Goal: Information Seeking & Learning: Learn about a topic

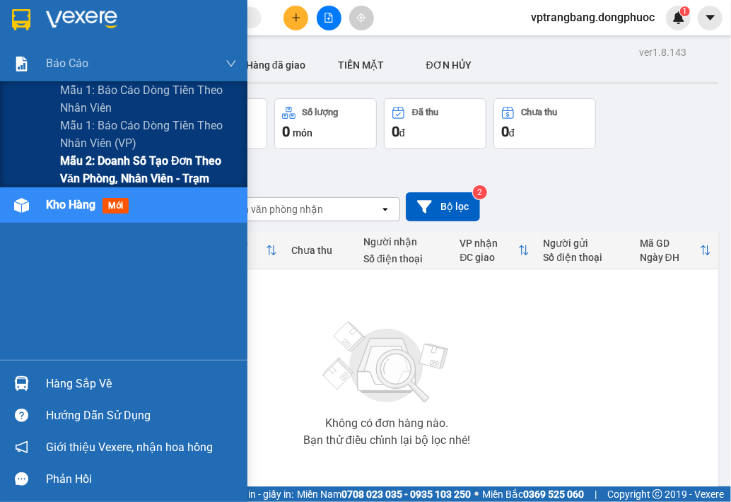
click at [86, 175] on span "Mẫu 2: Doanh số tạo đơn theo Văn phòng, nhân viên - Trạm" at bounding box center [148, 169] width 177 height 35
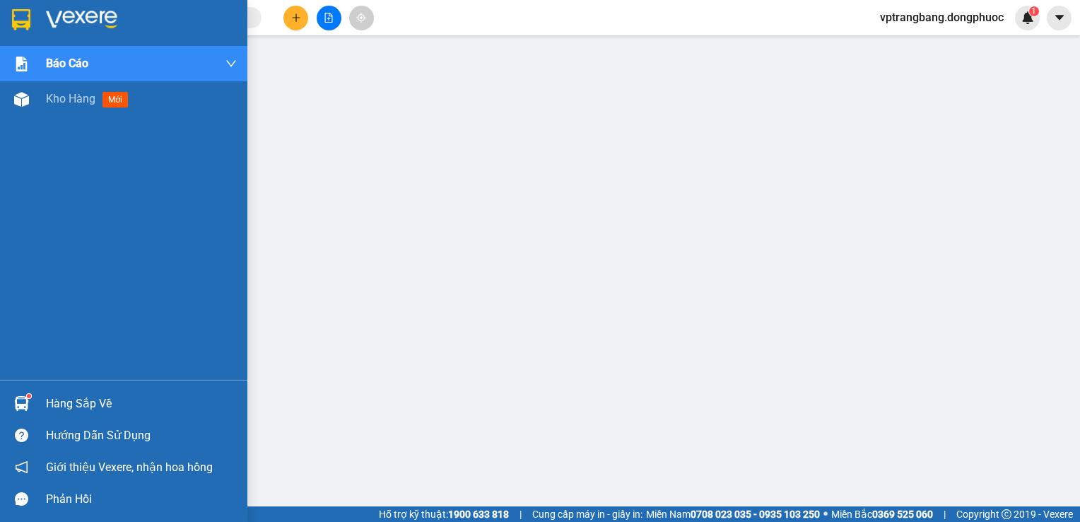
drag, startPoint x: 10, startPoint y: 230, endPoint x: 62, endPoint y: 175, distance: 75.5
click at [10, 230] on div "Báo cáo Mẫu 1: Báo cáo dòng tiền theo nhân viên Mẫu 1: Báo cáo dòng tiền theo n…" at bounding box center [123, 213] width 247 height 334
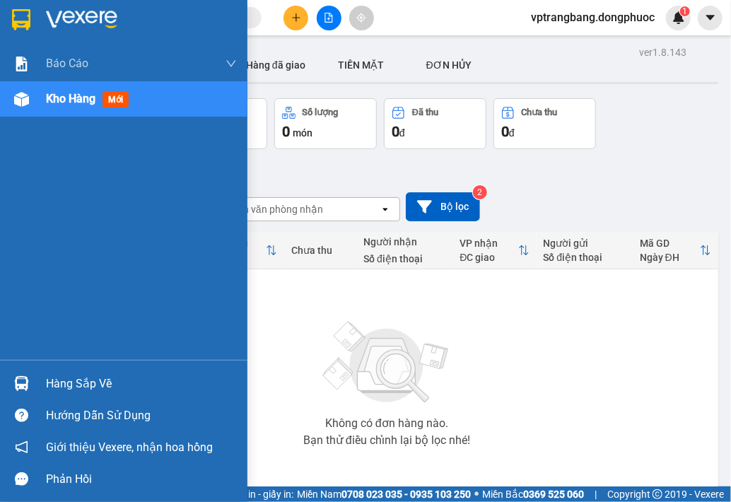
click at [57, 96] on span "Kho hàng" at bounding box center [70, 98] width 49 height 13
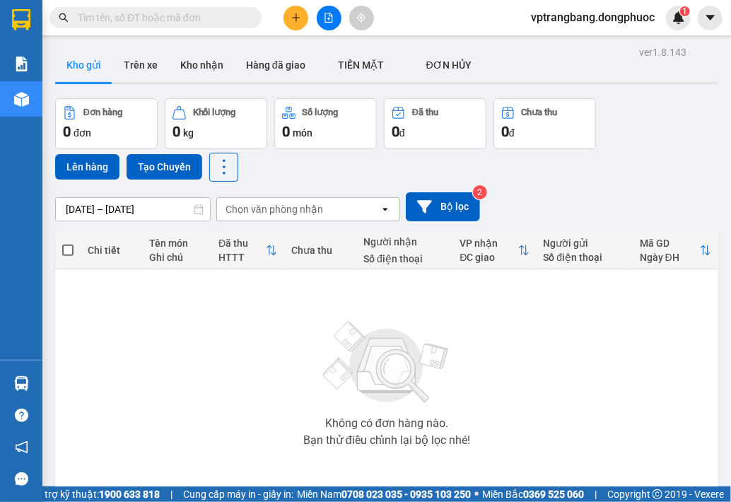
click at [329, 12] on button at bounding box center [329, 18] width 25 height 25
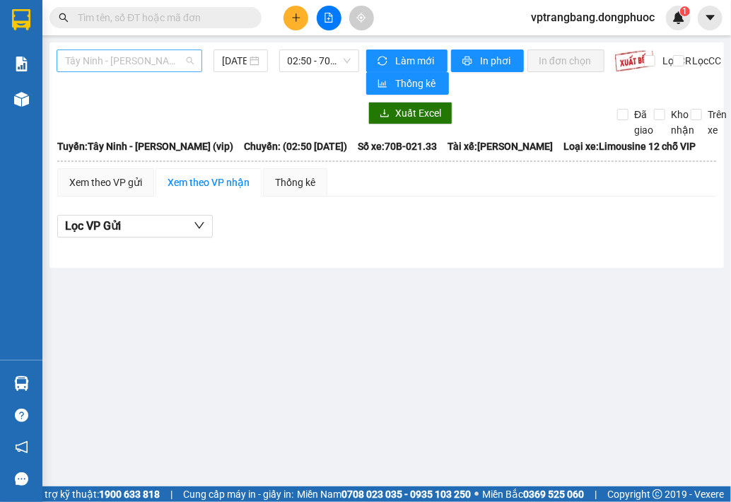
click at [139, 54] on span "Tây Ninh - [PERSON_NAME] (vip)" at bounding box center [129, 60] width 129 height 21
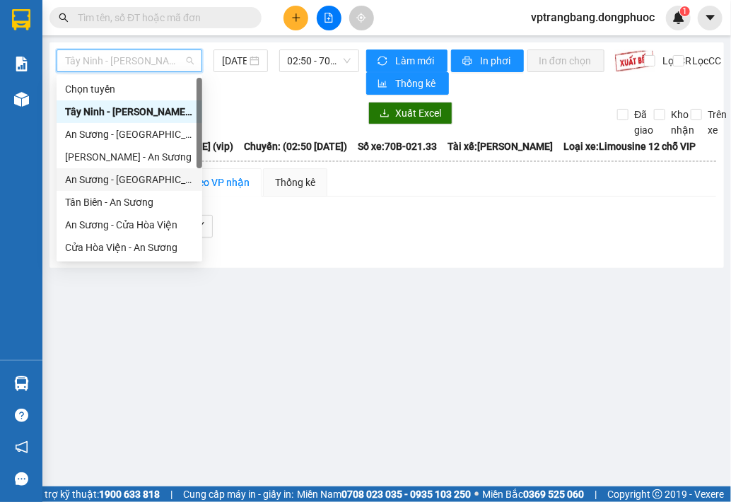
scroll to position [71, 0]
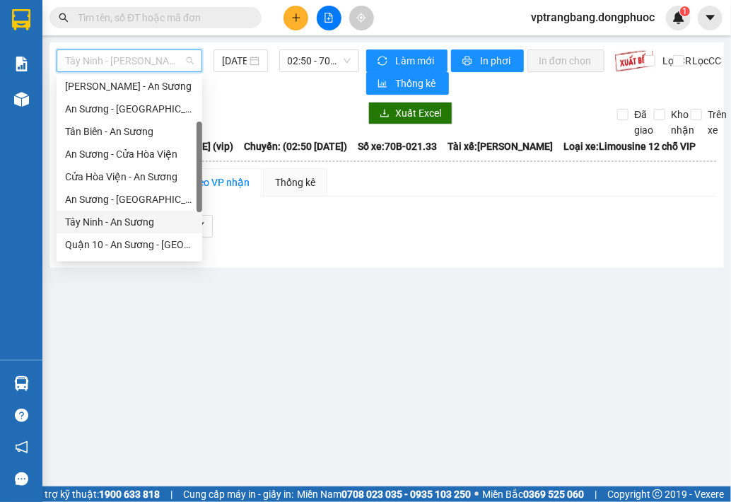
click at [113, 218] on div "Tây Ninh - An Sương" at bounding box center [129, 222] width 129 height 16
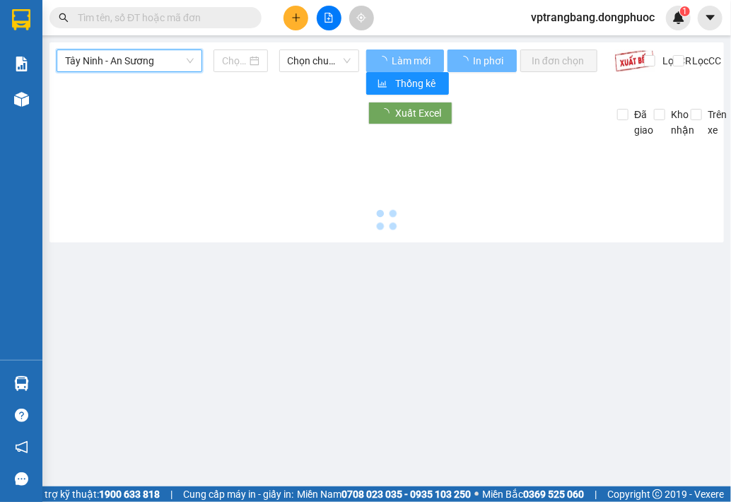
type input "[DATE]"
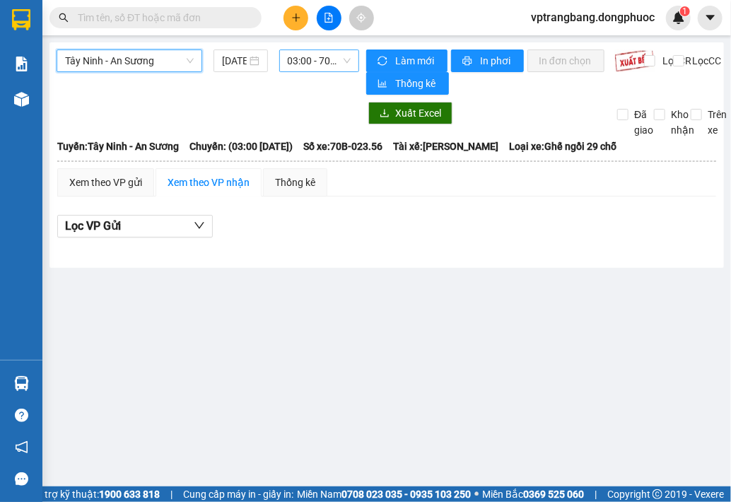
click at [316, 60] on span "03:00 - 70B-023.56" at bounding box center [320, 60] width 64 height 21
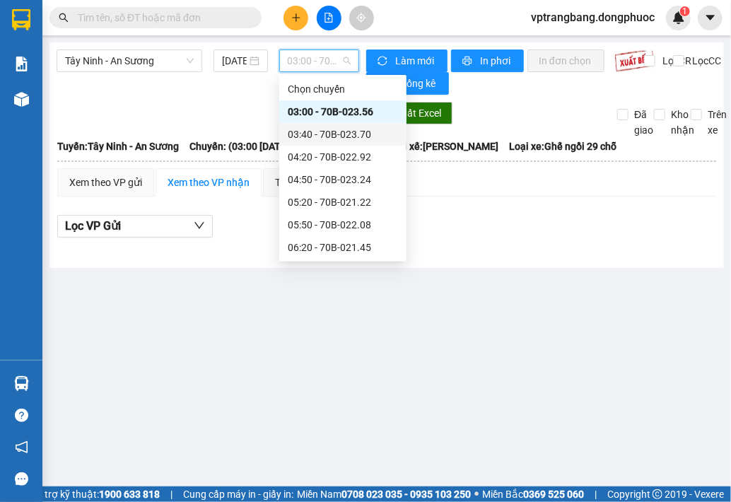
click at [356, 139] on div "03:40 - 70B-023.70" at bounding box center [343, 135] width 110 height 16
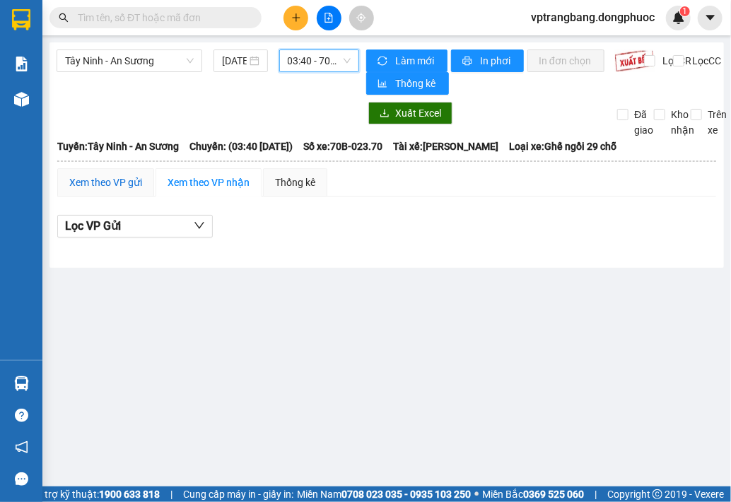
click at [114, 183] on div "Xem theo VP gửi" at bounding box center [105, 183] width 73 height 16
drag, startPoint x: 426, startPoint y: 257, endPoint x: 403, endPoint y: 235, distance: 31.0
click at [426, 257] on div "Tây Ninh - An Sương [DATE] 03:40 - 70B-023.70 Làm mới In phơi In đơn chọn Thống…" at bounding box center [386, 155] width 674 height 226
click at [284, 59] on div "03:40 - 70B-023.70" at bounding box center [319, 60] width 81 height 23
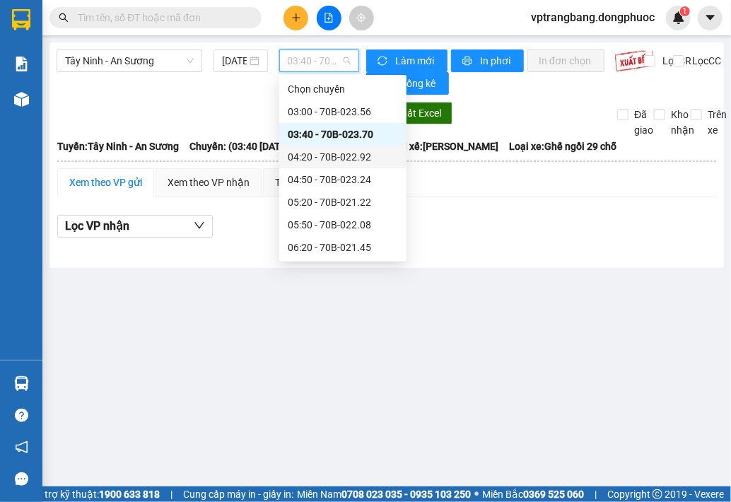
click at [319, 166] on div "04:20 - 70B-022.92" at bounding box center [342, 157] width 127 height 23
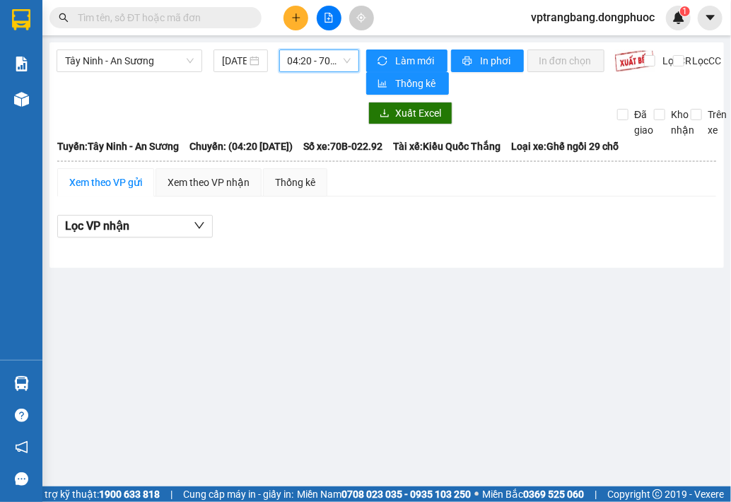
click at [324, 64] on span "04:20 - 70B-022.92" at bounding box center [320, 60] width 64 height 21
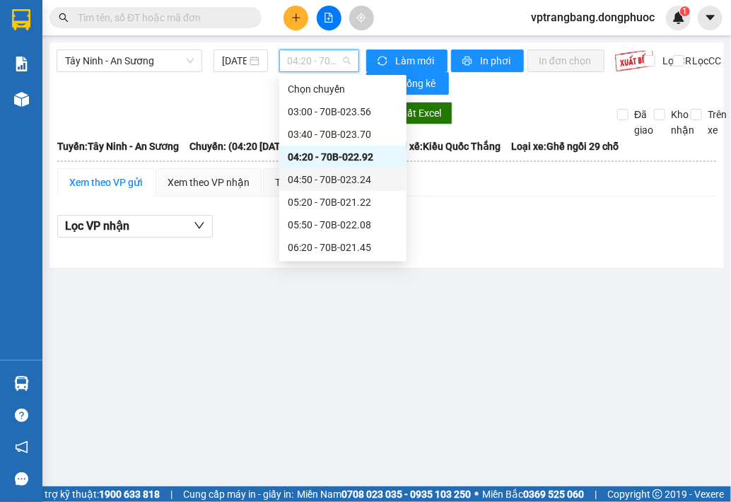
click at [324, 175] on div "04:50 - 70B-023.24" at bounding box center [343, 180] width 110 height 16
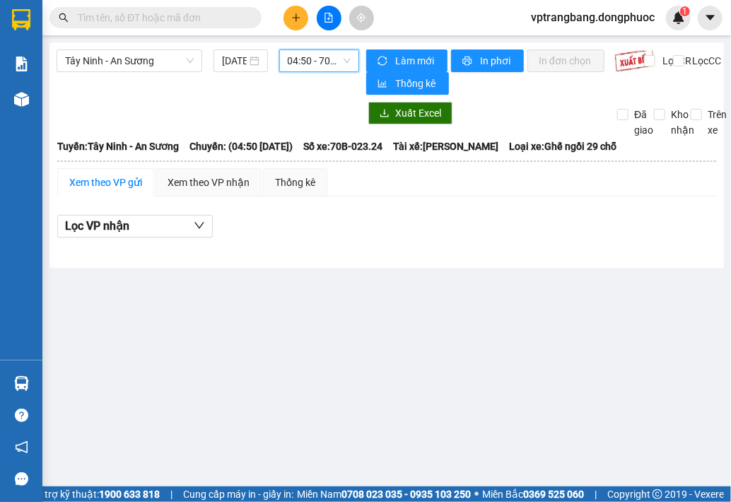
click at [310, 64] on span "04:50 - 70B-023.24" at bounding box center [320, 60] width 64 height 21
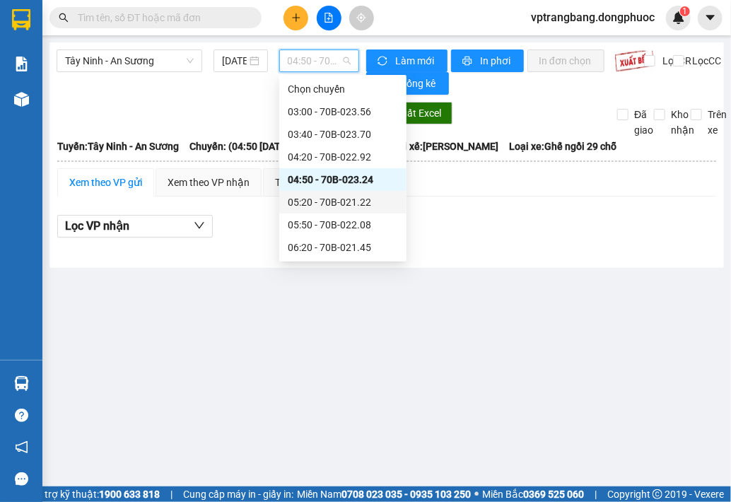
click at [334, 204] on div "05:20 - 70B-021.22" at bounding box center [343, 202] width 110 height 16
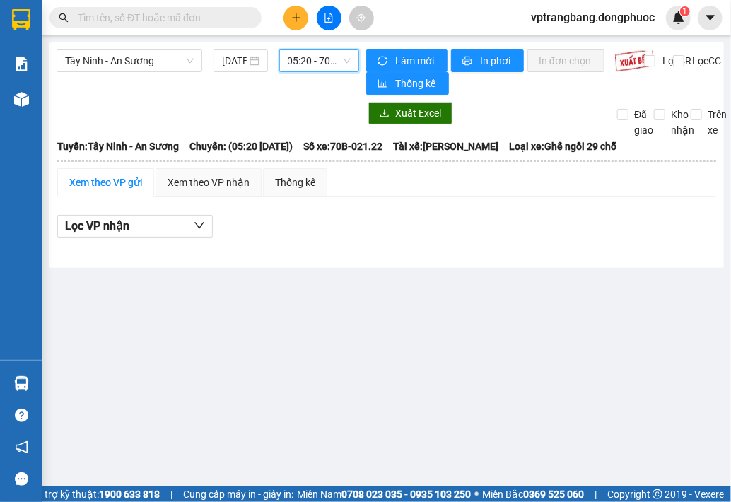
click at [427, 226] on div "Lọc VP nhận" at bounding box center [386, 226] width 659 height 23
click at [331, 50] on span "05:20 - 70B-021.22" at bounding box center [320, 60] width 64 height 21
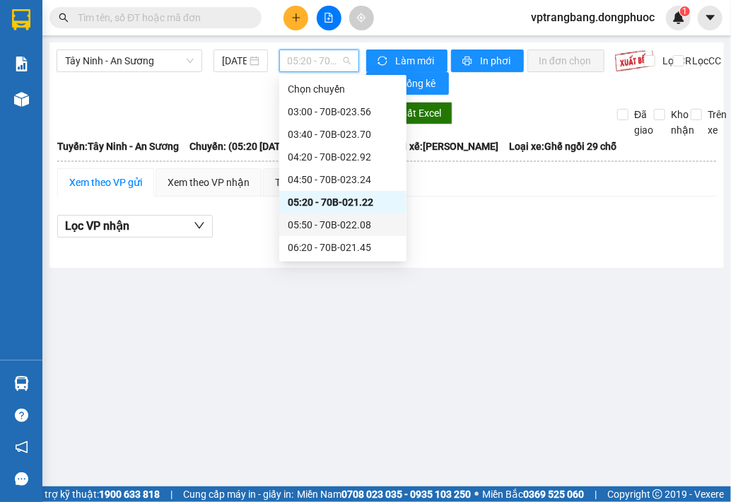
click at [322, 220] on div "05:50 - 70B-022.08" at bounding box center [343, 225] width 110 height 16
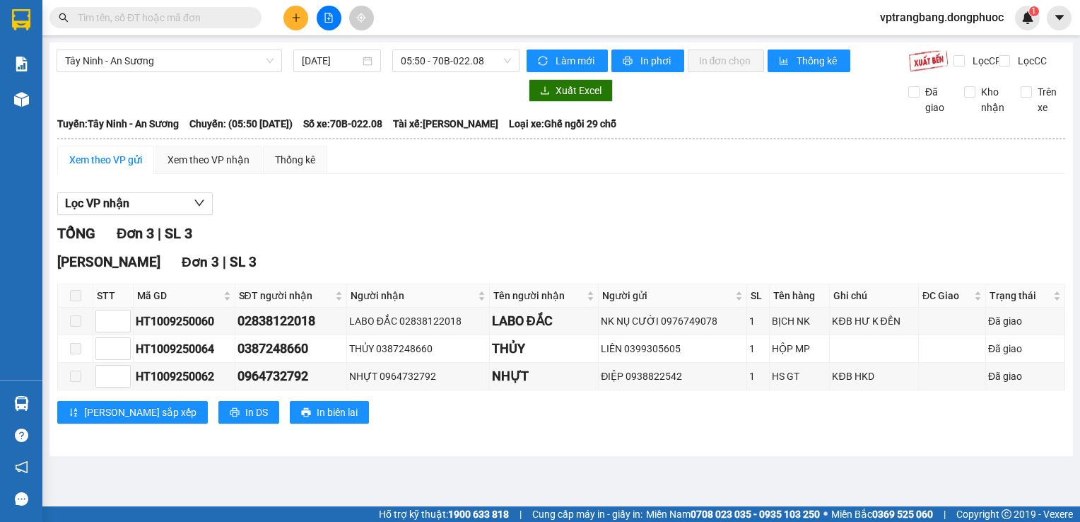
drag, startPoint x: 404, startPoint y: 245, endPoint x: 410, endPoint y: 222, distance: 23.3
click at [405, 245] on div "TỔNG Đơn 3 | SL 3" at bounding box center [561, 234] width 1008 height 22
click at [431, 63] on span "05:50 - 70B-022.08" at bounding box center [456, 60] width 110 height 21
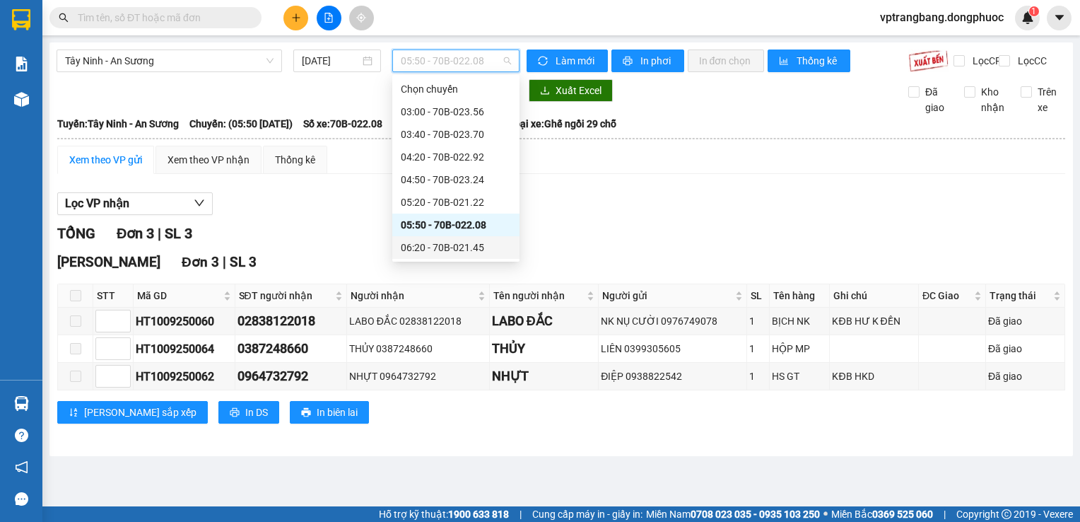
click at [440, 254] on div "06:20 - 70B-021.45" at bounding box center [456, 248] width 110 height 16
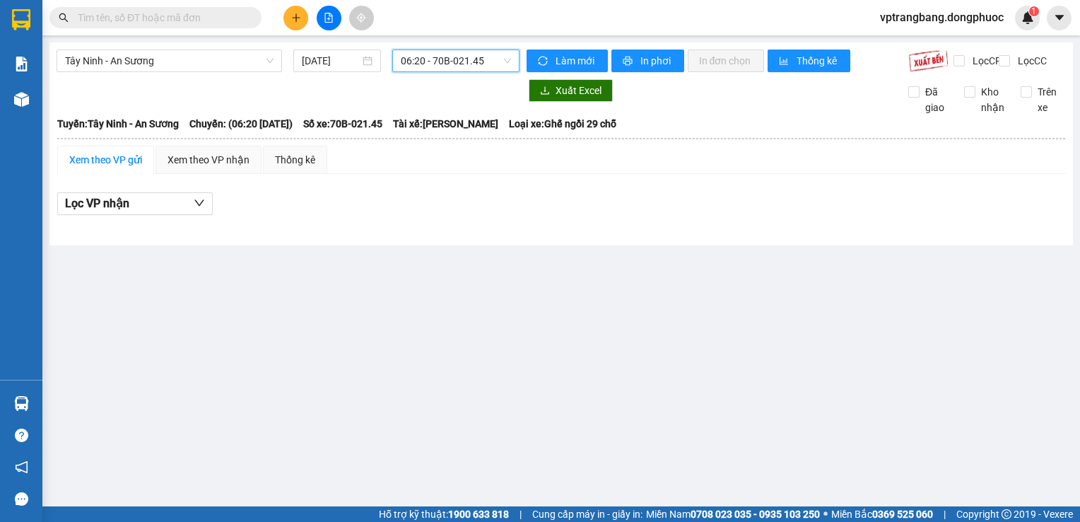
click at [459, 50] on span "06:20 - 70B-021.45" at bounding box center [456, 60] width 110 height 21
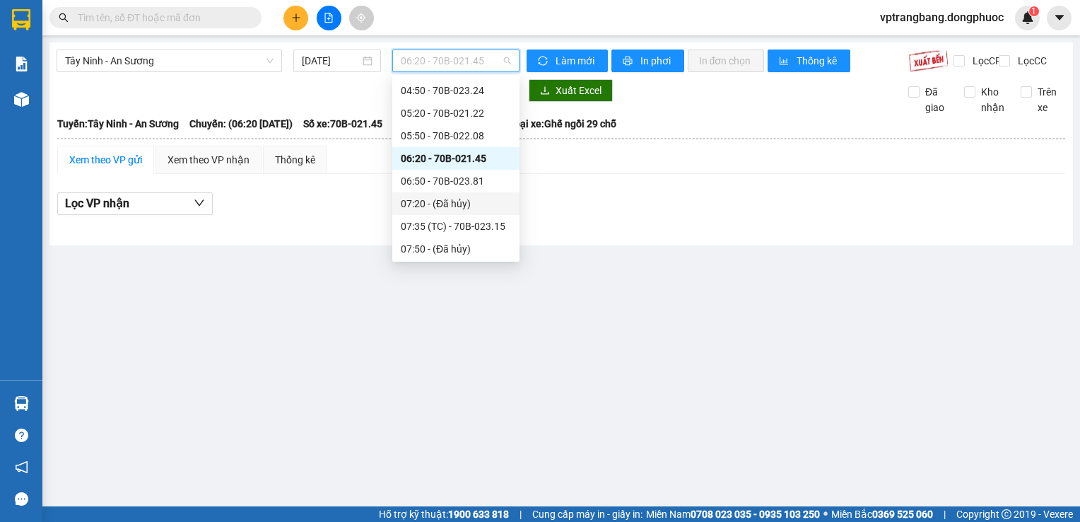
scroll to position [141, 0]
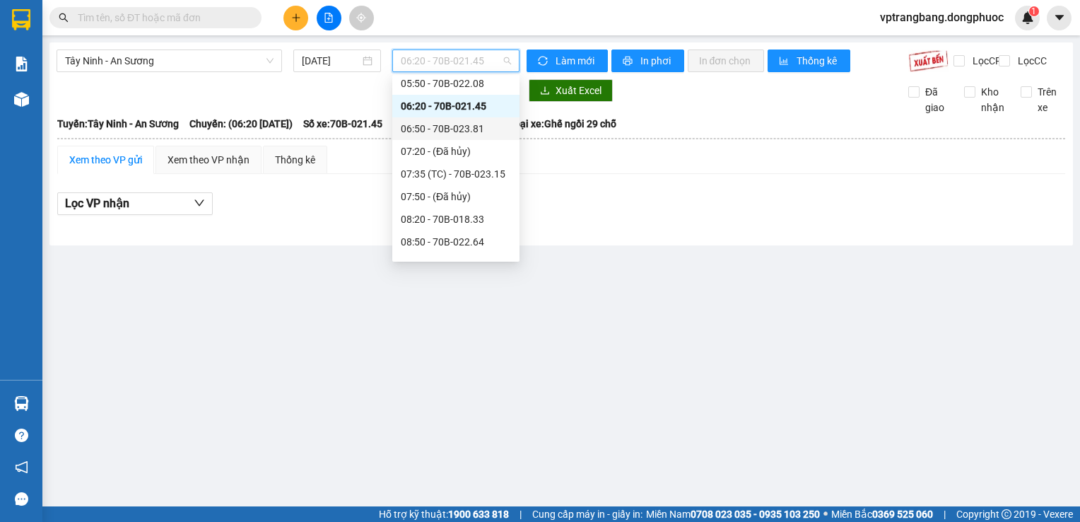
click at [447, 134] on div "06:50 - 70B-023.81" at bounding box center [456, 129] width 110 height 16
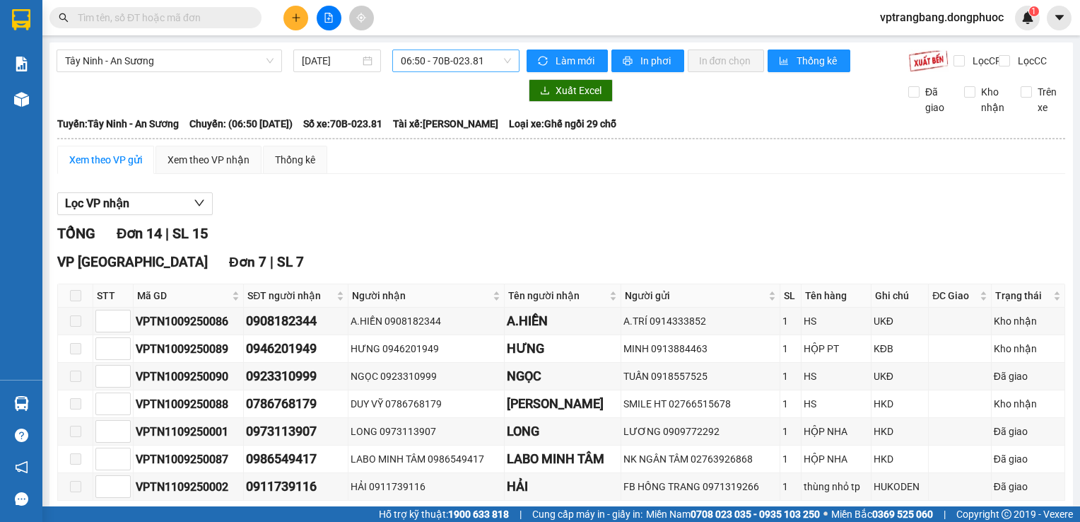
click at [441, 61] on span "06:50 - 70B-023.81" at bounding box center [456, 60] width 110 height 21
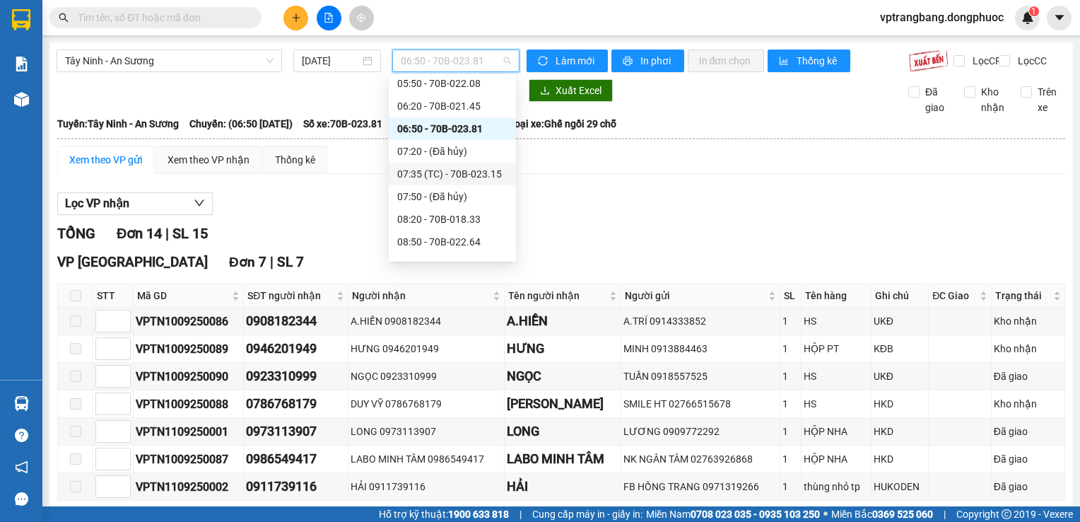
click at [461, 177] on div "07:35 (TC) - 70B-023.15" at bounding box center [452, 174] width 110 height 16
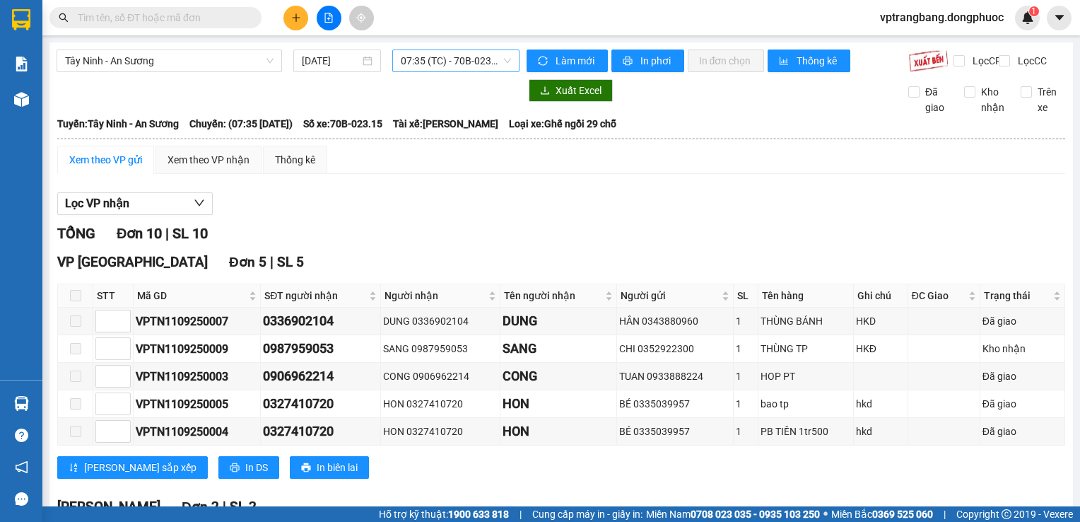
click at [432, 63] on span "07:35 (TC) - 70B-023.15" at bounding box center [456, 60] width 110 height 21
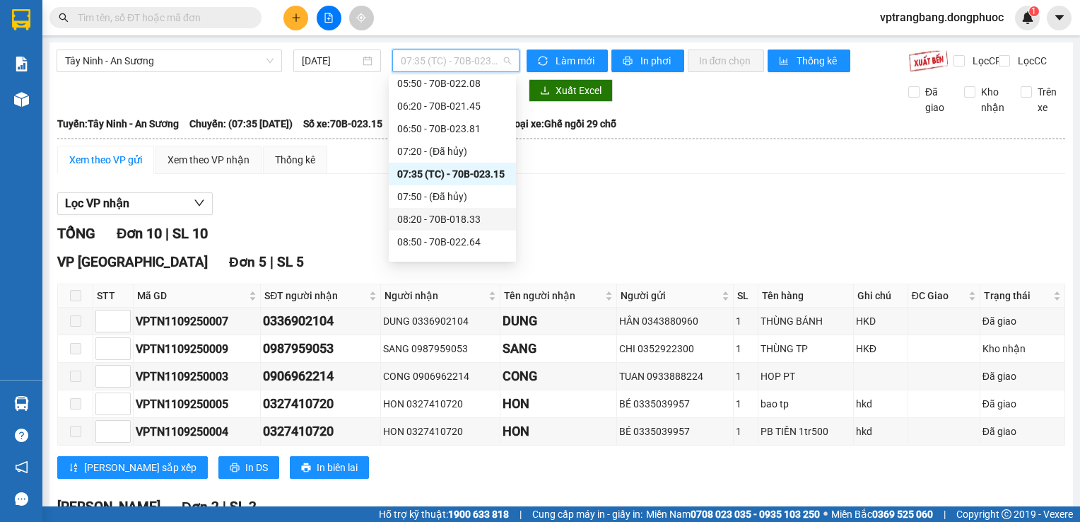
click at [430, 221] on div "08:20 - 70B-018.33" at bounding box center [452, 219] width 110 height 16
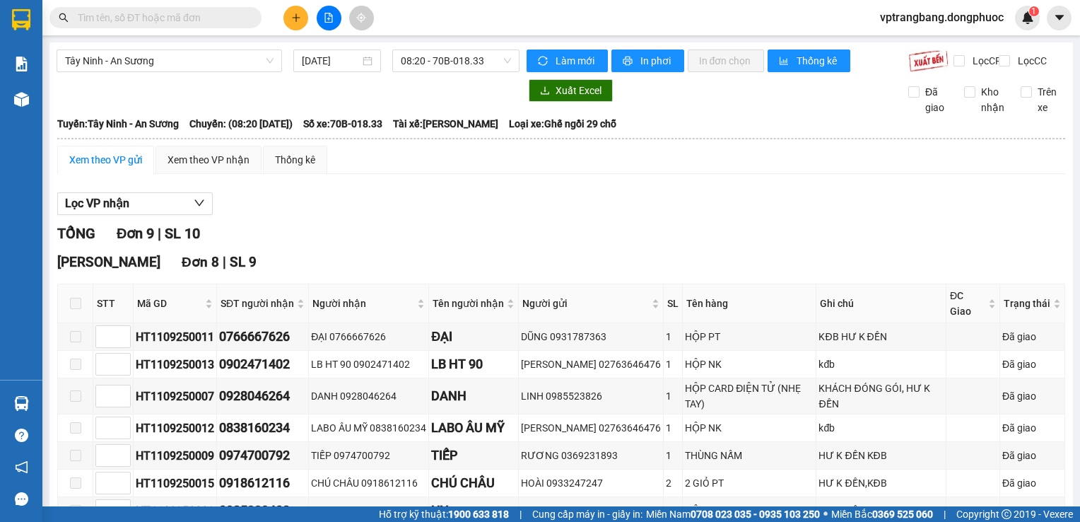
click at [390, 243] on div "TỔNG Đơn 9 | SL 10" at bounding box center [561, 234] width 1008 height 22
click at [439, 61] on span "08:20 - 70B-018.33" at bounding box center [456, 60] width 110 height 21
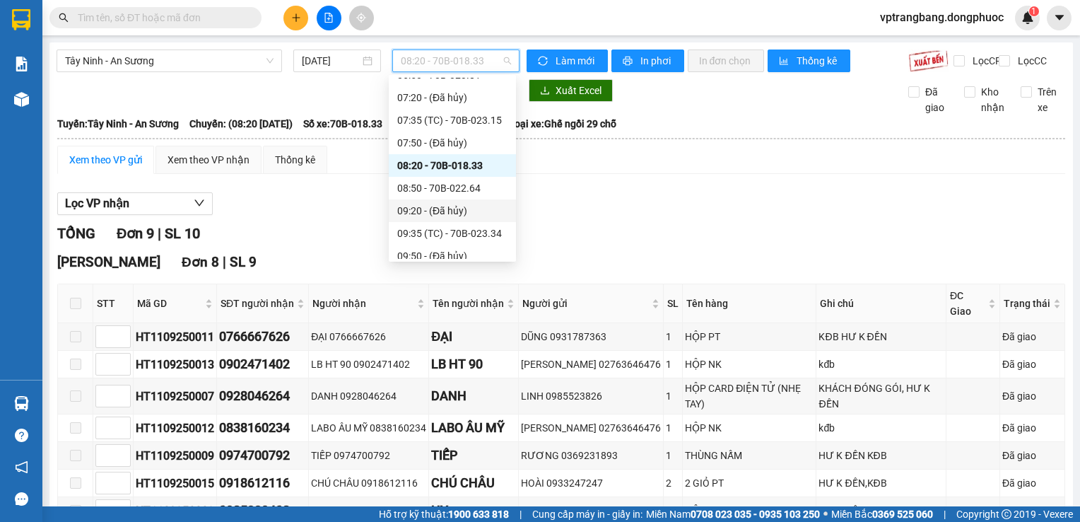
scroll to position [212, 0]
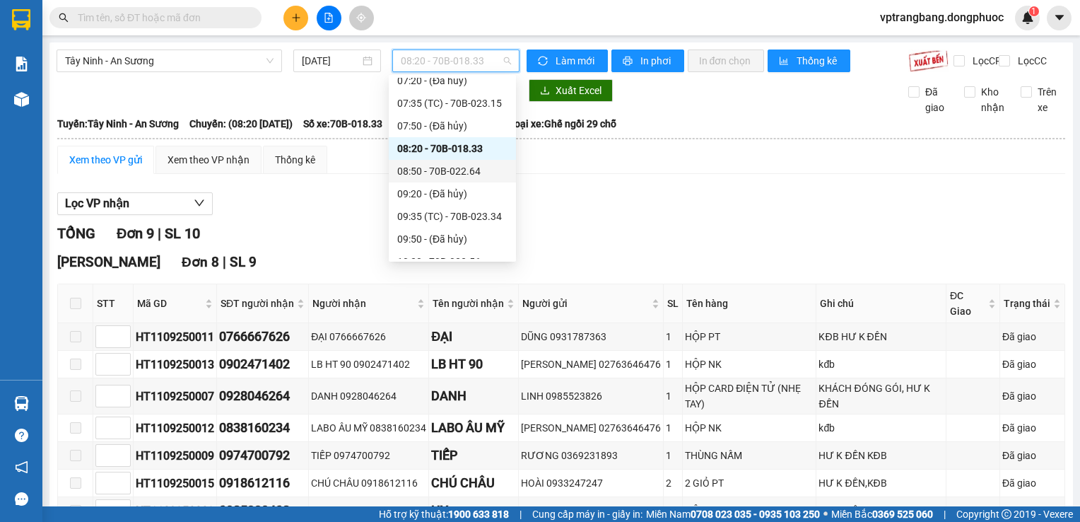
click at [455, 177] on div "08:50 - 70B-022.64" at bounding box center [452, 171] width 110 height 16
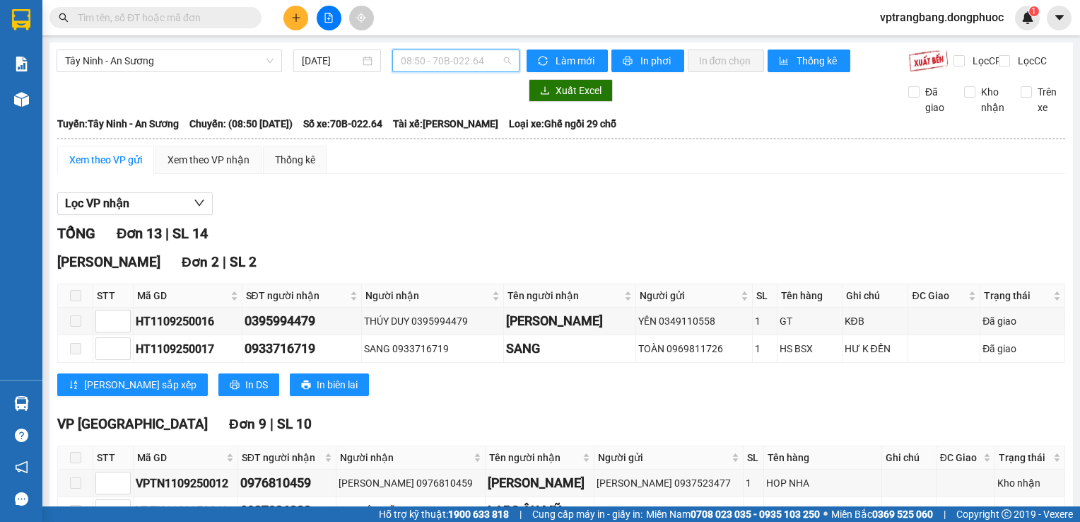
click at [418, 52] on div "08:50 - 70B-022.64" at bounding box center [455, 60] width 127 height 23
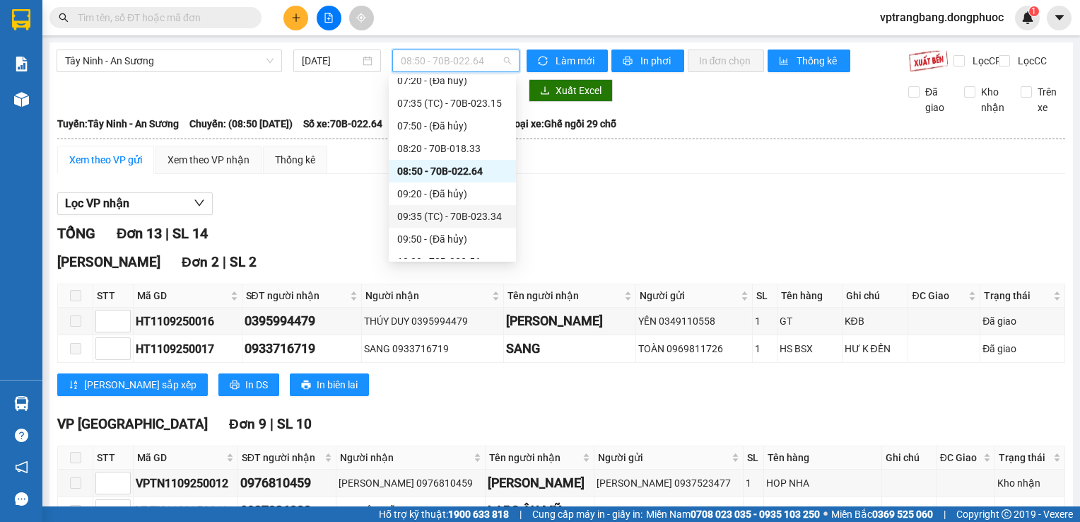
click at [457, 213] on div "09:35 (TC) - 70B-023.34" at bounding box center [452, 217] width 110 height 16
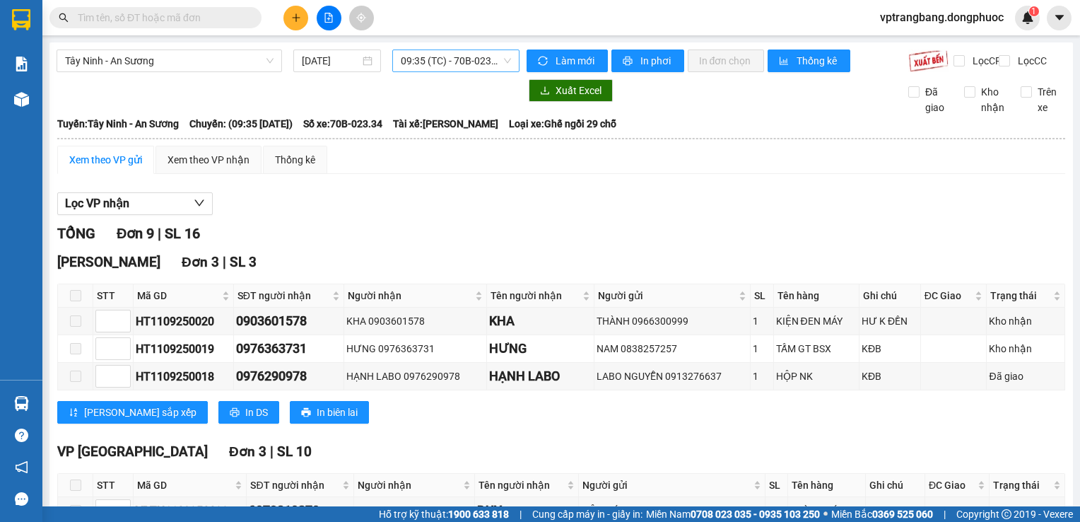
click at [452, 66] on span "09:35 (TC) - 70B-023.34" at bounding box center [456, 60] width 110 height 21
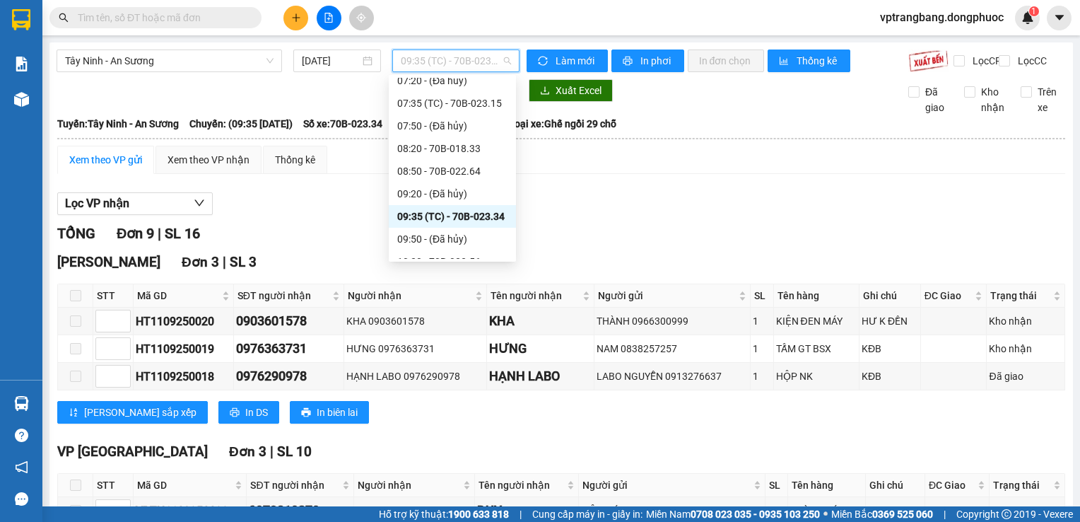
scroll to position [283, 0]
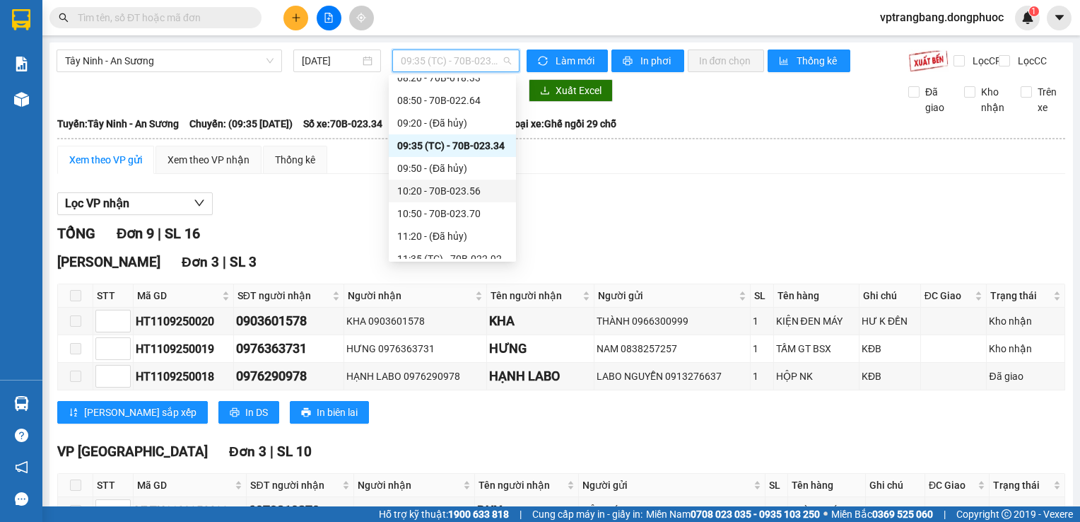
click at [447, 194] on div "10:20 - 70B-023.56" at bounding box center [452, 191] width 110 height 16
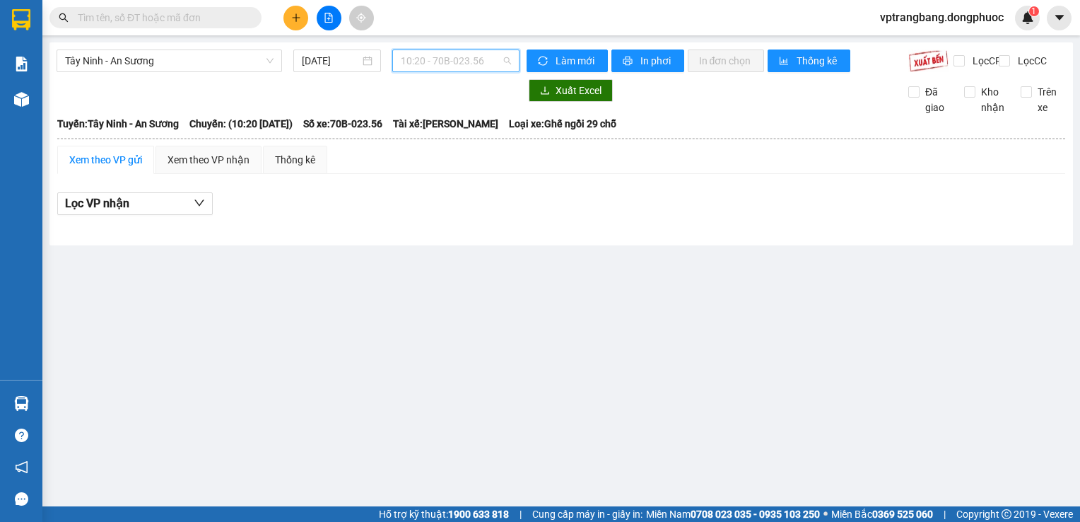
click at [440, 54] on span "10:20 - 70B-023.56" at bounding box center [456, 60] width 110 height 21
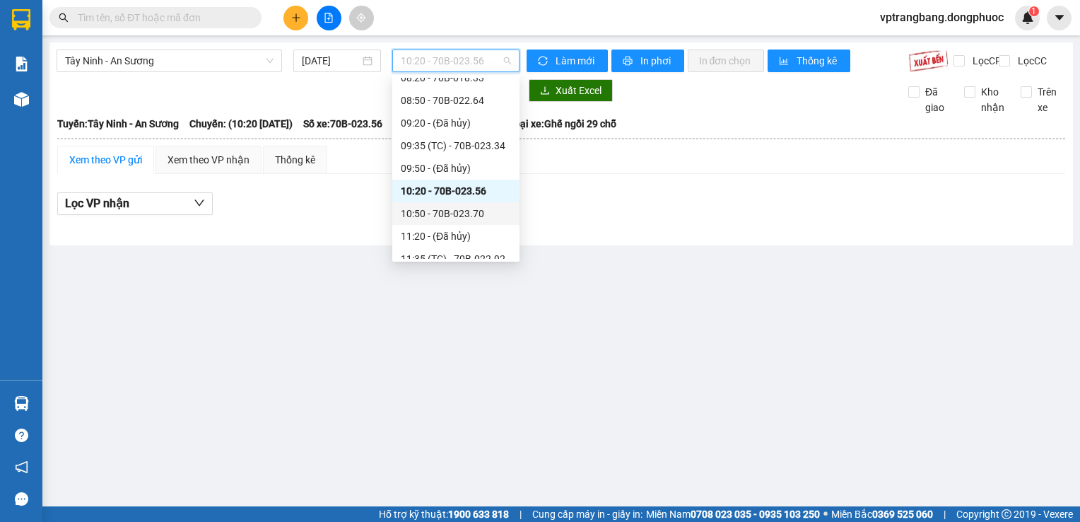
click at [466, 216] on div "10:50 - 70B-023.70" at bounding box center [456, 214] width 110 height 16
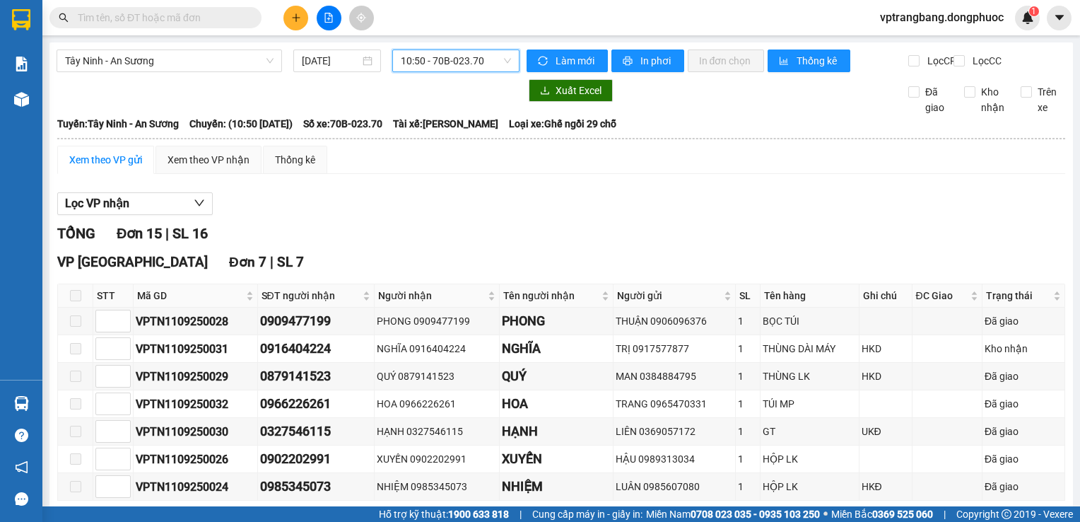
click at [433, 64] on span "10:50 - 70B-023.70" at bounding box center [456, 60] width 110 height 21
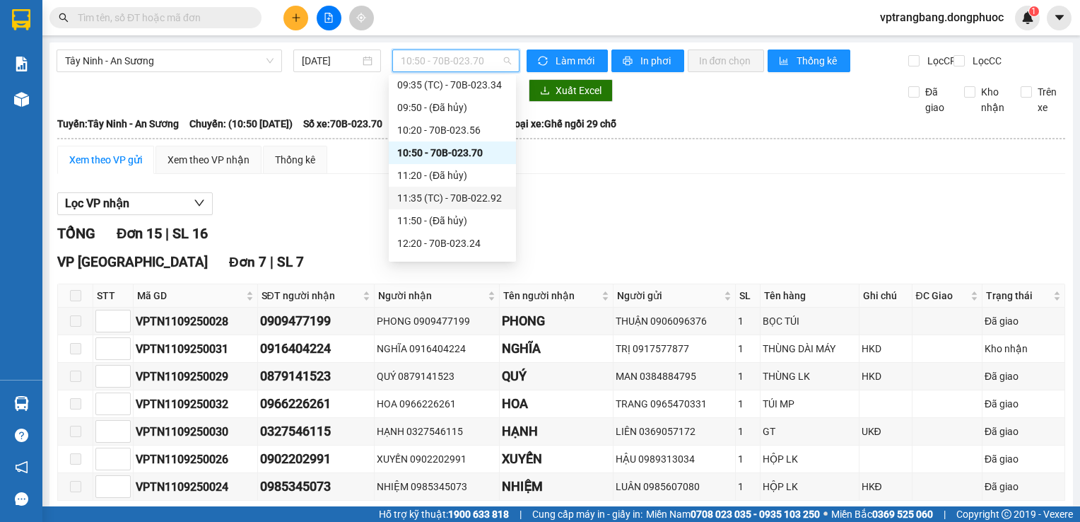
scroll to position [353, 0]
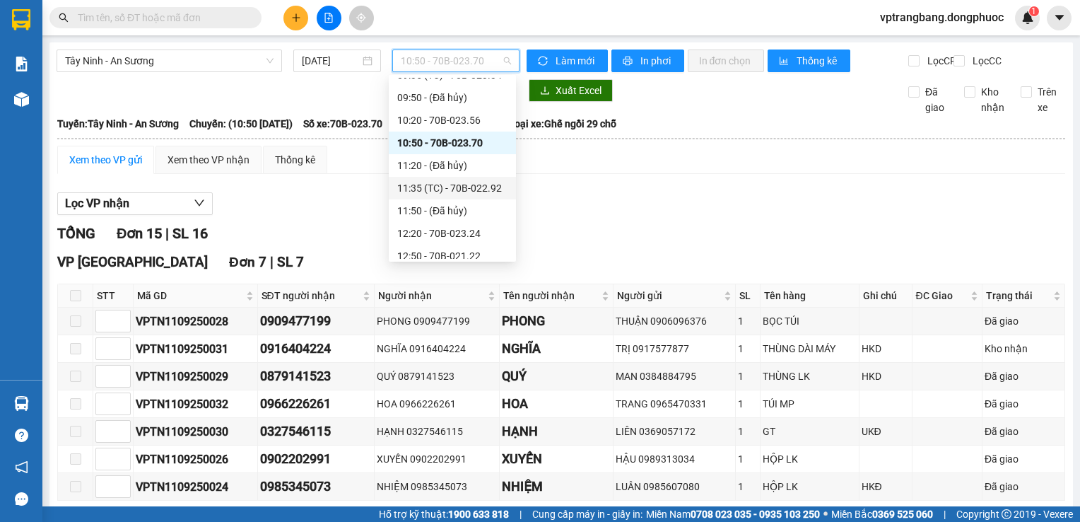
click at [466, 190] on div "11:35 (TC) - 70B-022.92" at bounding box center [452, 188] width 110 height 16
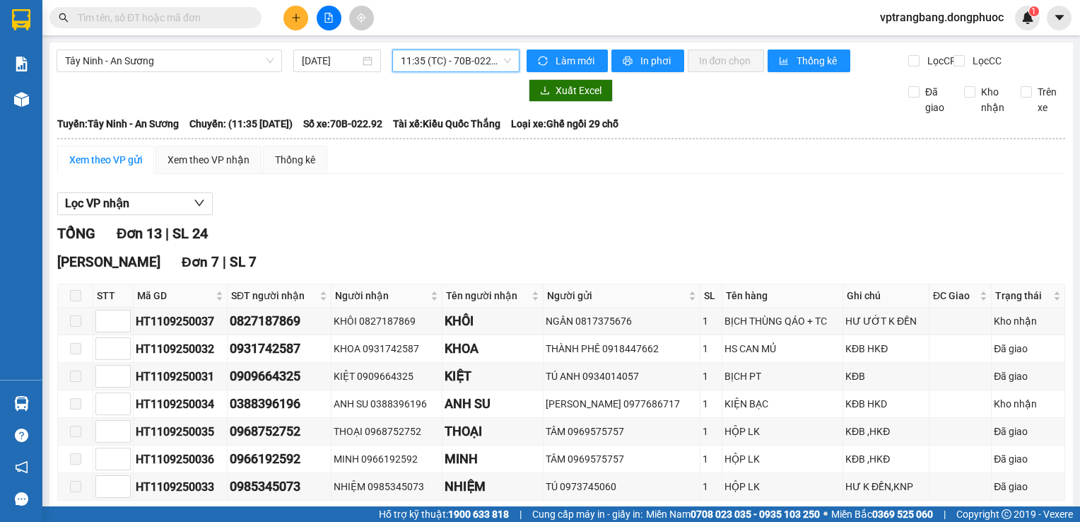
click at [401, 59] on span "11:35 (TC) - 70B-022.92" at bounding box center [456, 60] width 110 height 21
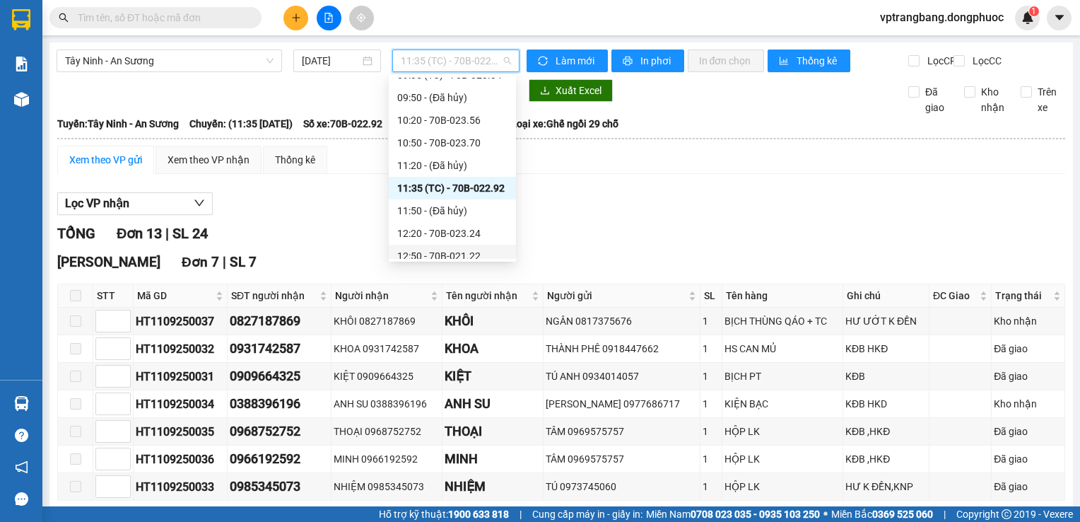
click at [472, 245] on div "12:50 - 70B-021.22" at bounding box center [452, 256] width 127 height 23
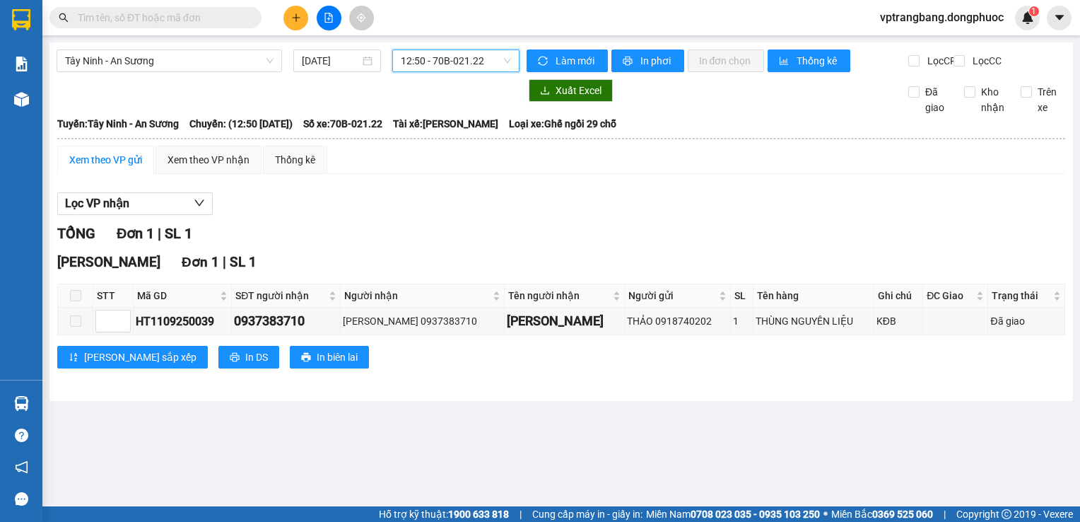
click at [450, 62] on span "12:50 - 70B-021.22" at bounding box center [456, 60] width 110 height 21
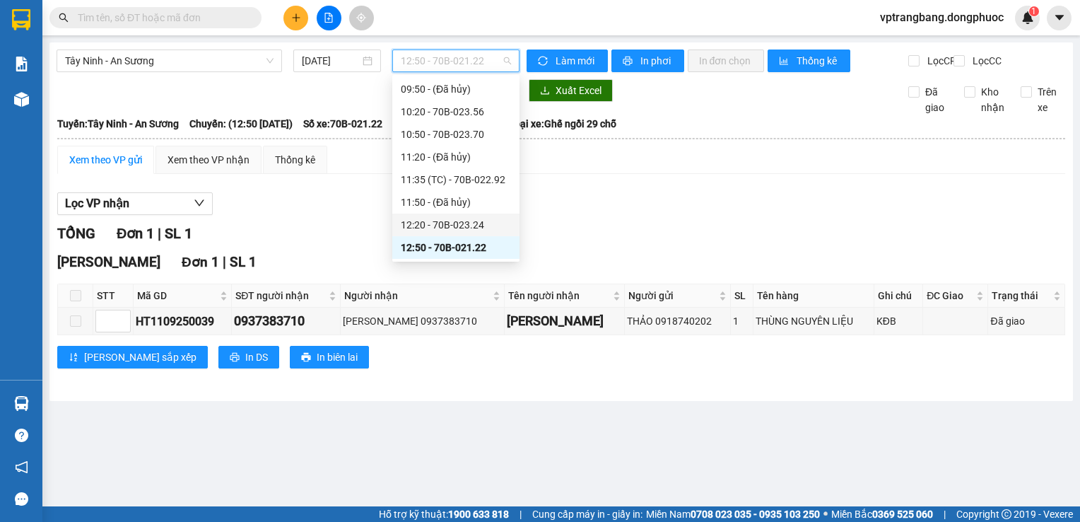
click at [451, 226] on div "12:20 - 70B-023.24" at bounding box center [456, 225] width 110 height 16
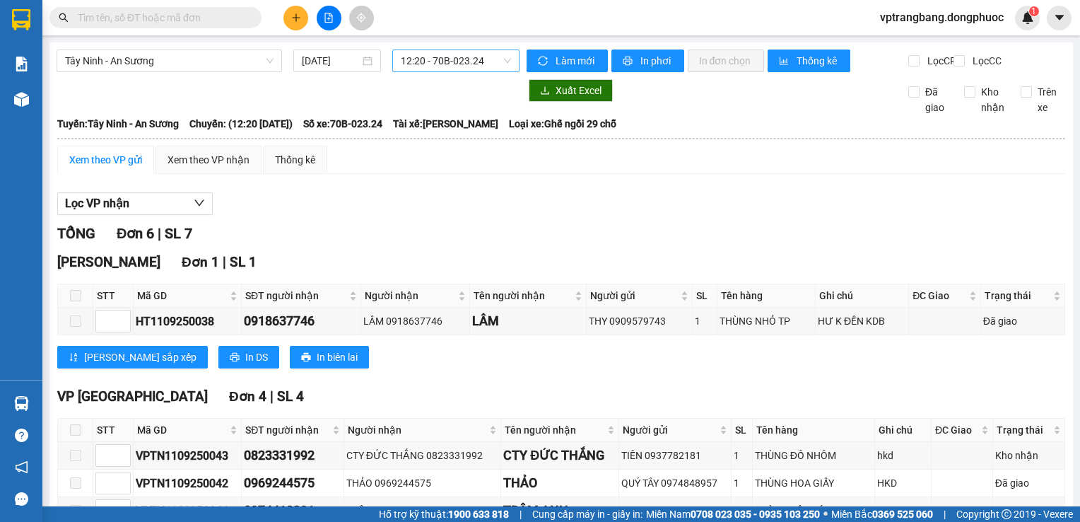
click at [429, 62] on span "12:20 - 70B-023.24" at bounding box center [456, 60] width 110 height 21
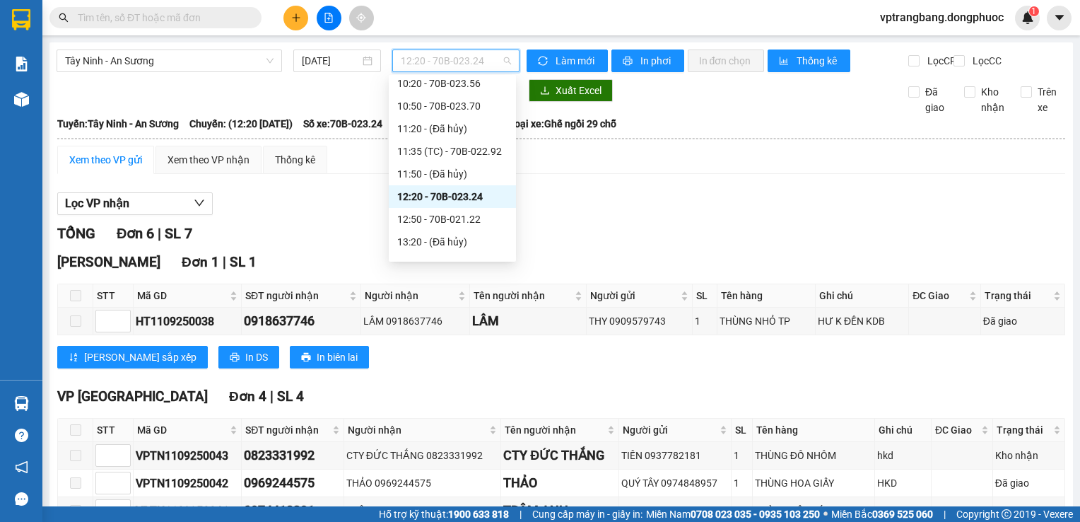
scroll to position [433, 0]
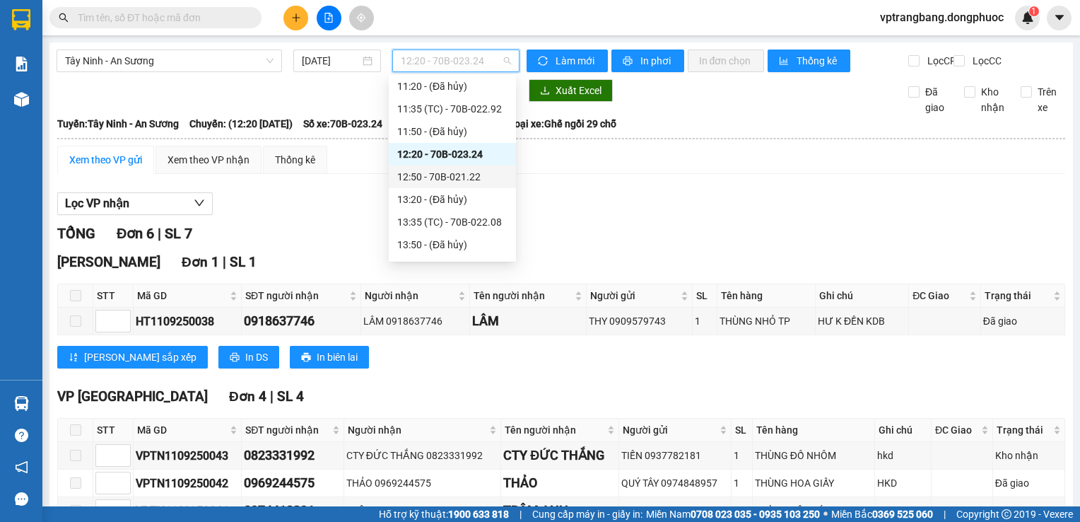
click at [450, 172] on div "12:50 - 70B-021.22" at bounding box center [452, 177] width 110 height 16
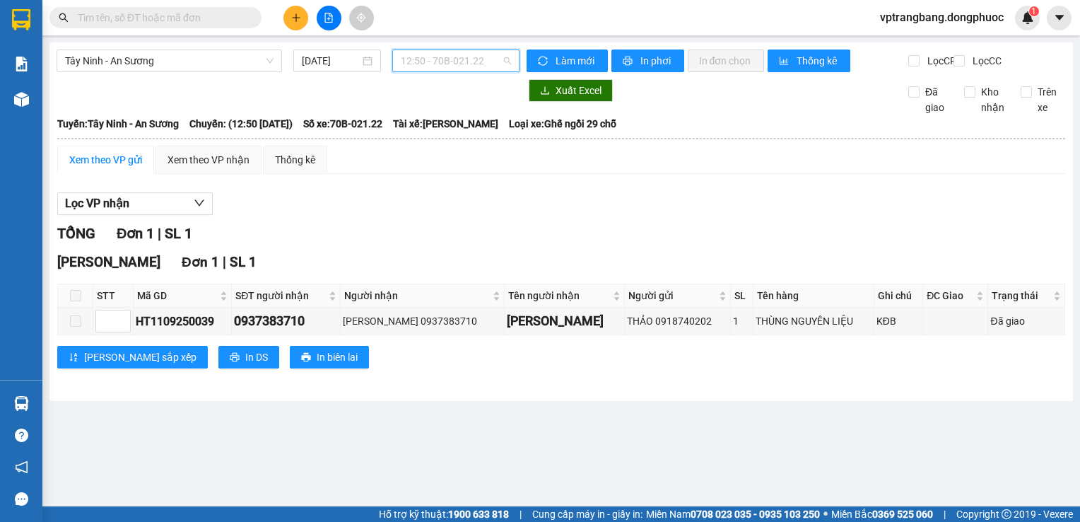
click at [433, 54] on span "12:50 - 70B-021.22" at bounding box center [456, 60] width 110 height 21
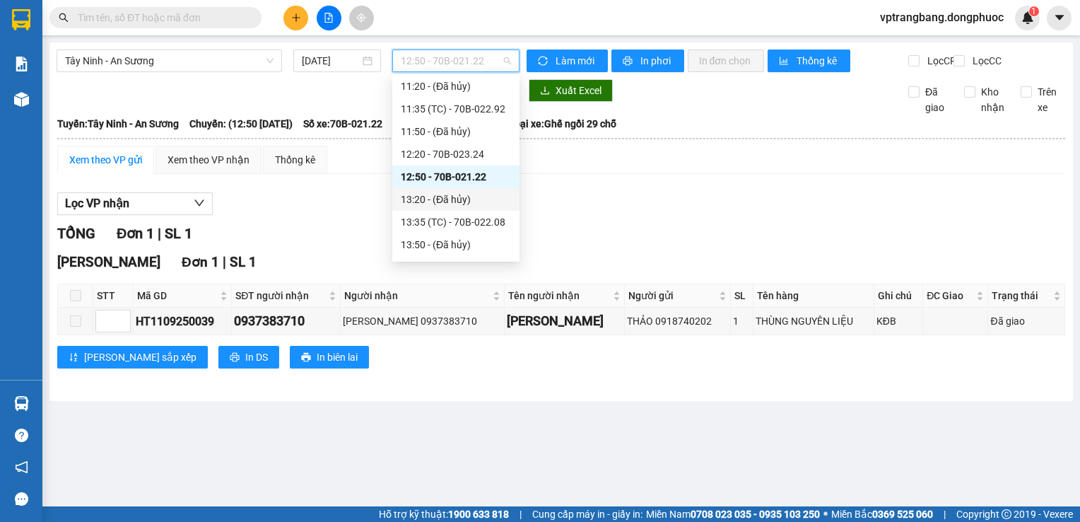
scroll to position [503, 0]
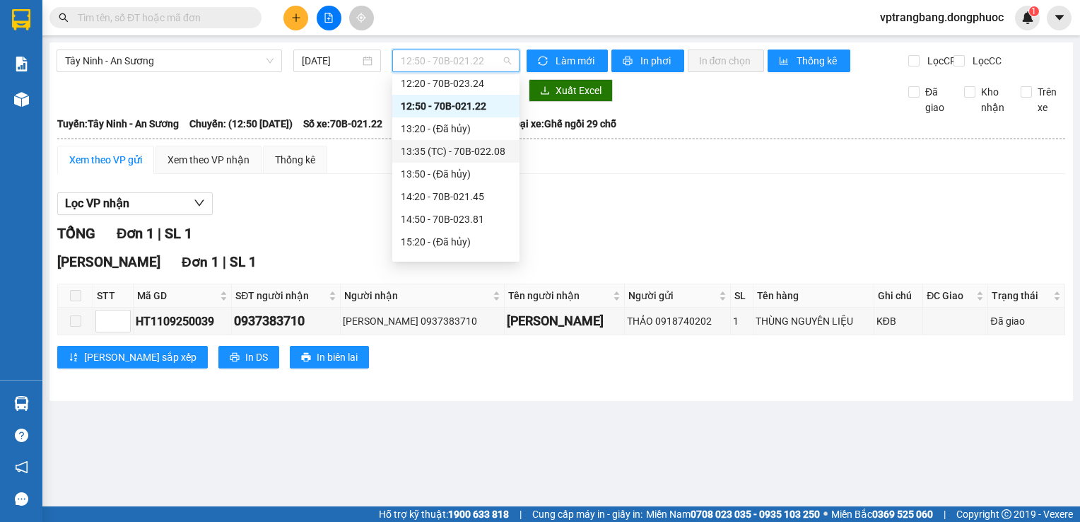
click at [482, 150] on div "13:35 (TC) - 70B-022.08" at bounding box center [456, 152] width 110 height 16
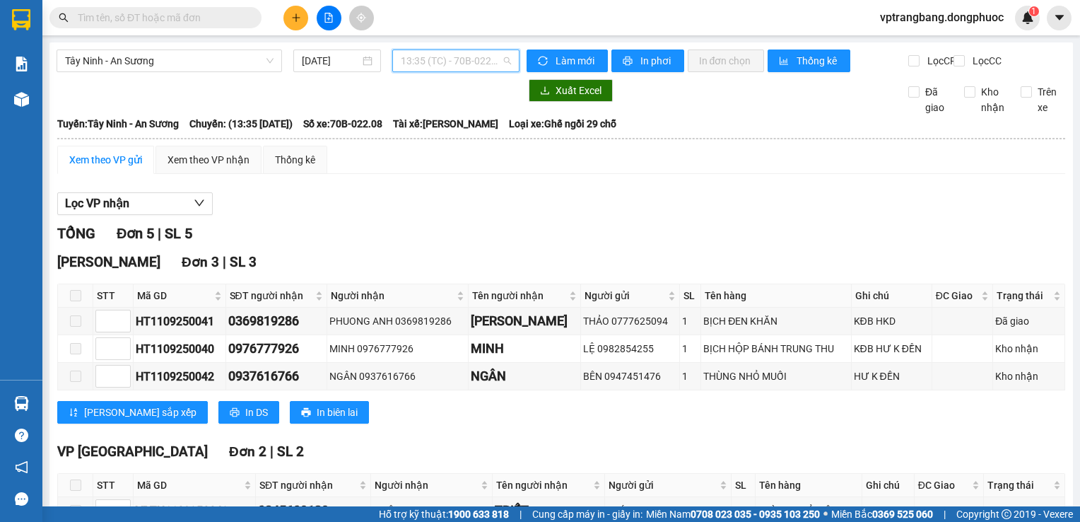
click at [428, 61] on span "13:35 (TC) - 70B-022.08" at bounding box center [456, 60] width 110 height 21
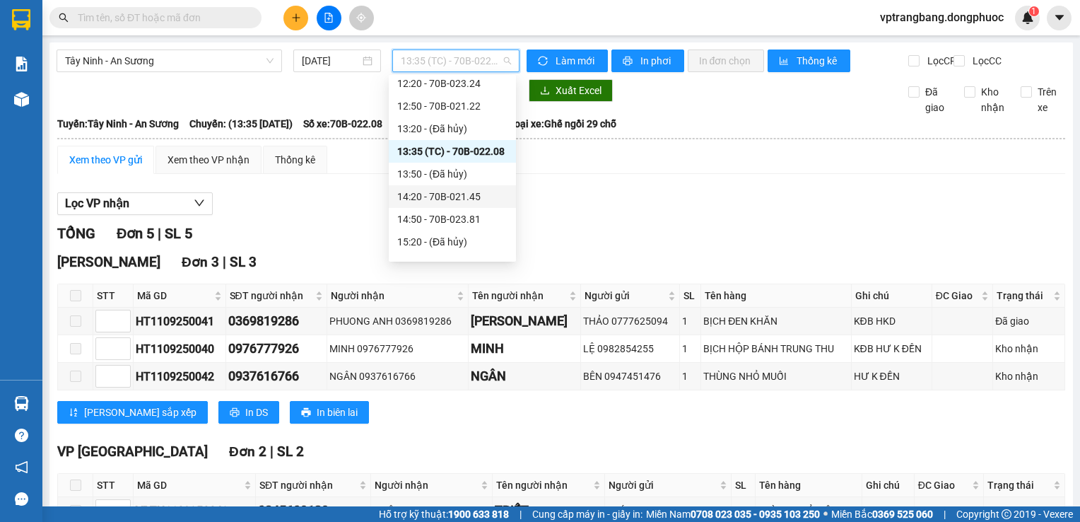
click at [460, 200] on div "14:20 - 70B-021.45" at bounding box center [452, 197] width 110 height 16
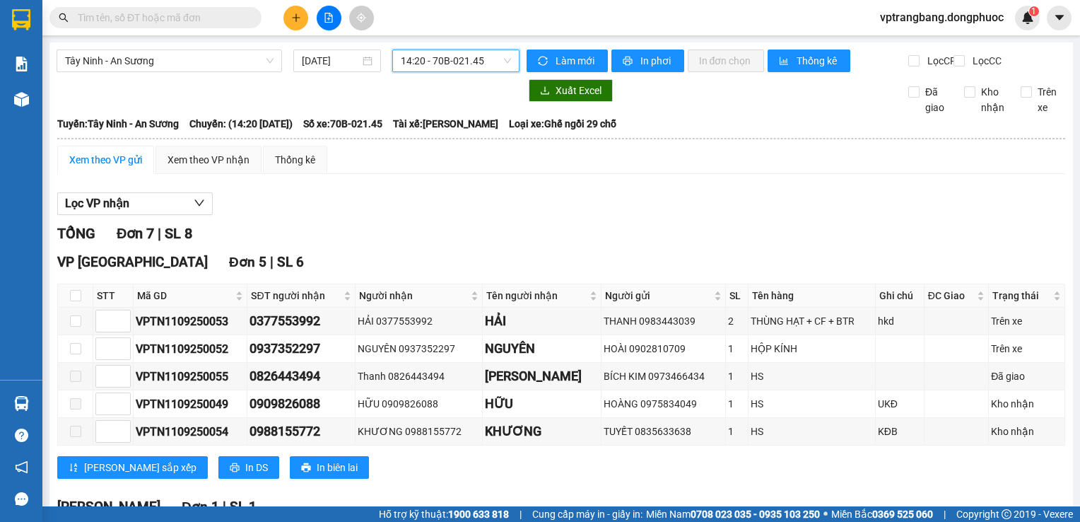
click at [423, 47] on div "Tây Ninh - An Sương 11/09/2025 14:20 14:20 - 70B-021.45 Làm mới In phơi In đơn …" at bounding box center [561, 410] width 1024 height 737
drag, startPoint x: 422, startPoint y: 77, endPoint x: 421, endPoint y: 62, distance: 15.6
click at [422, 72] on div "Tây Ninh - An Sương 11/09/2025 14:20 - 70B-021.45" at bounding box center [288, 60] width 463 height 23
drag, startPoint x: 421, startPoint y: 62, endPoint x: 421, endPoint y: 69, distance: 7.8
click at [421, 62] on span "14:20 - 70B-021.45" at bounding box center [456, 60] width 110 height 21
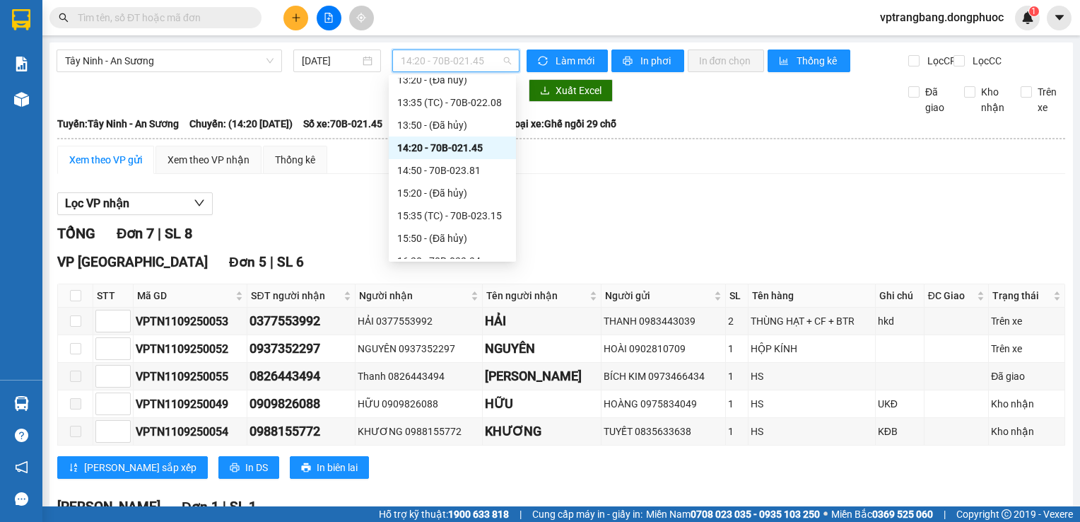
scroll to position [574, 0]
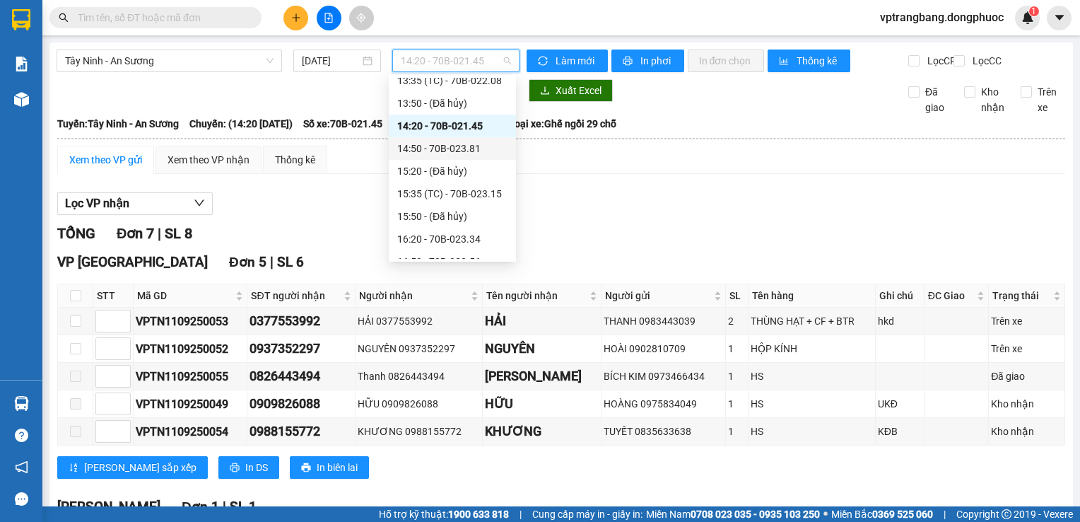
click at [440, 162] on div "15:20 - (Đã hủy)" at bounding box center [452, 171] width 127 height 23
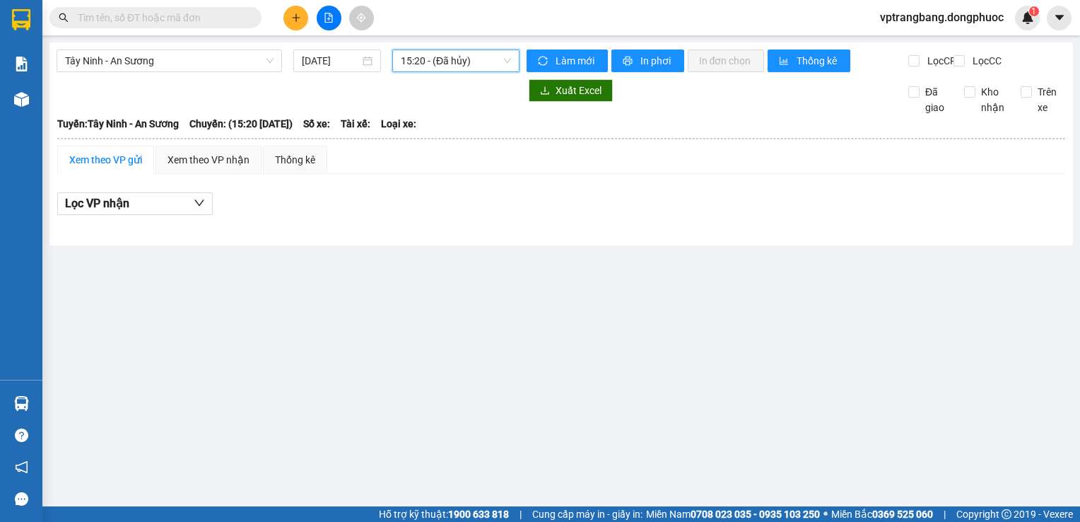
click at [441, 59] on span "15:20 - (Đã hủy)" at bounding box center [456, 60] width 110 height 21
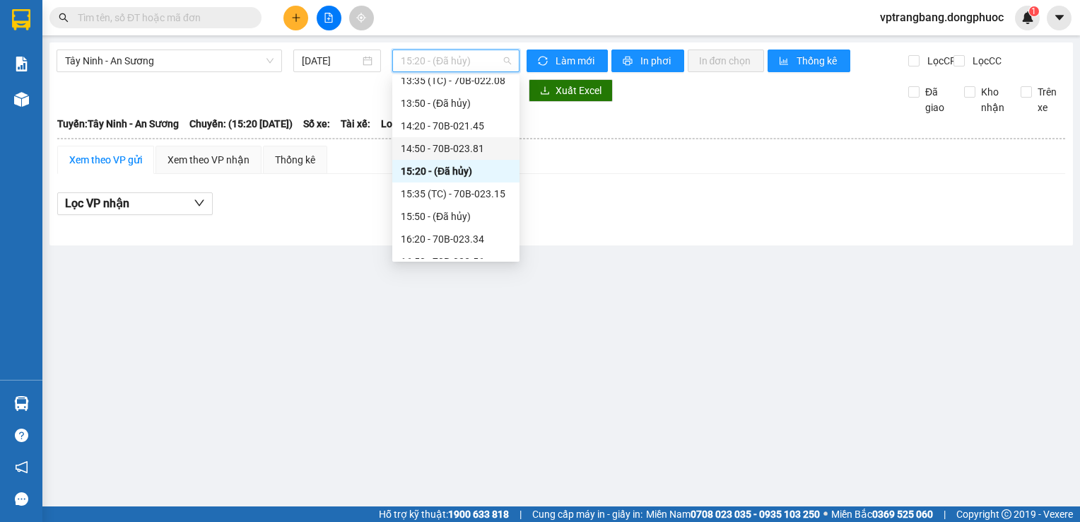
click at [455, 157] on div "14:50 - 70B-023.81" at bounding box center [455, 148] width 127 height 23
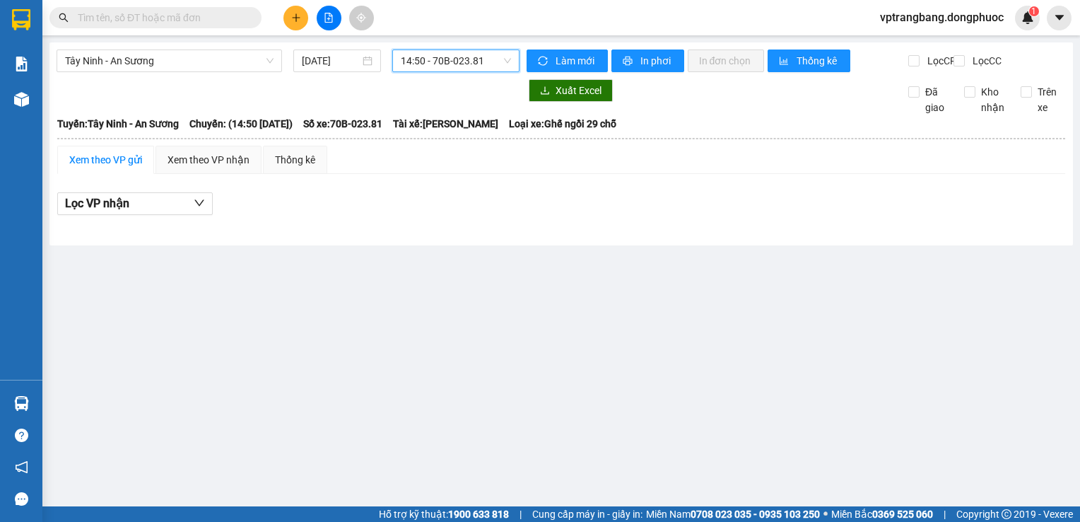
click at [446, 66] on span "14:50 - 70B-023.81" at bounding box center [456, 60] width 110 height 21
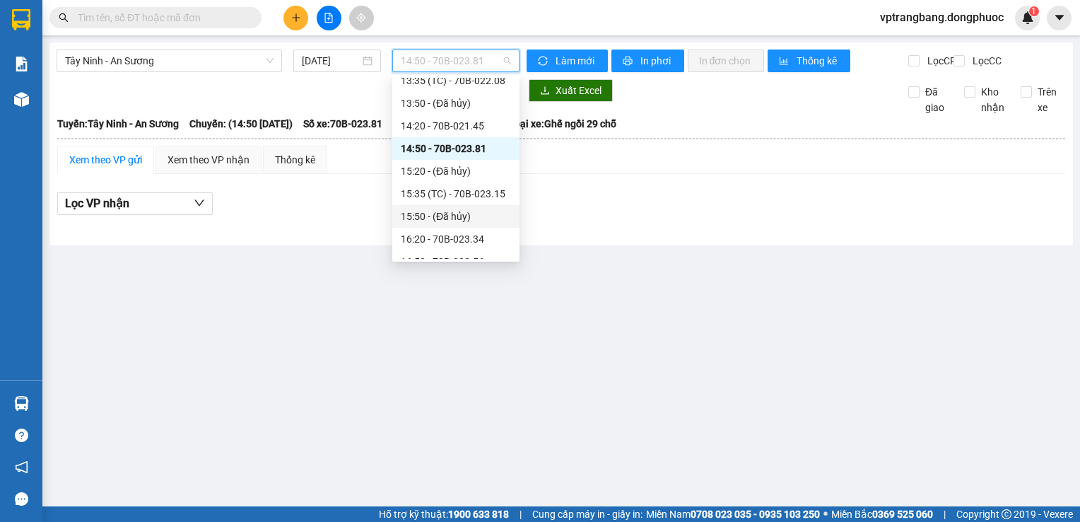
click at [468, 199] on div "15:35 (TC) - 70B-023.15" at bounding box center [456, 194] width 110 height 16
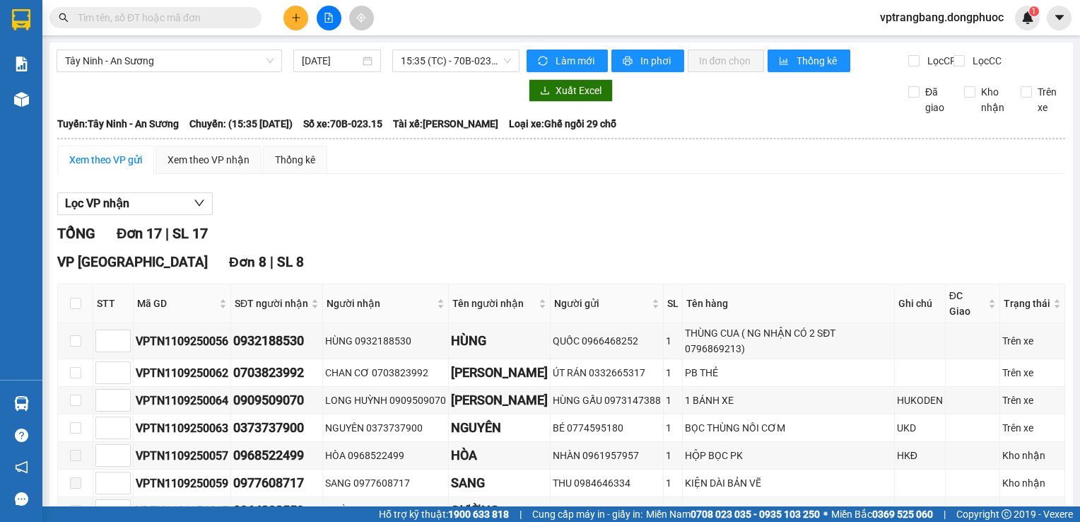
click at [457, 242] on div "TỔNG Đơn 17 | SL 17" at bounding box center [561, 234] width 1008 height 22
click at [200, 66] on span "Tây Ninh - An Sương" at bounding box center [169, 60] width 209 height 21
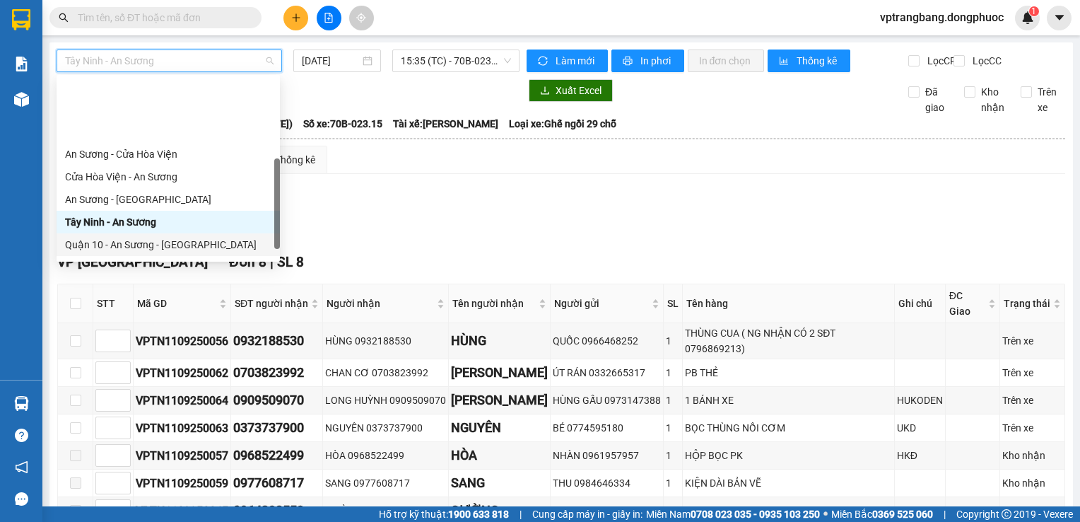
scroll to position [141, 0]
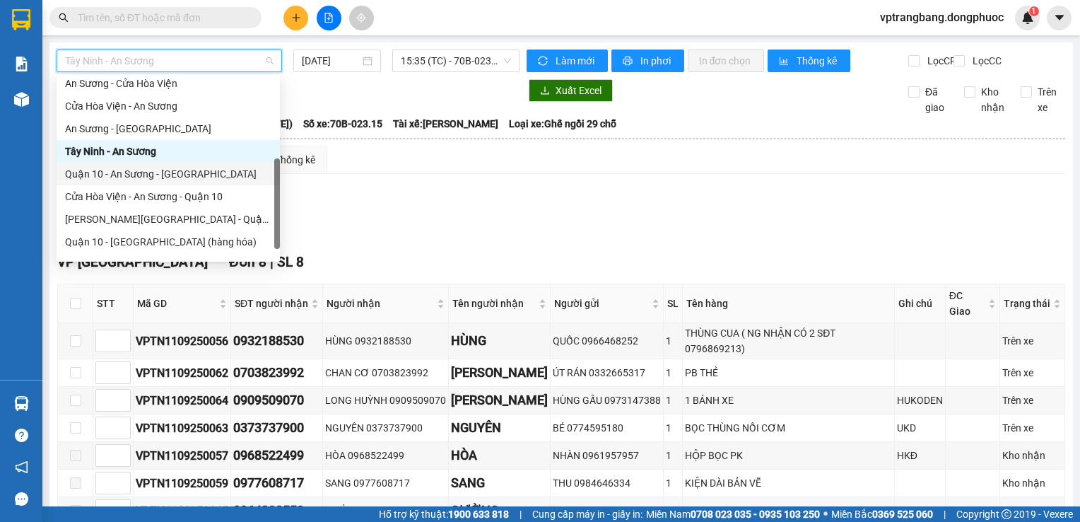
click at [438, 215] on div "Lọc VP nhận" at bounding box center [561, 203] width 1008 height 23
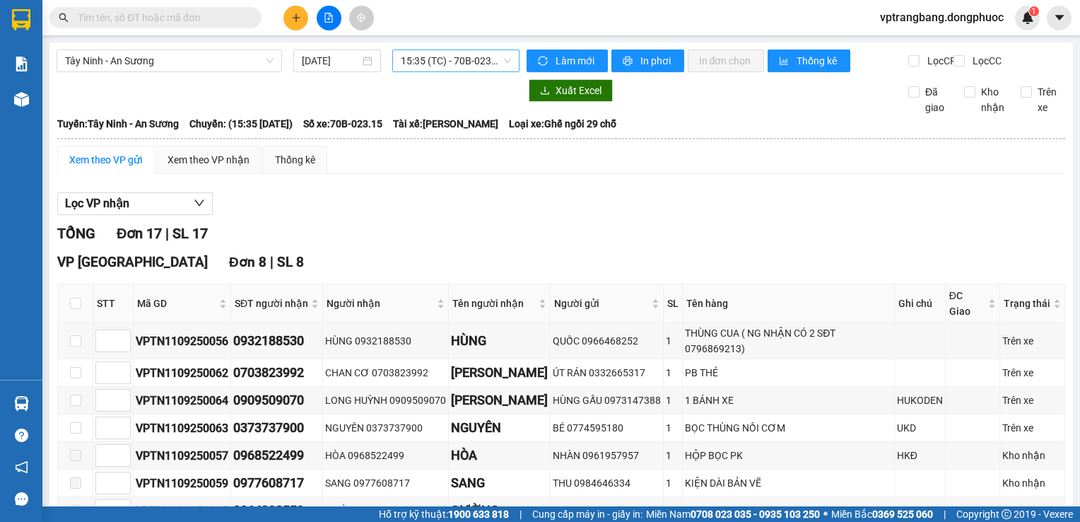
click at [424, 66] on span "15:35 (TC) - 70B-023.15" at bounding box center [456, 60] width 110 height 21
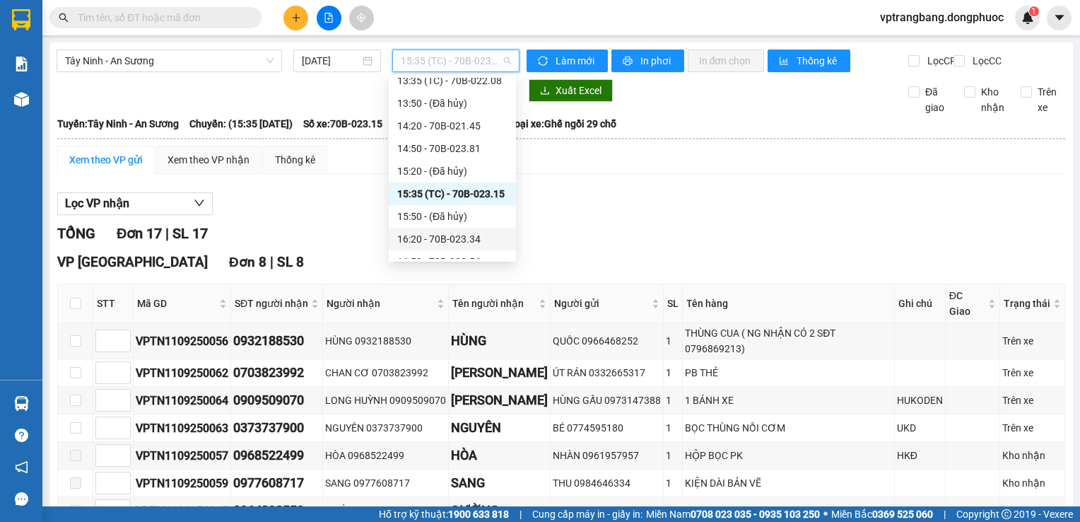
click at [456, 242] on div "16:20 - 70B-023.34" at bounding box center [452, 239] width 110 height 16
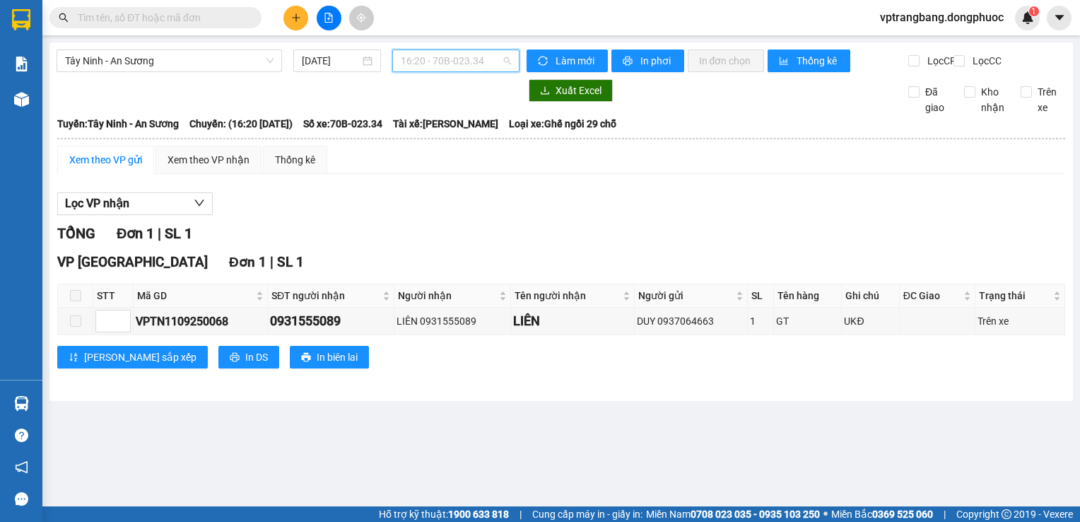
click at [435, 58] on span "16:20 - 70B-023.34" at bounding box center [456, 60] width 110 height 21
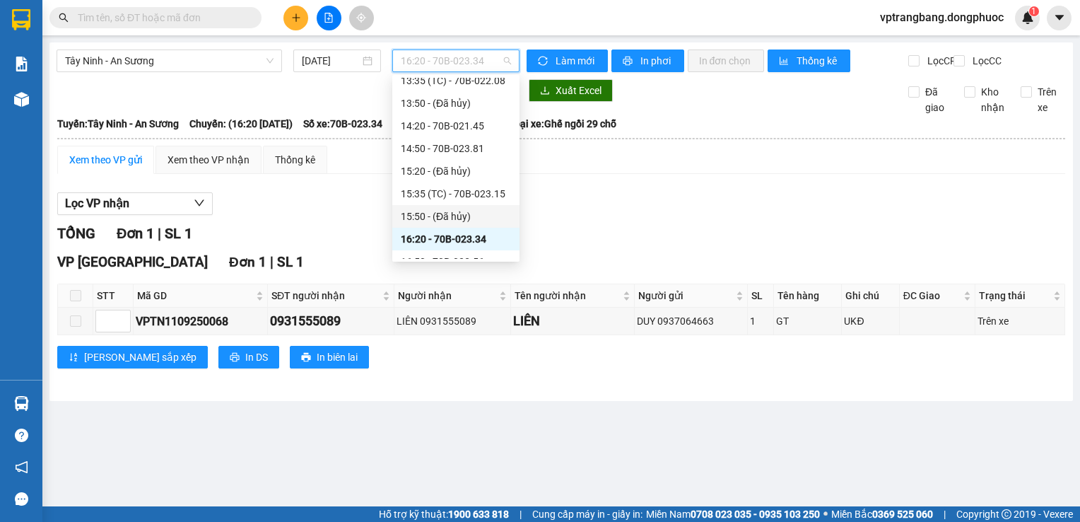
scroll to position [633, 0]
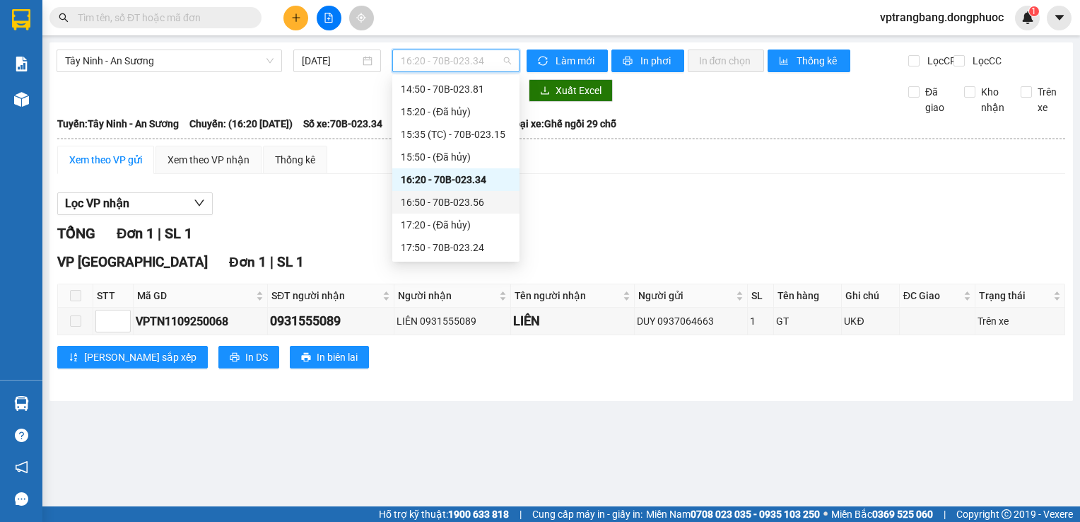
click at [478, 205] on div "16:50 - 70B-023.56" at bounding box center [456, 202] width 110 height 16
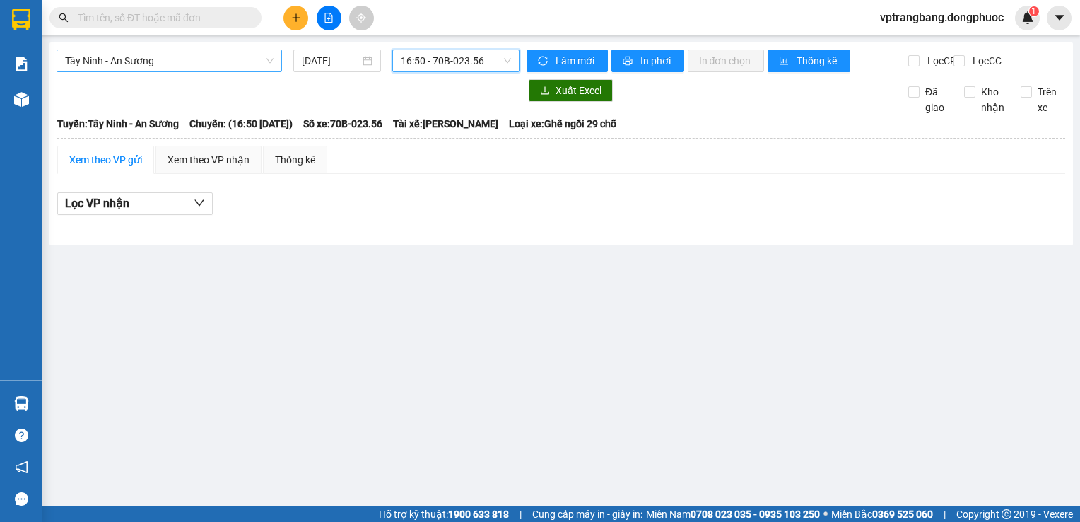
click at [163, 68] on span "Tây Ninh - An Sương" at bounding box center [169, 60] width 209 height 21
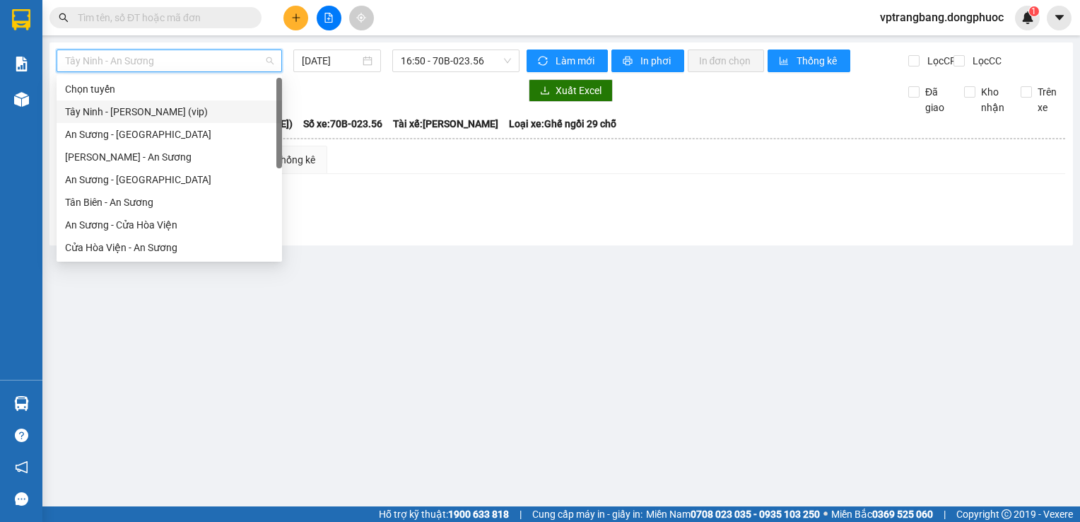
click at [170, 106] on div "Tây Ninh - Hồ Chí Minh (vip)" at bounding box center [169, 112] width 209 height 16
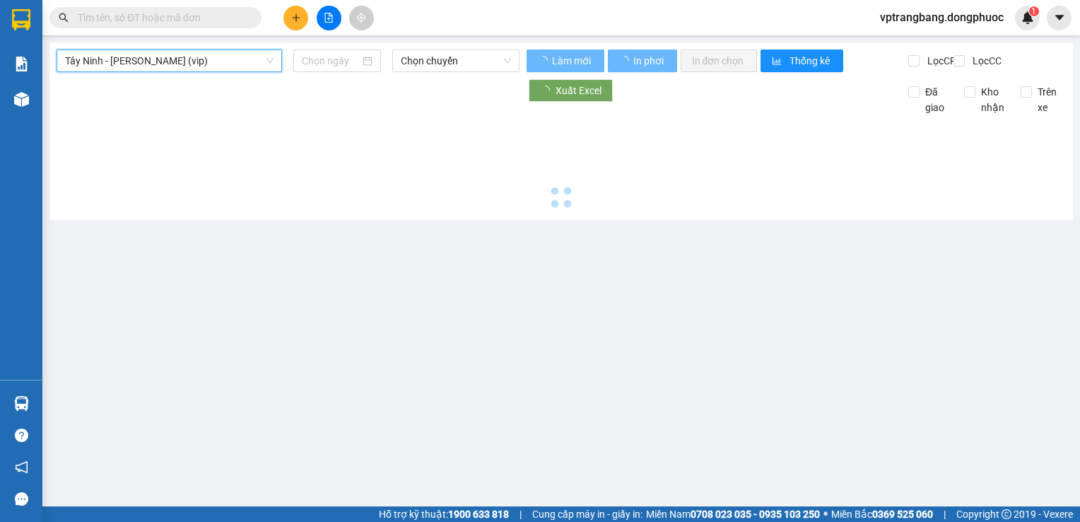
type input "11/09/2025"
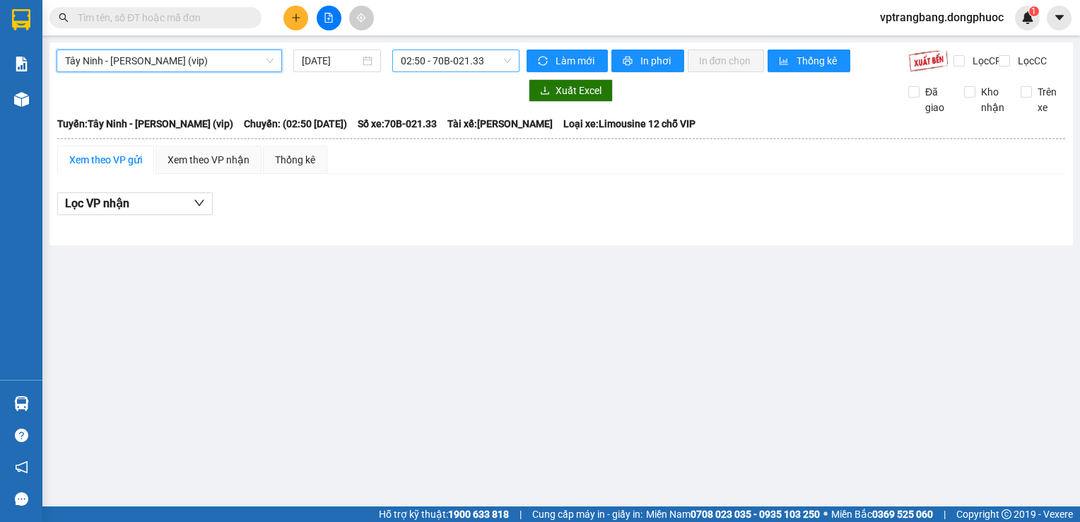
click at [447, 55] on span "02:50 - 70B-021.33" at bounding box center [456, 60] width 110 height 21
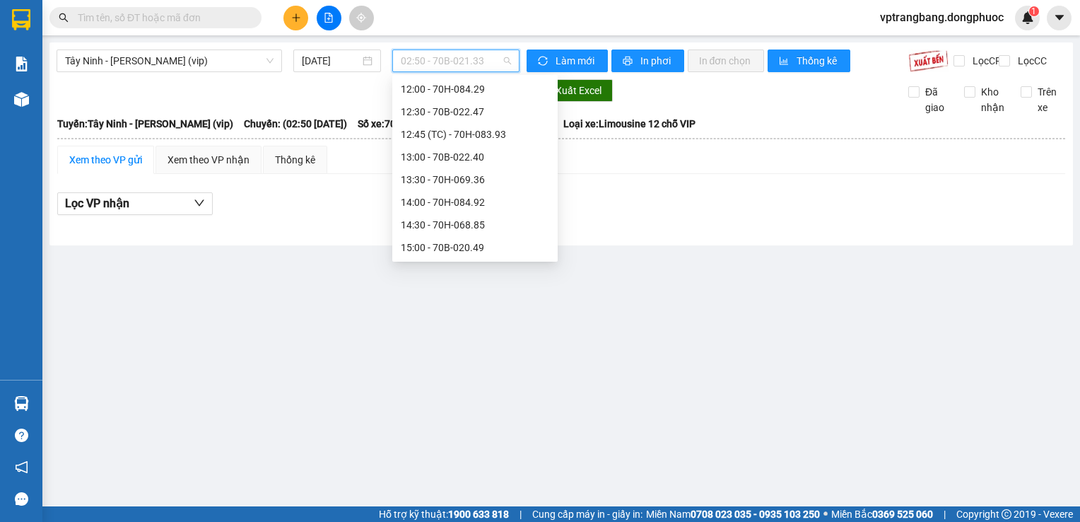
scroll to position [23, 0]
click at [458, 112] on div "03:05 - 70B-023.79" at bounding box center [475, 112] width 148 height 16
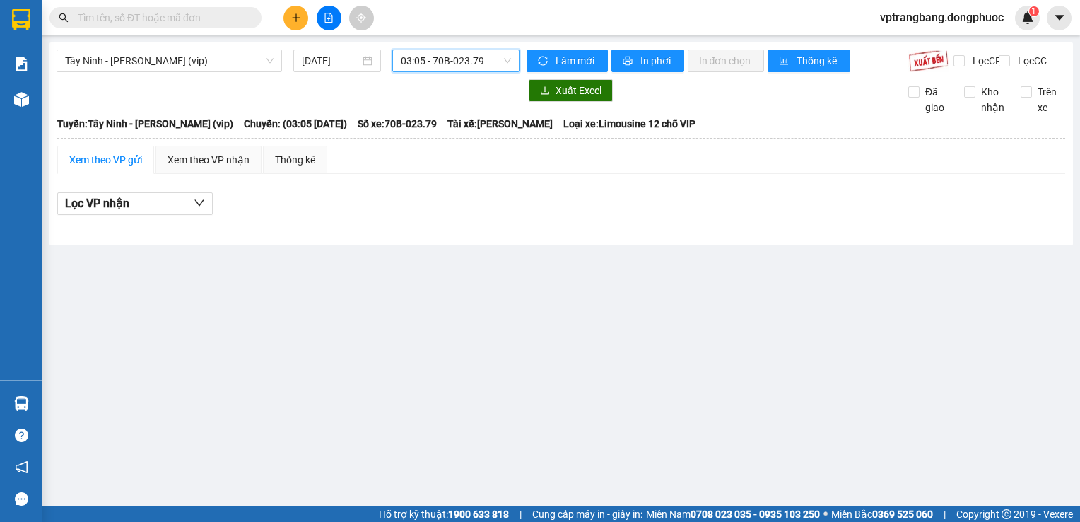
click at [428, 67] on span "03:05 - 70B-023.79" at bounding box center [456, 60] width 110 height 21
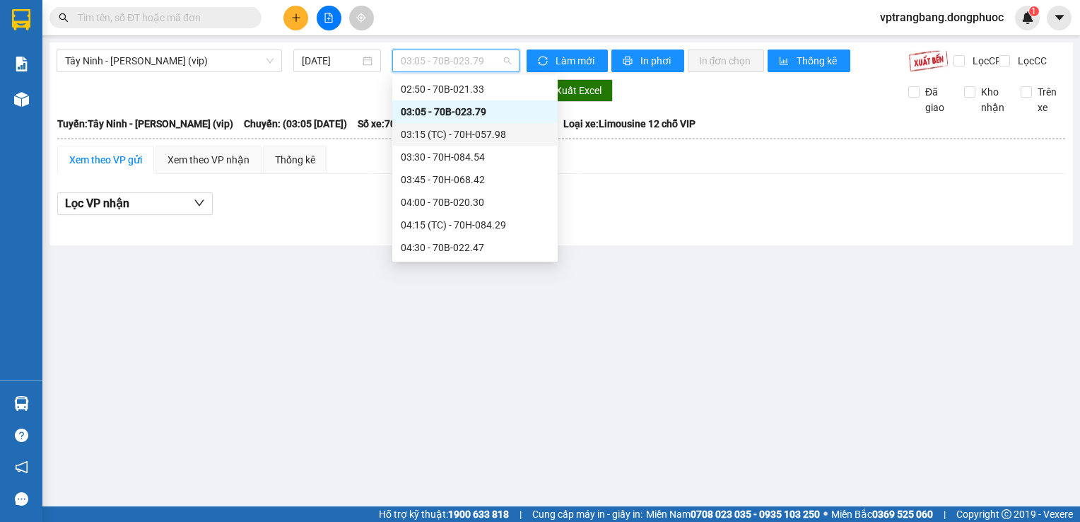
click at [451, 134] on div "03:15 (TC) - 70H-057.98" at bounding box center [475, 135] width 148 height 16
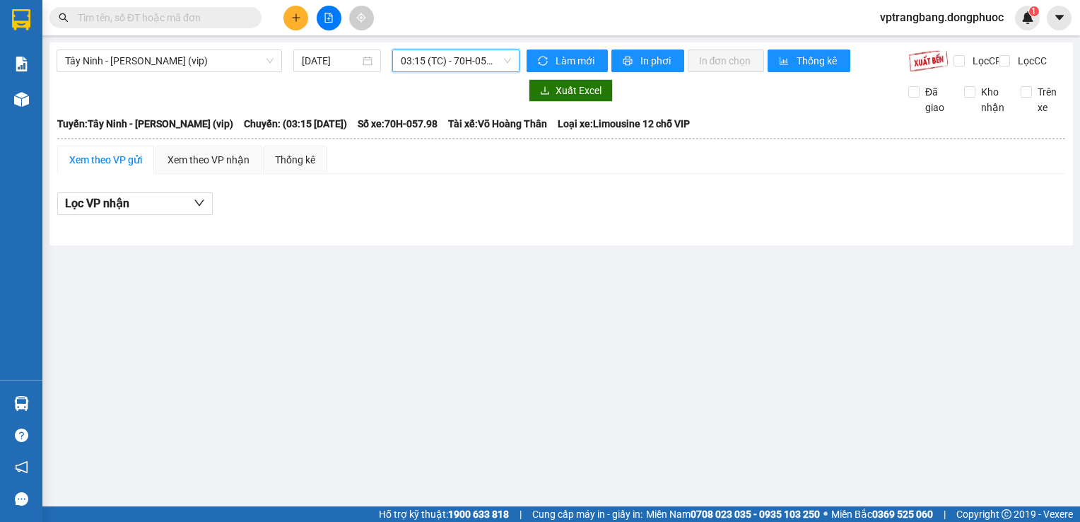
click at [423, 58] on span "03:15 (TC) - 70H-057.98" at bounding box center [456, 60] width 110 height 21
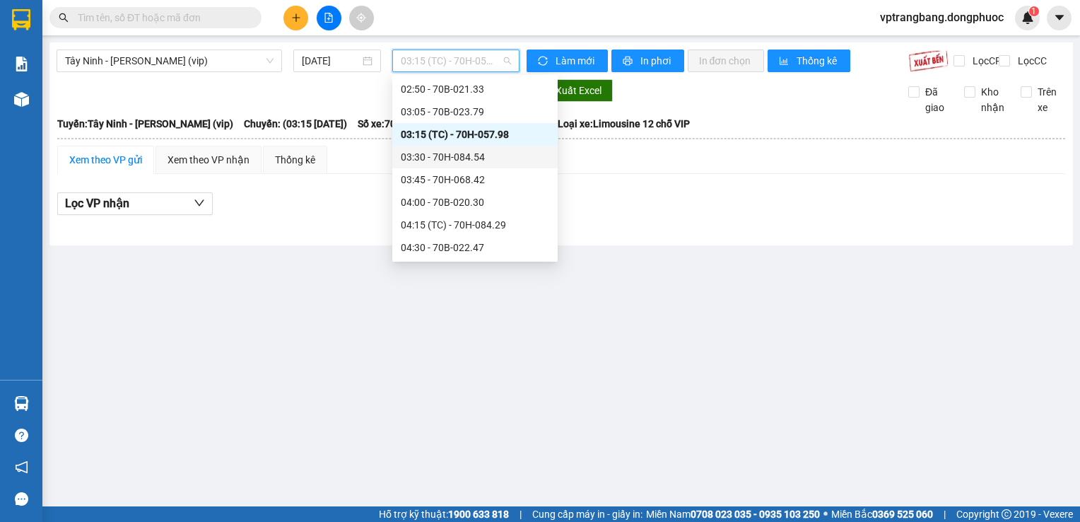
click at [438, 159] on div "03:30 - 70H-084.54" at bounding box center [475, 157] width 148 height 16
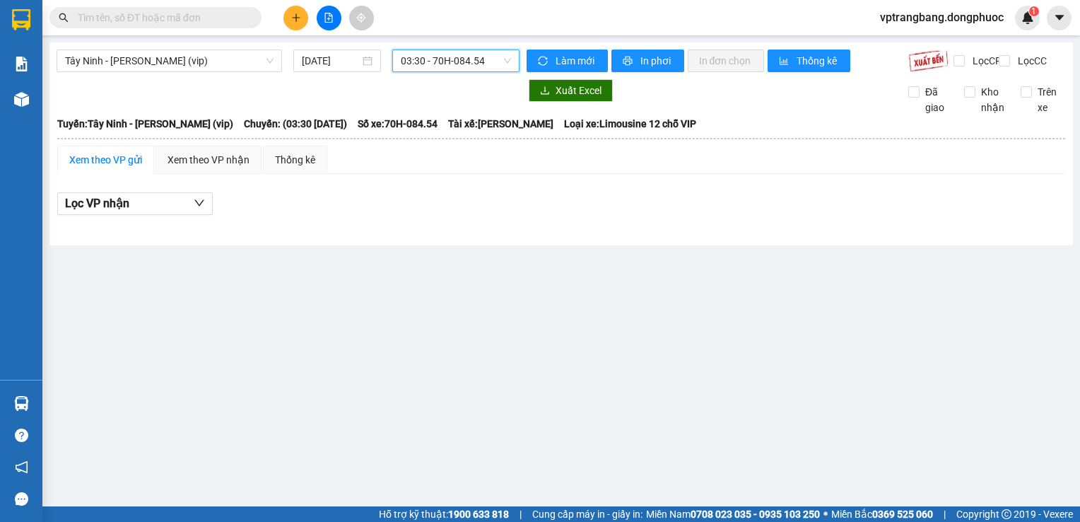
click at [430, 65] on span "03:30 - 70H-084.54" at bounding box center [456, 60] width 110 height 21
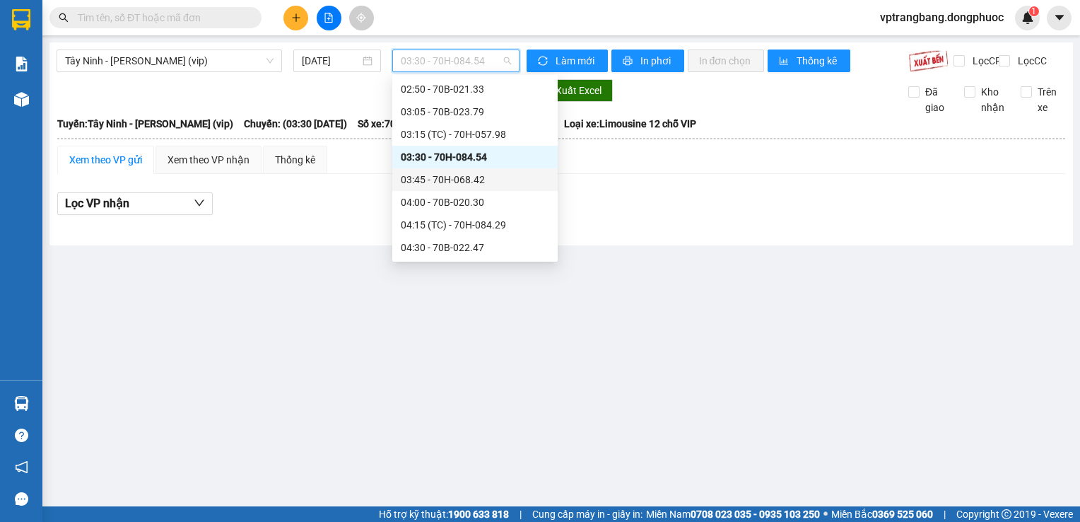
click at [452, 183] on div "03:45 - 70H-068.42" at bounding box center [475, 180] width 148 height 16
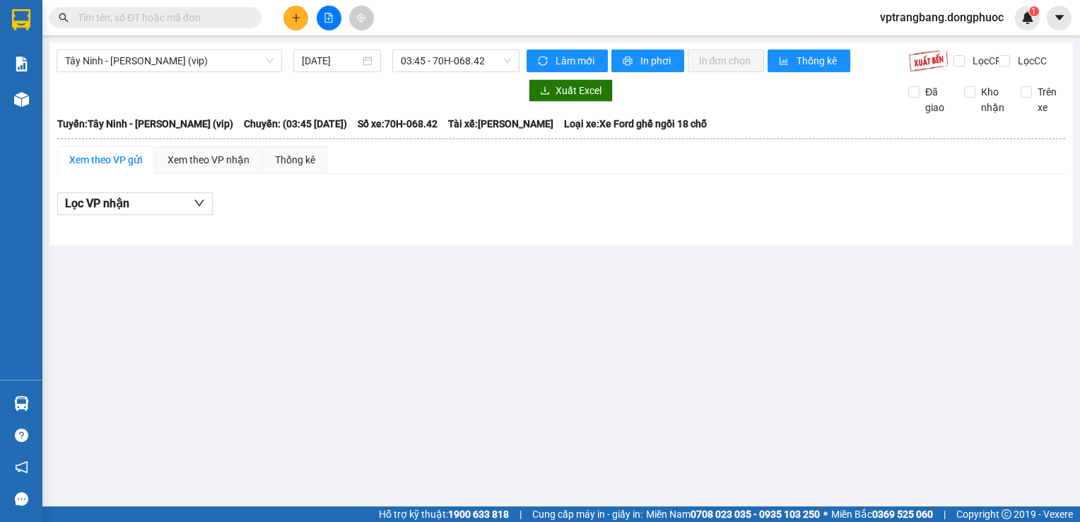
click at [434, 72] on div "Tây Ninh - Hồ Chí Minh (vip) 11/09/2025 03:45 - 70H-068.42" at bounding box center [288, 60] width 463 height 23
click at [433, 59] on span "03:45 - 70H-068.42" at bounding box center [456, 60] width 110 height 21
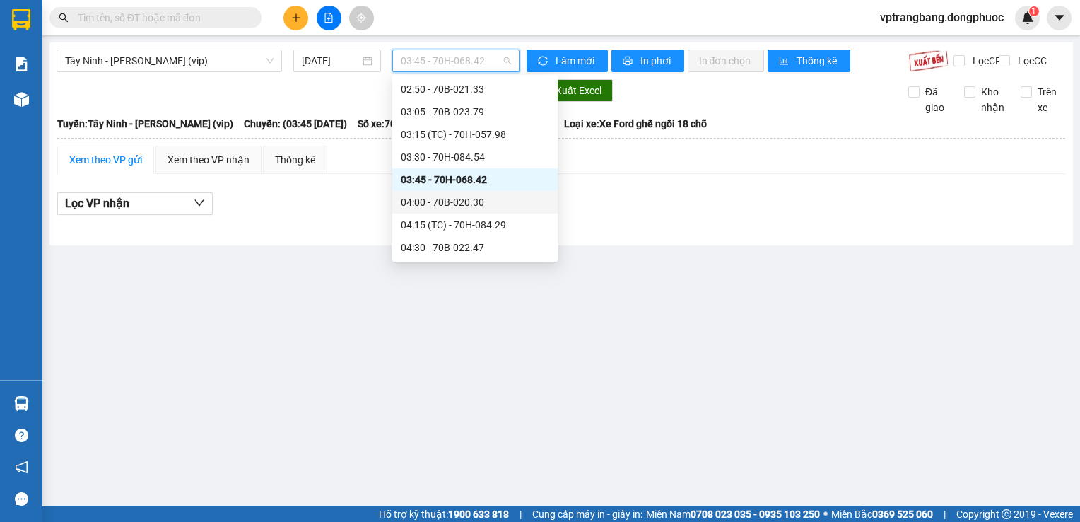
click at [457, 201] on div "04:00 - 70B-020.30" at bounding box center [475, 202] width 148 height 16
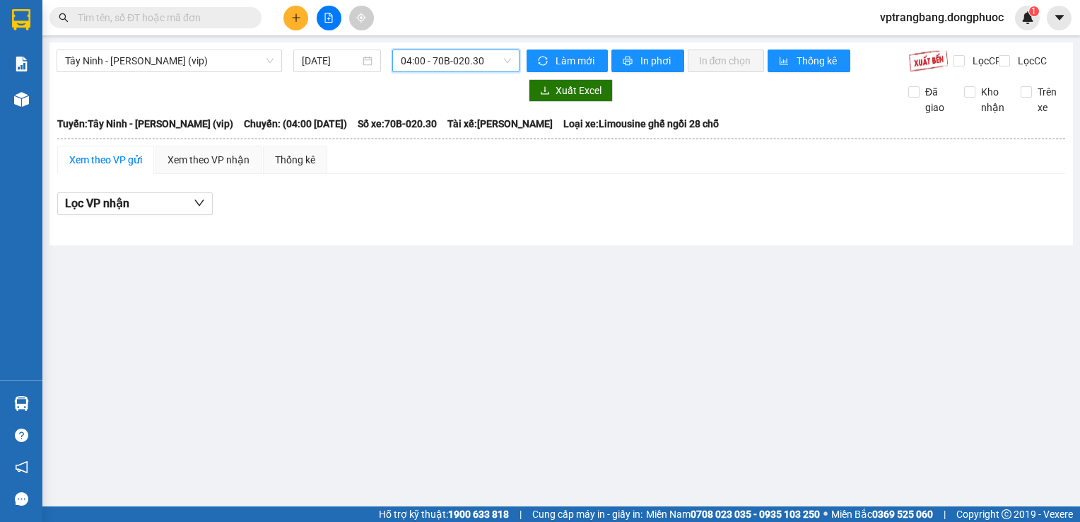
click at [427, 62] on span "04:00 - 70B-020.30" at bounding box center [456, 60] width 110 height 21
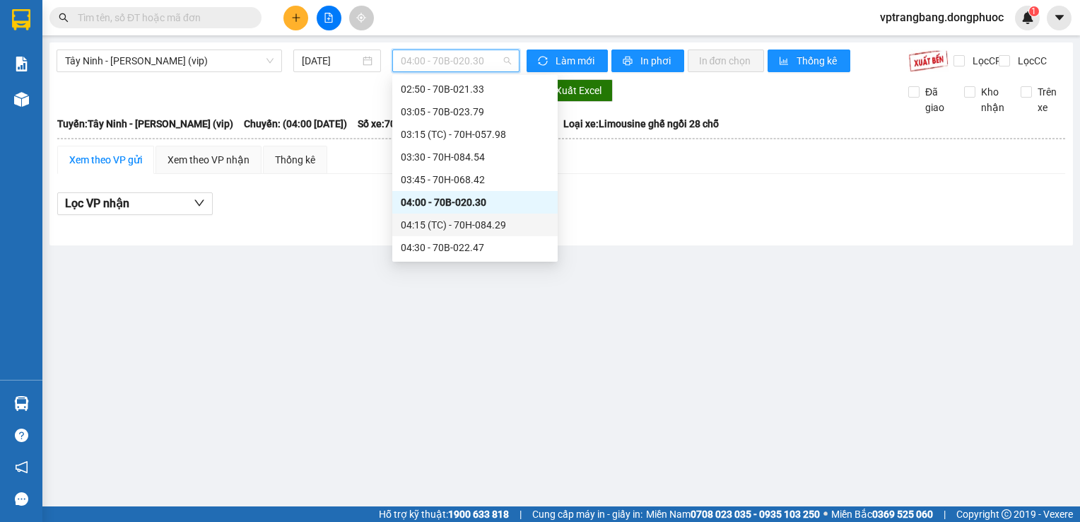
click at [443, 233] on div "04:15 (TC) - 70H-084.29" at bounding box center [474, 224] width 165 height 23
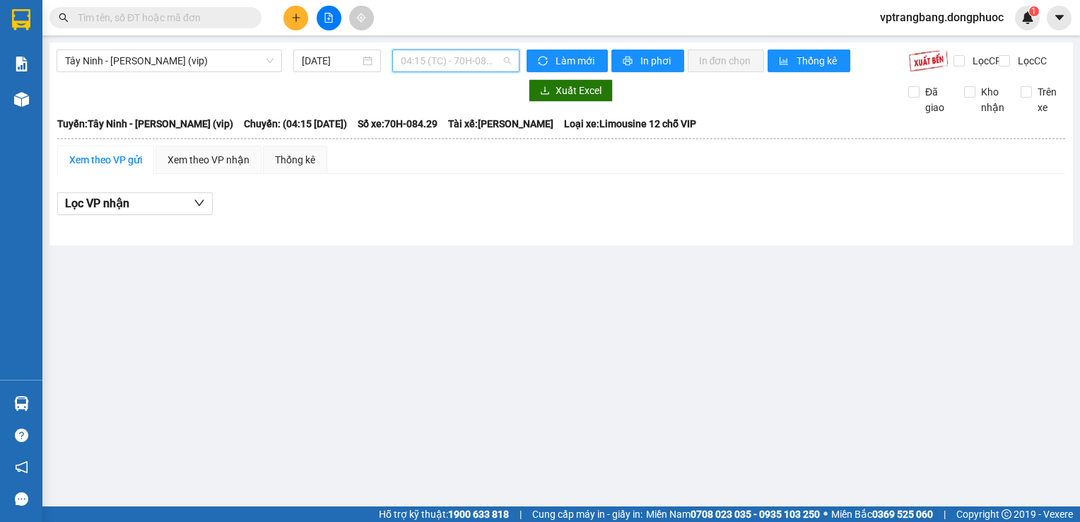
click at [407, 64] on span "04:15 (TC) - 70H-084.29" at bounding box center [456, 60] width 110 height 21
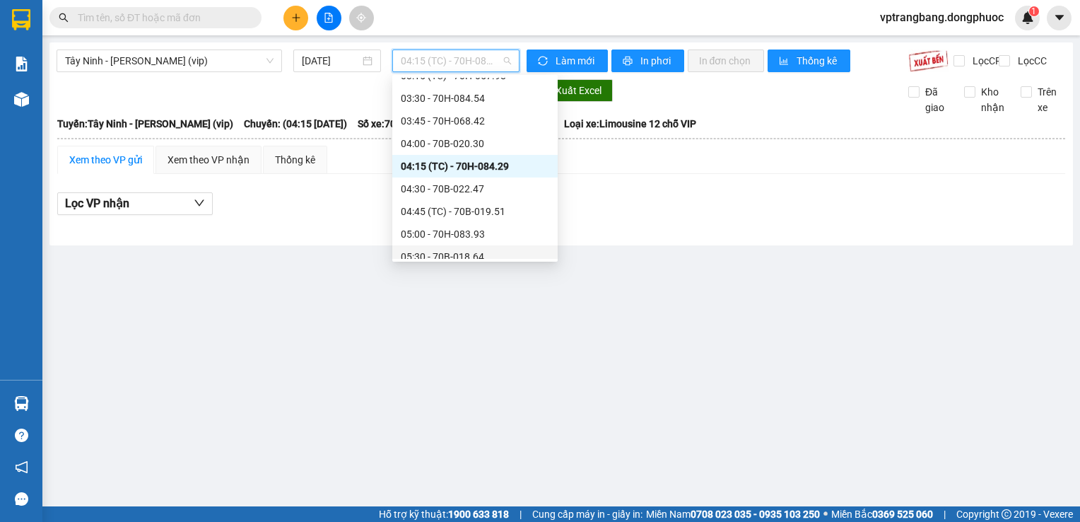
scroll to position [93, 0]
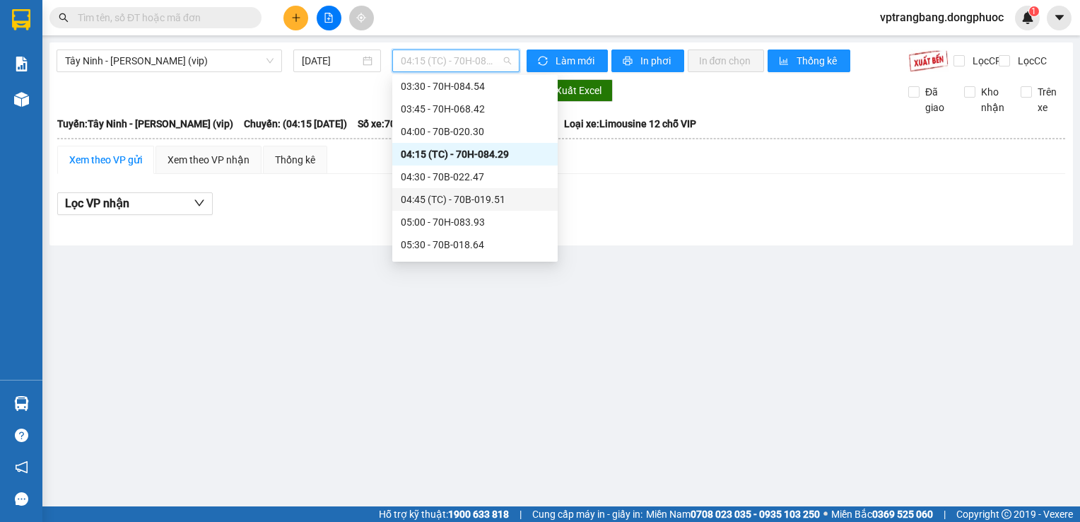
click at [467, 187] on div "04:30 - 70B-022.47" at bounding box center [474, 176] width 165 height 23
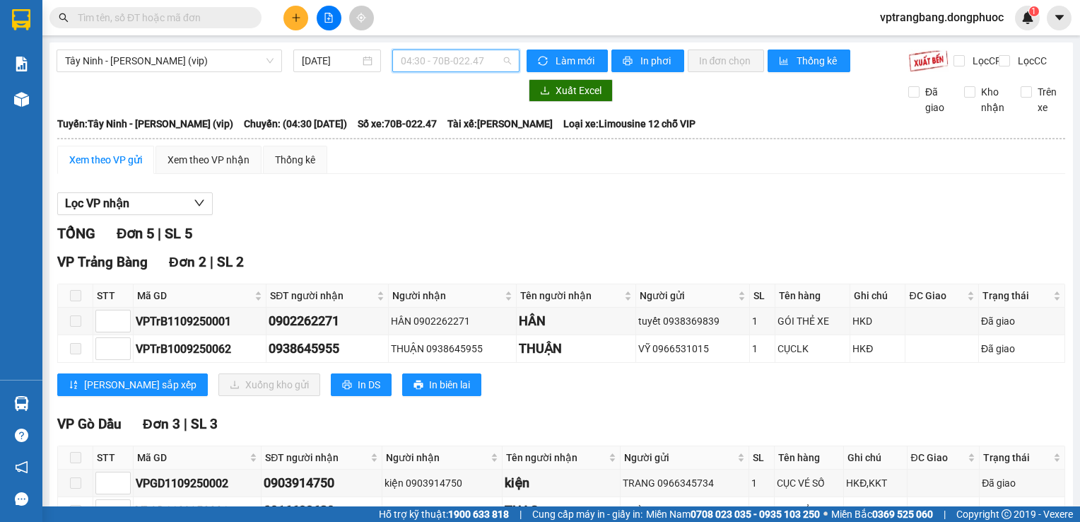
click at [425, 56] on span "04:30 - 70B-022.47" at bounding box center [456, 60] width 110 height 21
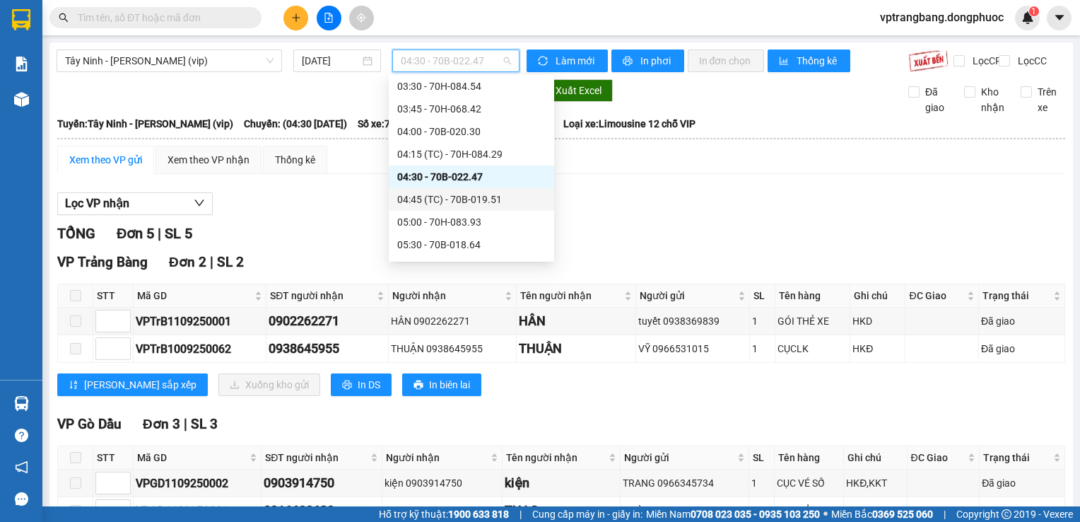
click at [476, 204] on div "Chọn chuyến 02:50 - 70B-021.33 03:05 - 70B-023.79 03:15 (TC) - 70H-057.98 03:30…" at bounding box center [471, 459] width 165 height 950
click at [476, 205] on div "04:45 (TC) - 70B-019.51" at bounding box center [471, 200] width 148 height 16
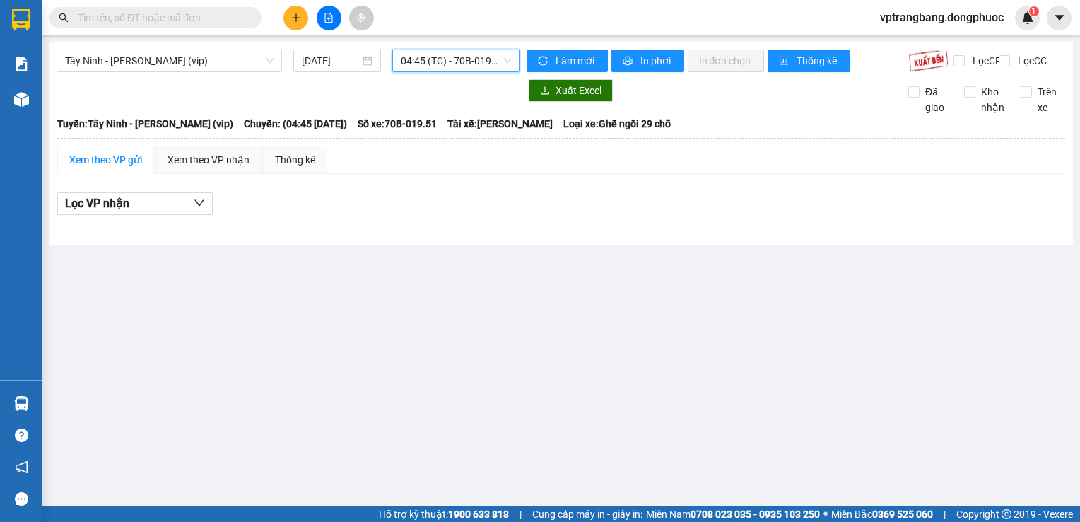
click at [412, 62] on span "04:45 (TC) - 70B-019.51" at bounding box center [456, 60] width 110 height 21
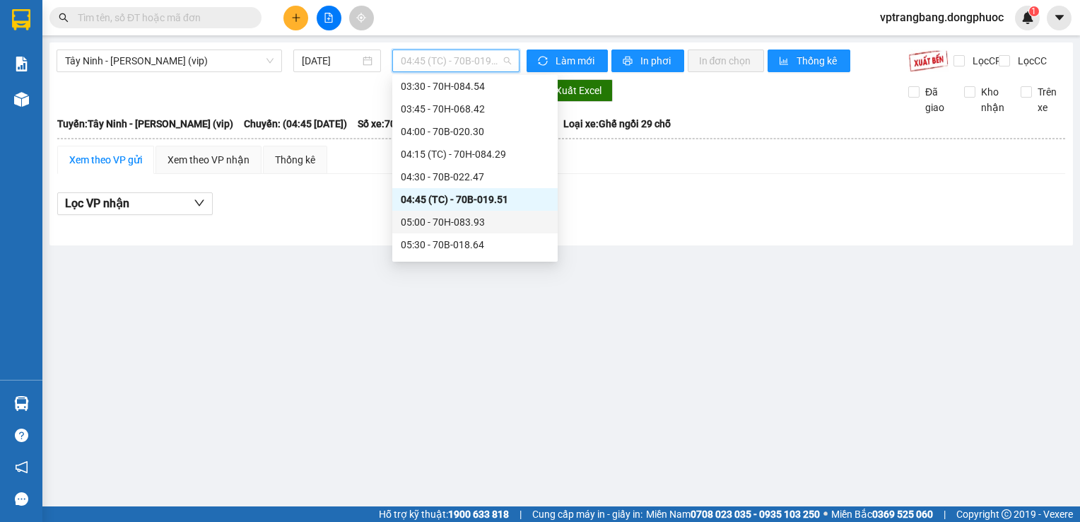
drag, startPoint x: 481, startPoint y: 232, endPoint x: 481, endPoint y: 224, distance: 7.8
click at [481, 224] on div "05:00 - 70H-083.93" at bounding box center [474, 222] width 165 height 23
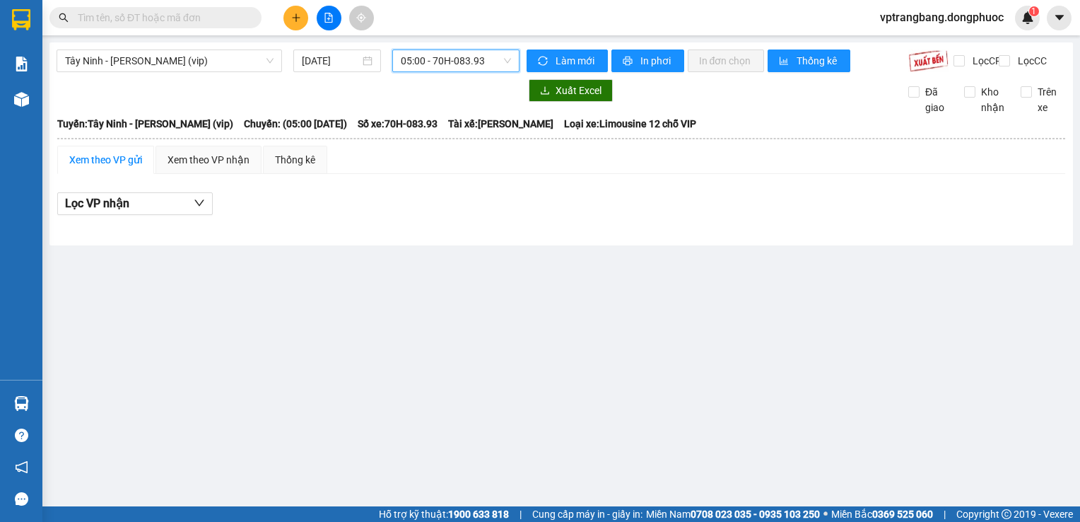
click at [453, 64] on span "05:00 - 70H-083.93" at bounding box center [456, 60] width 110 height 21
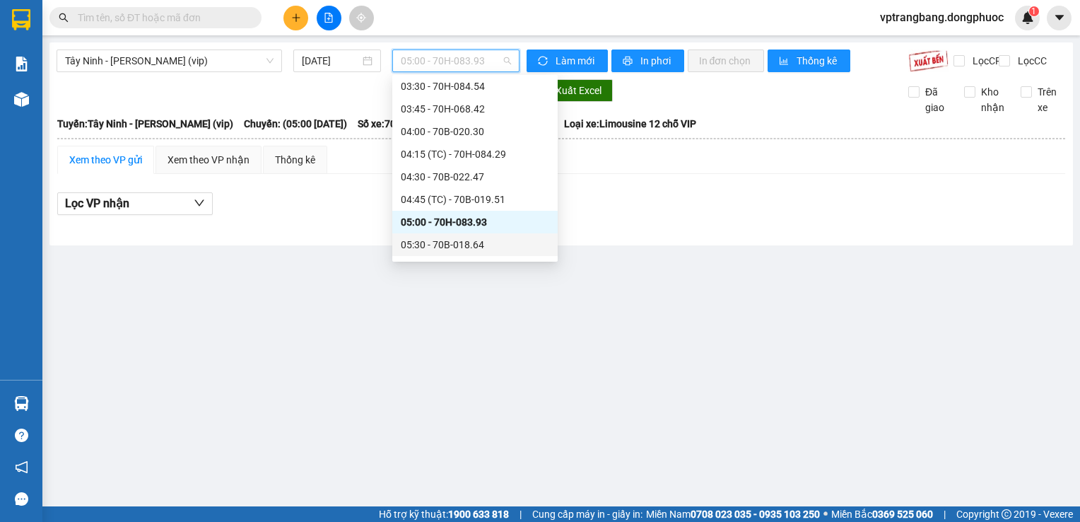
click at [450, 247] on div "05:30 - 70B-018.64" at bounding box center [475, 245] width 148 height 16
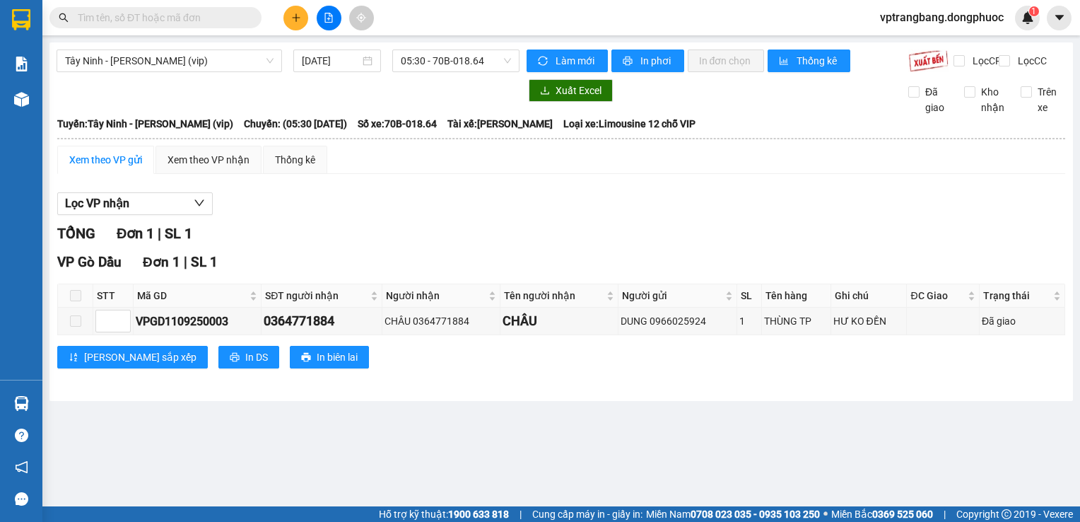
click at [435, 49] on div "Tây Ninh - Hồ Chí Minh (vip) 11/09/2025 05:30 - 70B-018.64 Làm mới In phơi In đ…" at bounding box center [561, 221] width 1024 height 358
click at [434, 69] on span "05:30 - 70B-018.64" at bounding box center [456, 60] width 110 height 21
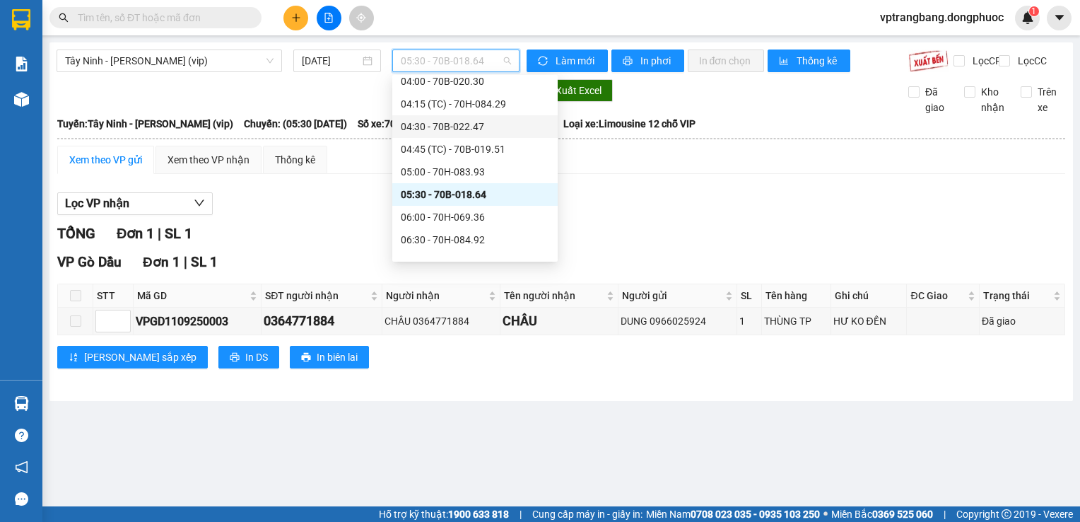
scroll to position [164, 0]
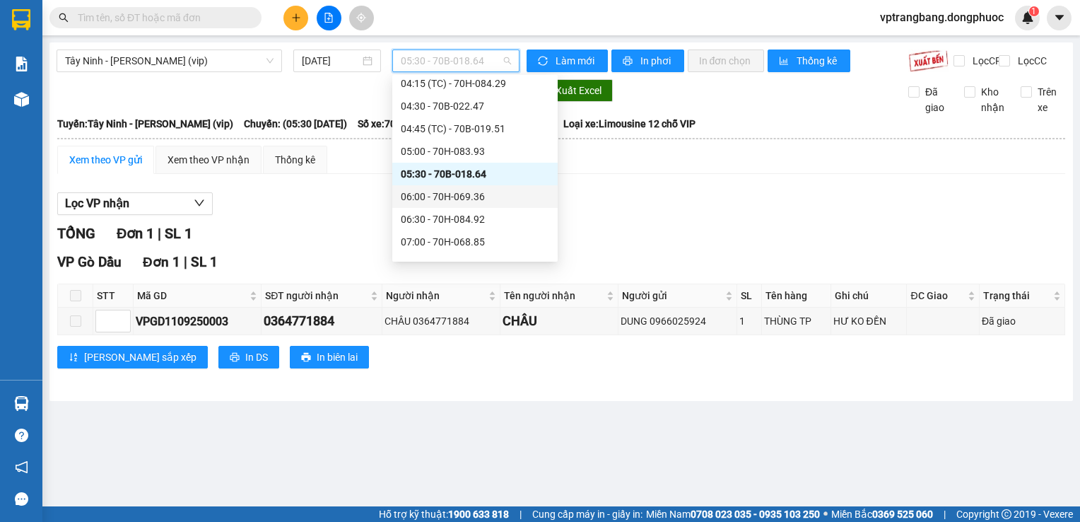
click at [450, 199] on div "06:00 - 70H-069.36" at bounding box center [475, 197] width 148 height 16
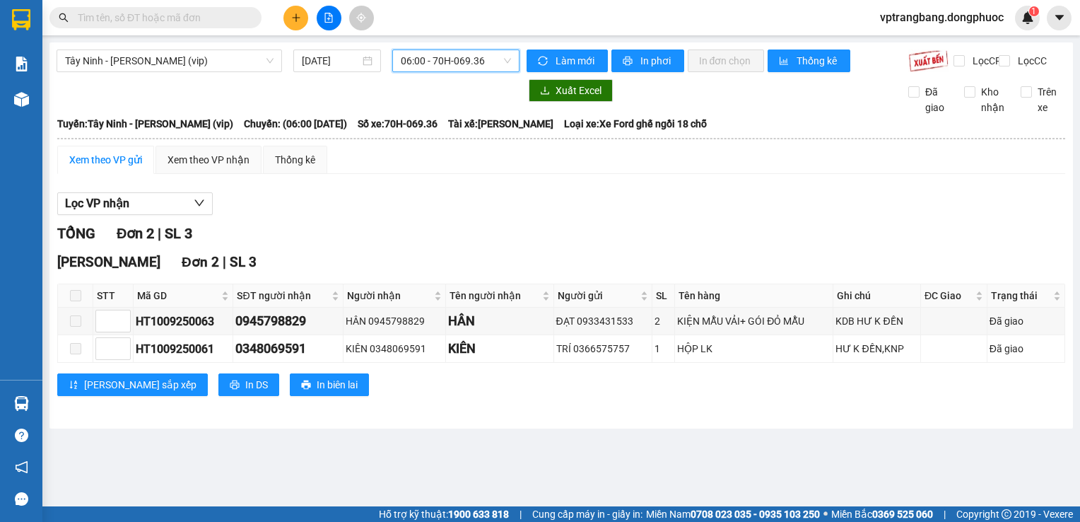
click at [465, 64] on span "06:00 - 70H-069.36" at bounding box center [456, 60] width 110 height 21
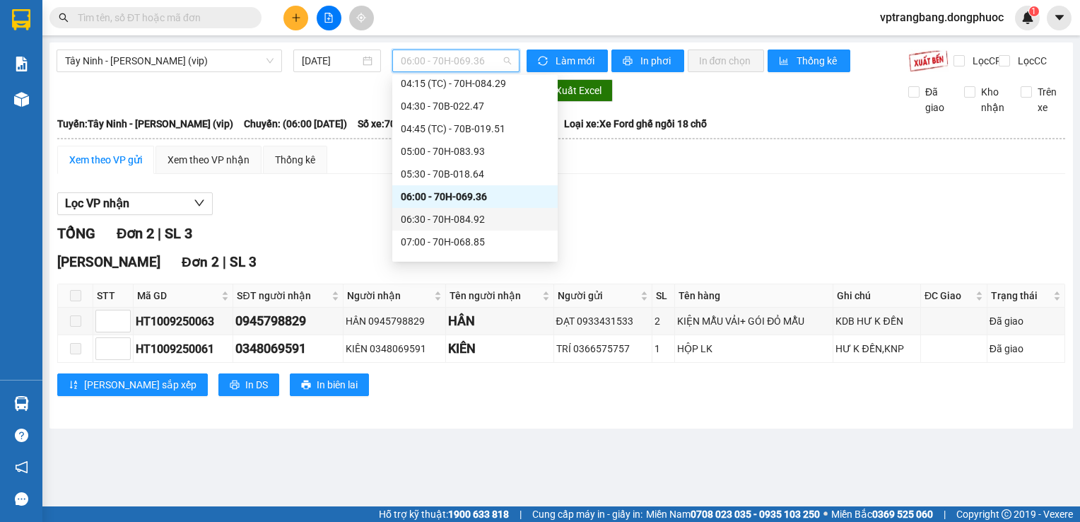
click at [478, 222] on div "06:30 - 70H-084.92" at bounding box center [475, 219] width 148 height 16
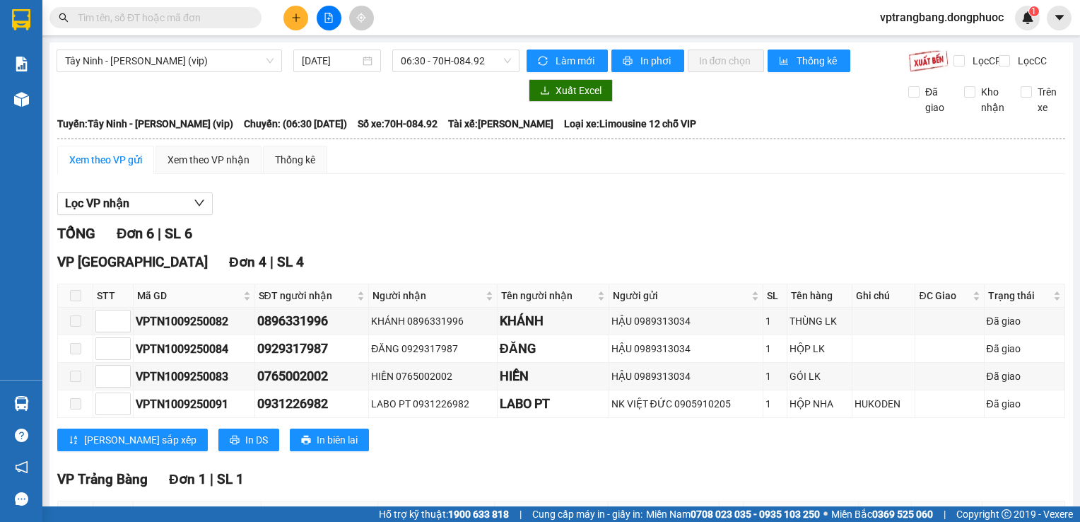
click at [447, 245] on div "TỔNG Đơn 6 | SL 6" at bounding box center [561, 234] width 1008 height 22
click at [452, 68] on span "06:30 - 70H-084.92" at bounding box center [456, 60] width 110 height 21
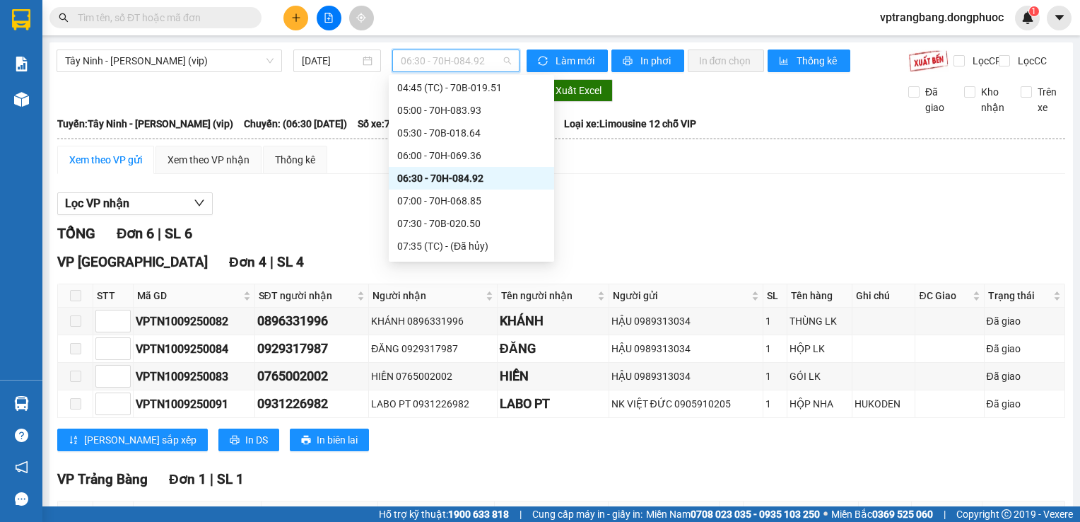
scroll to position [235, 0]
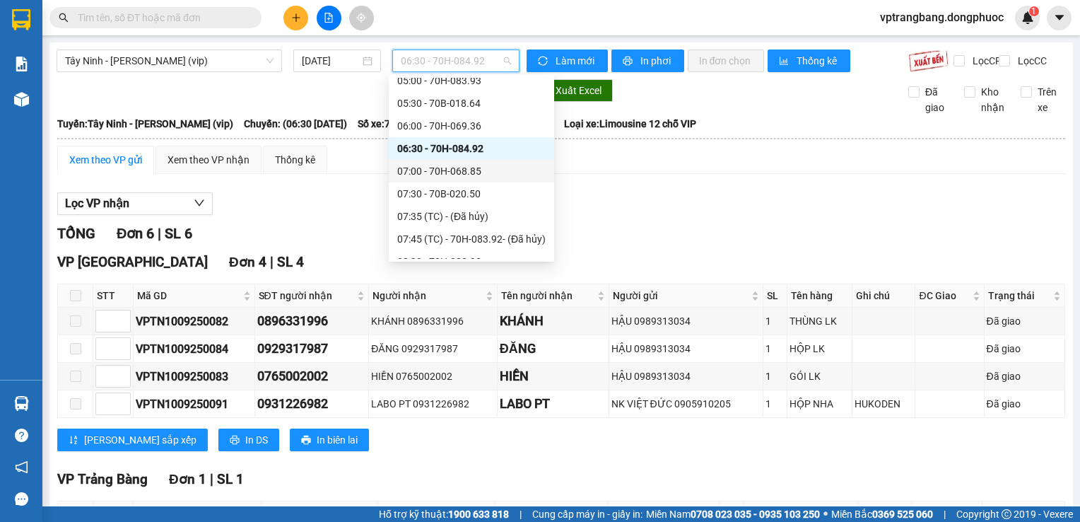
click at [455, 174] on div "07:00 - 70H-068.85" at bounding box center [471, 171] width 148 height 16
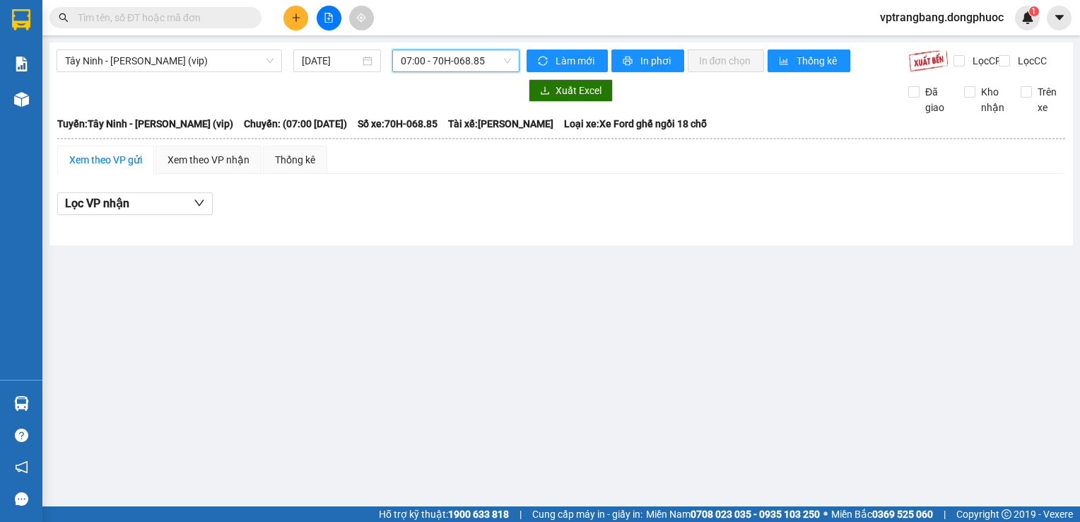
click at [440, 61] on span "07:00 - 70H-068.85" at bounding box center [456, 60] width 110 height 21
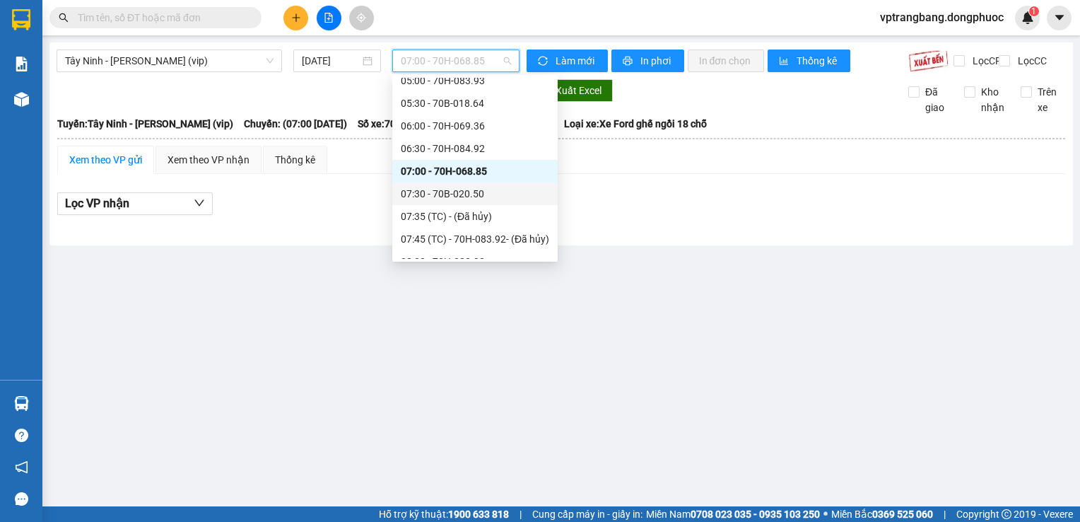
click at [469, 198] on div "07:30 - 70B-020.50" at bounding box center [475, 194] width 148 height 16
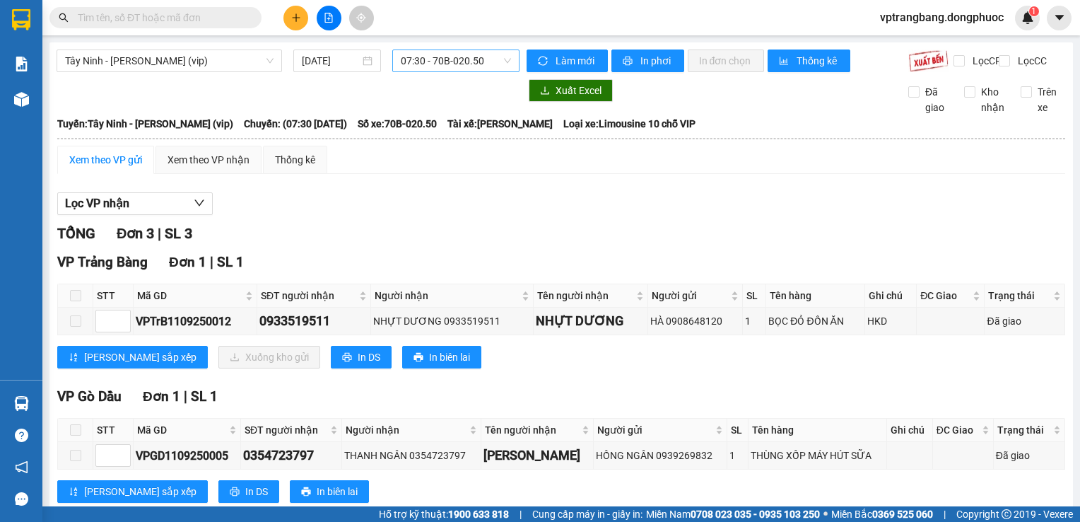
click at [459, 69] on span "07:30 - 70B-020.50" at bounding box center [456, 60] width 110 height 21
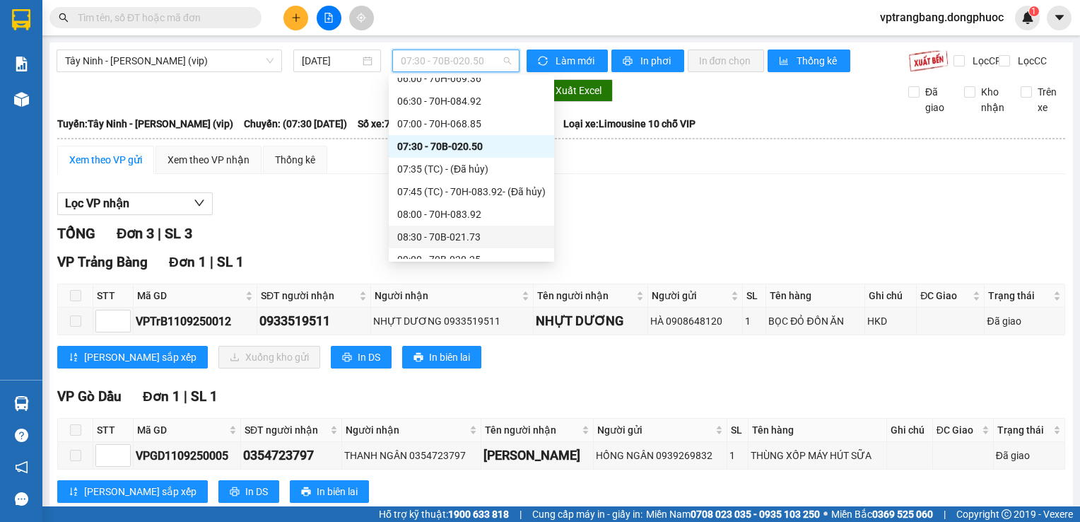
scroll to position [305, 0]
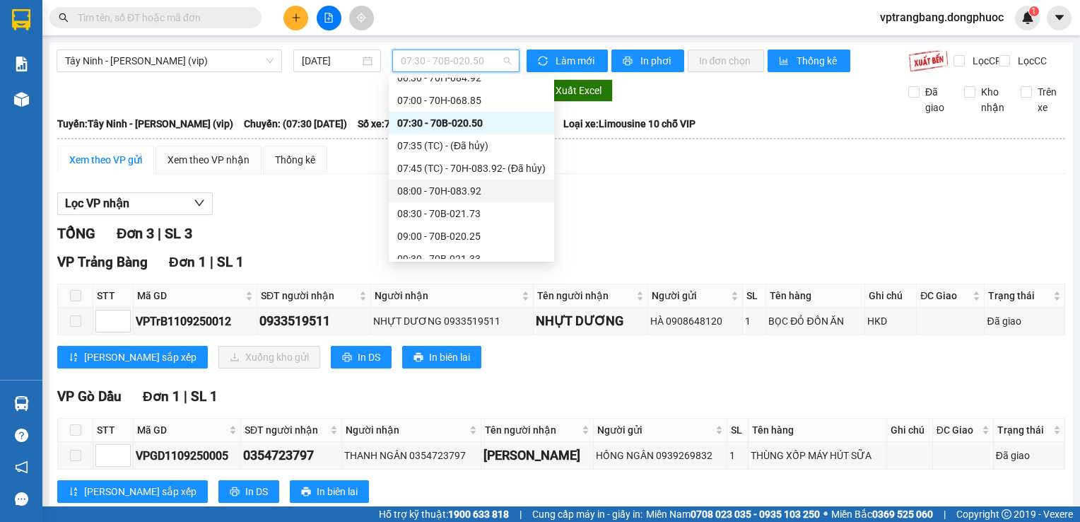
click at [445, 199] on div "08:00 - 70H-083.92" at bounding box center [471, 191] width 165 height 23
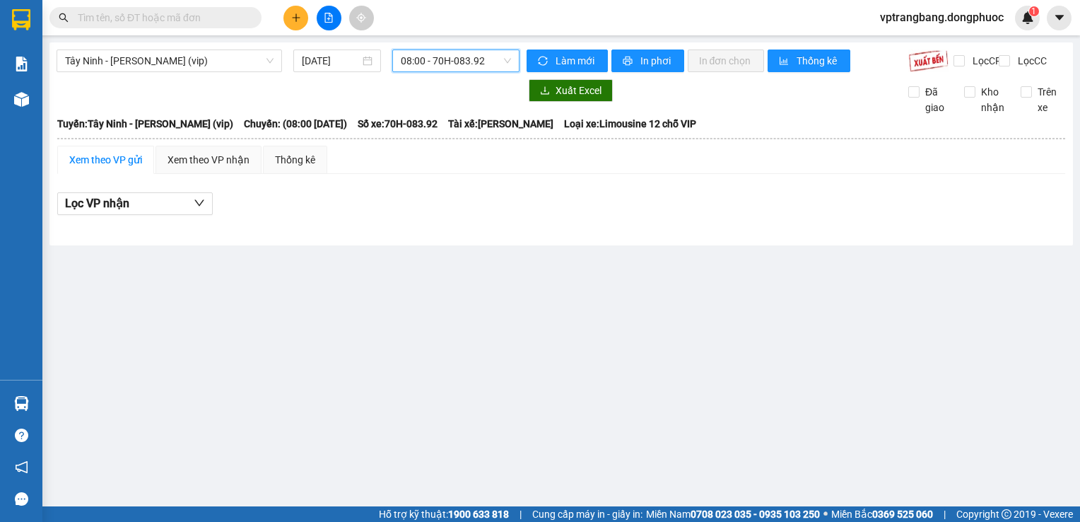
click at [443, 67] on span "08:00 - 70H-083.92" at bounding box center [456, 60] width 110 height 21
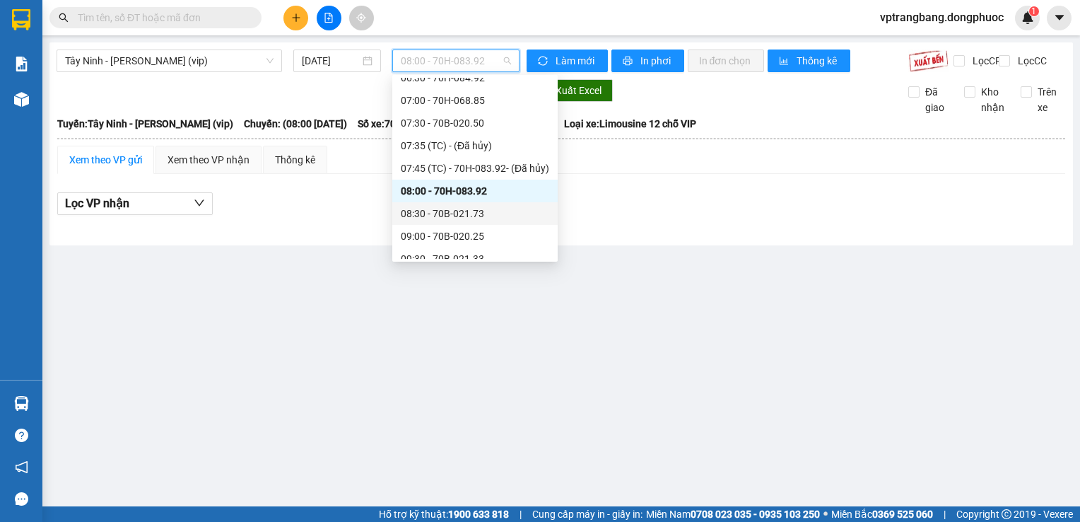
click at [472, 213] on div "08:30 - 70B-021.73" at bounding box center [475, 214] width 148 height 16
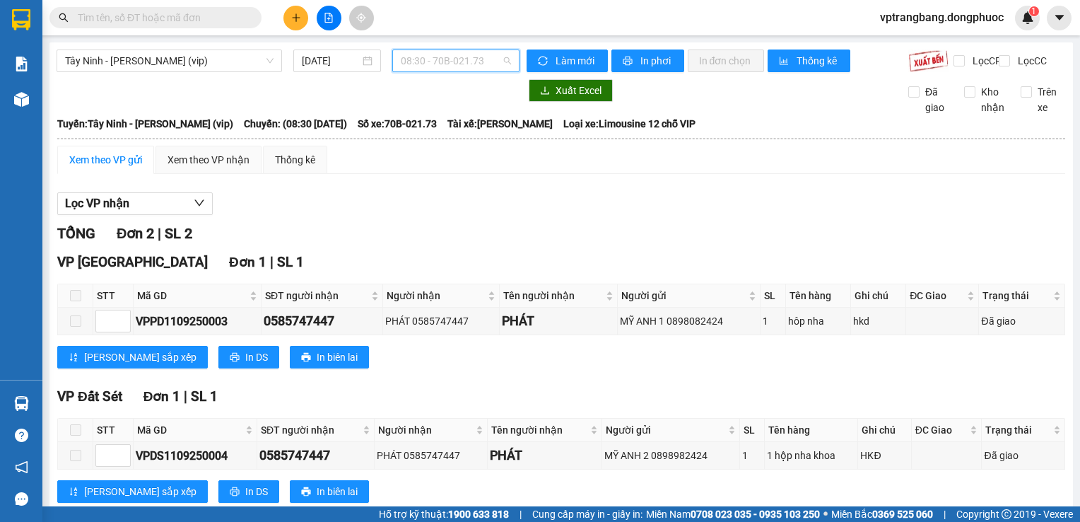
click at [438, 71] on div "08:30 - 70B-021.73" at bounding box center [455, 60] width 127 height 23
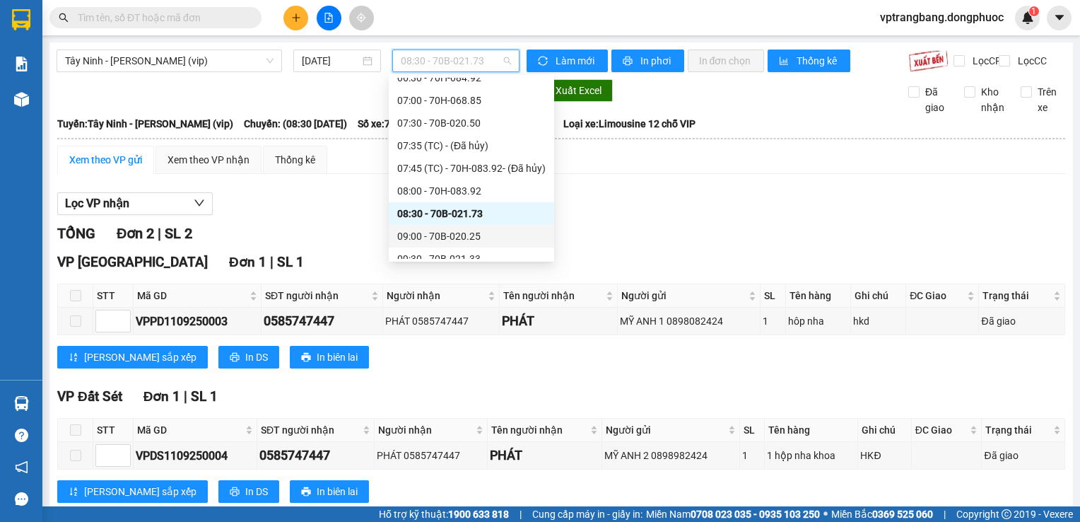
click at [447, 239] on div "09:00 - 70B-020.25" at bounding box center [471, 236] width 148 height 16
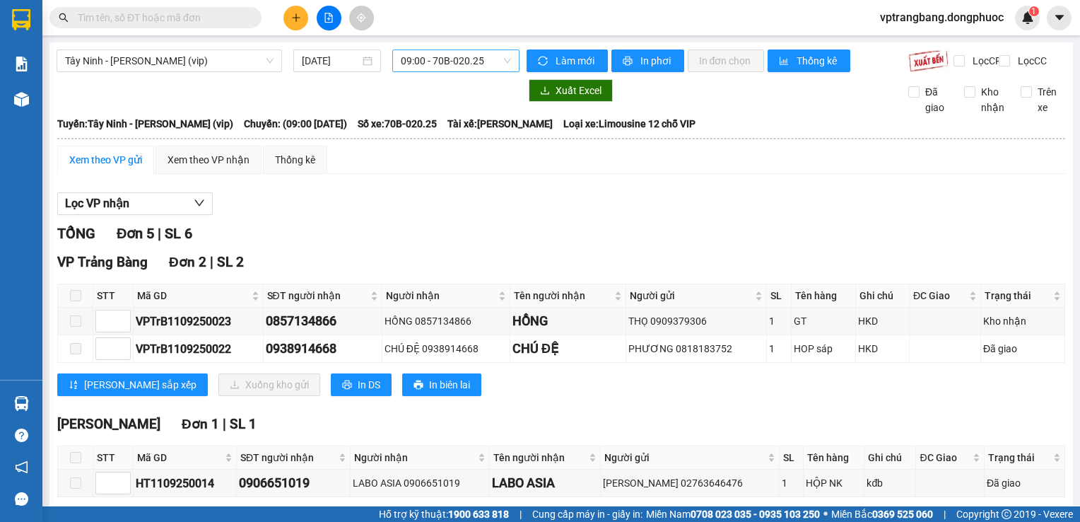
click at [406, 59] on span "09:00 - 70B-020.25" at bounding box center [456, 60] width 110 height 21
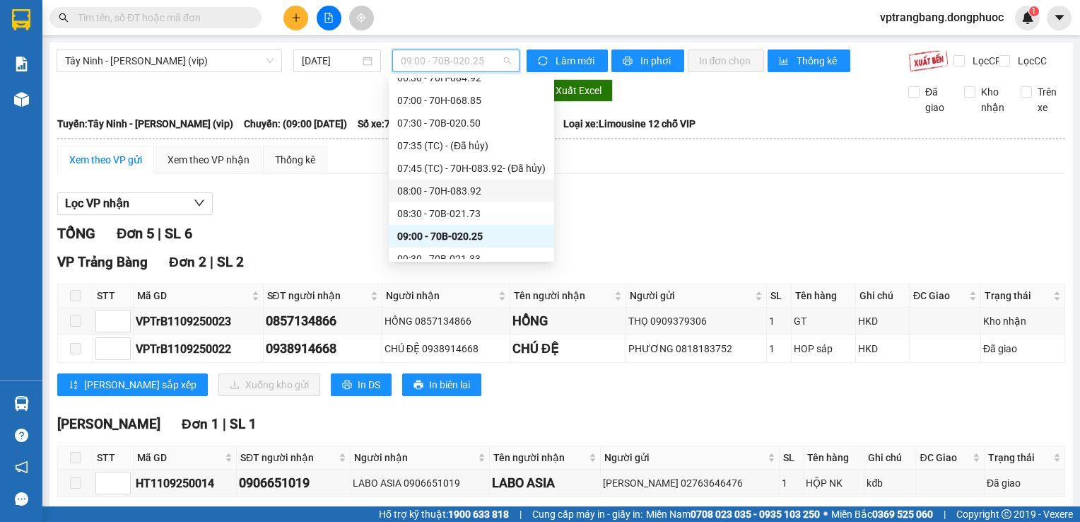
scroll to position [447, 0]
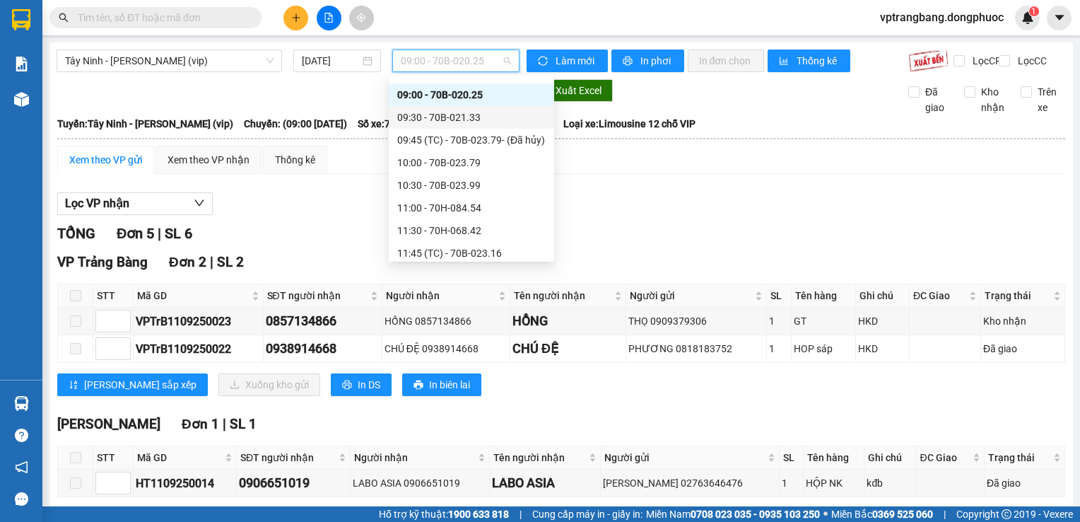
click at [453, 120] on div "09:30 - 70B-021.33" at bounding box center [471, 118] width 148 height 16
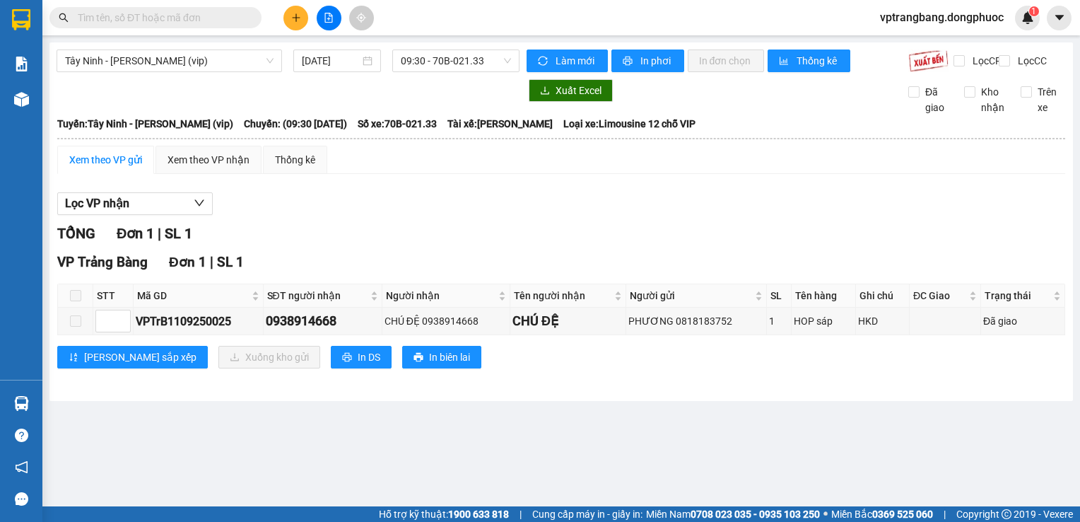
drag, startPoint x: 421, startPoint y: 66, endPoint x: 427, endPoint y: 72, distance: 8.0
click at [421, 66] on span "09:30 - 70B-021.33" at bounding box center [456, 60] width 110 height 21
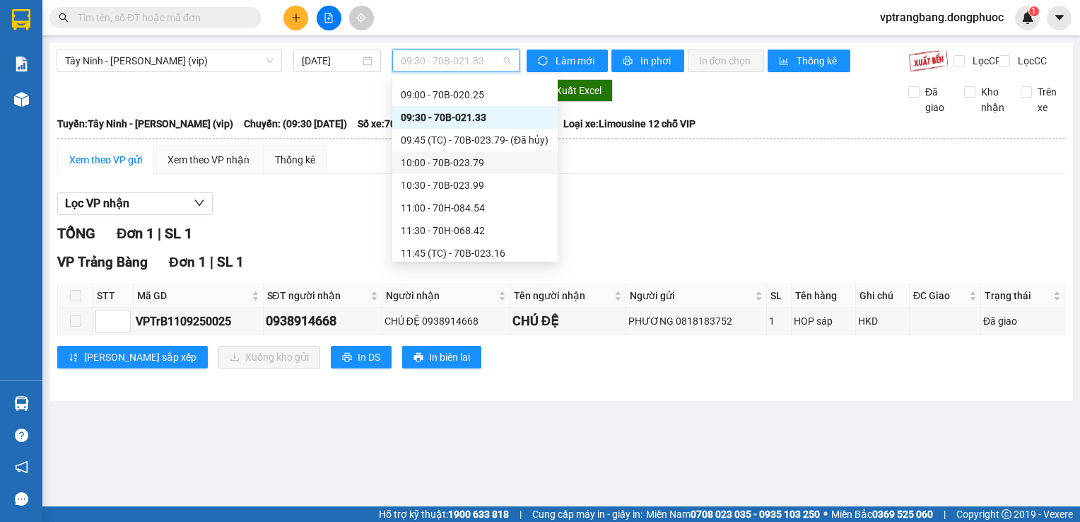
click at [460, 169] on div "10:00 - 70B-023.79" at bounding box center [475, 163] width 148 height 16
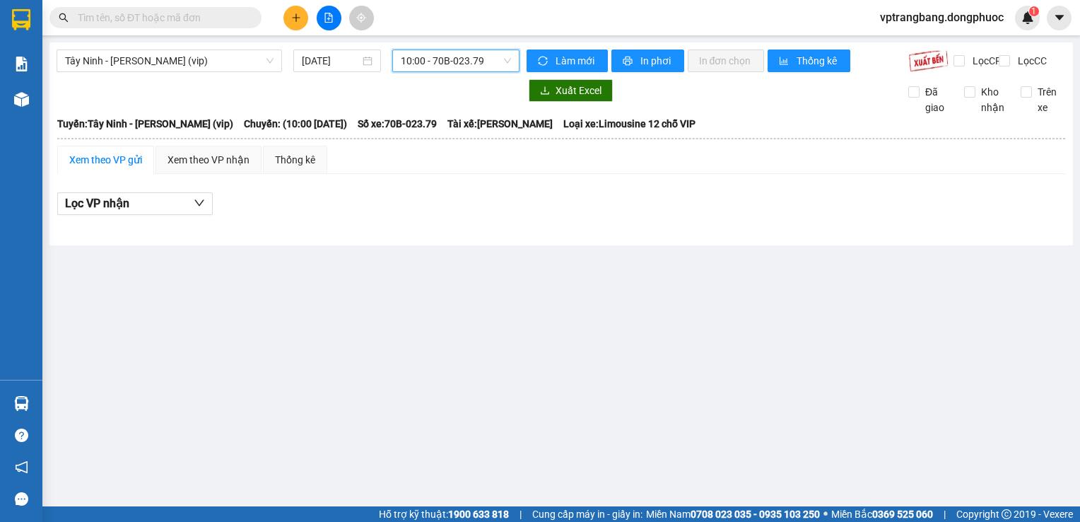
click at [454, 65] on span "10:00 - 70B-023.79" at bounding box center [456, 60] width 110 height 21
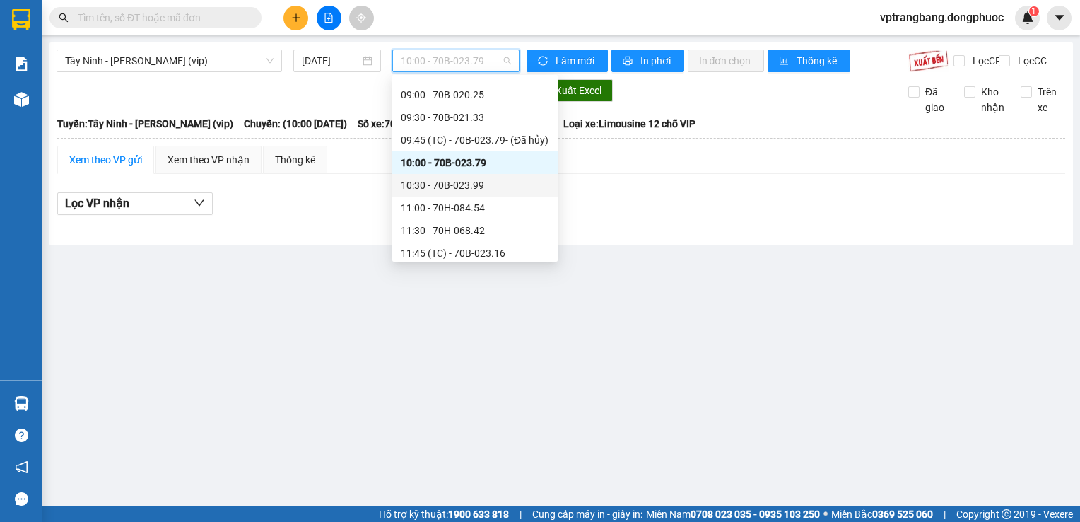
click at [450, 182] on div "10:30 - 70B-023.99" at bounding box center [475, 185] width 148 height 16
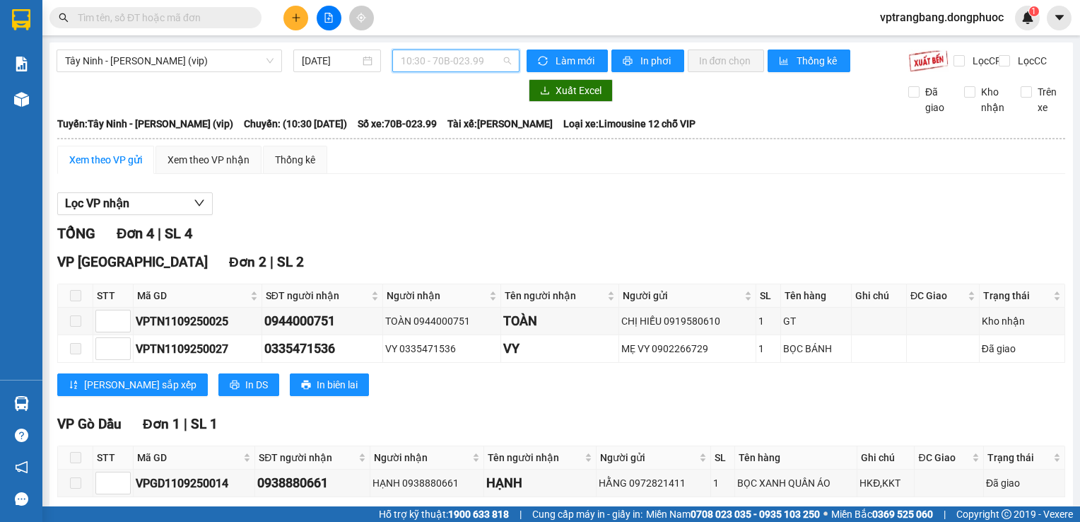
click at [436, 66] on span "10:30 - 70B-023.99" at bounding box center [456, 60] width 110 height 21
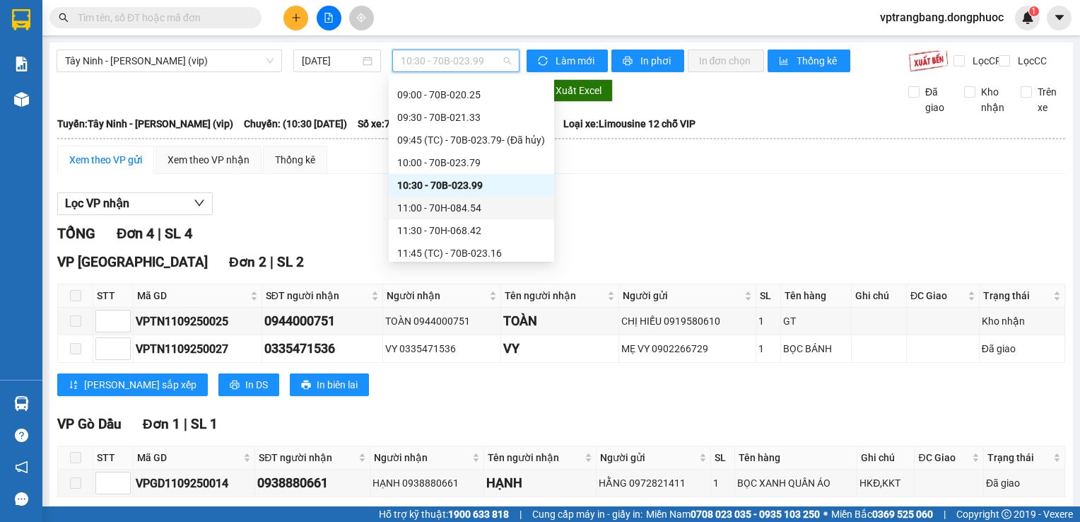
click at [441, 209] on div "11:00 - 70H-084.54" at bounding box center [471, 208] width 148 height 16
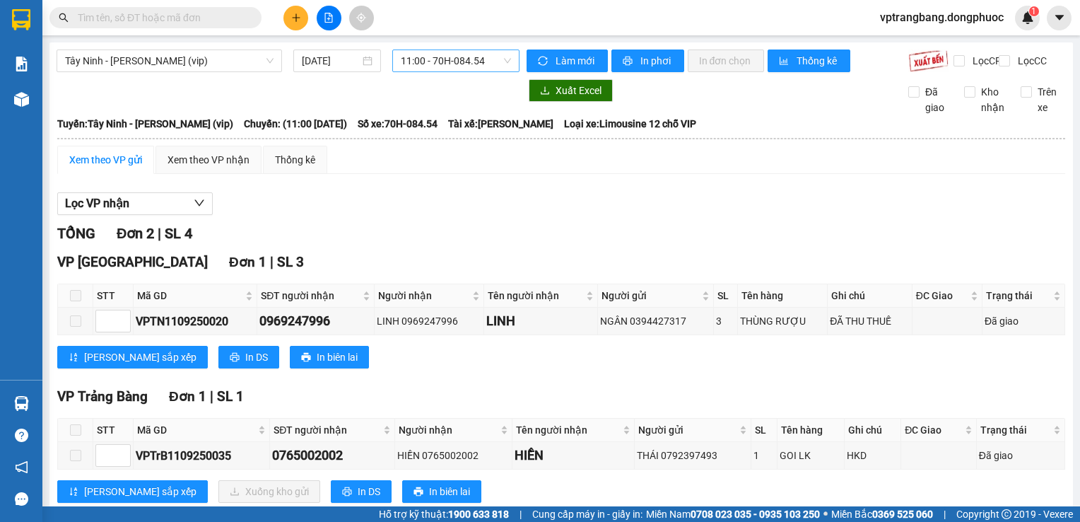
click at [417, 64] on span "11:00 - 70H-084.54" at bounding box center [456, 60] width 110 height 21
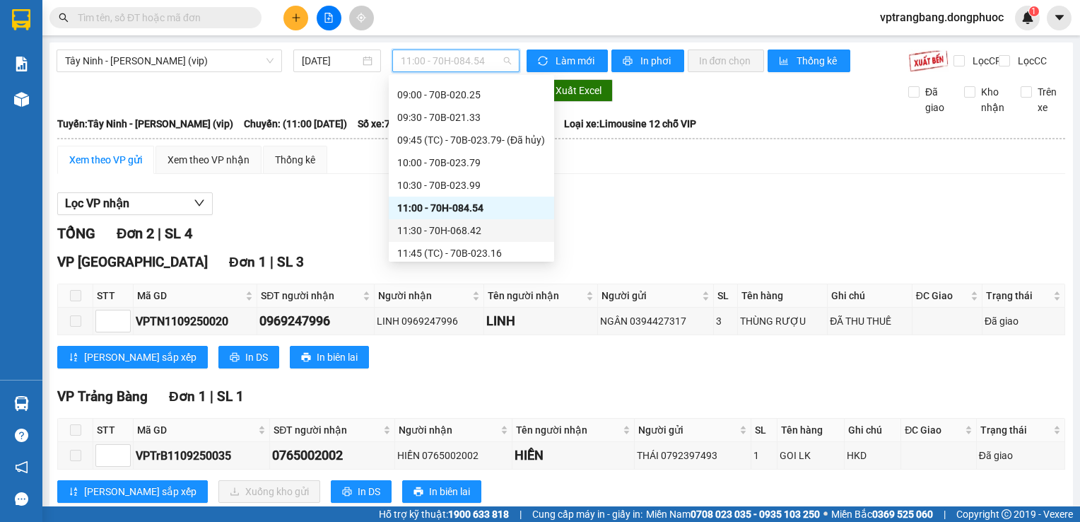
click at [450, 228] on div "11:30 - 70H-068.42" at bounding box center [471, 231] width 148 height 16
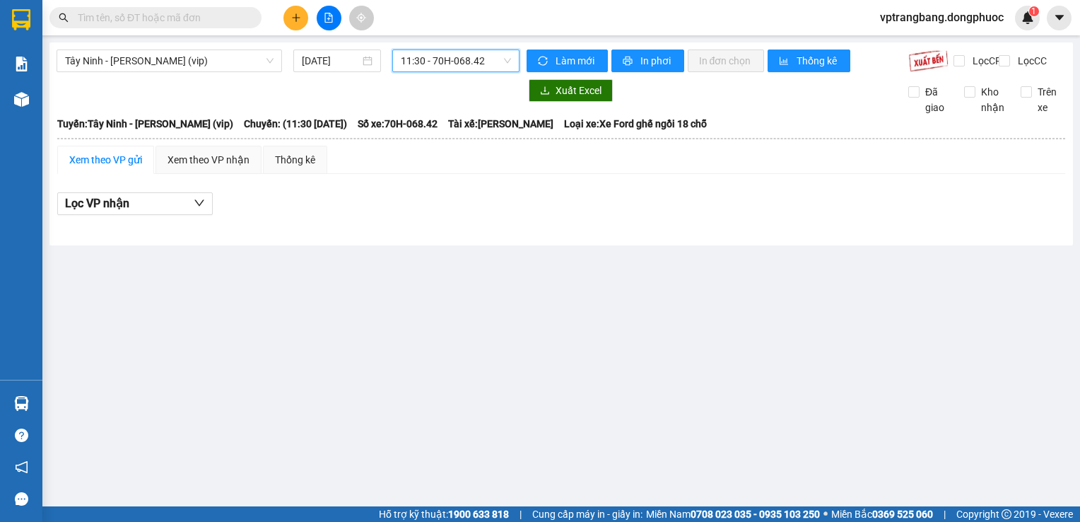
click at [433, 66] on span "11:30 - 70H-068.42" at bounding box center [456, 60] width 110 height 21
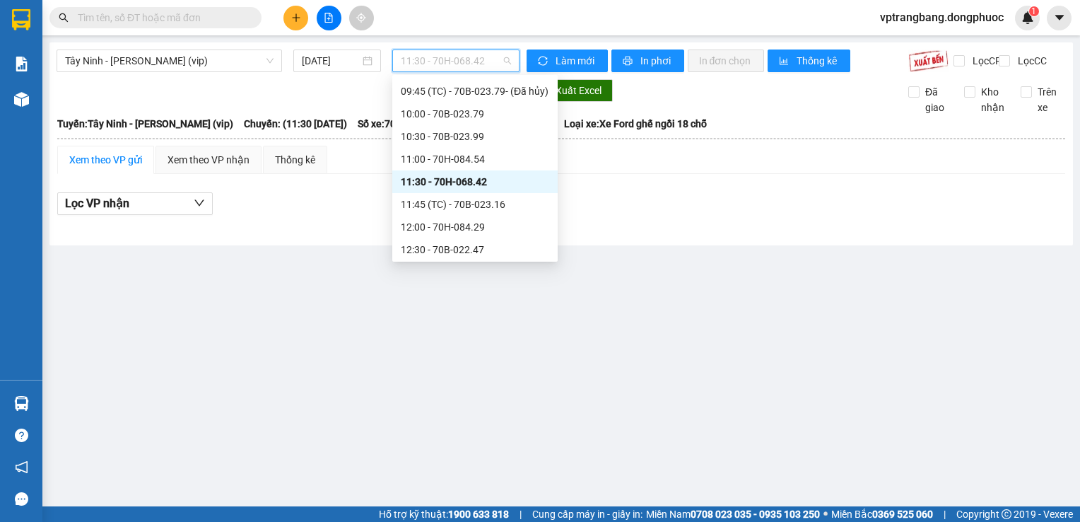
scroll to position [517, 0]
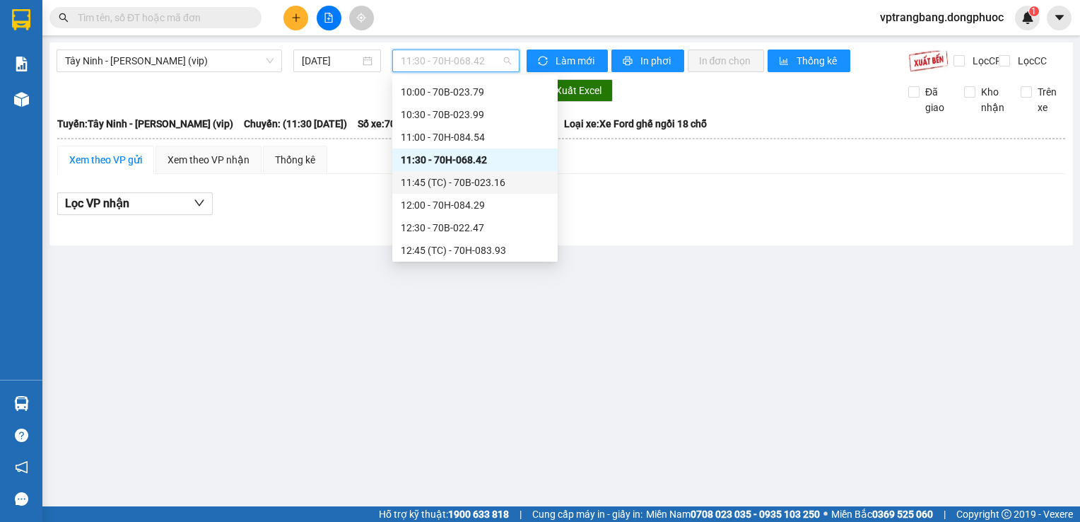
click at [474, 182] on div "11:45 (TC) - 70B-023.16" at bounding box center [475, 183] width 148 height 16
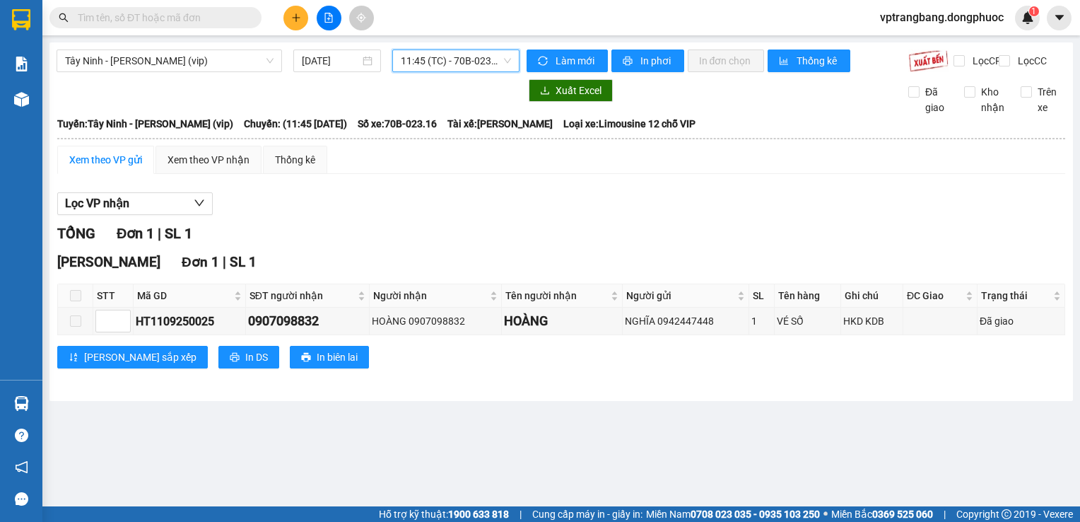
click at [467, 52] on span "11:45 (TC) - 70B-023.16" at bounding box center [456, 60] width 110 height 21
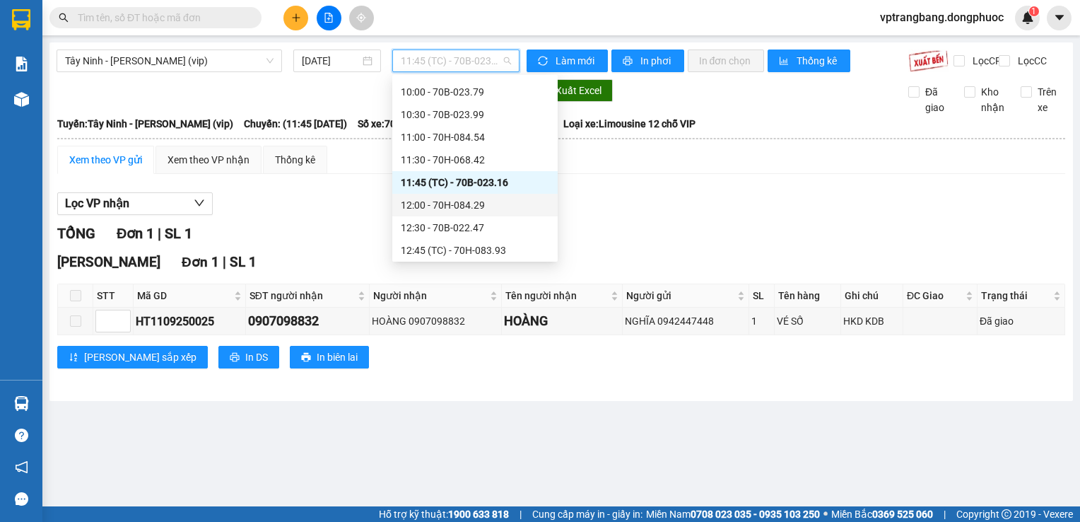
click at [475, 212] on div "12:00 - 70H-084.29" at bounding box center [475, 205] width 148 height 16
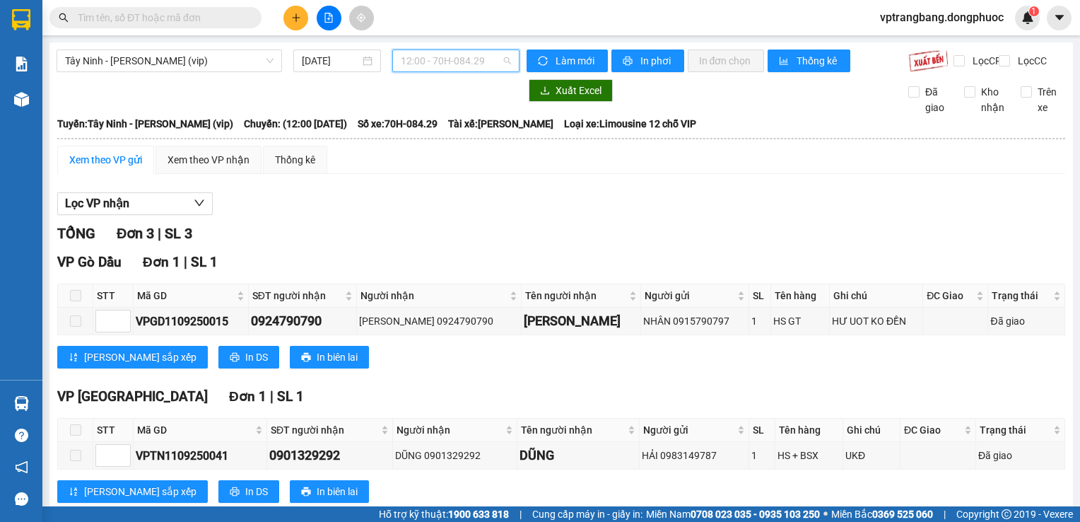
drag, startPoint x: 428, startPoint y: 62, endPoint x: 425, endPoint y: 88, distance: 25.6
click at [424, 69] on span "12:00 - 70H-084.29" at bounding box center [456, 60] width 110 height 21
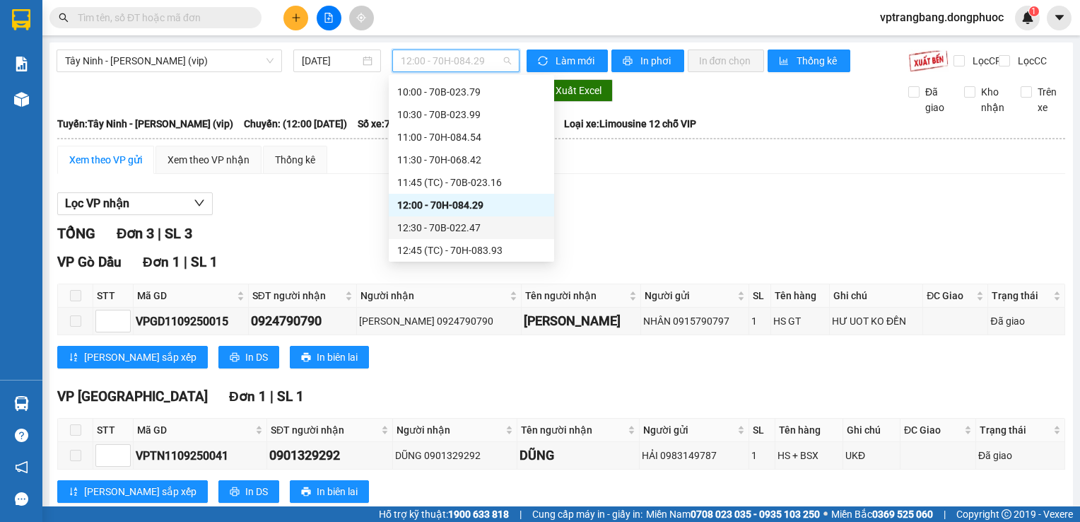
click at [469, 230] on div "12:30 - 70B-022.47" at bounding box center [471, 228] width 148 height 16
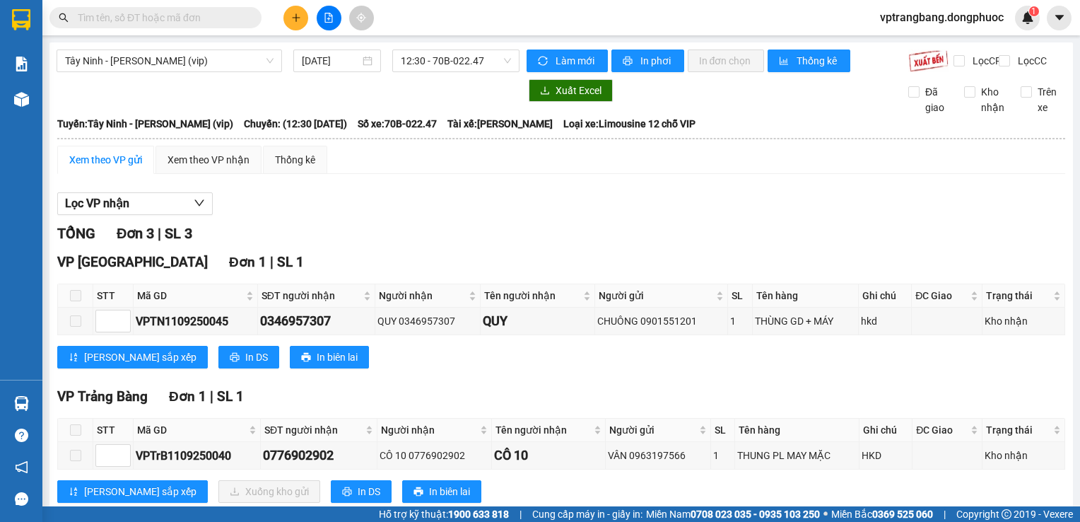
click at [386, 205] on div "Lọc VP nhận" at bounding box center [561, 203] width 1008 height 23
click at [472, 61] on span "12:30 - 70B-022.47" at bounding box center [456, 60] width 110 height 21
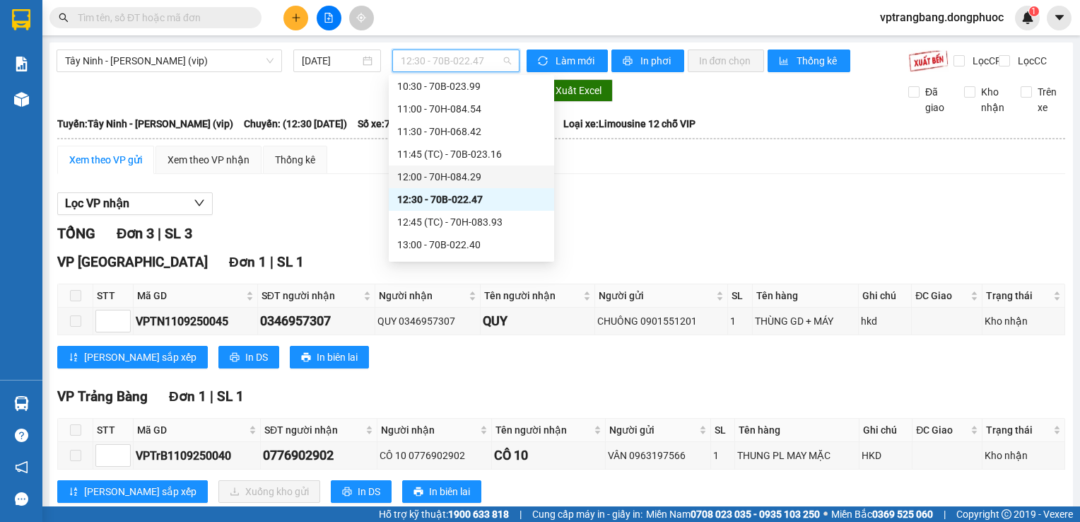
scroll to position [588, 0]
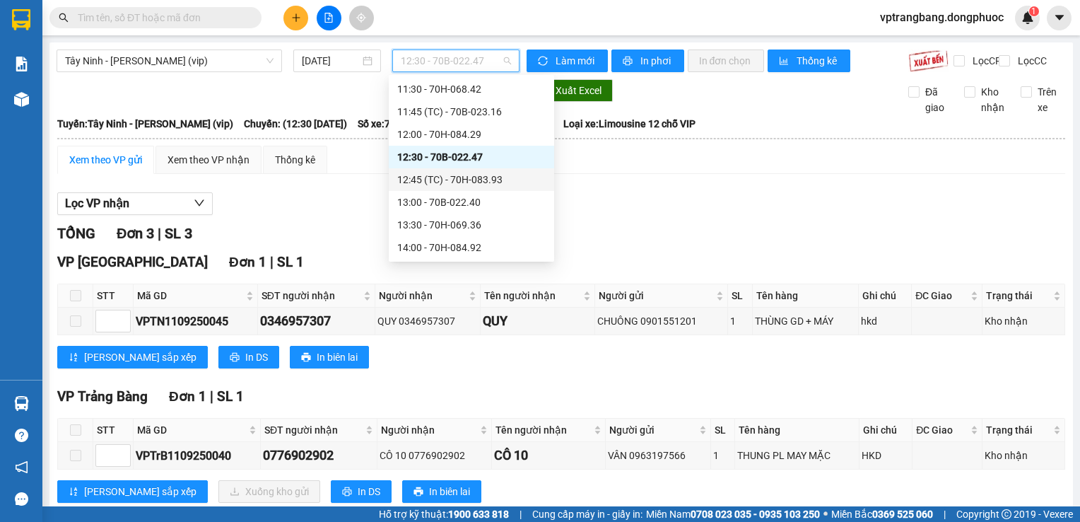
click at [442, 186] on div "12:45 (TC) - 70H-083.93" at bounding box center [471, 180] width 148 height 16
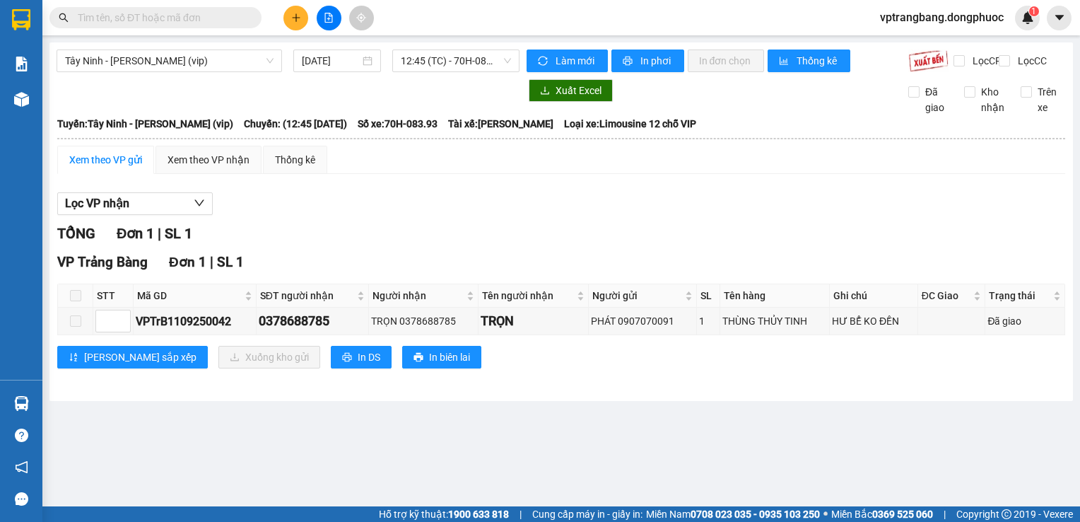
click at [416, 200] on div "Lọc VP nhận TỔNG Đơn 1 | SL 1 VP Trảng Bàng Đơn 1 | SL 1 STT Mã GD SĐT người nh…" at bounding box center [561, 285] width 1008 height 201
click at [456, 67] on span "12:45 (TC) - 70H-083.93" at bounding box center [456, 60] width 110 height 21
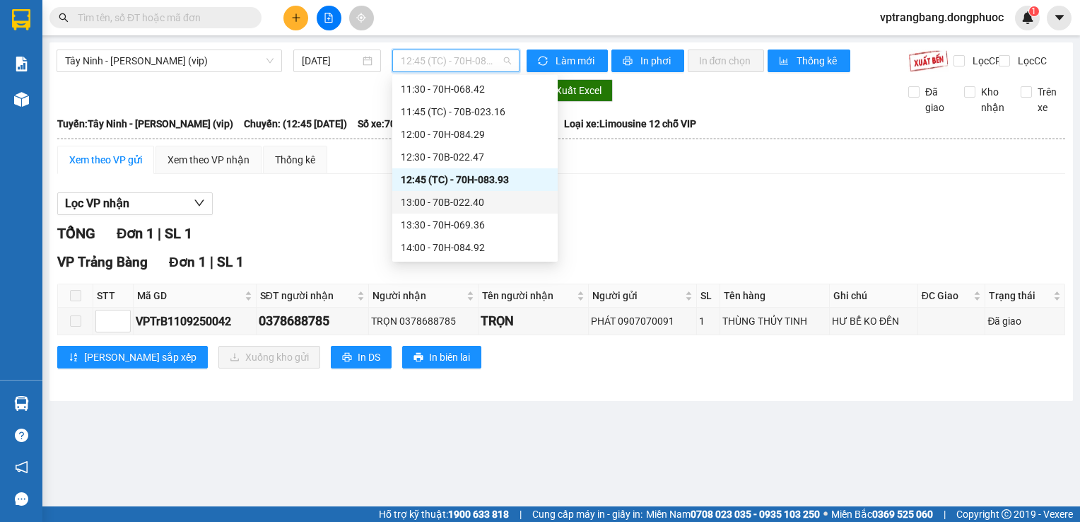
click at [451, 206] on div "13:00 - 70B-022.40" at bounding box center [475, 202] width 148 height 16
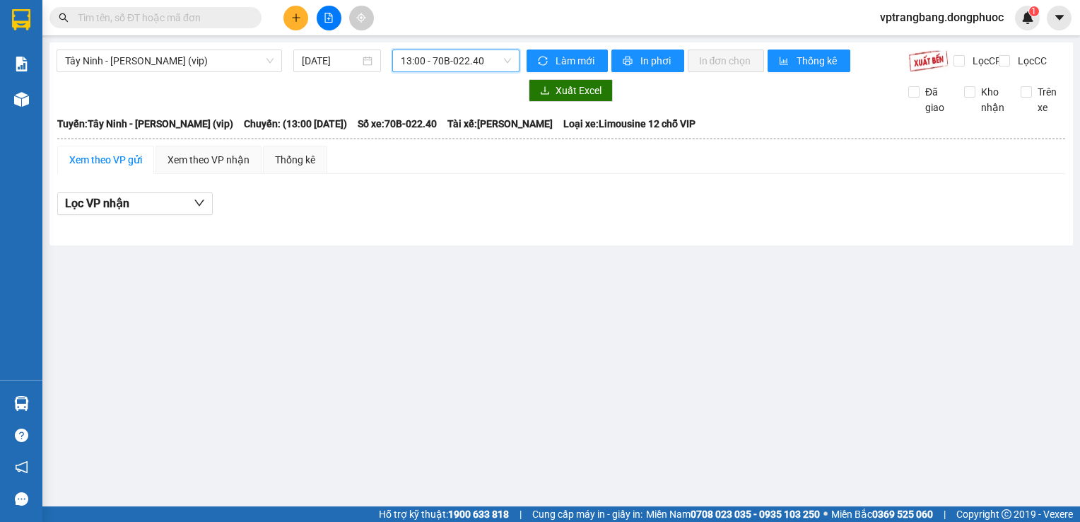
click at [473, 54] on span "13:00 - 70B-022.40" at bounding box center [456, 60] width 110 height 21
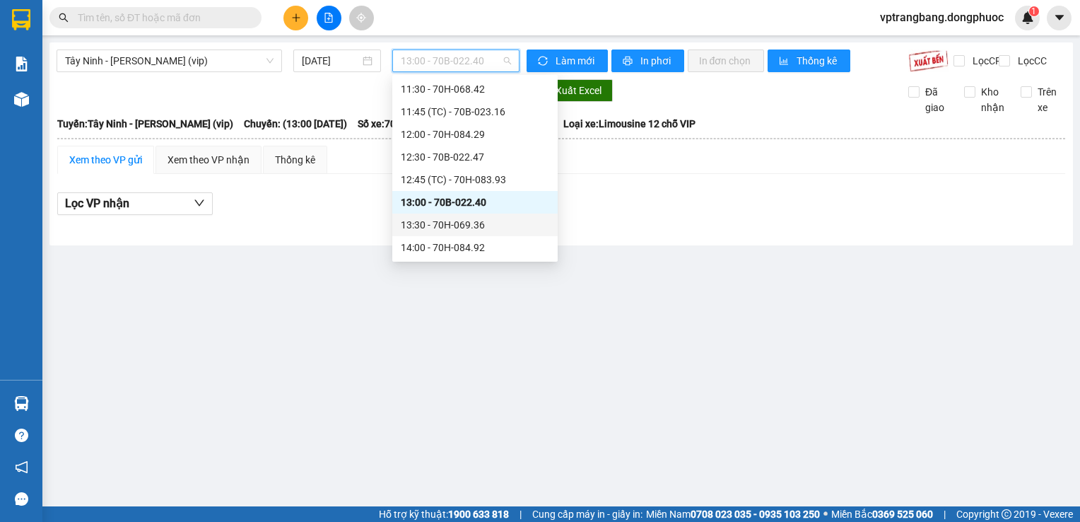
click at [464, 223] on div "13:30 - 70H-069.36" at bounding box center [475, 225] width 148 height 16
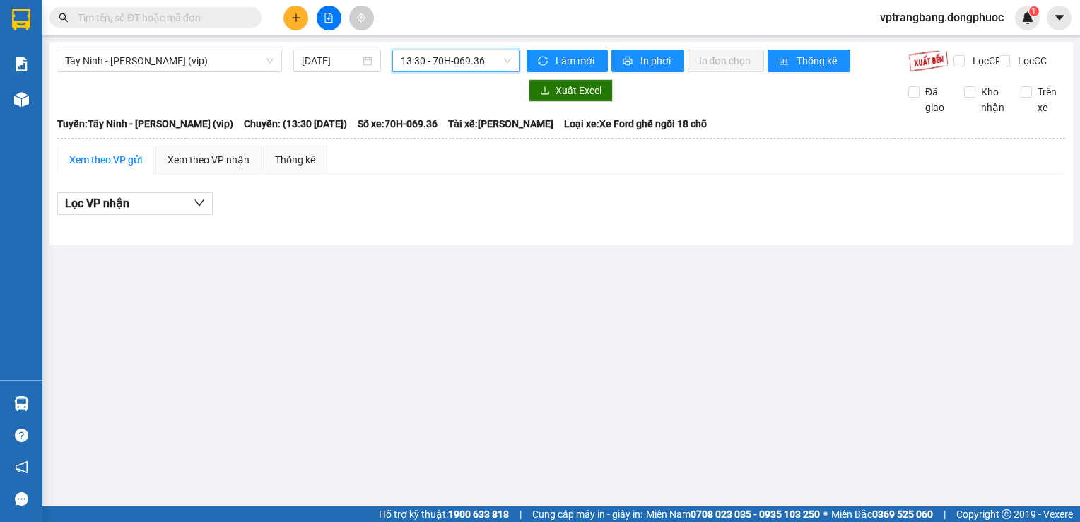
click at [438, 64] on span "13:30 - 70H-069.36" at bounding box center [456, 60] width 110 height 21
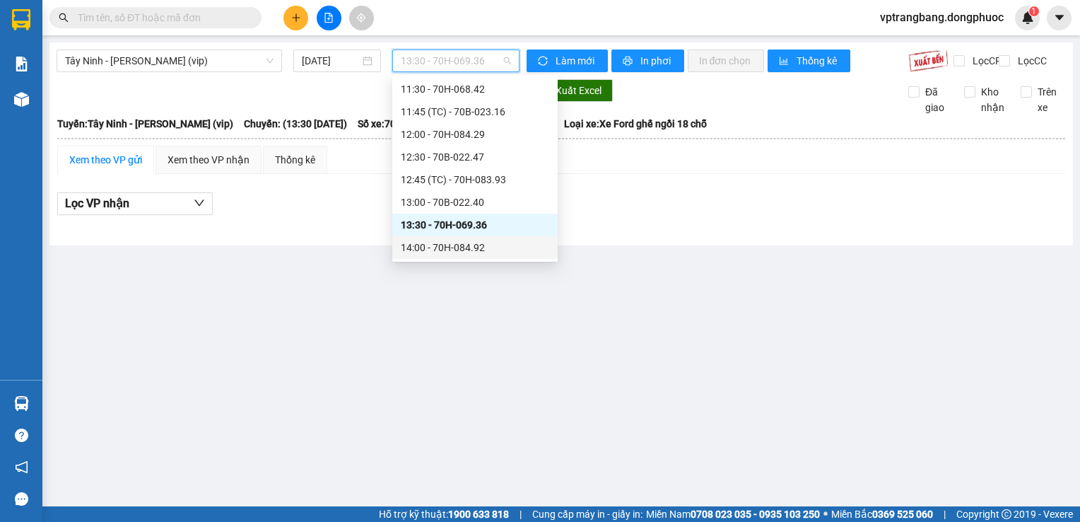
click at [462, 252] on div "14:00 - 70H-084.92" at bounding box center [475, 248] width 148 height 16
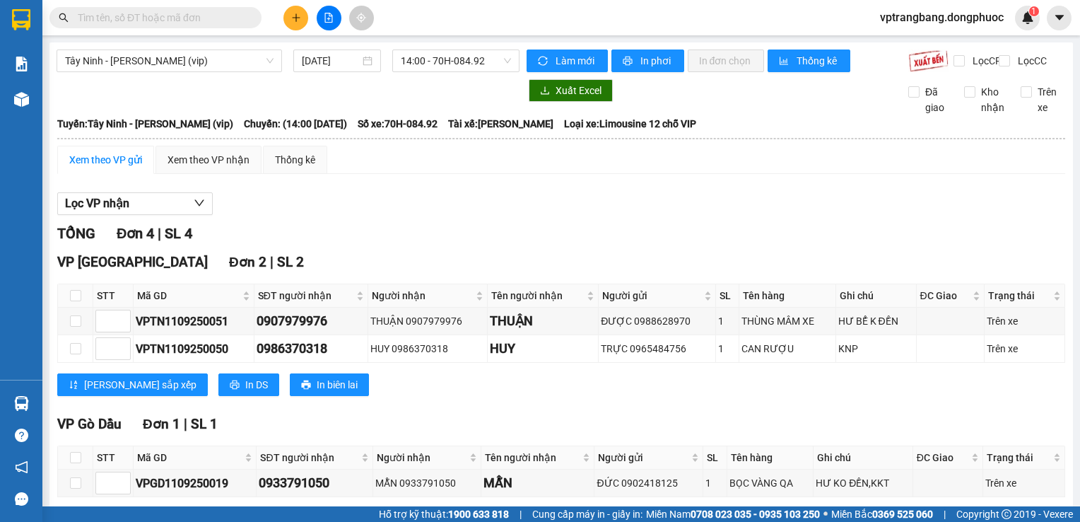
click at [416, 216] on div "Lọc VP nhận" at bounding box center [561, 203] width 1008 height 23
click at [440, 67] on span "14:00 - 70H-084.92" at bounding box center [456, 60] width 110 height 21
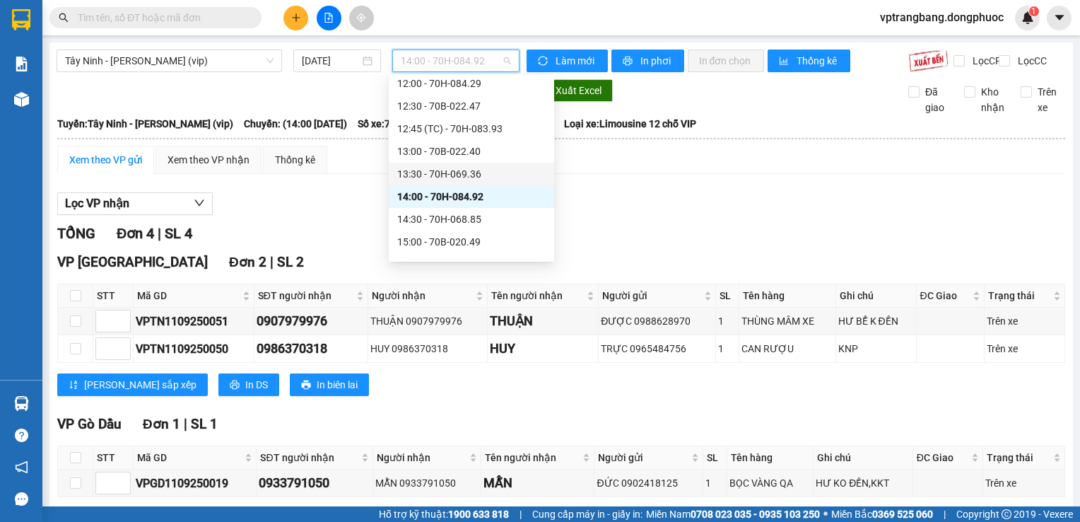
scroll to position [659, 0]
click at [450, 201] on div "14:30 - 70H-068.85" at bounding box center [471, 200] width 148 height 16
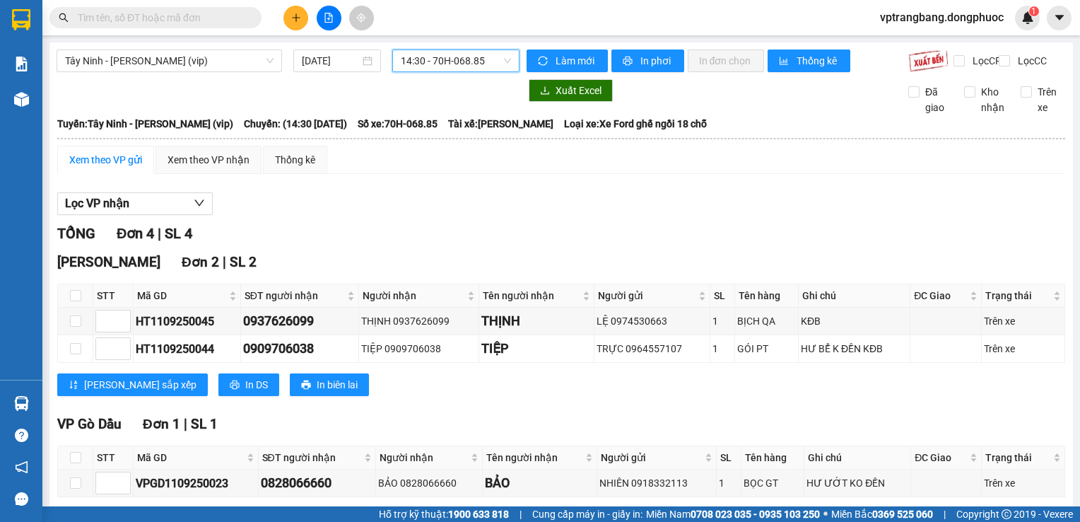
click at [438, 47] on div "Tây Ninh - Hồ Chí Minh (vip) 11/09/2025 14:30 14:30 - 70H-068.85 Làm mới In phơ…" at bounding box center [561, 369] width 1024 height 655
click at [438, 67] on span "14:30 - 70H-068.85" at bounding box center [456, 60] width 110 height 21
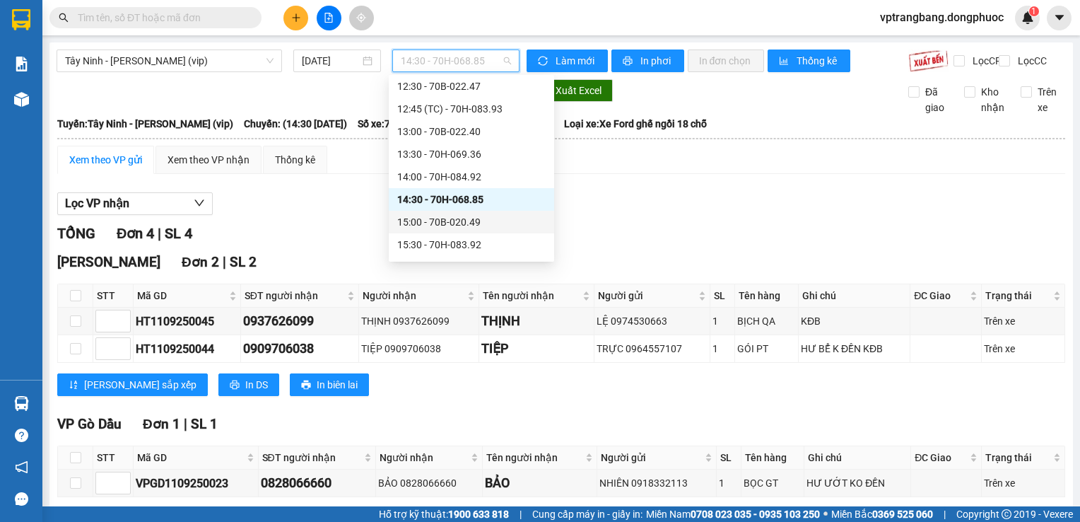
click at [469, 221] on div "15:00 - 70B-020.49" at bounding box center [471, 222] width 148 height 16
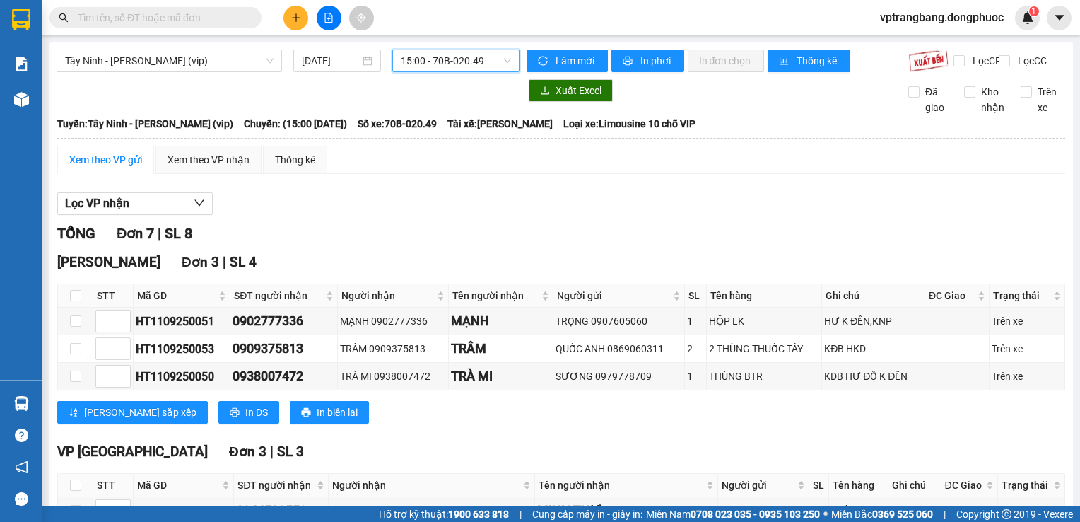
click at [418, 51] on span "15:00 - 70B-020.49" at bounding box center [456, 60] width 110 height 21
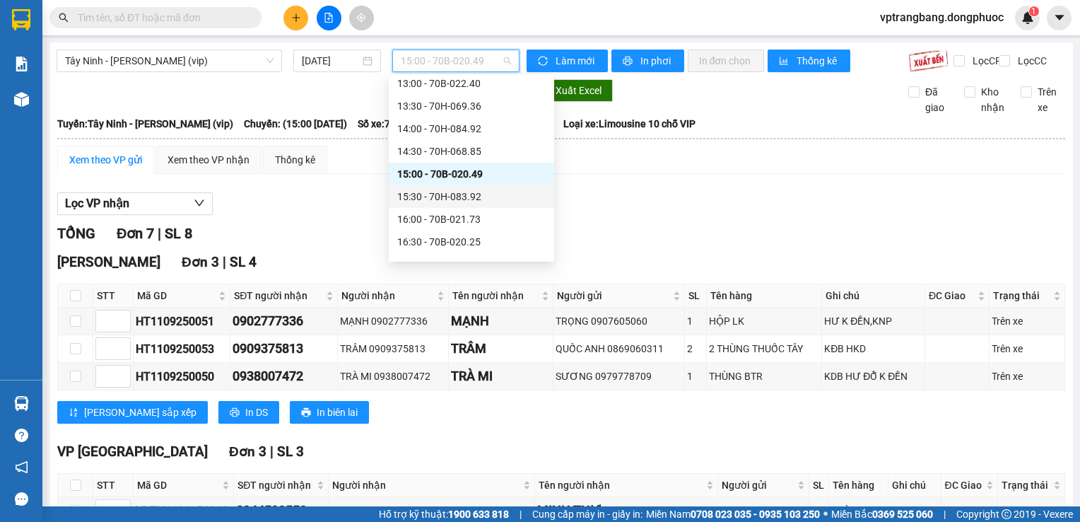
scroll to position [730, 0]
click at [456, 173] on div "15:30 - 70H-083.92" at bounding box center [471, 174] width 148 height 16
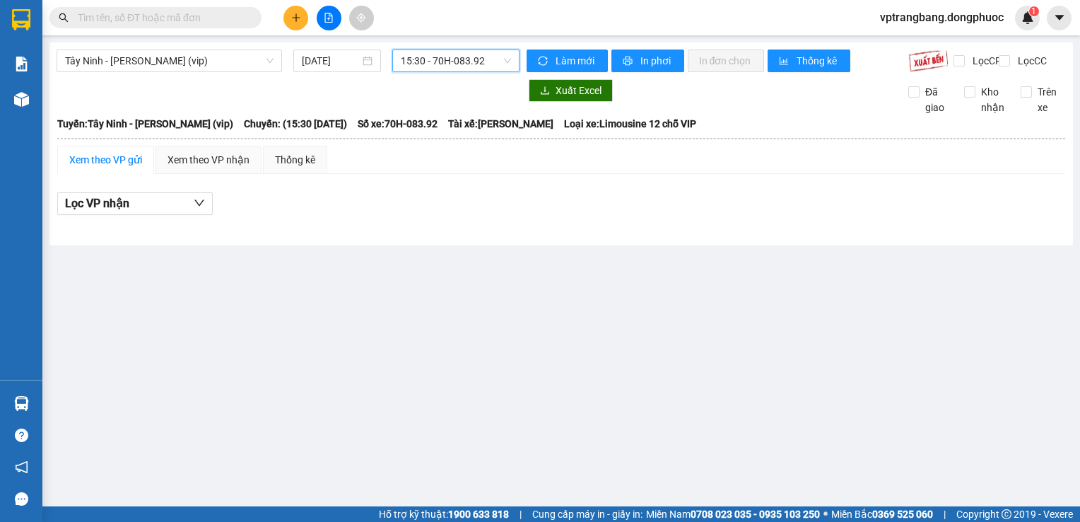
click at [438, 59] on span "15:30 - 70H-083.92" at bounding box center [456, 60] width 110 height 21
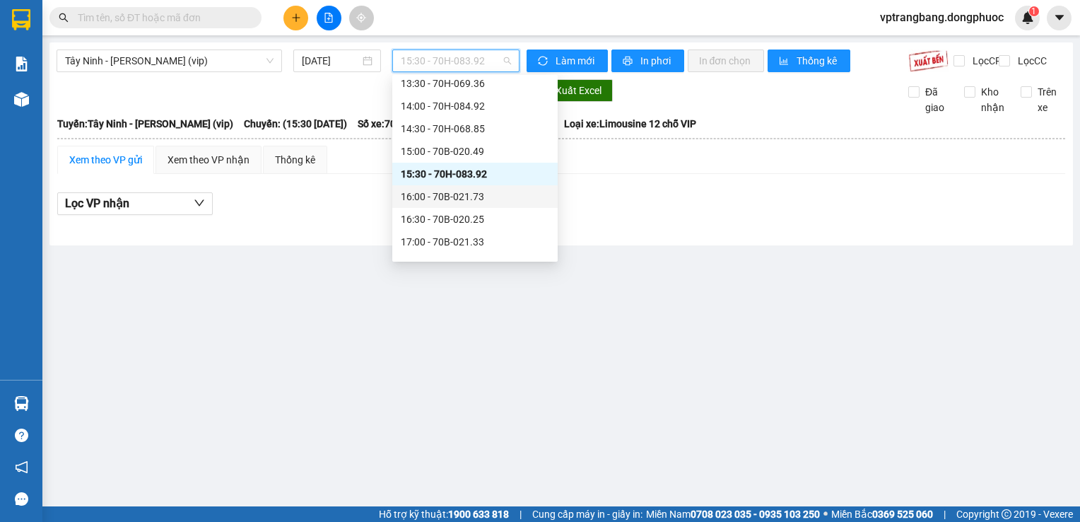
click at [480, 204] on div "16:00 - 70B-021.73" at bounding box center [475, 197] width 148 height 16
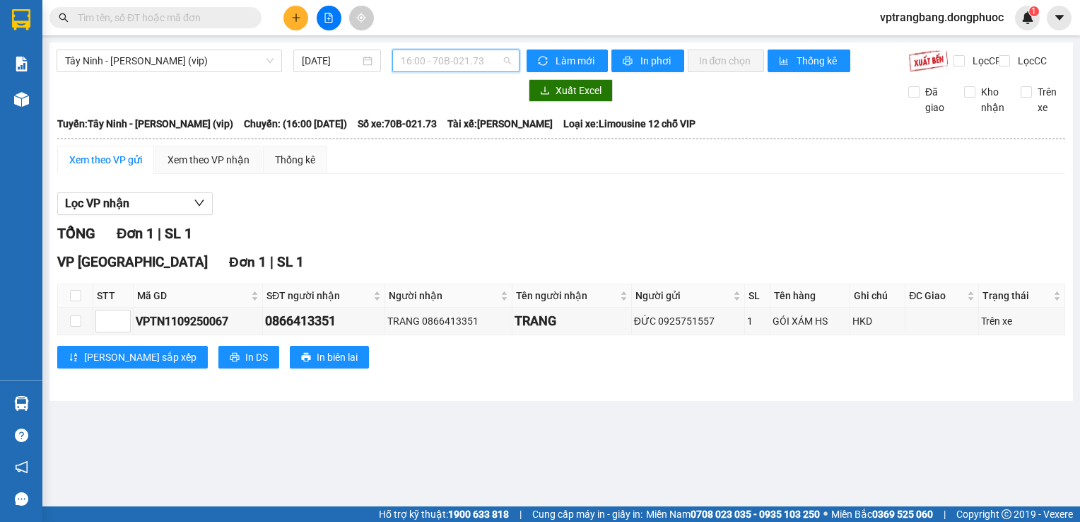
drag, startPoint x: 412, startPoint y: 53, endPoint x: 416, endPoint y: 64, distance: 11.2
click at [412, 55] on span "16:00 - 70B-021.73" at bounding box center [456, 60] width 110 height 21
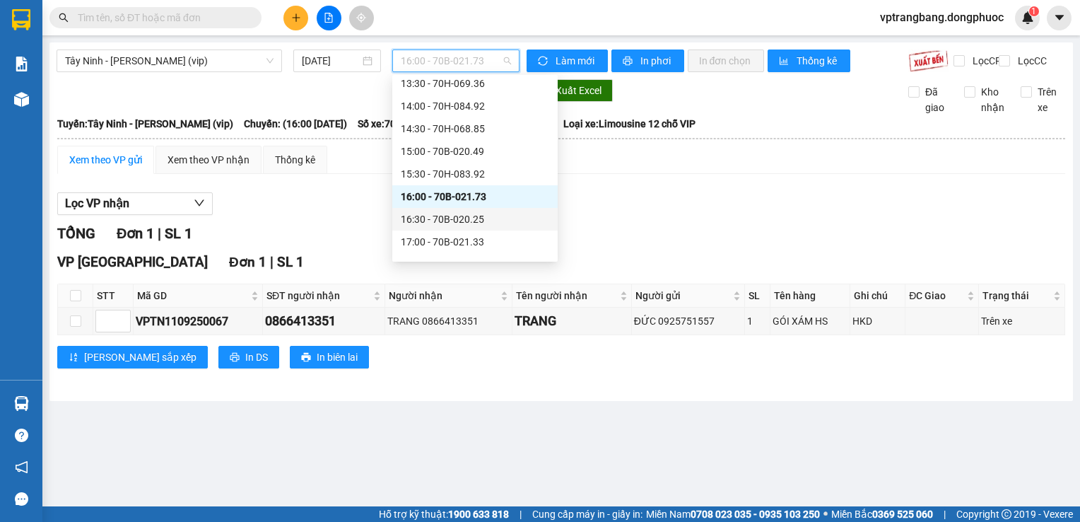
click at [451, 221] on div "16:30 - 70B-020.25" at bounding box center [475, 219] width 148 height 16
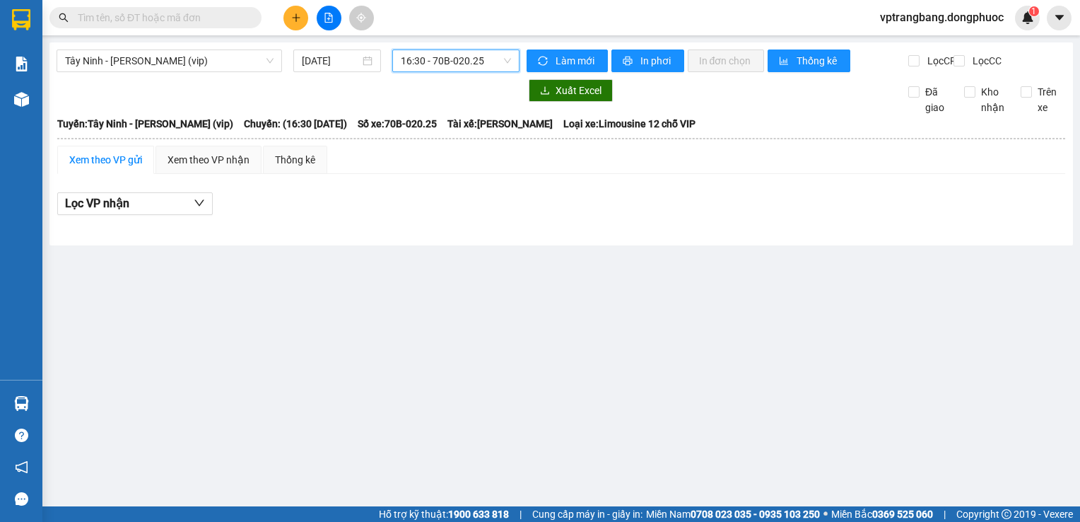
click at [414, 64] on span "16:30 - 70B-020.25" at bounding box center [456, 60] width 110 height 21
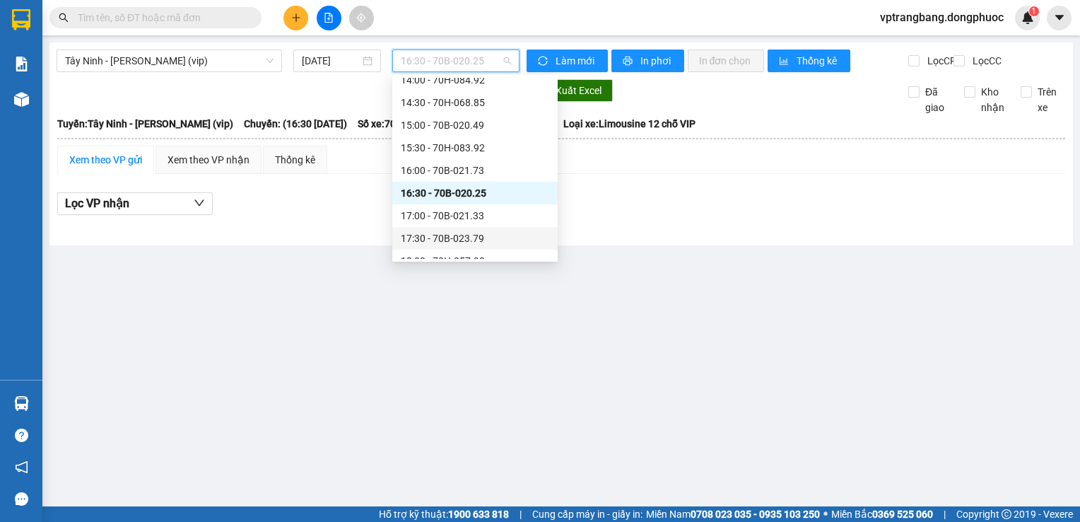
scroll to position [769, 0]
click at [464, 190] on div "16:30 - 70B-020.25" at bounding box center [474, 179] width 165 height 23
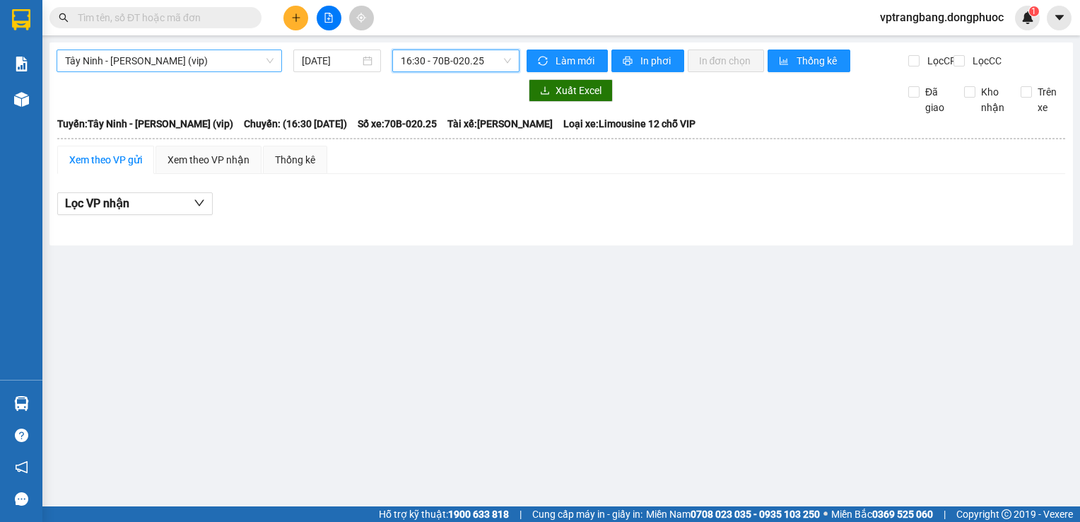
click at [199, 57] on span "Tây Ninh - Hồ Chí Minh (vip)" at bounding box center [169, 60] width 209 height 21
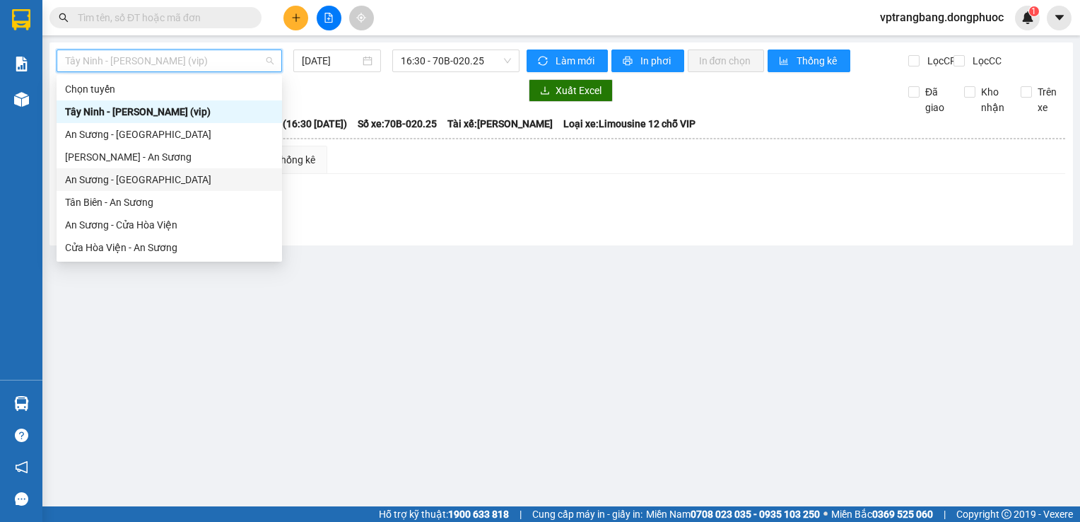
scroll to position [71, 0]
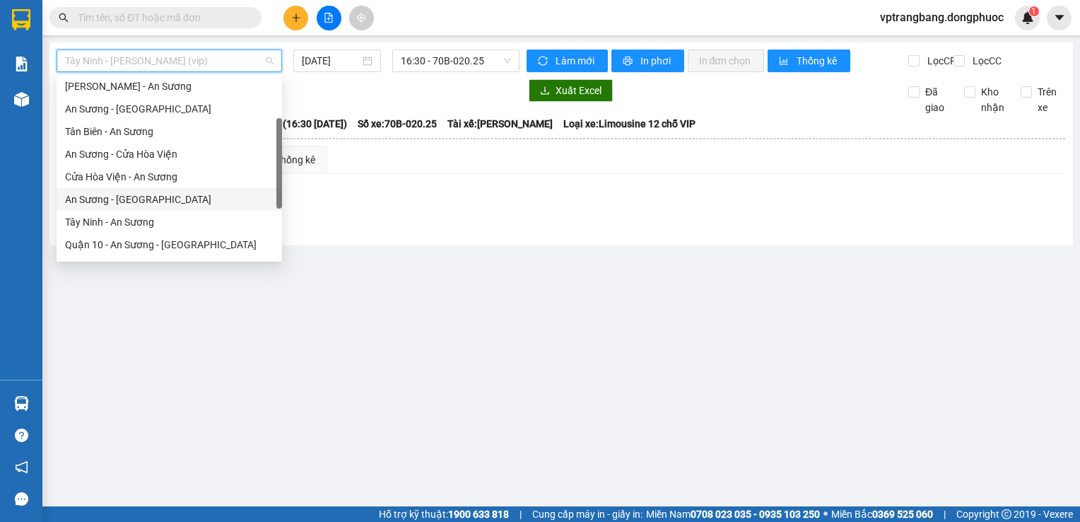
click at [141, 201] on div "An Sương - Tây Ninh" at bounding box center [169, 200] width 209 height 16
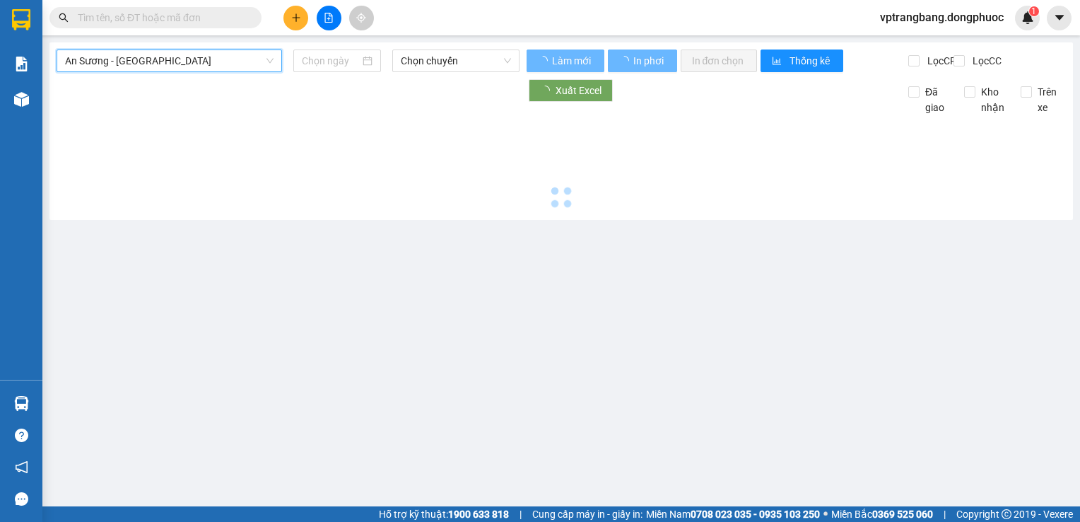
type input "11/09/2025"
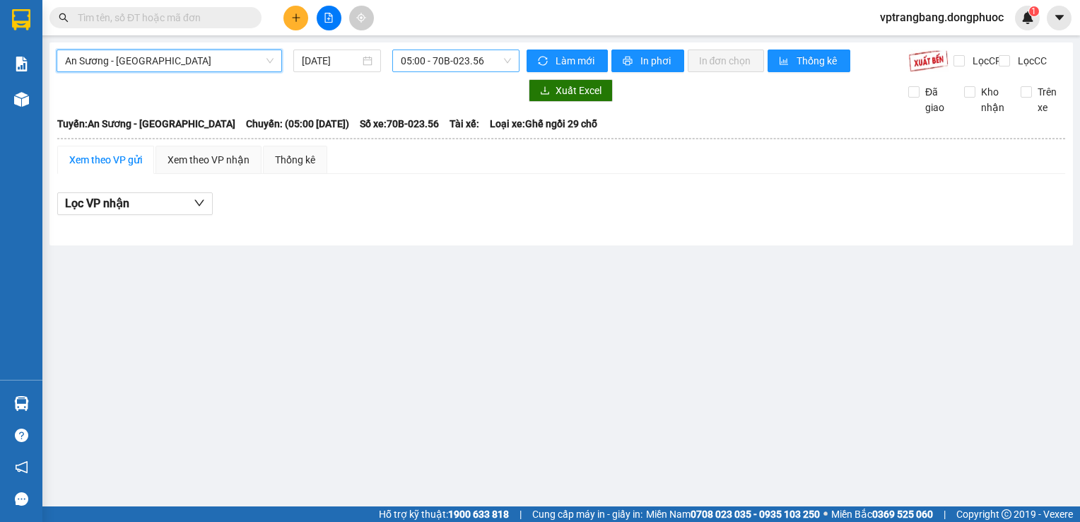
click at [398, 62] on div "05:00 - 70B-023.56" at bounding box center [455, 60] width 127 height 23
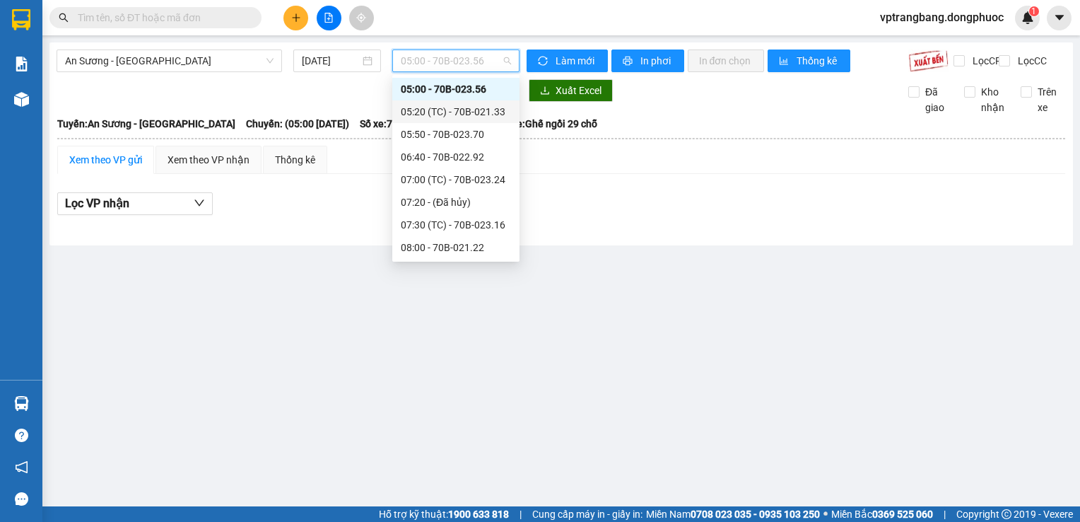
click at [433, 116] on div "05:20 (TC) - 70B-021.33" at bounding box center [456, 112] width 110 height 16
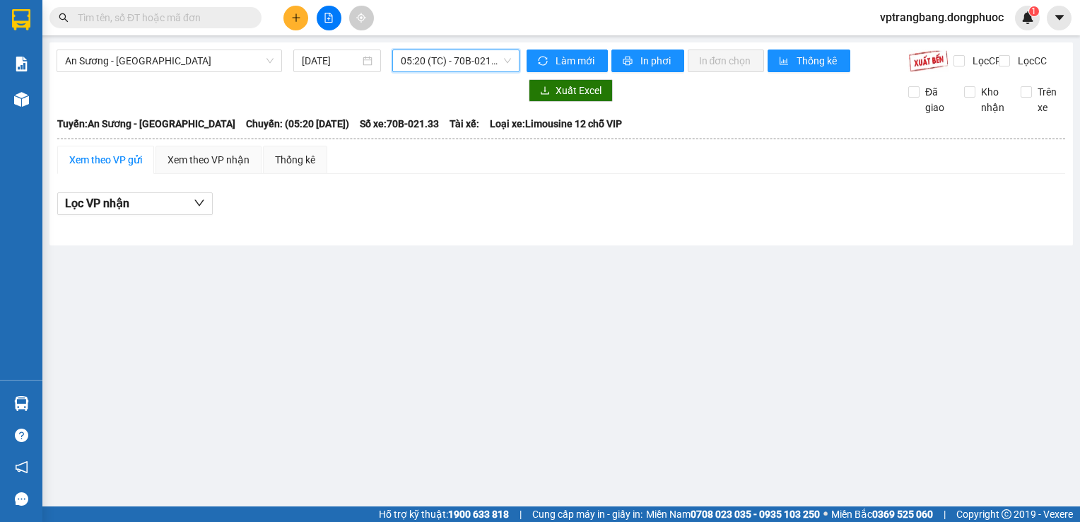
click at [430, 64] on span "05:20 (TC) - 70B-021.33" at bounding box center [456, 60] width 110 height 21
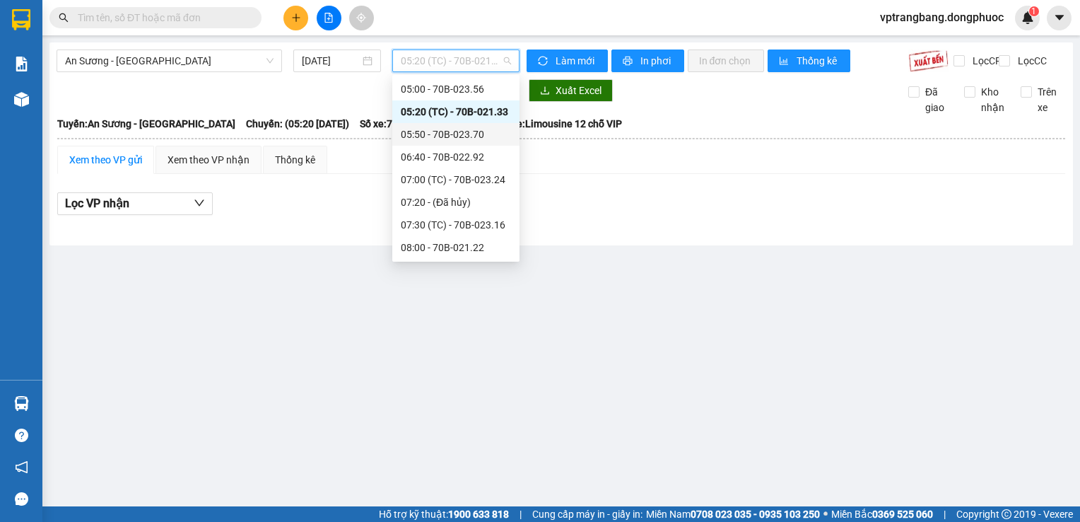
click at [450, 131] on div "05:50 - 70B-023.70" at bounding box center [456, 135] width 110 height 16
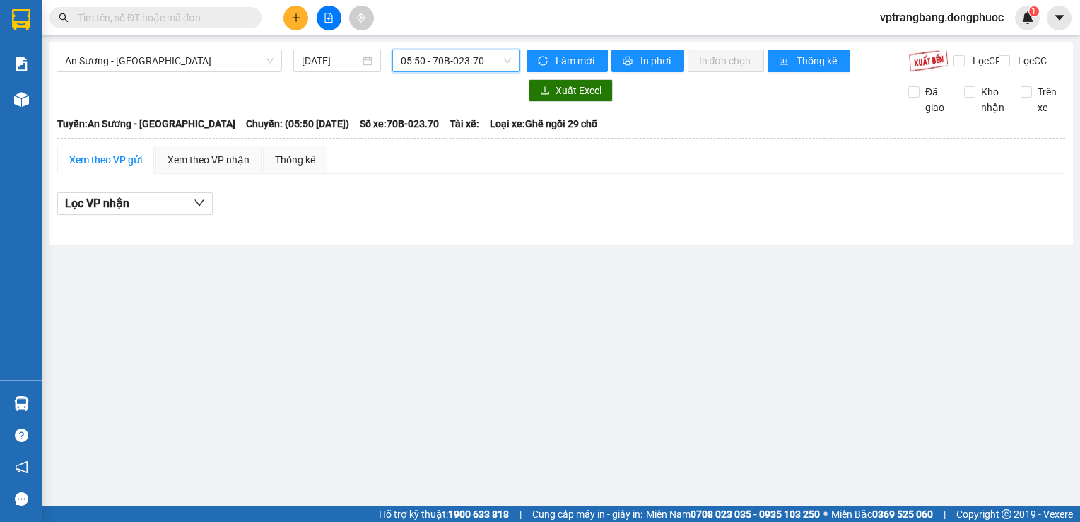
click at [453, 66] on span "05:50 - 70B-023.70" at bounding box center [456, 60] width 110 height 21
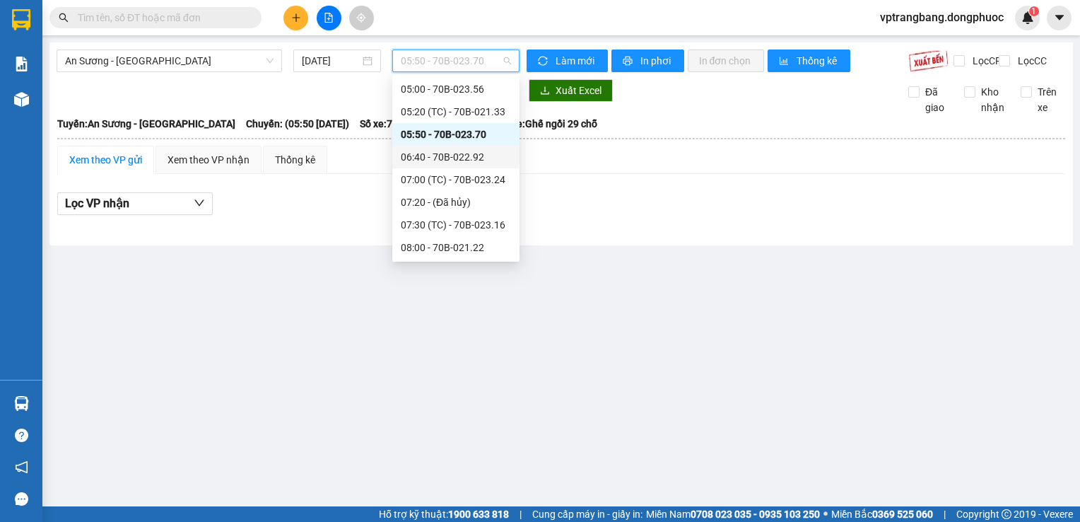
click at [471, 165] on div "06:40 - 70B-022.92" at bounding box center [455, 157] width 127 height 23
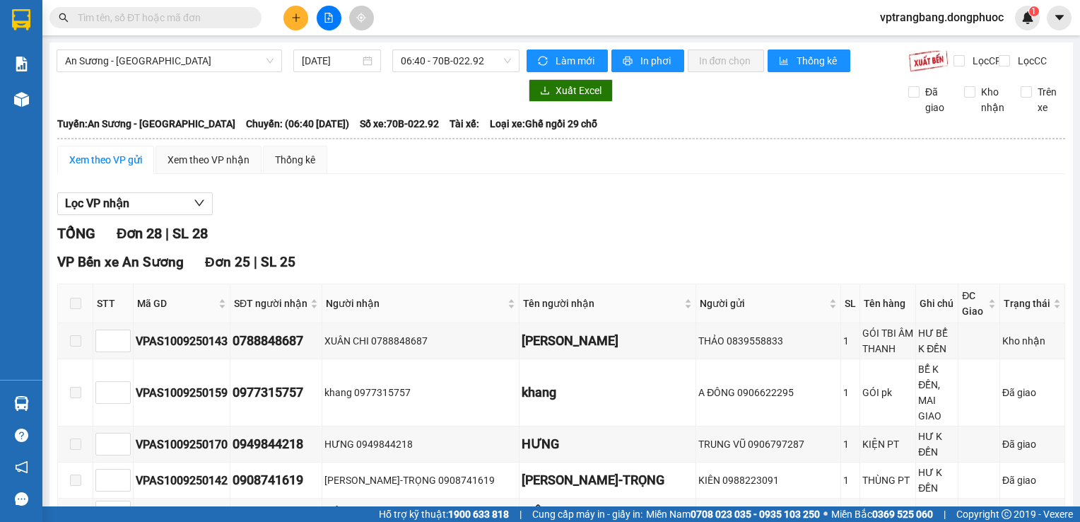
click at [397, 210] on div "Lọc VP nhận" at bounding box center [561, 203] width 1008 height 23
click at [414, 71] on span "06:40 - 70B-022.92" at bounding box center [456, 60] width 110 height 21
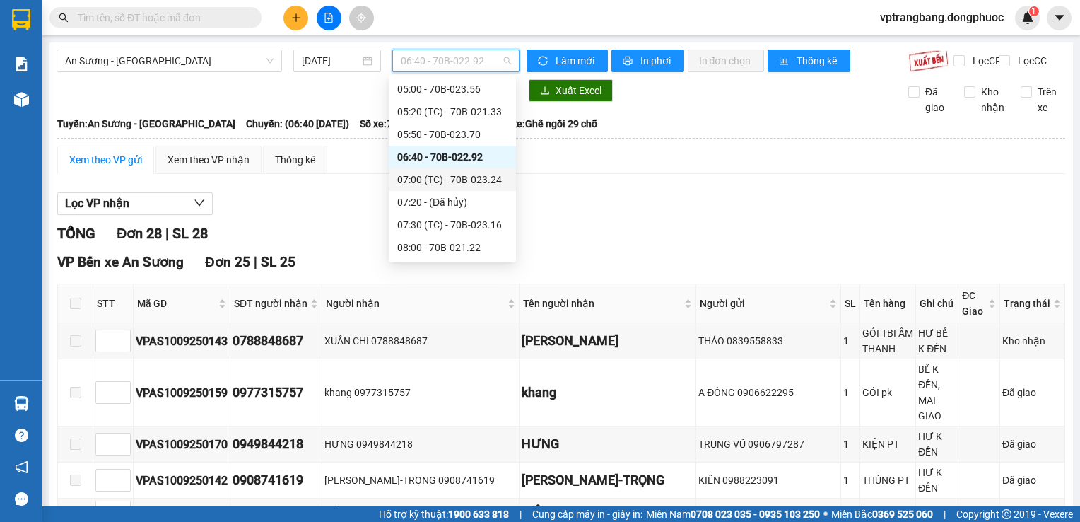
click at [441, 174] on div "07:00 (TC) - 70B-023.24" at bounding box center [452, 180] width 110 height 16
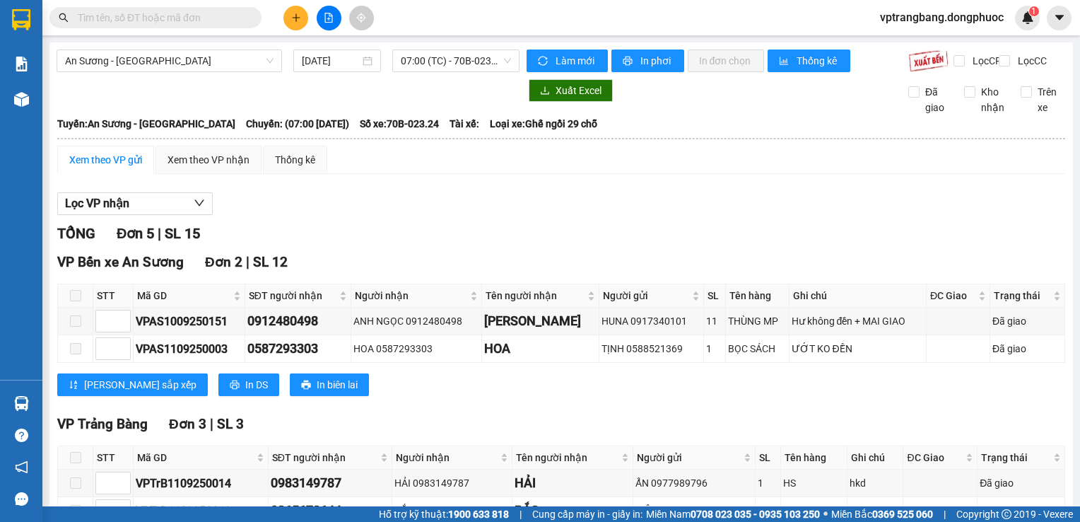
click at [447, 95] on div at bounding box center [288, 90] width 463 height 23
click at [435, 61] on span "07:00 (TC) - 70B-023.24" at bounding box center [456, 60] width 110 height 21
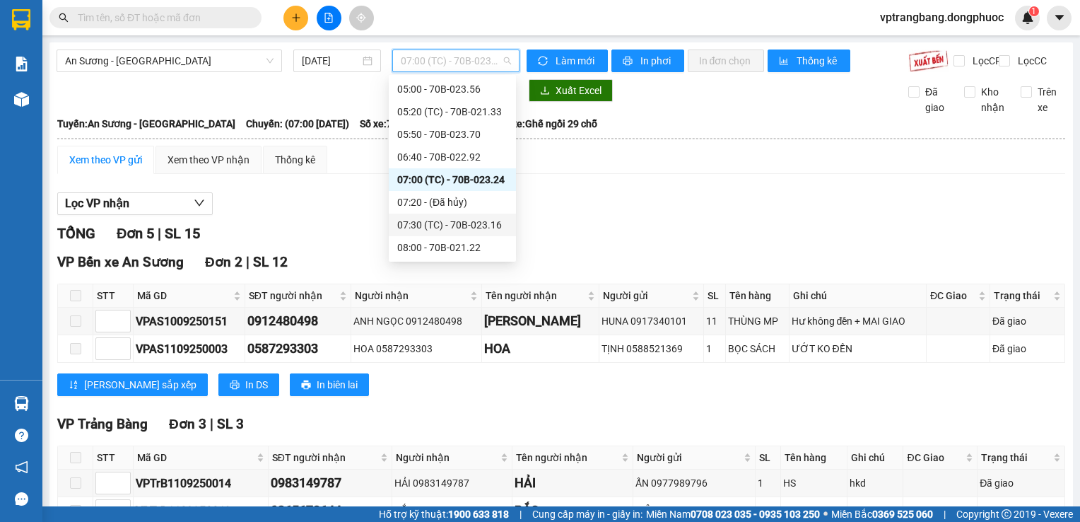
click at [440, 233] on div "07:30 (TC) - 70B-023.16" at bounding box center [452, 224] width 127 height 23
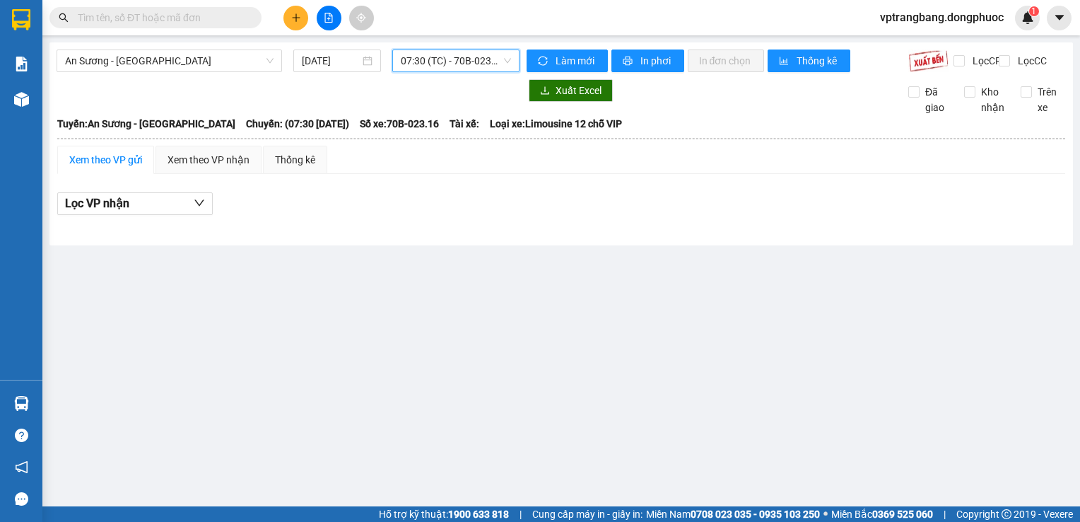
click at [461, 62] on span "07:30 (TC) - 70B-023.16" at bounding box center [456, 60] width 110 height 21
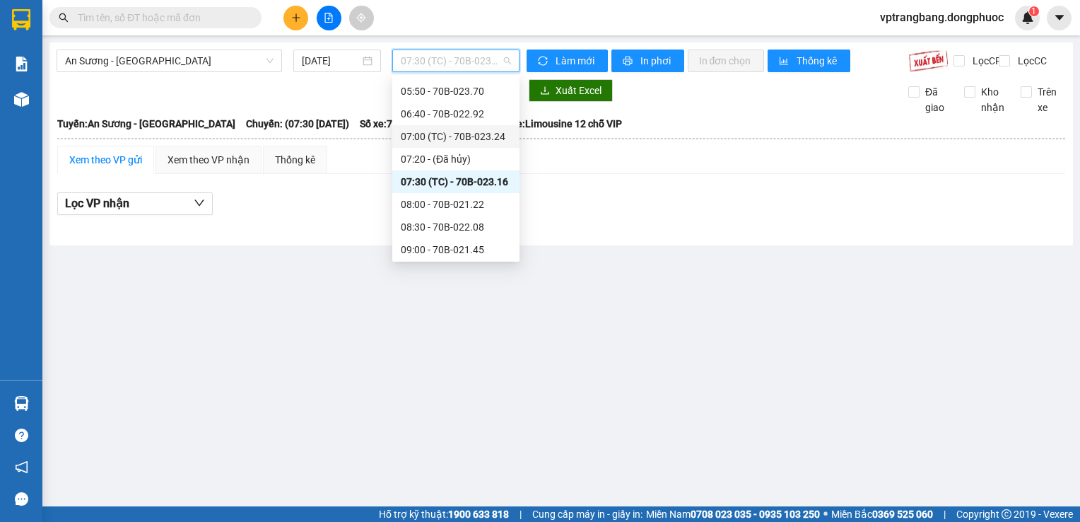
scroll to position [93, 0]
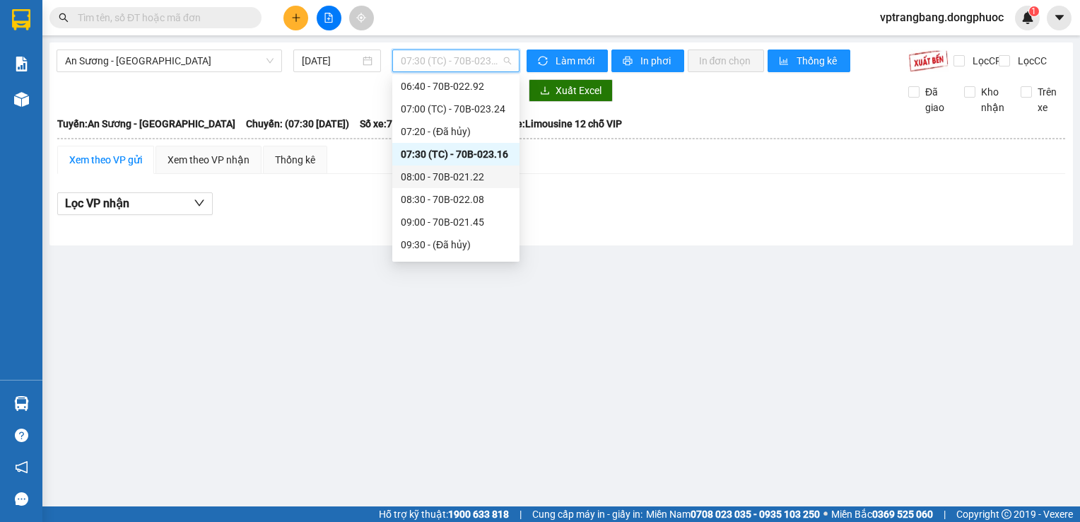
click at [452, 179] on div "08:00 - 70B-021.22" at bounding box center [456, 177] width 110 height 16
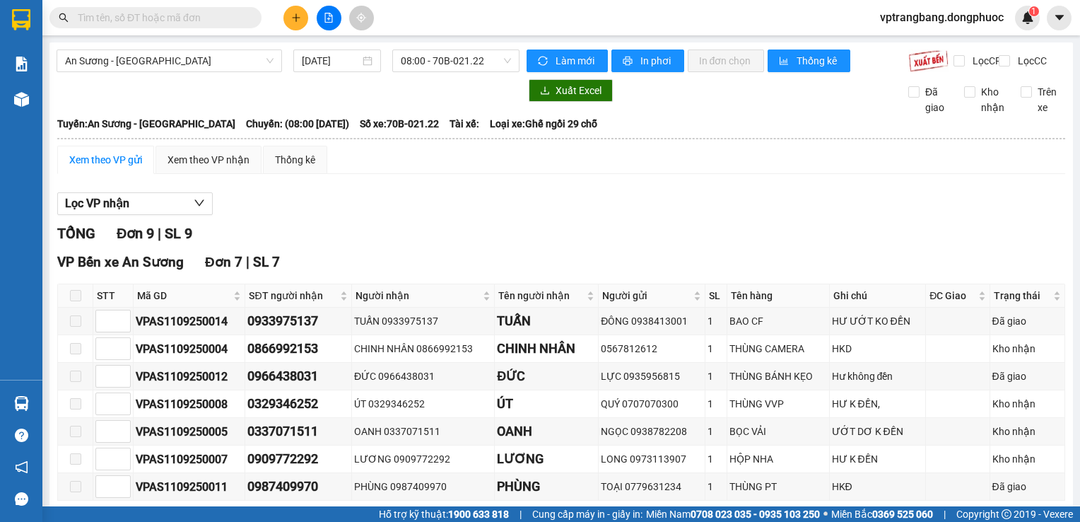
click at [428, 216] on div "Lọc VP nhận" at bounding box center [561, 203] width 1008 height 23
click at [440, 57] on span "08:00 - 70B-021.22" at bounding box center [456, 60] width 110 height 21
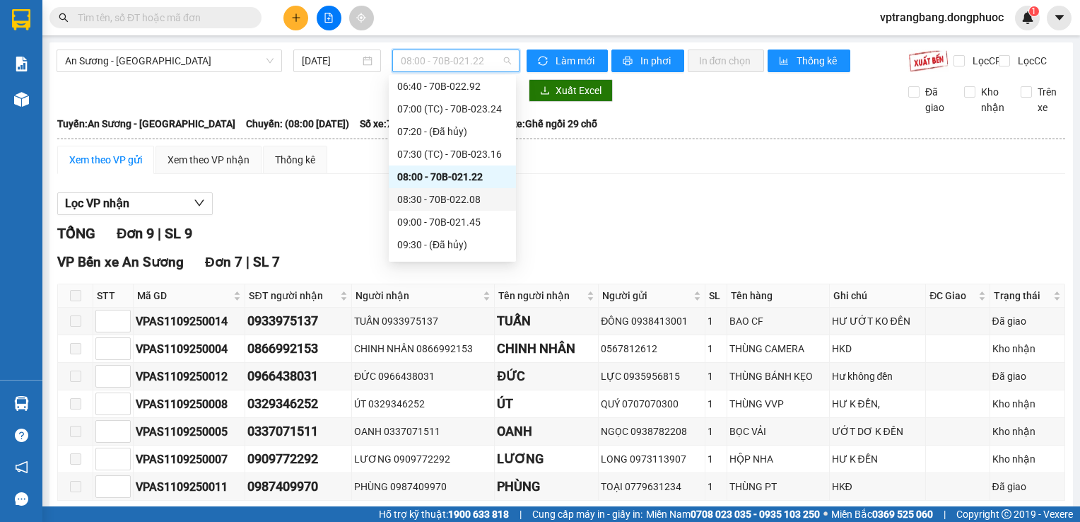
click at [455, 204] on div "08:30 - 70B-022.08" at bounding box center [452, 200] width 110 height 16
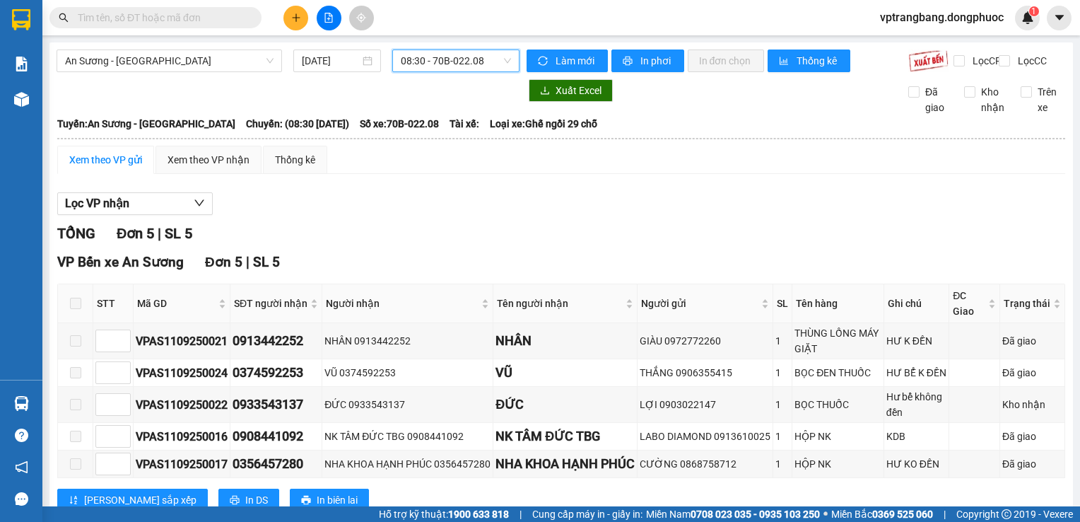
click at [435, 59] on span "08:30 - 70B-022.08" at bounding box center [456, 60] width 110 height 21
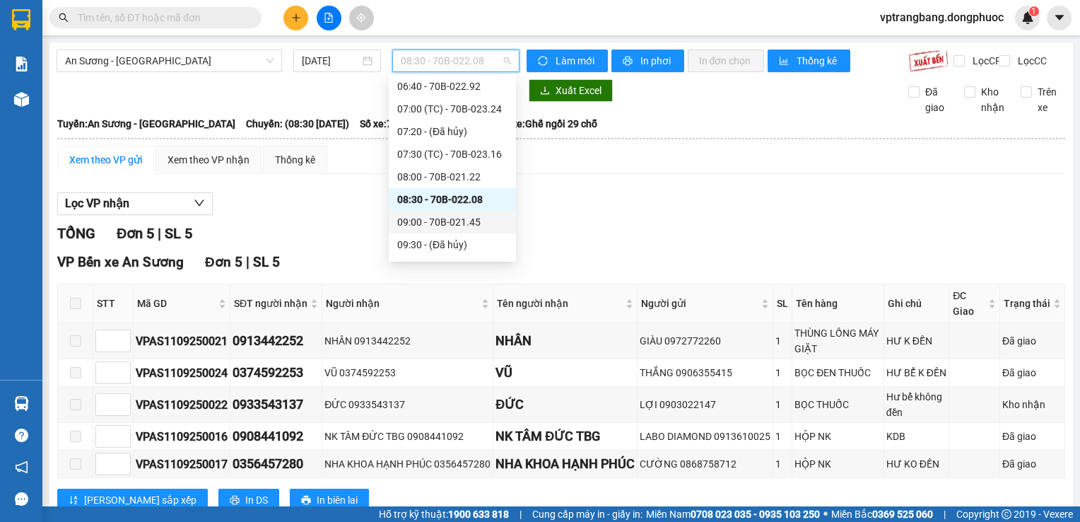
click at [446, 230] on div "09:00 - 70B-021.45" at bounding box center [452, 222] width 127 height 23
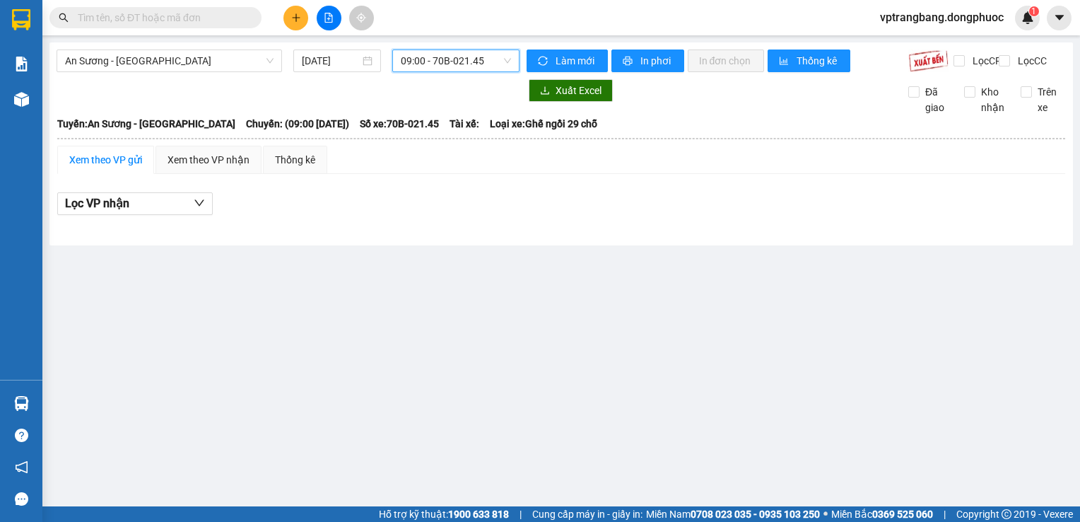
click at [457, 63] on span "09:00 - 70B-021.45" at bounding box center [456, 60] width 110 height 21
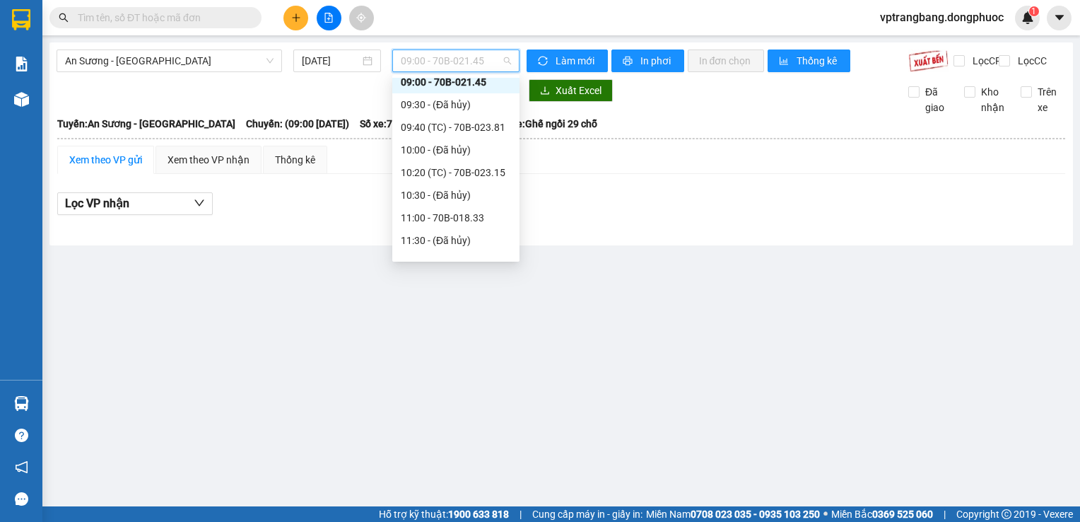
scroll to position [235, 0]
click at [472, 136] on div "09:40 (TC) - 70B-023.81" at bounding box center [455, 126] width 127 height 23
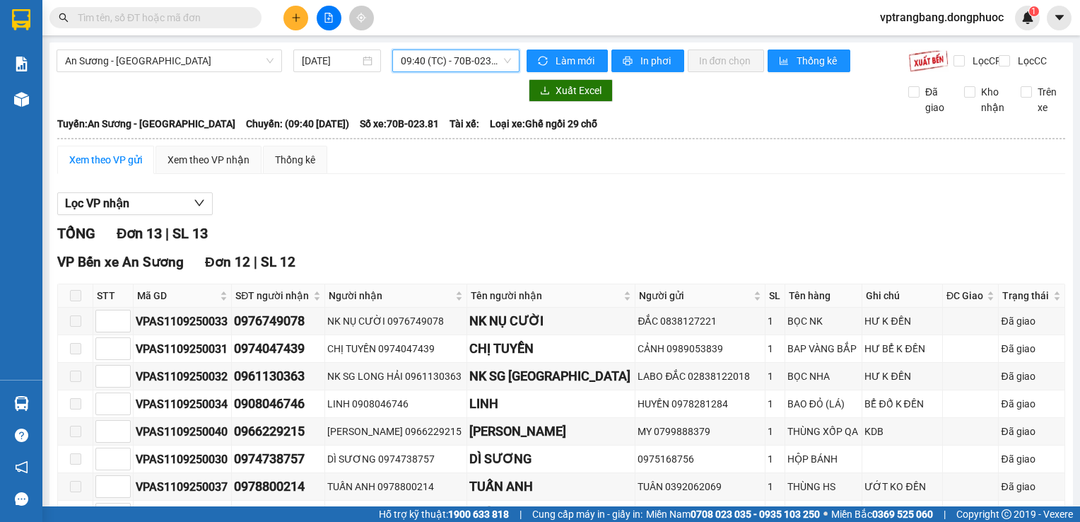
click at [465, 66] on span "09:40 (TC) - 70B-023.81" at bounding box center [456, 60] width 110 height 21
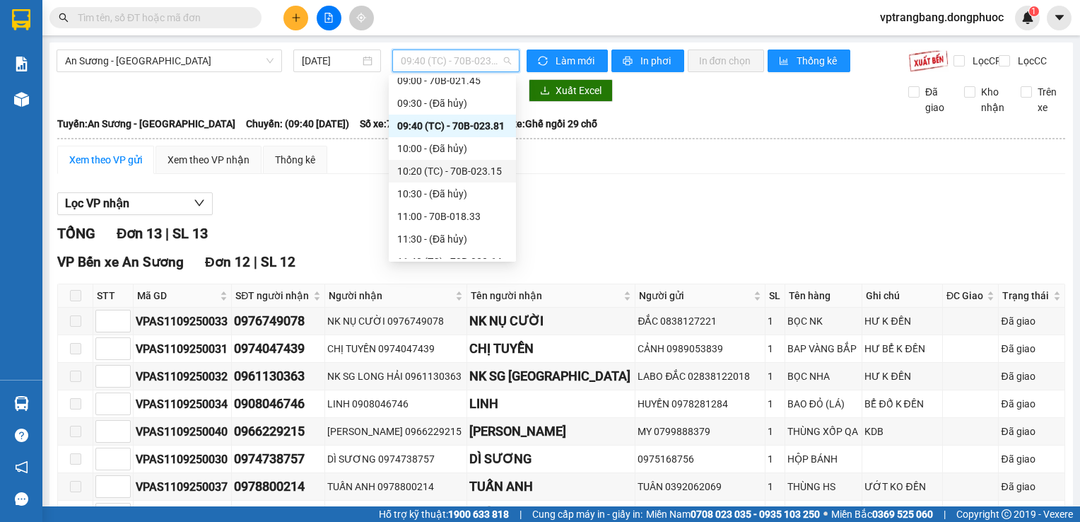
click at [481, 174] on div "10:20 (TC) - 70B-023.15" at bounding box center [452, 171] width 110 height 16
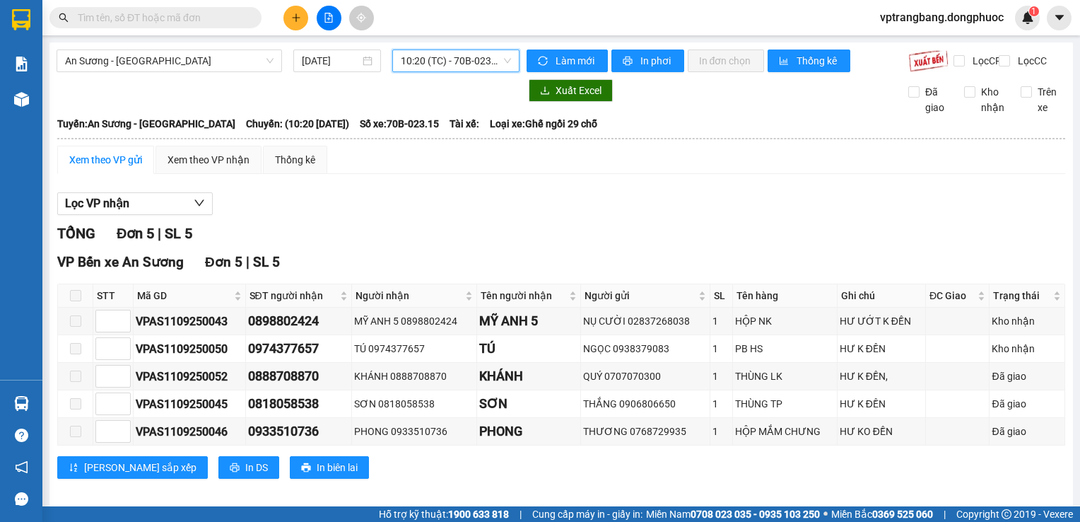
click at [455, 57] on span "10:20 (TC) - 70B-023.15" at bounding box center [456, 60] width 110 height 21
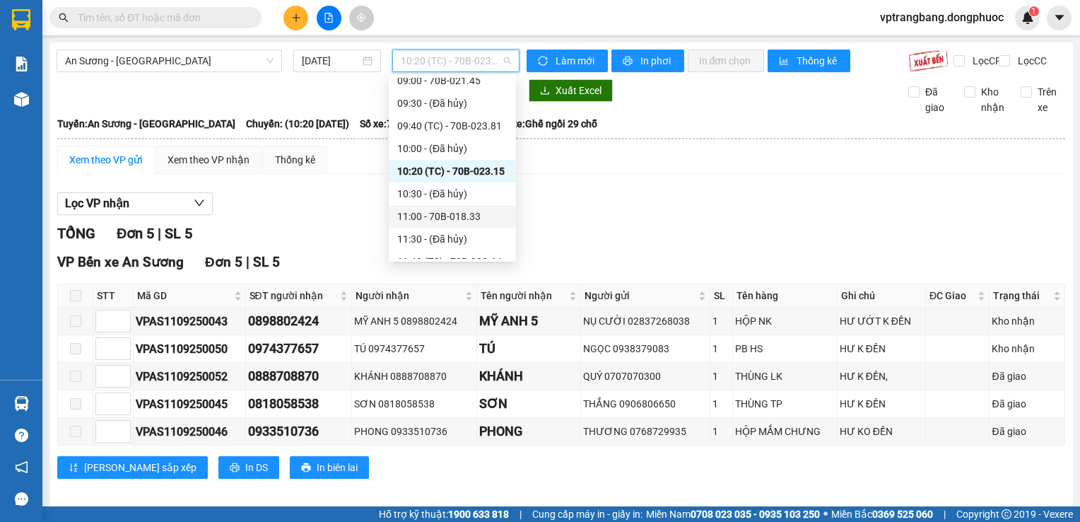
click at [463, 217] on div "11:00 - 70B-018.33" at bounding box center [452, 217] width 110 height 16
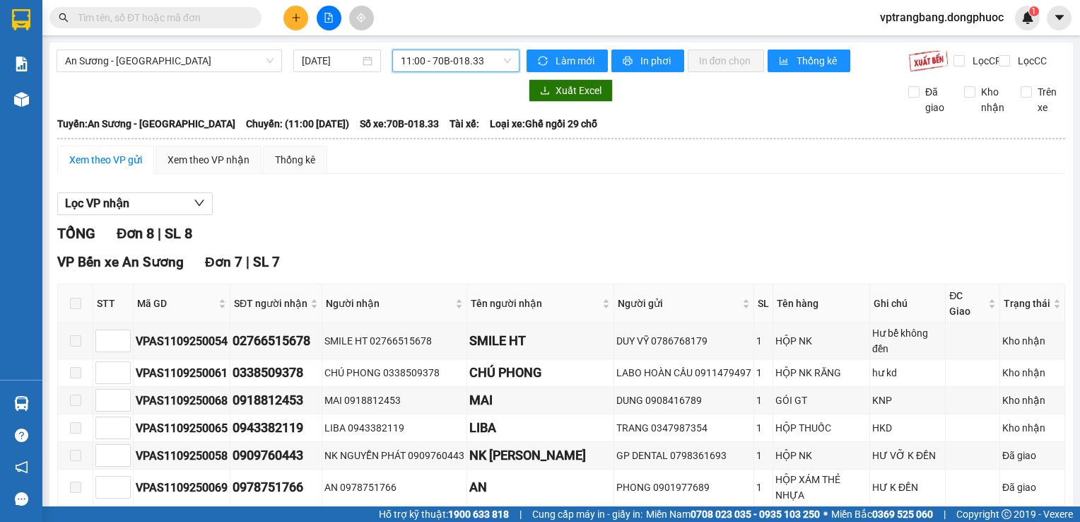
drag, startPoint x: 420, startPoint y: 234, endPoint x: 423, endPoint y: 242, distance: 8.9
click at [420, 234] on div "TỔNG Đơn 8 | SL 8" at bounding box center [561, 234] width 1008 height 22
click at [482, 228] on div "Lọc VP nhận TỔNG Đơn 8 | SL 8 VP Bến xe An Sương Đơn 7 | SL 7 STT Mã GD SĐT ngư…" at bounding box center [561, 451] width 1008 height 533
click at [431, 62] on span "11:00 - 70B-018.33" at bounding box center [456, 60] width 110 height 21
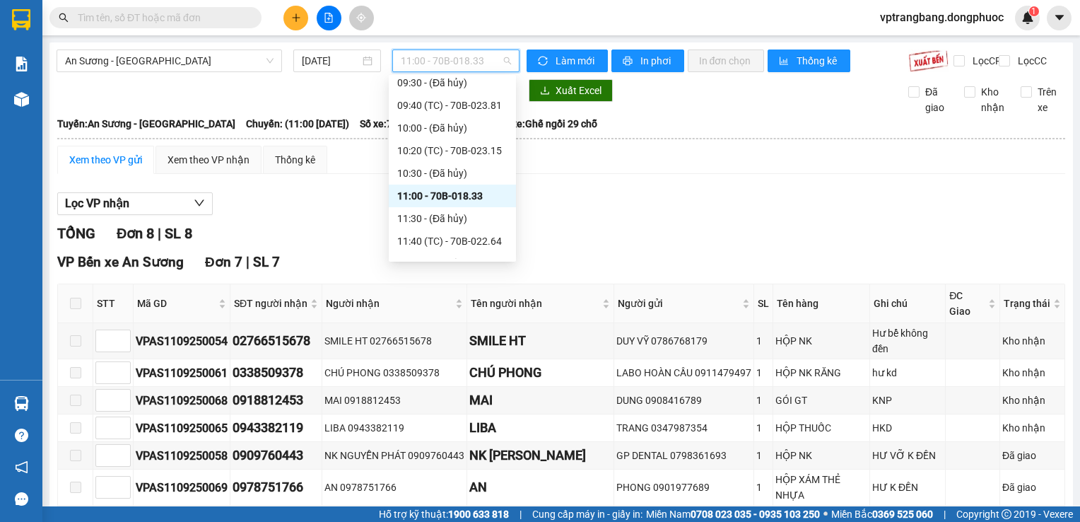
scroll to position [305, 0]
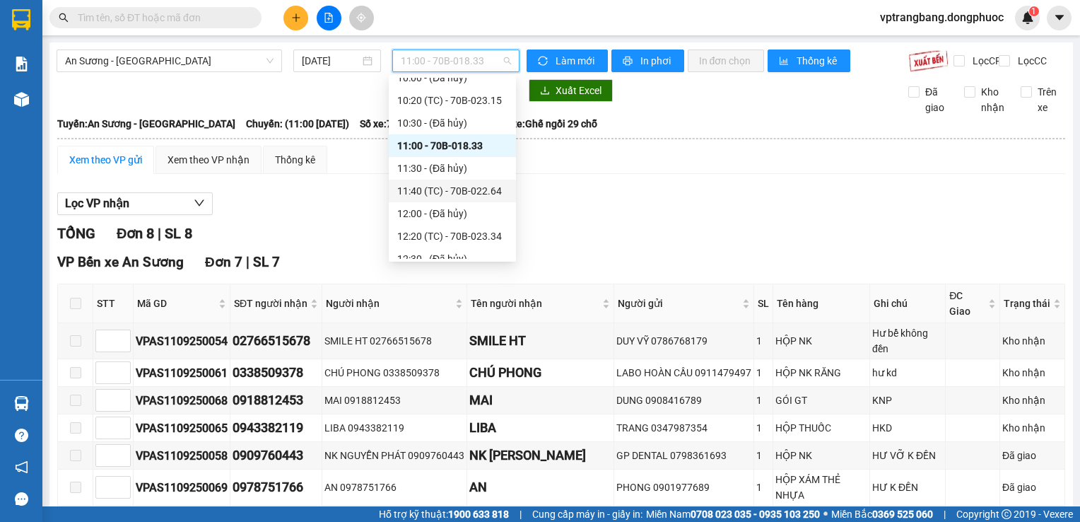
click at [445, 195] on div "11:40 (TC) - 70B-022.64" at bounding box center [452, 191] width 110 height 16
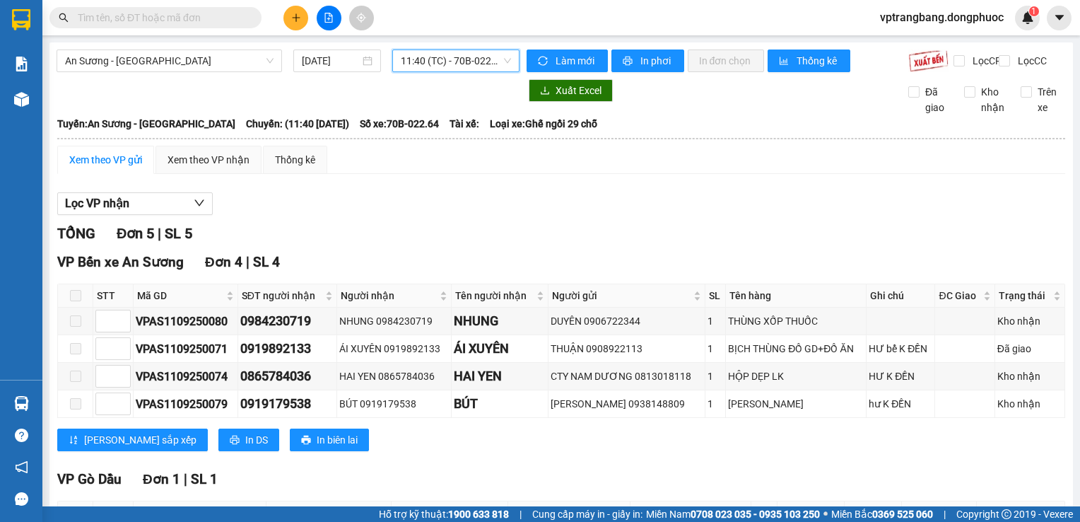
click at [444, 62] on span "11:40 (TC) - 70B-022.64" at bounding box center [456, 60] width 110 height 21
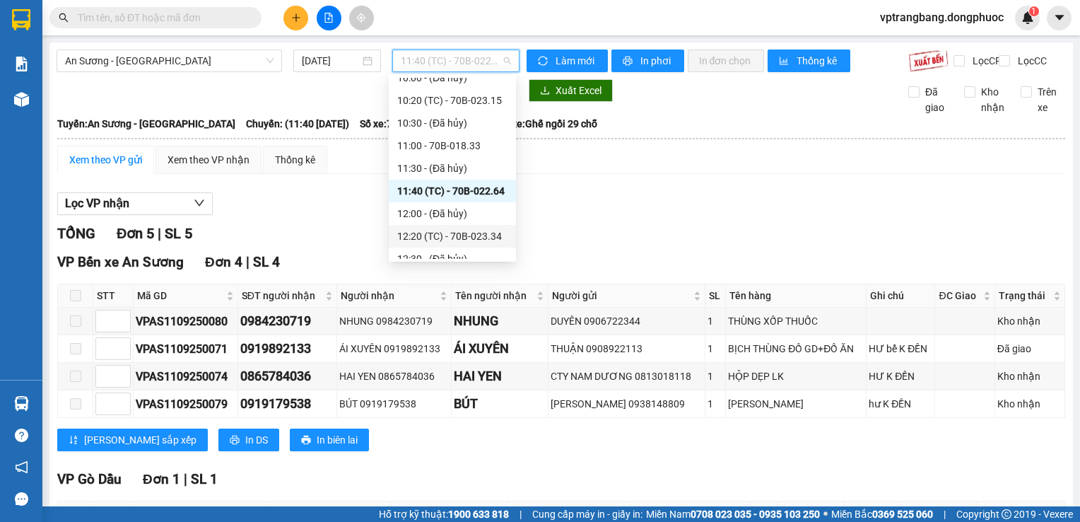
click at [467, 244] on div "12:20 (TC) - 70B-023.34" at bounding box center [452, 236] width 127 height 23
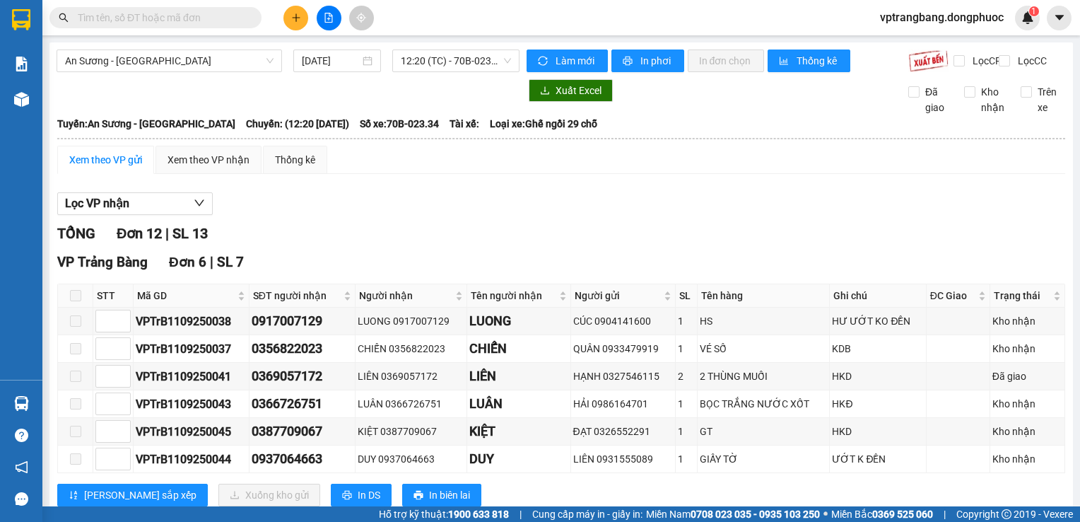
click at [455, 174] on div "Xem theo VP gửi Xem theo VP nhận Thống kê" at bounding box center [561, 160] width 1008 height 28
click at [418, 59] on span "12:20 (TC) - 70B-023.34" at bounding box center [456, 60] width 110 height 21
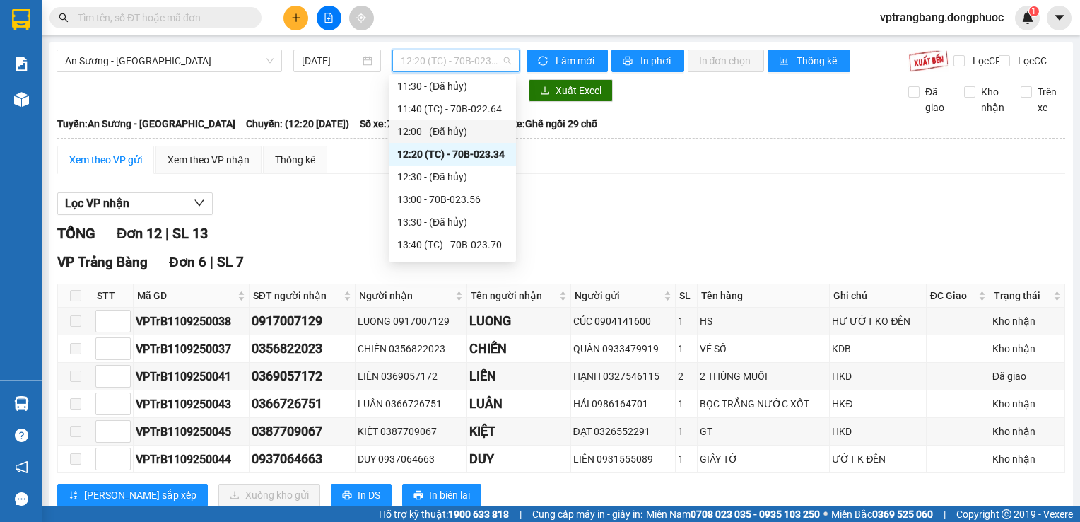
scroll to position [447, 0]
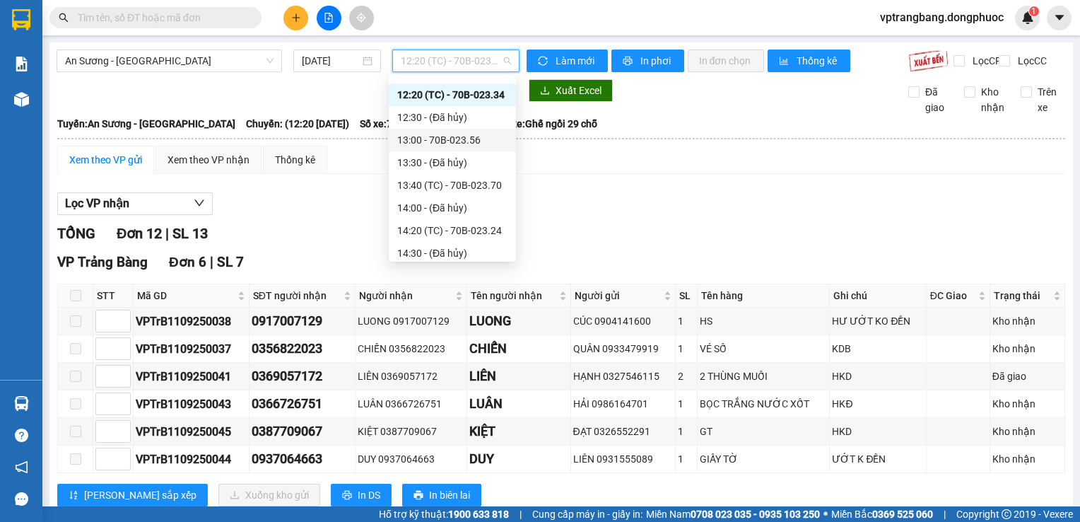
click at [452, 139] on div "13:00 - 70B-023.56" at bounding box center [452, 140] width 110 height 16
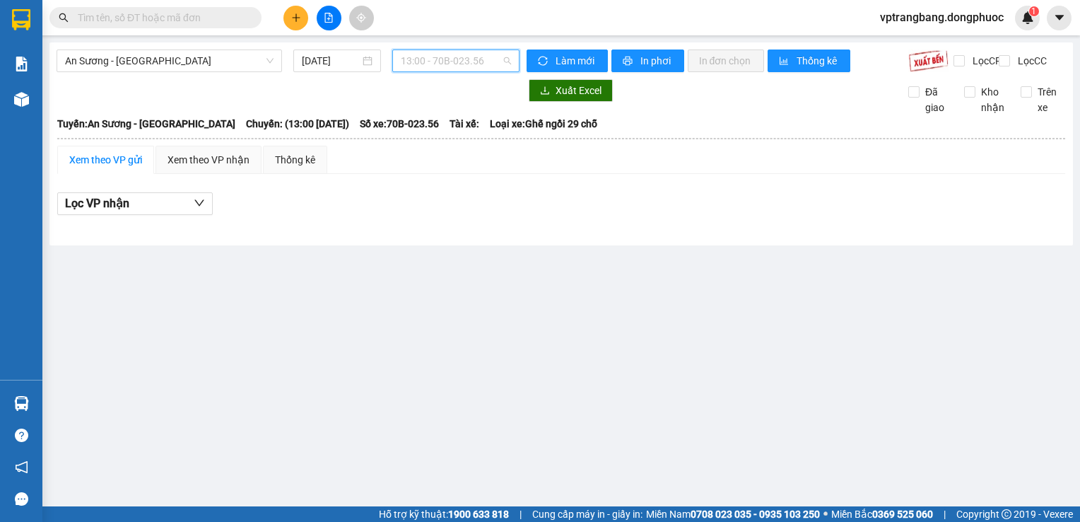
click at [464, 62] on span "13:00 - 70B-023.56" at bounding box center [456, 60] width 110 height 21
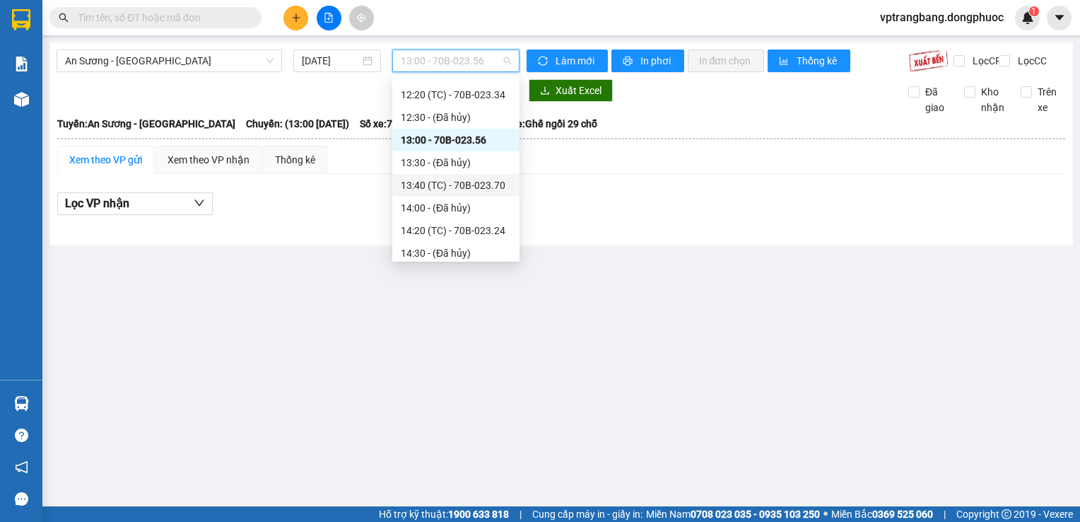
click at [481, 191] on div "13:40 (TC) - 70B-023.70" at bounding box center [456, 185] width 110 height 16
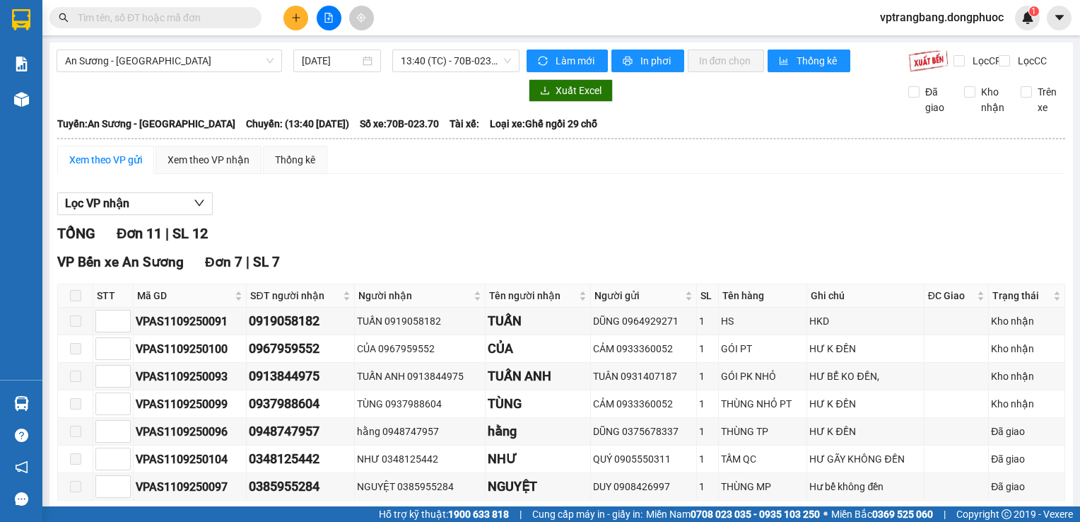
click at [397, 216] on div "Lọc VP nhận" at bounding box center [561, 203] width 1008 height 23
click at [413, 245] on div "TỔNG Đơn 11 | SL 12" at bounding box center [561, 234] width 1008 height 22
click at [422, 55] on span "13:40 (TC) - 70B-023.70" at bounding box center [456, 60] width 110 height 21
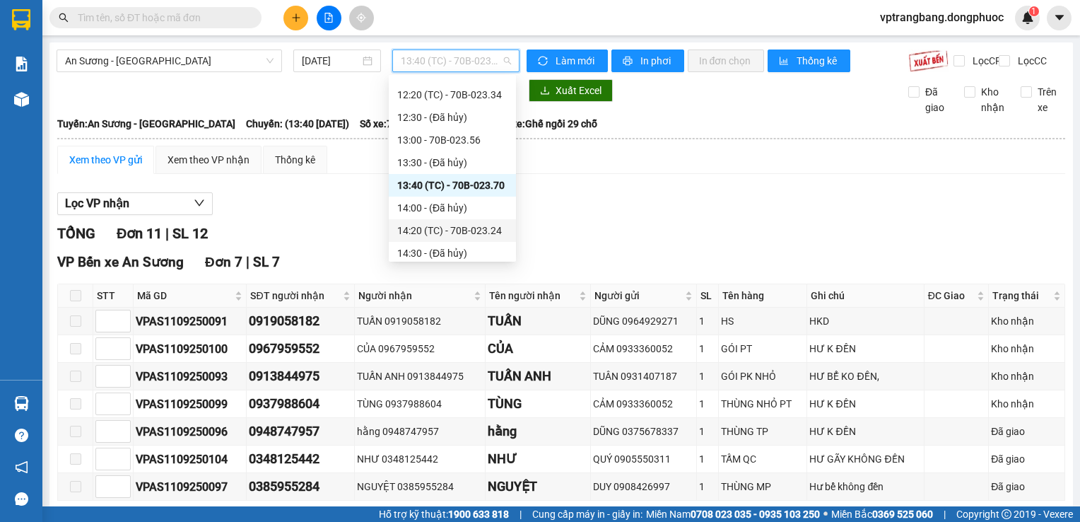
click at [478, 230] on div "14:20 (TC) - 70B-023.24" at bounding box center [452, 231] width 110 height 16
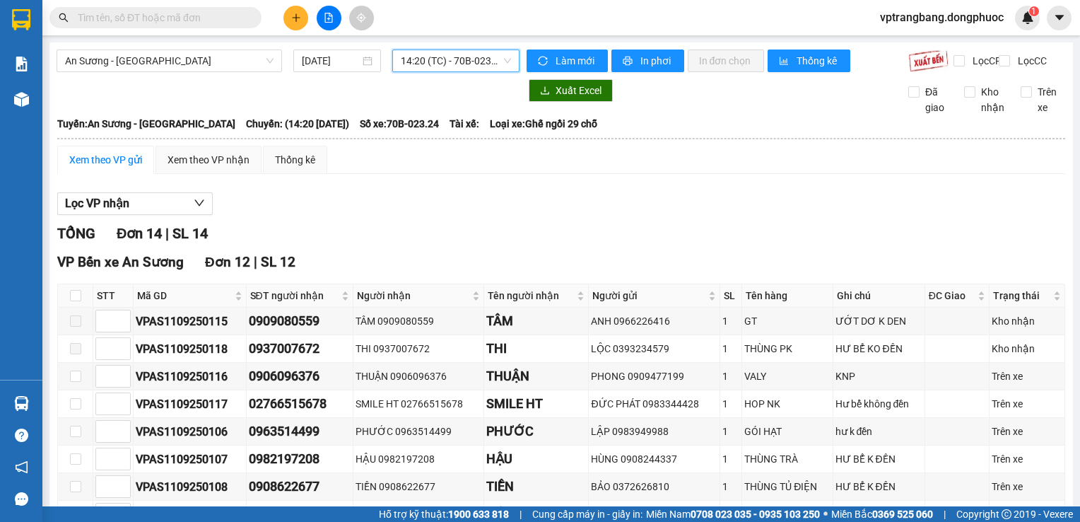
click at [431, 58] on span "14:20 (TC) - 70B-023.24" at bounding box center [456, 60] width 110 height 21
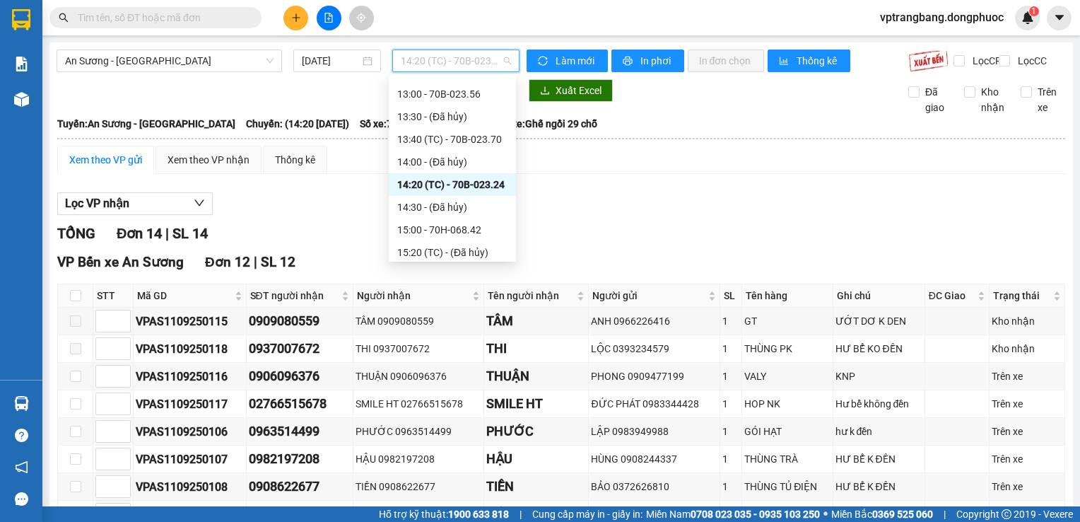
scroll to position [517, 0]
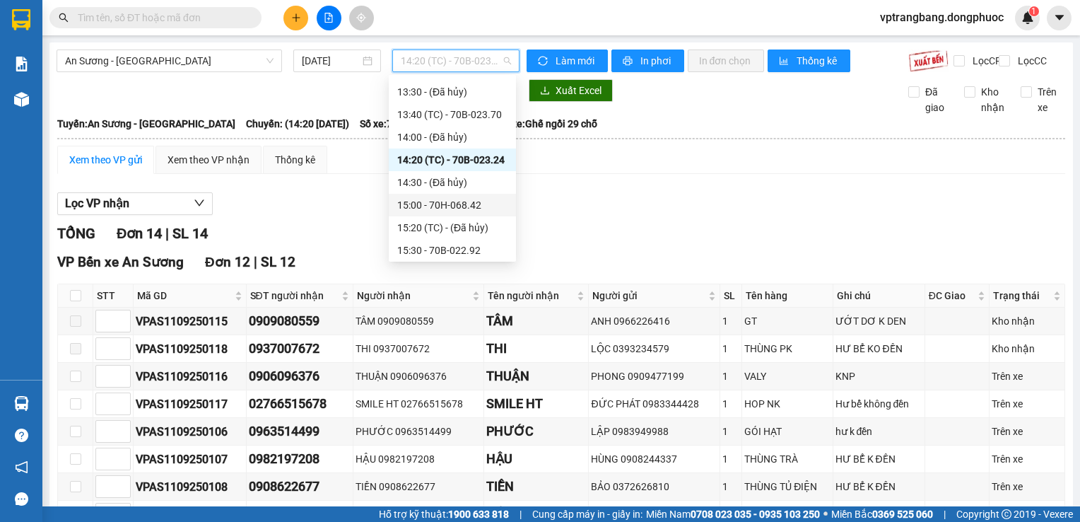
click at [457, 202] on div "15:00 - 70H-068.42" at bounding box center [452, 205] width 110 height 16
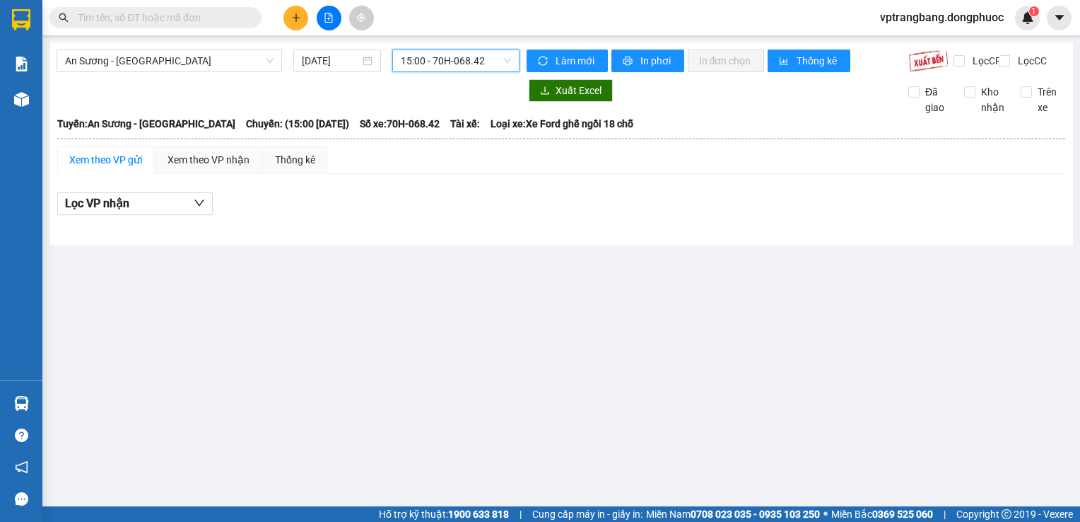
click at [464, 55] on span "15:00 - 70H-068.42" at bounding box center [456, 60] width 110 height 21
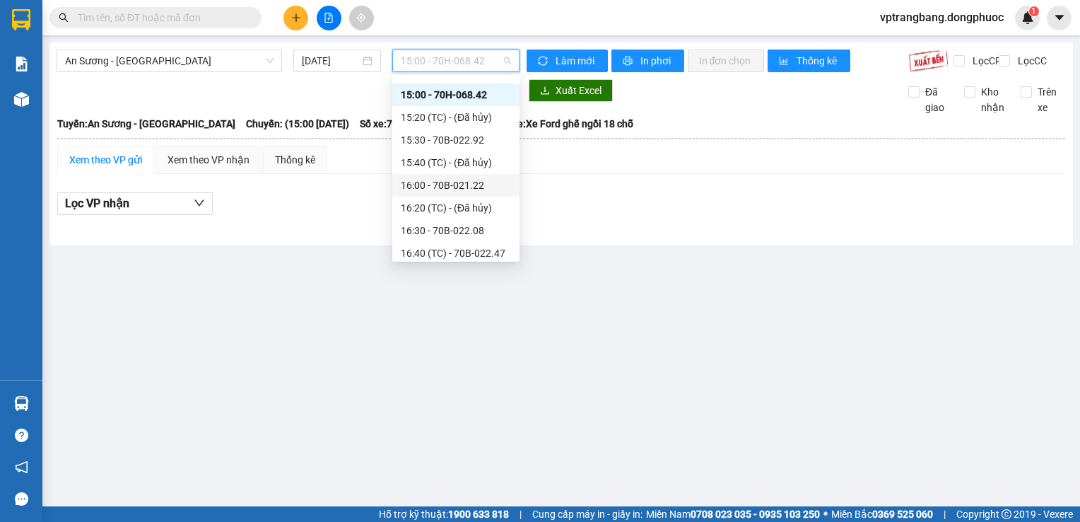
scroll to position [588, 0]
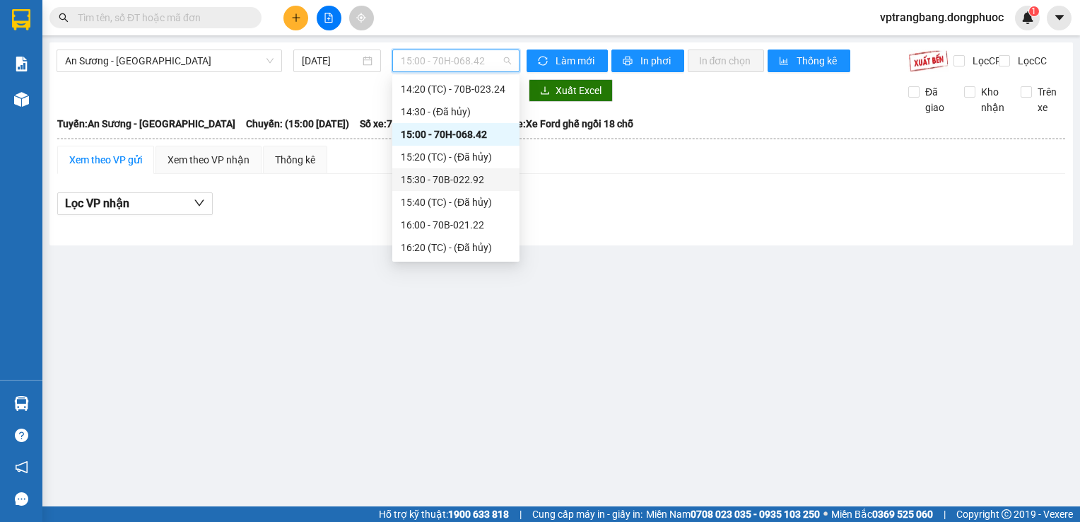
click at [452, 182] on div "15:30 - 70B-022.92" at bounding box center [456, 180] width 110 height 16
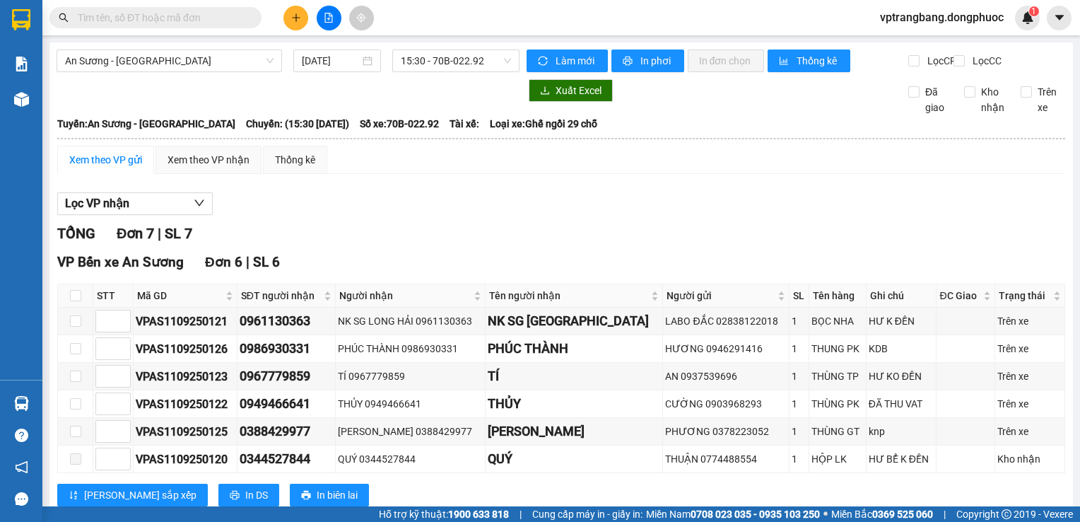
click at [436, 235] on div "TỔNG Đơn 7 | SL 7" at bounding box center [561, 234] width 1008 height 22
click at [458, 63] on span "15:30 - 70B-022.92" at bounding box center [456, 60] width 110 height 21
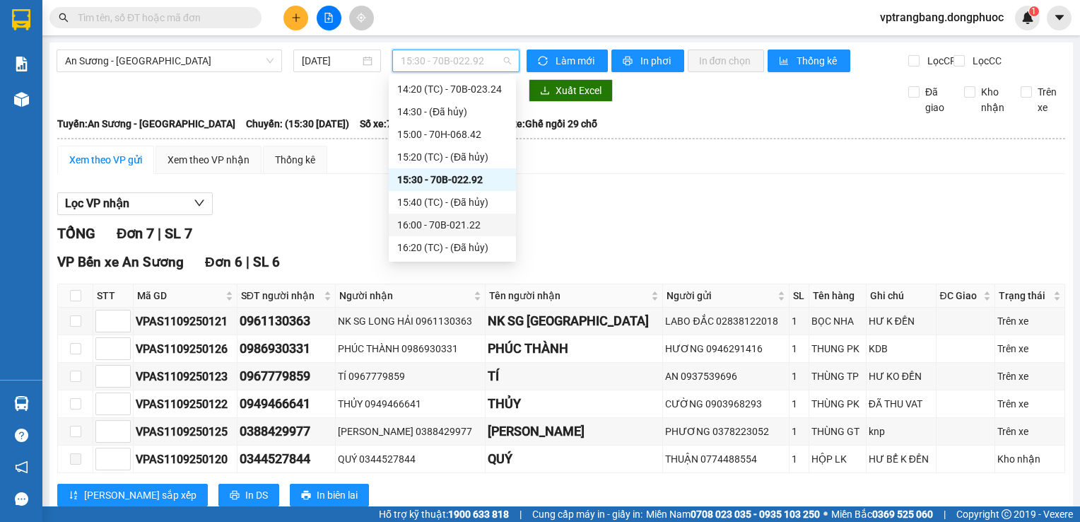
click at [448, 227] on div "16:00 - 70B-021.22" at bounding box center [452, 225] width 110 height 16
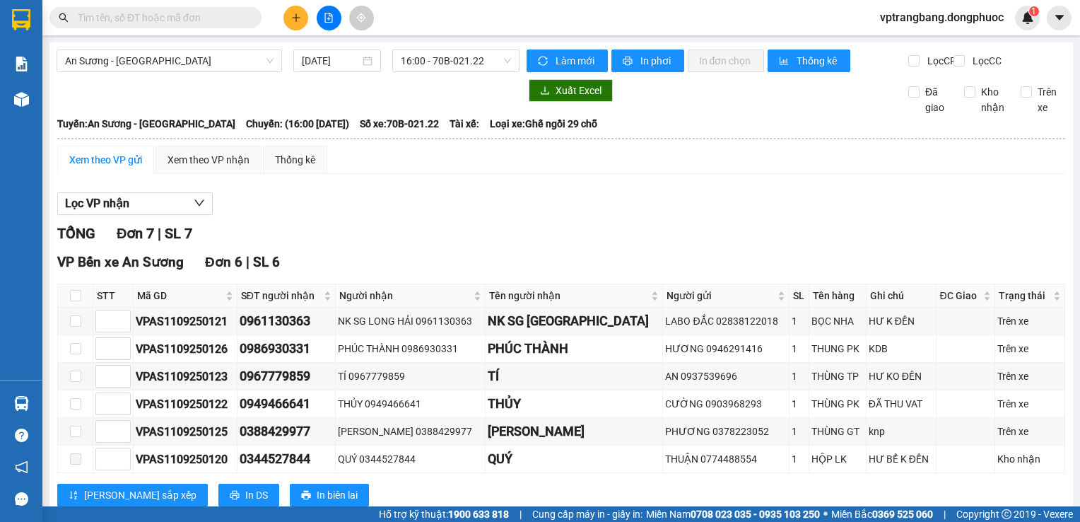
click at [402, 273] on div "VP Bến xe An Sương Đơn 6 | SL 6" at bounding box center [561, 262] width 1008 height 21
click at [401, 60] on span "16:00 - 70B-021.22" at bounding box center [456, 60] width 110 height 21
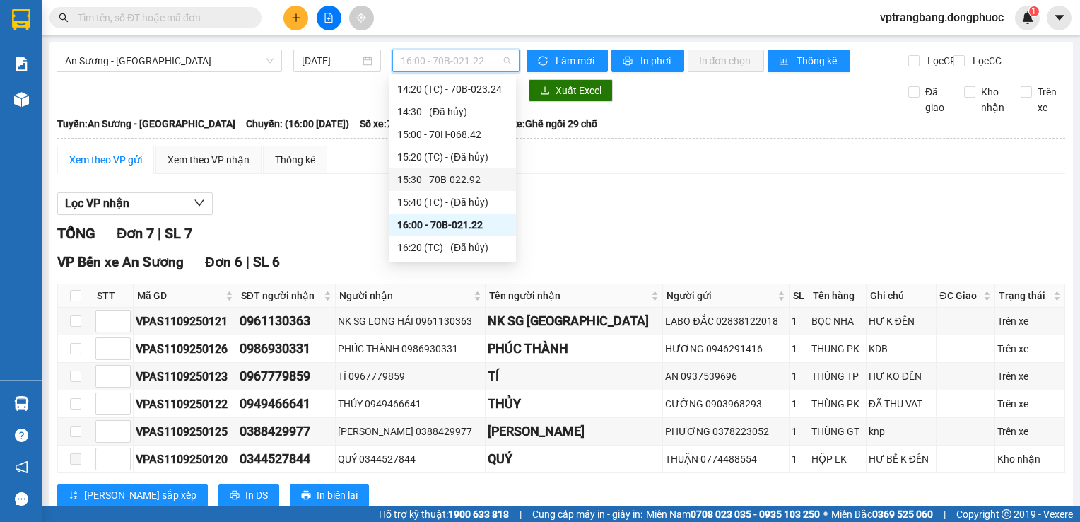
click at [448, 180] on div "15:30 - 70B-022.92" at bounding box center [452, 180] width 110 height 16
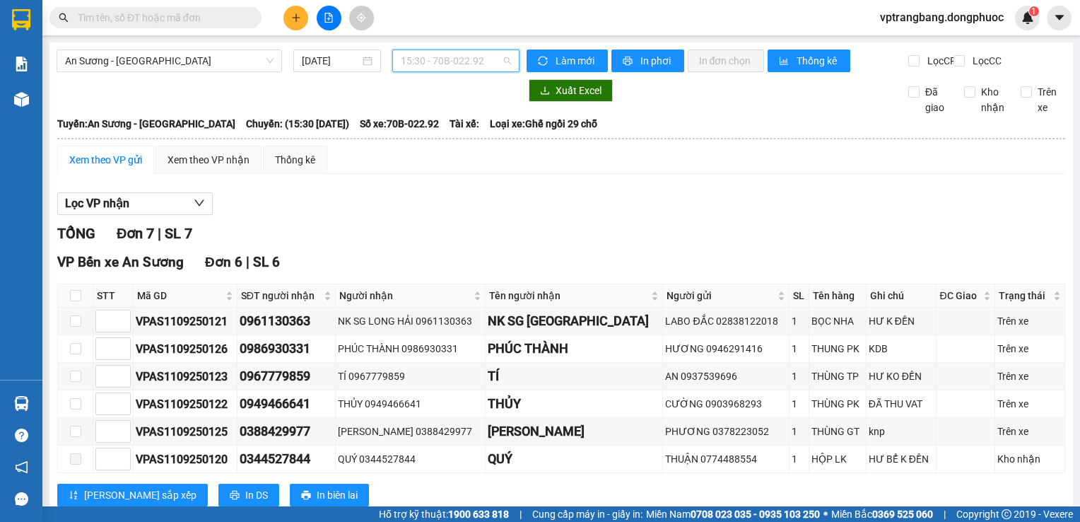
click at [426, 52] on span "15:30 - 70B-022.92" at bounding box center [456, 60] width 110 height 21
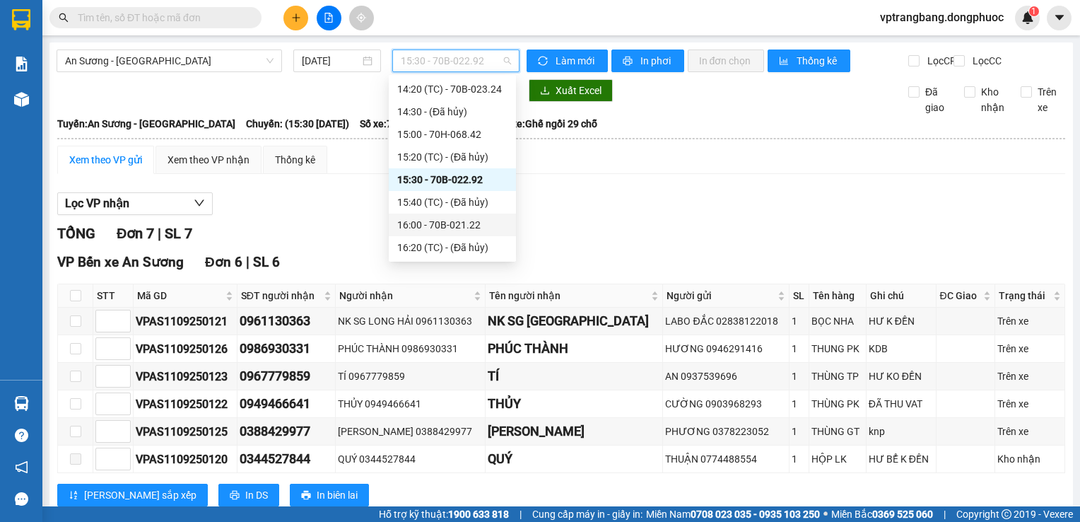
click at [450, 230] on div "16:00 - 70B-021.22" at bounding box center [452, 225] width 110 height 16
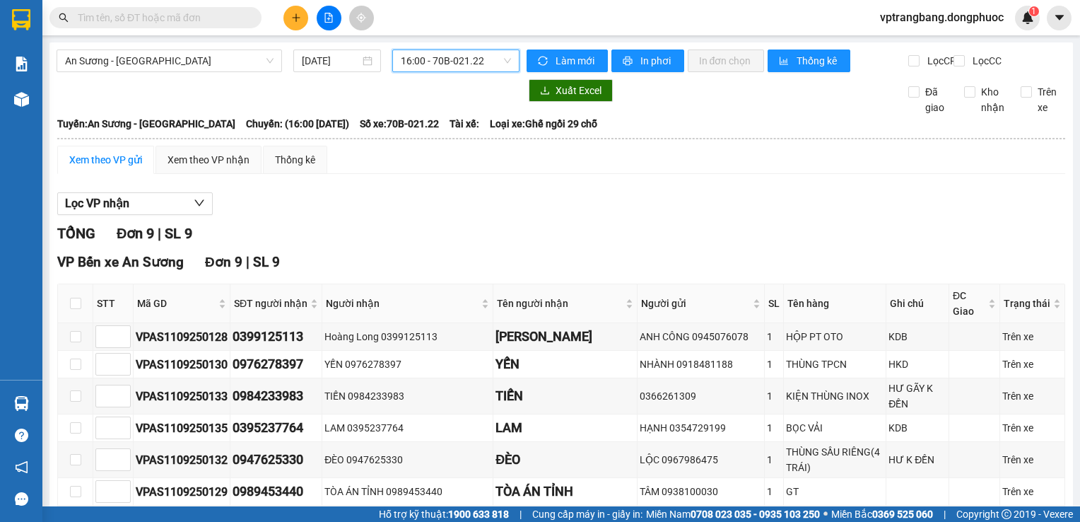
click at [446, 52] on span "16:00 - 70B-021.22" at bounding box center [456, 60] width 110 height 21
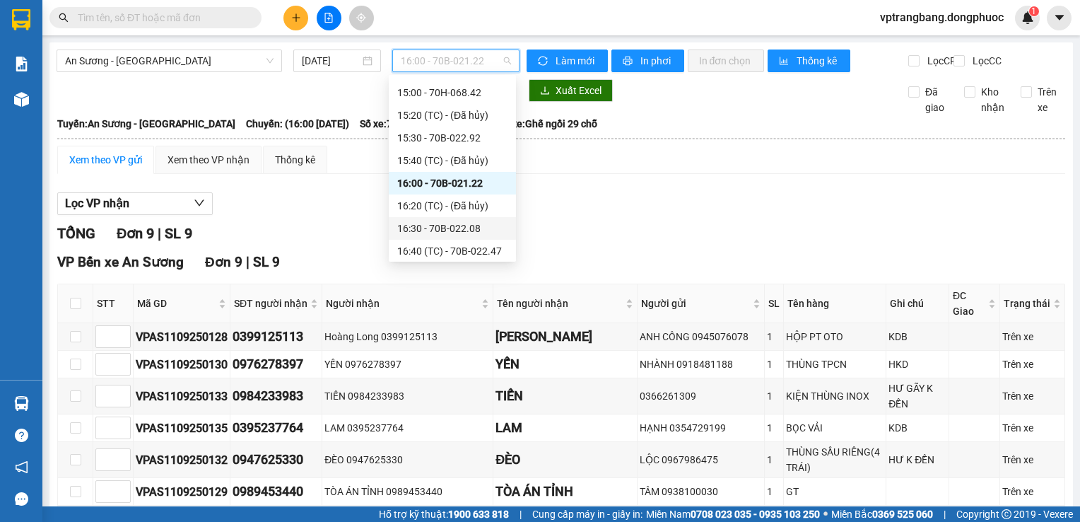
scroll to position [659, 0]
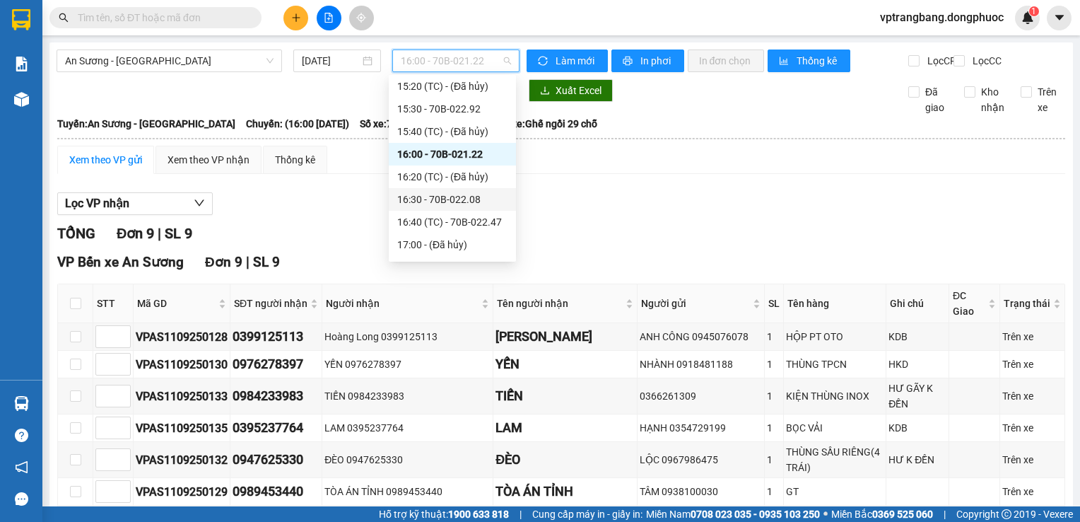
click at [459, 201] on div "16:30 - 70B-022.08" at bounding box center [452, 200] width 110 height 16
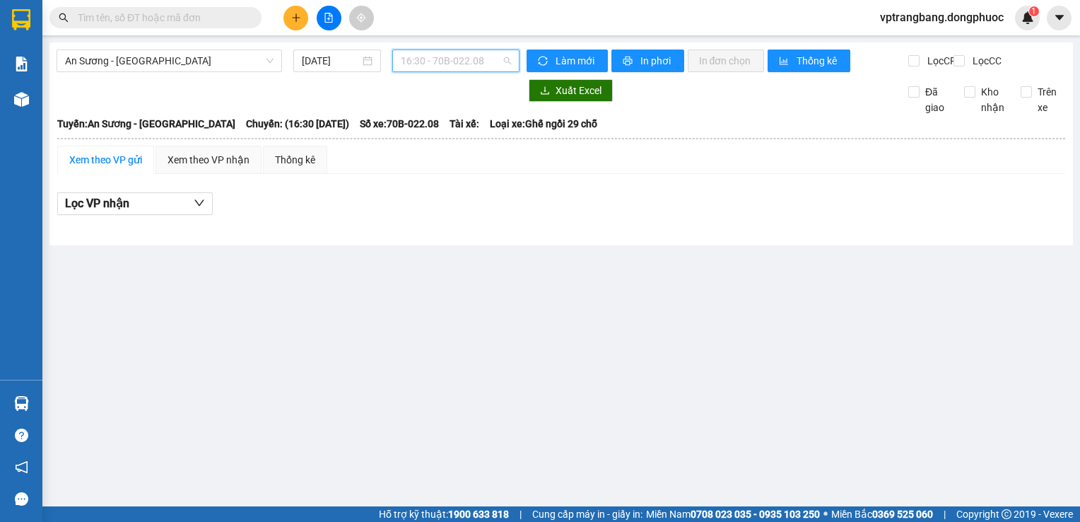
click at [453, 63] on span "16:30 - 70B-022.08" at bounding box center [456, 60] width 110 height 21
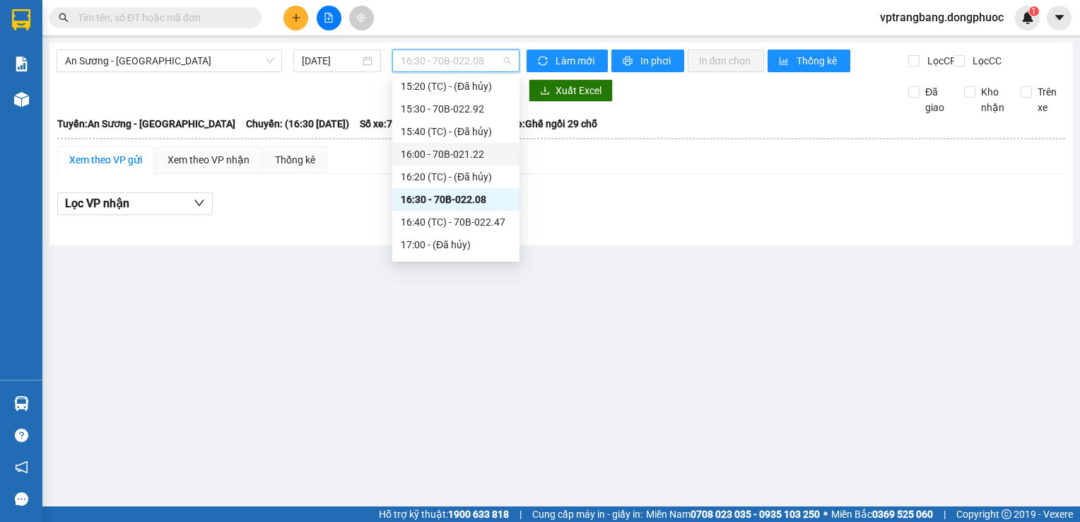
click at [442, 156] on div "16:00 - 70B-021.22" at bounding box center [456, 154] width 110 height 16
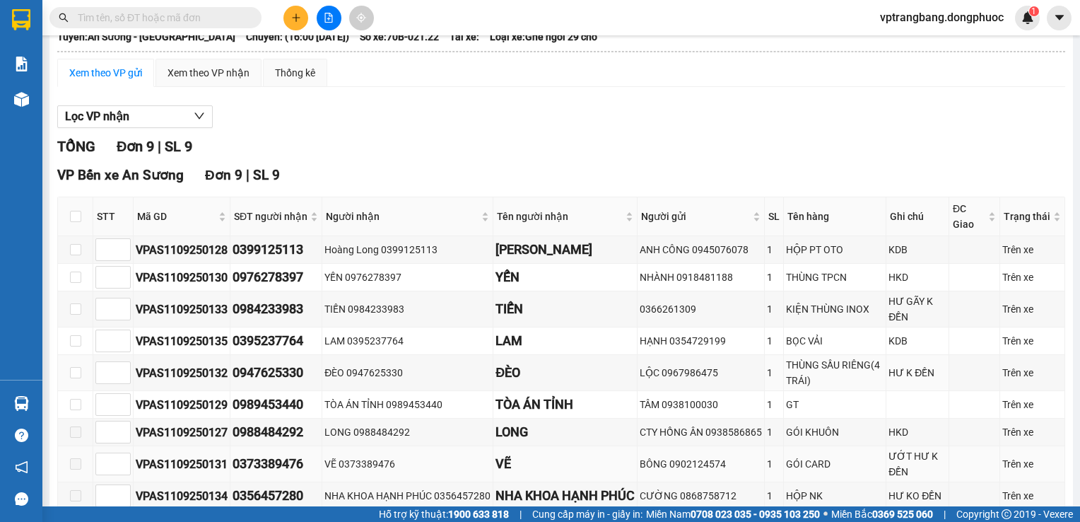
scroll to position [180, 0]
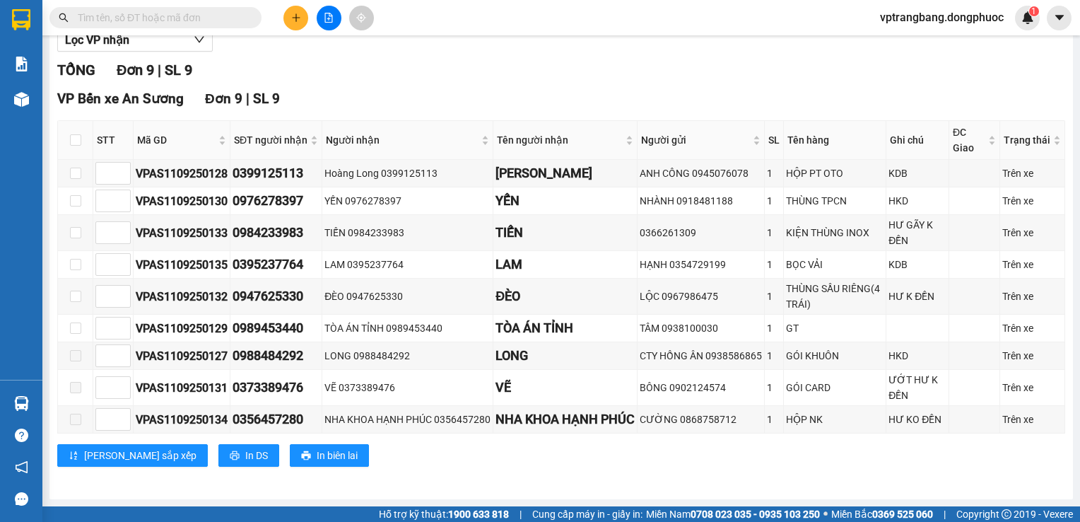
click at [431, 59] on div "TỔNG Đơn 9 | SL 9" at bounding box center [561, 70] width 1008 height 22
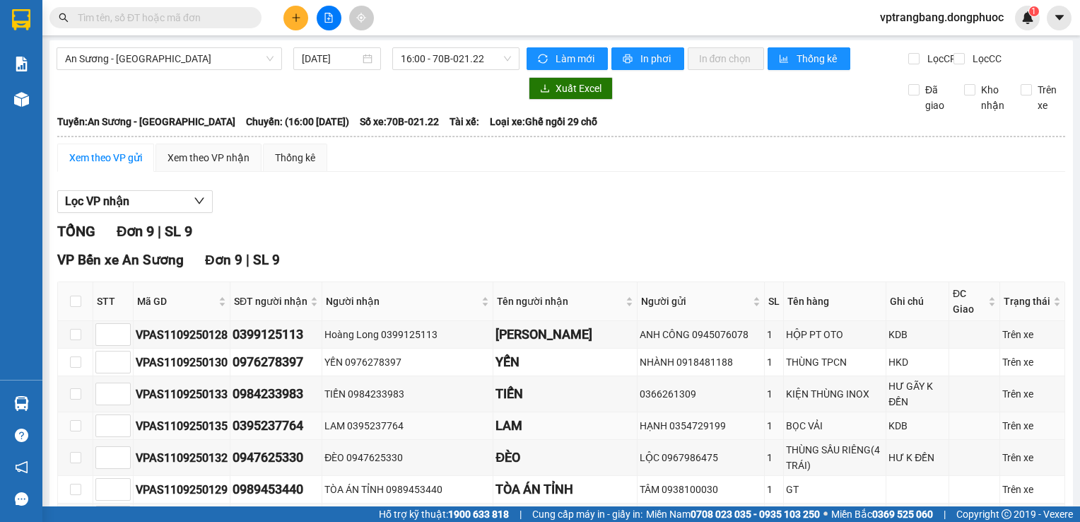
scroll to position [0, 0]
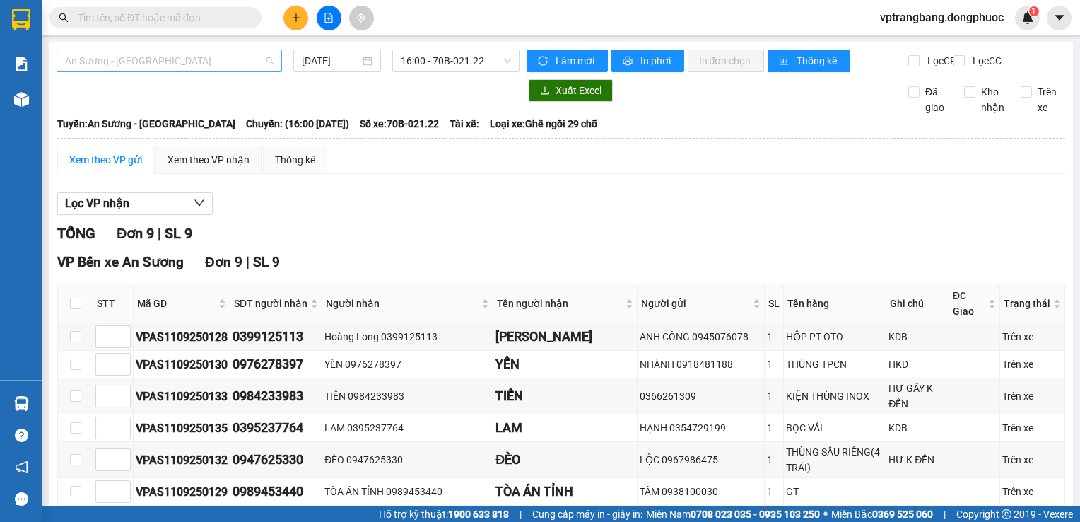
click at [181, 58] on span "An Sương - Tây Ninh" at bounding box center [169, 60] width 209 height 21
drag, startPoint x: 433, startPoint y: 242, endPoint x: 433, endPoint y: 228, distance: 14.2
click at [433, 238] on div "TỔNG Đơn 9 | SL 9" at bounding box center [561, 234] width 1008 height 22
click at [414, 57] on span "16:00 - 70B-021.22" at bounding box center [456, 60] width 110 height 21
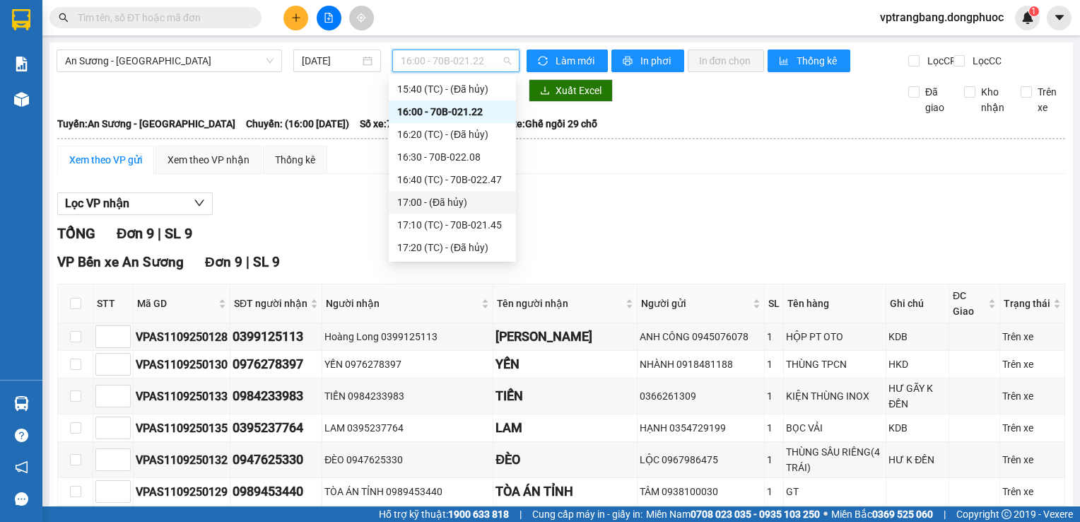
scroll to position [730, 0]
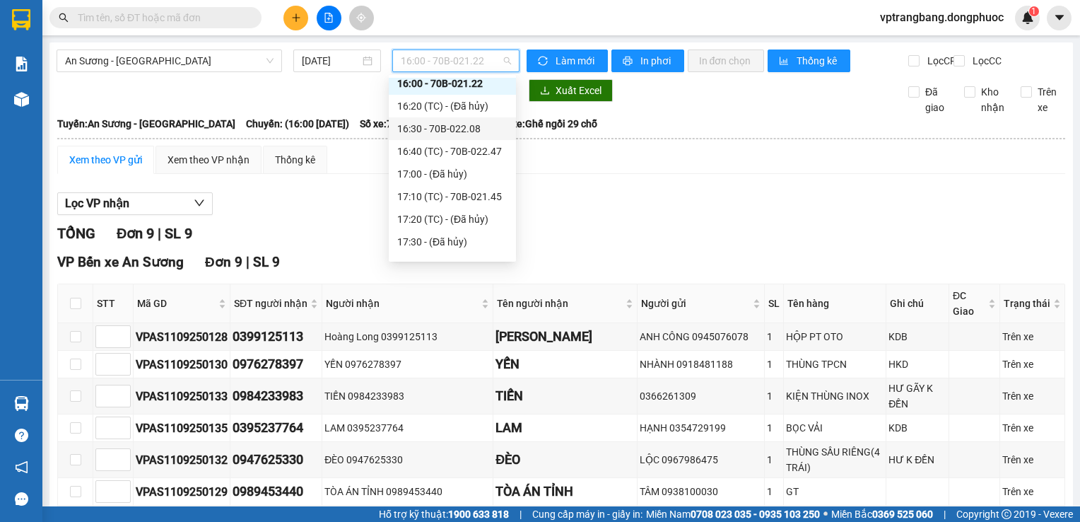
click at [450, 129] on div "16:30 - 70B-022.08" at bounding box center [452, 129] width 110 height 16
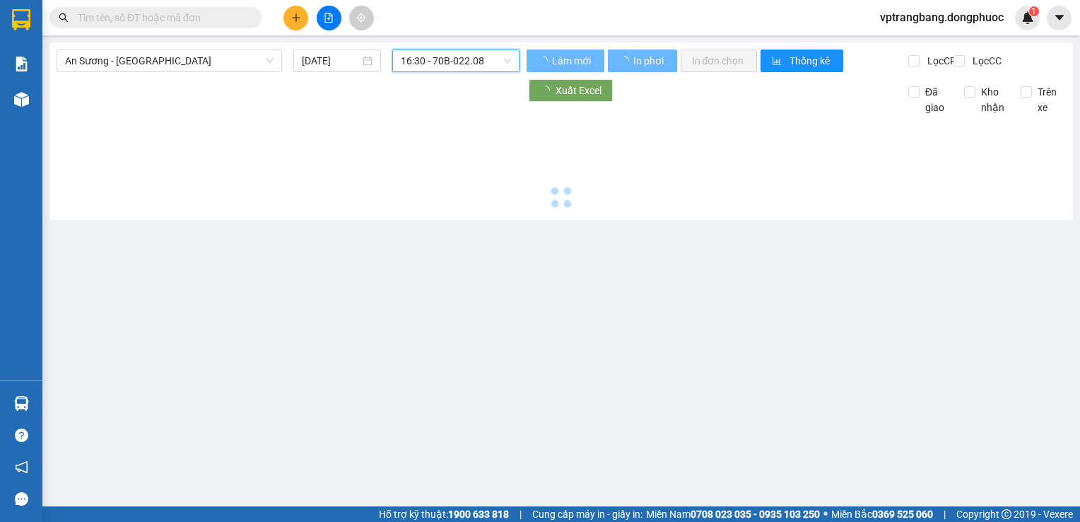
click at [445, 64] on span "16:30 - 70B-022.08" at bounding box center [456, 60] width 110 height 21
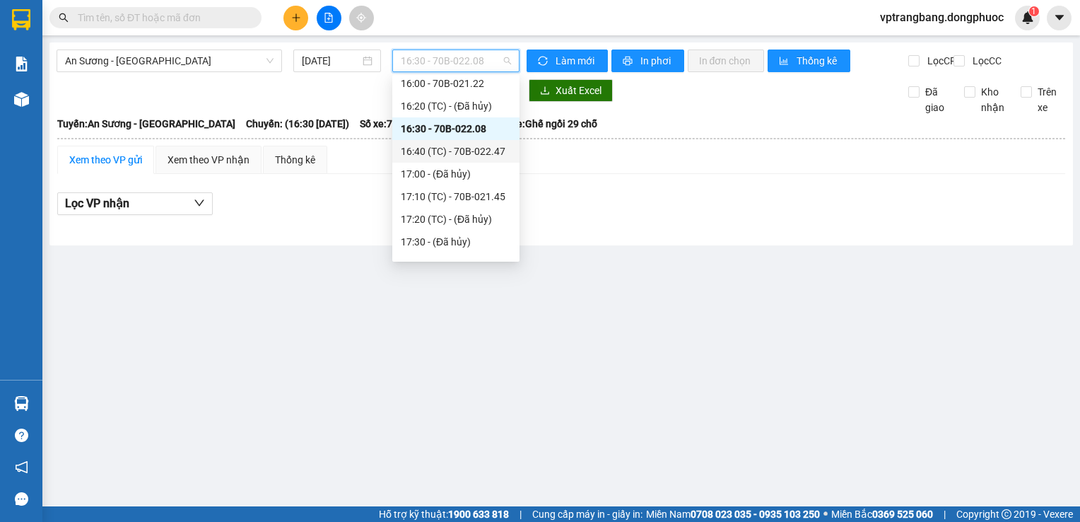
click at [458, 154] on div "16:40 (TC) - 70B-022.47" at bounding box center [456, 152] width 110 height 16
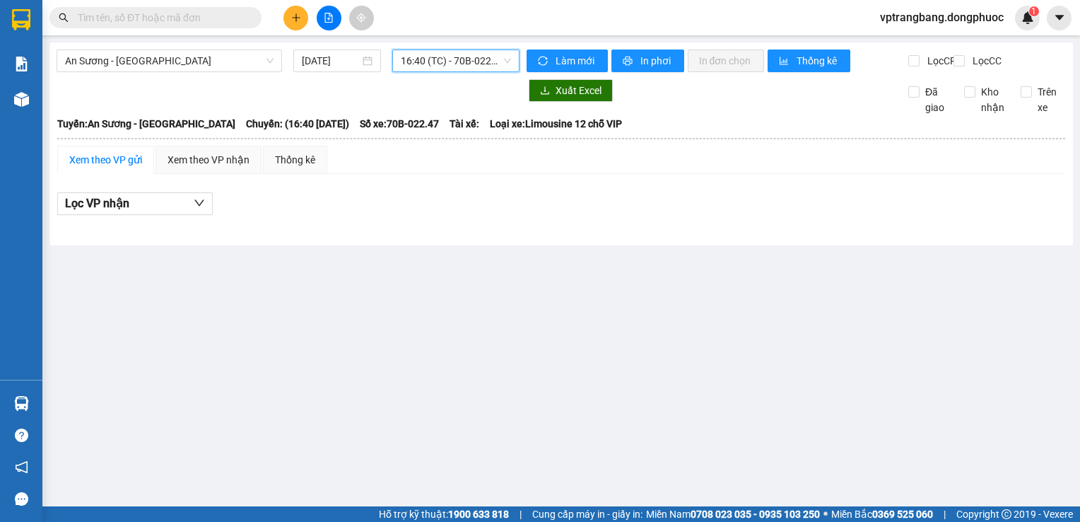
click at [444, 58] on span "16:40 (TC) - 70B-022.47" at bounding box center [456, 60] width 110 height 21
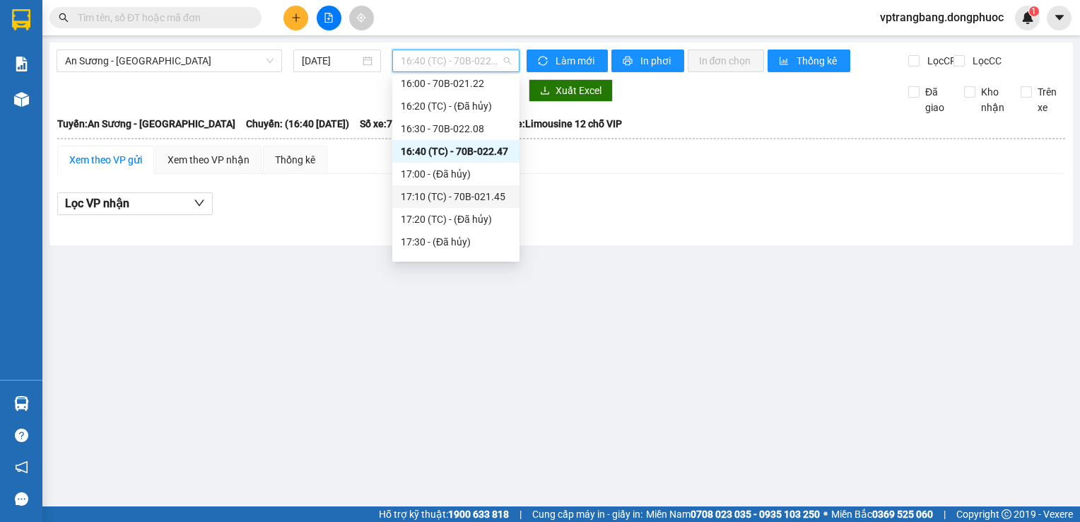
click at [459, 196] on div "17:10 (TC) - 70B-021.45" at bounding box center [456, 197] width 110 height 16
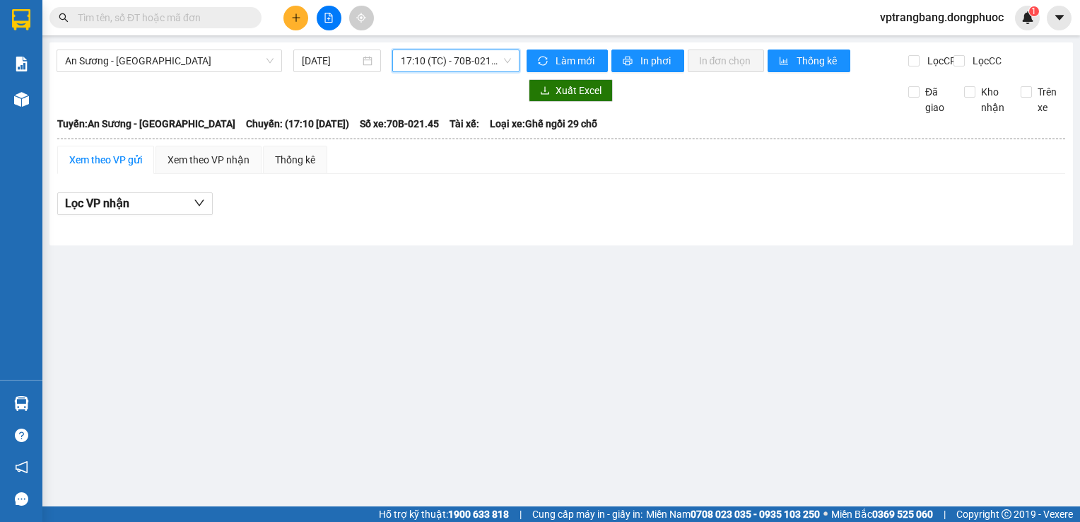
click at [452, 58] on span "17:10 (TC) - 70B-021.45" at bounding box center [456, 60] width 110 height 21
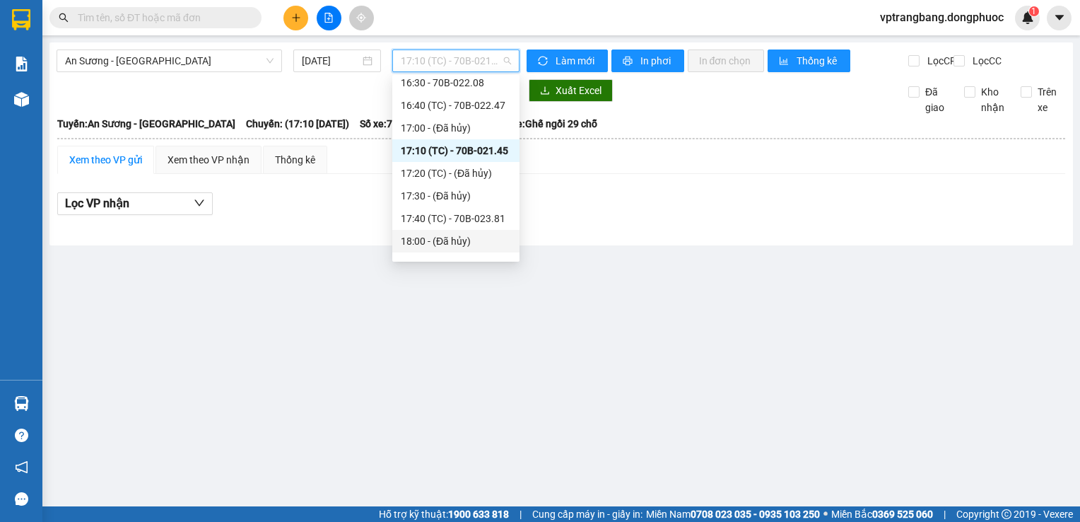
scroll to position [800, 0]
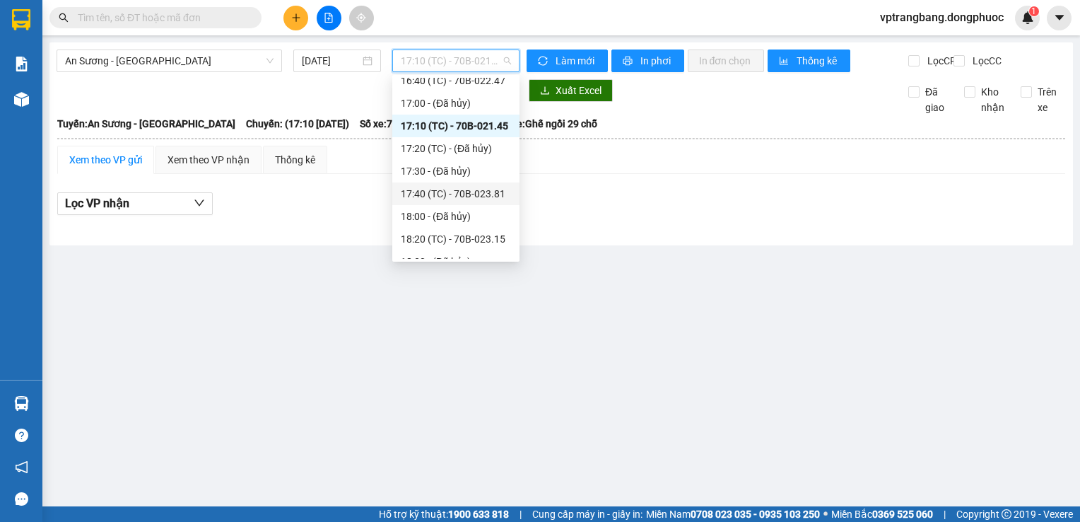
click at [450, 192] on div "17:40 (TC) - 70B-023.81" at bounding box center [456, 194] width 110 height 16
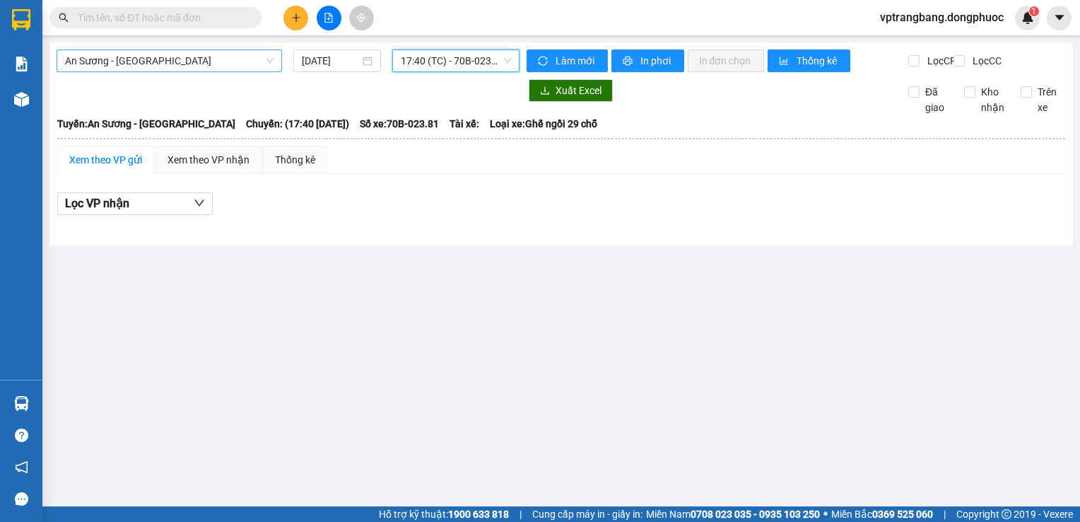
click at [196, 57] on span "An Sương - Tây Ninh" at bounding box center [169, 60] width 209 height 21
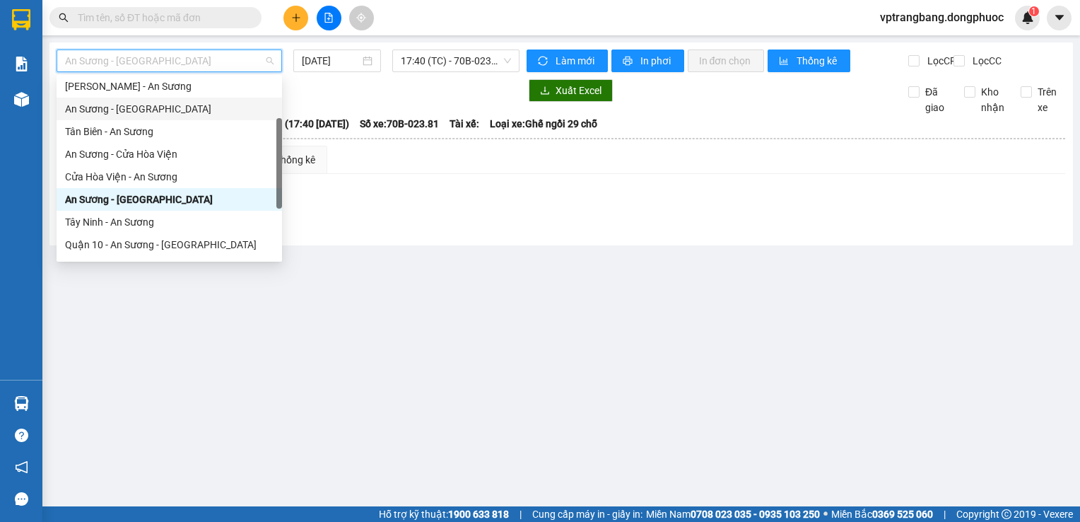
click at [140, 112] on div "An Sương - Tân Biên" at bounding box center [169, 109] width 209 height 16
type input "11/09/2025"
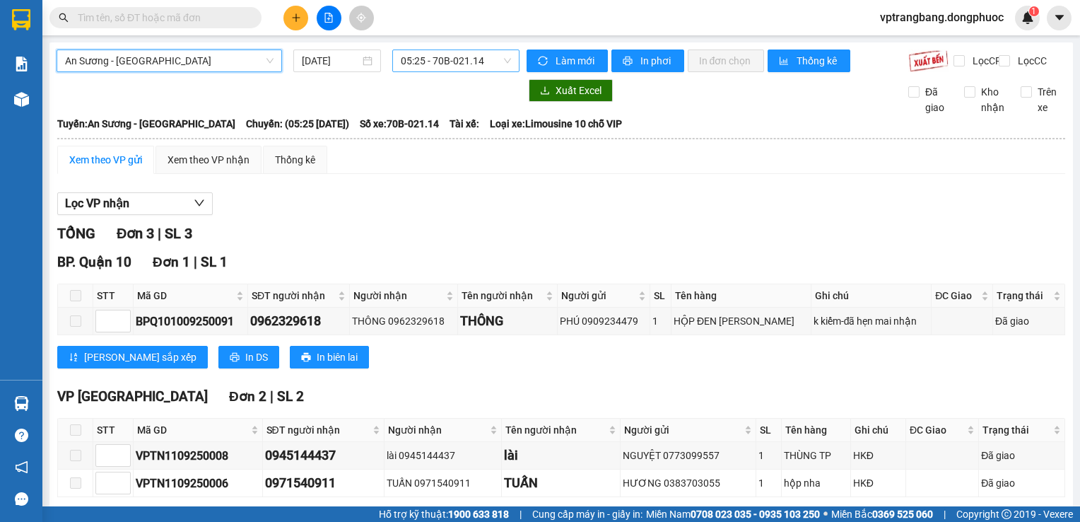
click at [418, 49] on div "05:25 - 70B-021.14" at bounding box center [455, 60] width 127 height 23
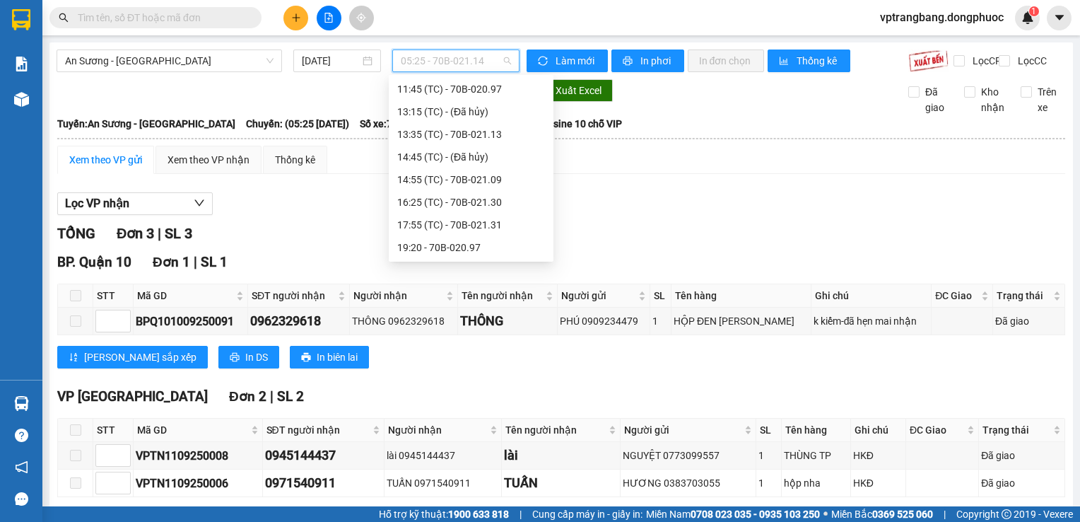
scroll to position [23, 0]
click at [438, 112] on div "06:50 (TC) - 70B-021.09" at bounding box center [471, 112] width 148 height 16
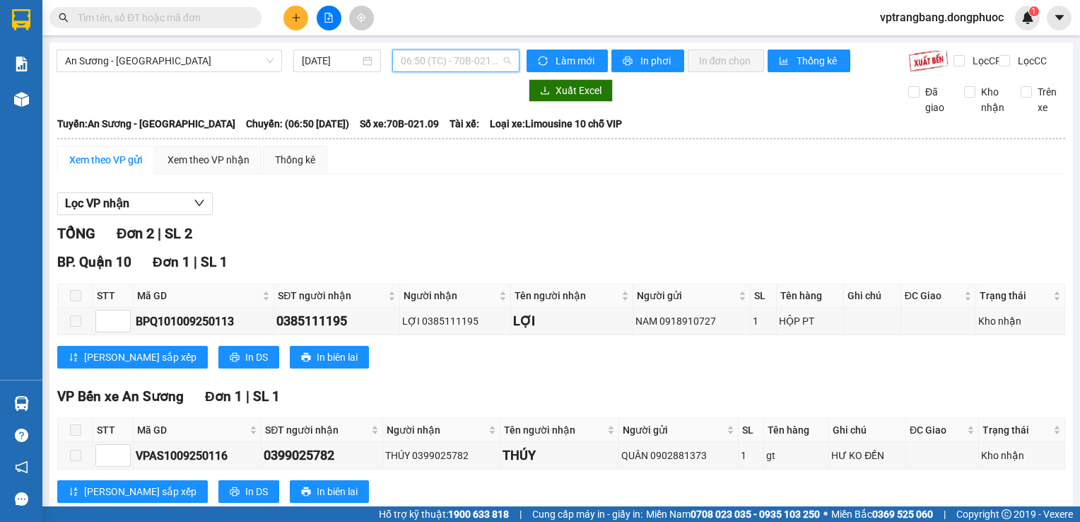
click at [427, 66] on span "06:50 (TC) - 70B-021.09" at bounding box center [456, 60] width 110 height 21
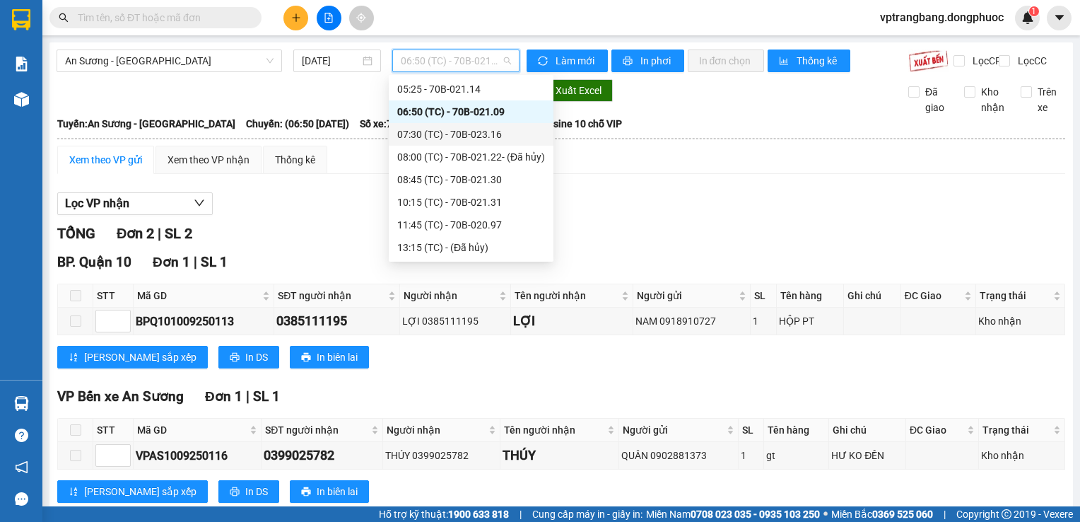
click at [448, 136] on div "07:30 (TC) - 70B-023.16" at bounding box center [471, 135] width 148 height 16
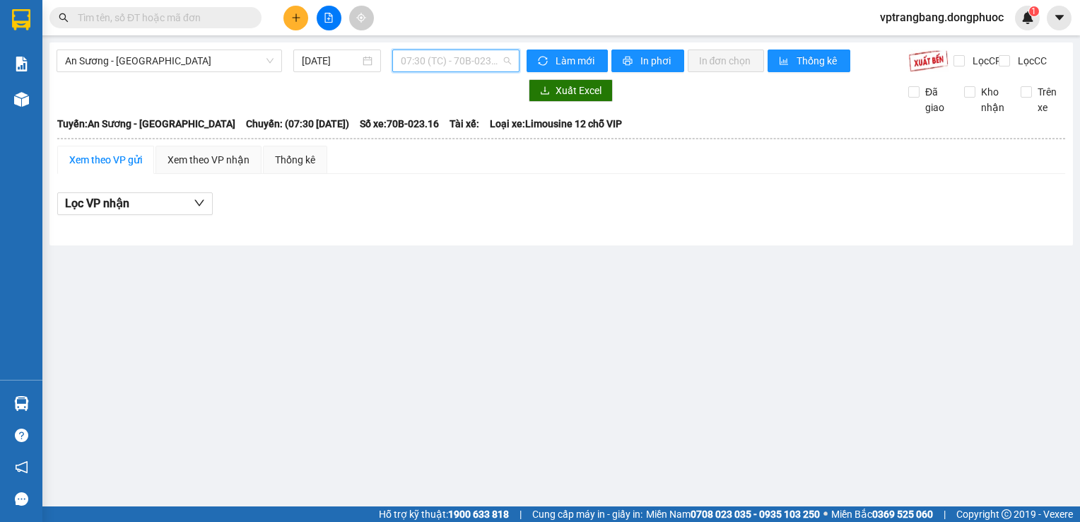
click at [427, 53] on span "07:30 (TC) - 70B-023.16" at bounding box center [456, 60] width 110 height 21
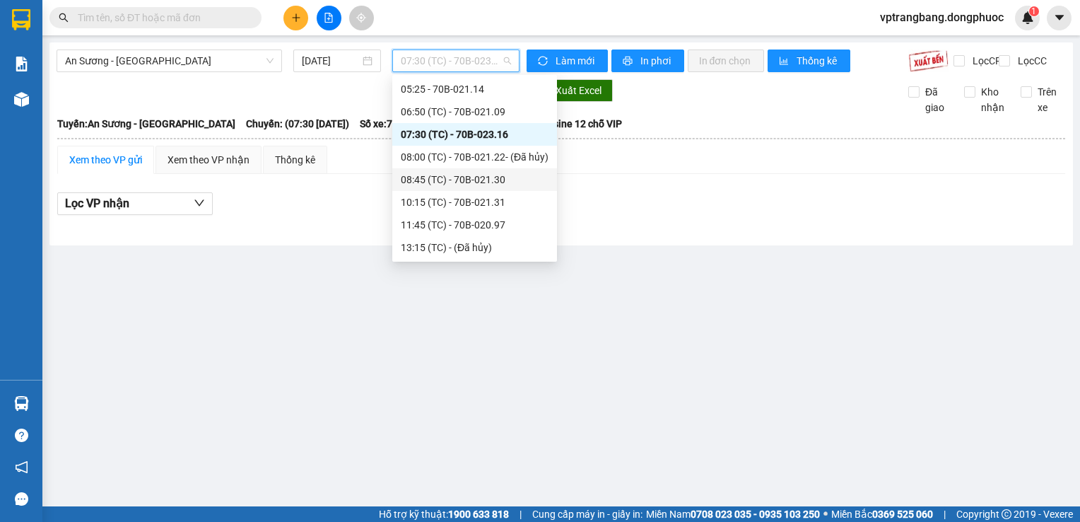
click at [486, 189] on div "08:45 (TC) - 70B-021.30" at bounding box center [474, 179] width 165 height 23
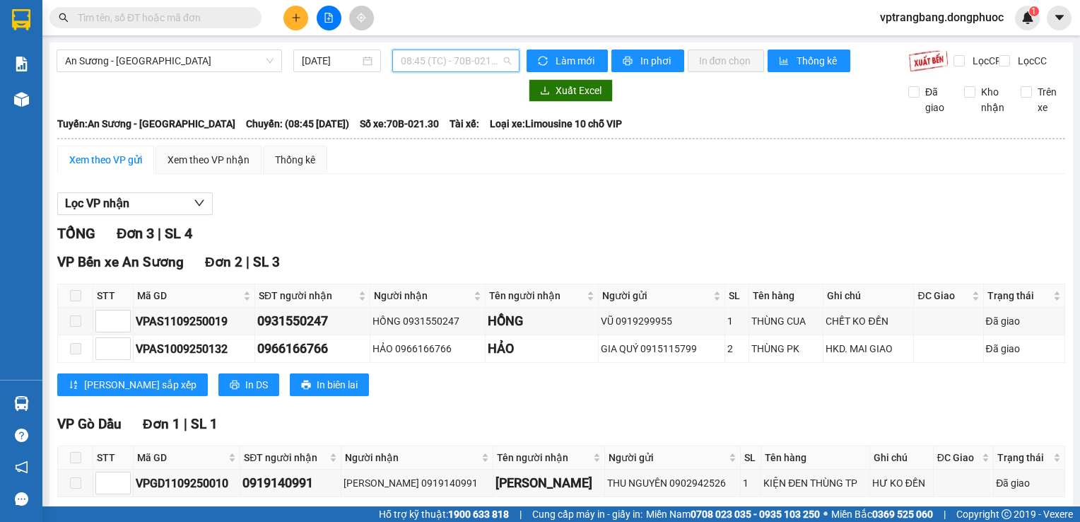
drag, startPoint x: 424, startPoint y: 65, endPoint x: 424, endPoint y: 79, distance: 14.1
click at [423, 68] on span "08:45 (TC) - 70B-021.30" at bounding box center [456, 60] width 110 height 21
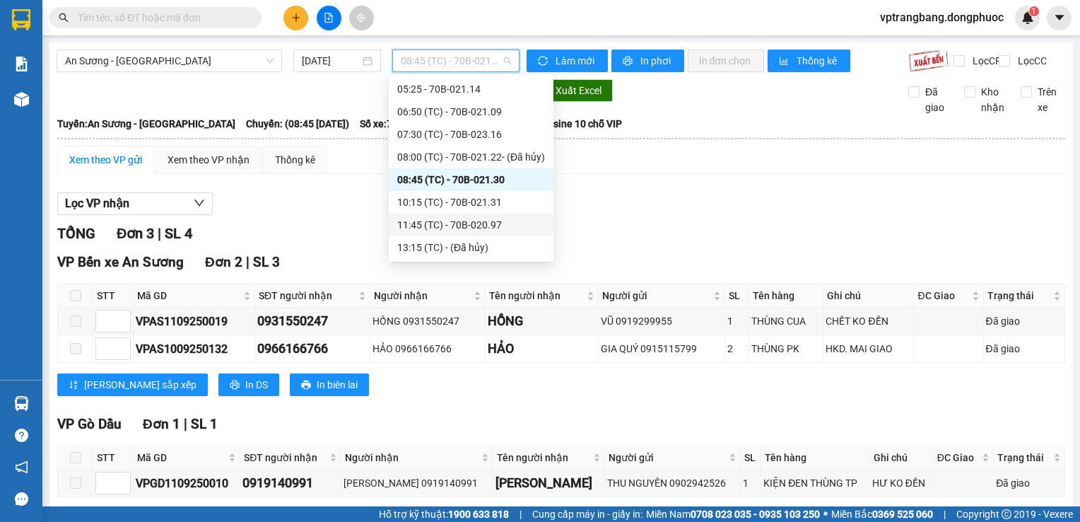
click at [483, 214] on div "11:45 (TC) - 70B-020.97" at bounding box center [471, 224] width 165 height 23
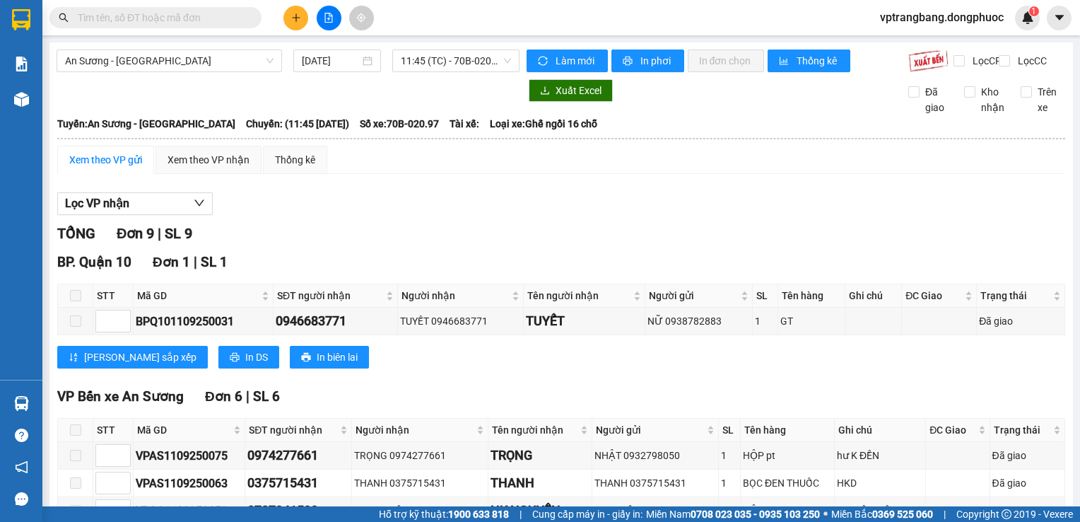
click at [451, 72] on div "An Sương - Tân Biên 11/09/2025 11:45 (TC) - 70B-020.97" at bounding box center [288, 60] width 463 height 23
click at [449, 72] on div "An Sương - Tân Biên 11/09/2025 11:45 (TC) - 70B-020.97" at bounding box center [288, 60] width 463 height 23
click at [442, 61] on span "11:45 (TC) - 70B-020.97" at bounding box center [456, 60] width 110 height 21
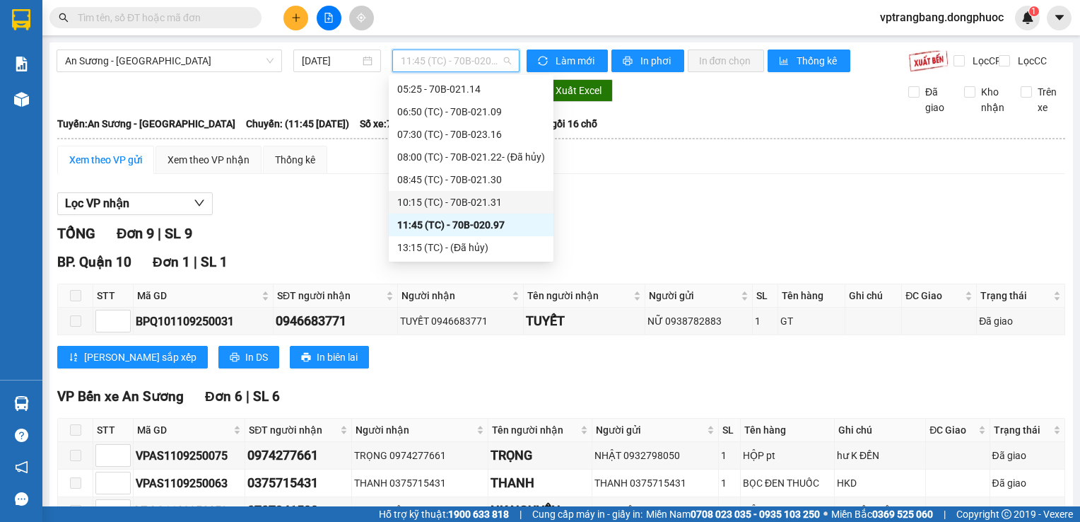
click at [482, 209] on div "10:15 (TC) - 70B-021.31" at bounding box center [471, 202] width 148 height 16
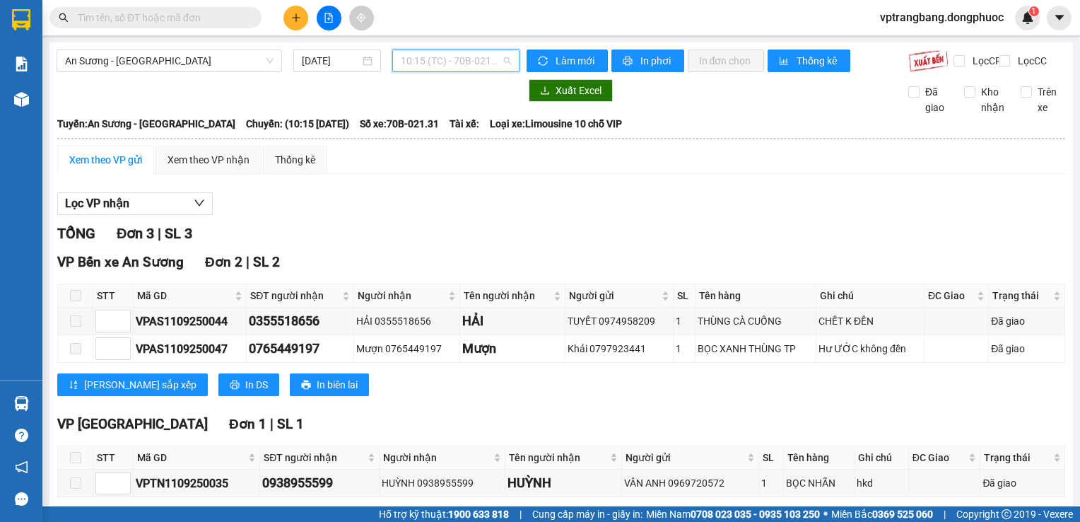
click at [442, 54] on span "10:15 (TC) - 70B-021.31" at bounding box center [456, 60] width 110 height 21
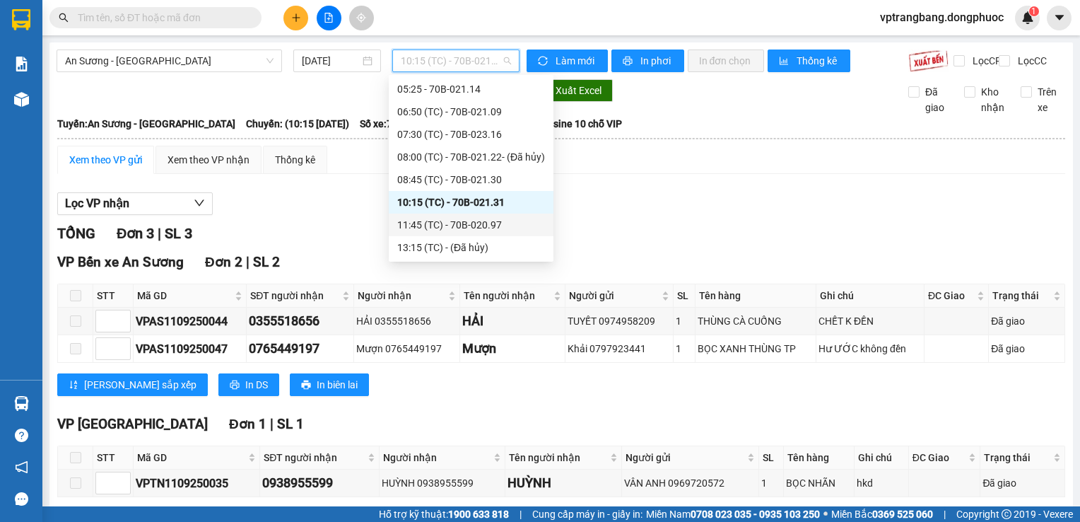
click at [457, 223] on div "11:45 (TC) - 70B-020.97" at bounding box center [471, 225] width 148 height 16
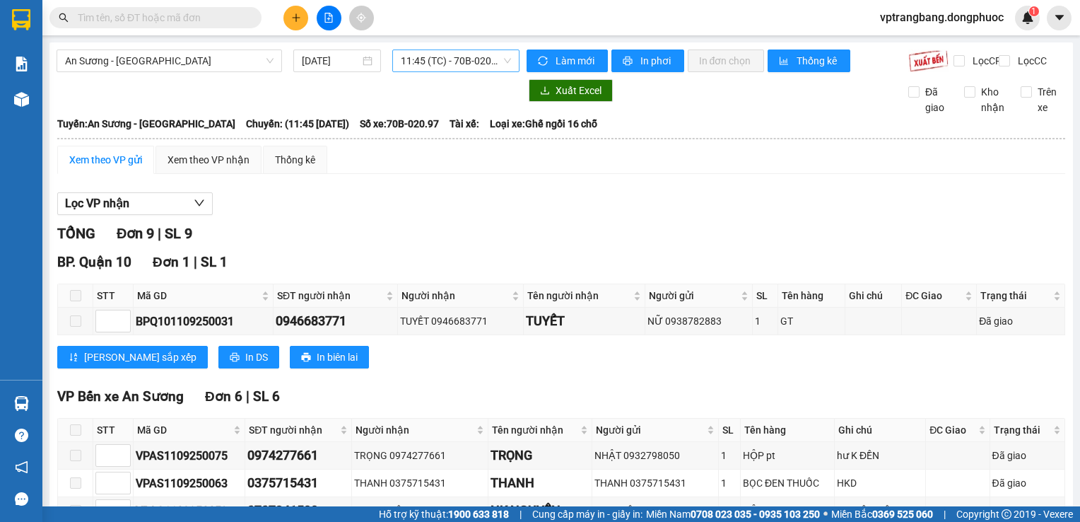
click at [429, 62] on span "11:45 (TC) - 70B-020.97" at bounding box center [456, 60] width 110 height 21
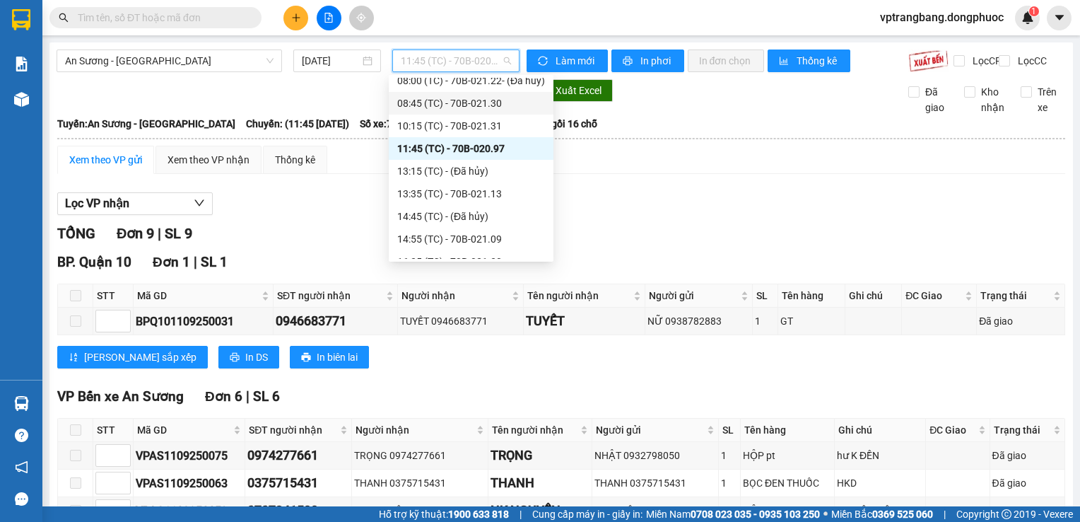
scroll to position [158, 0]
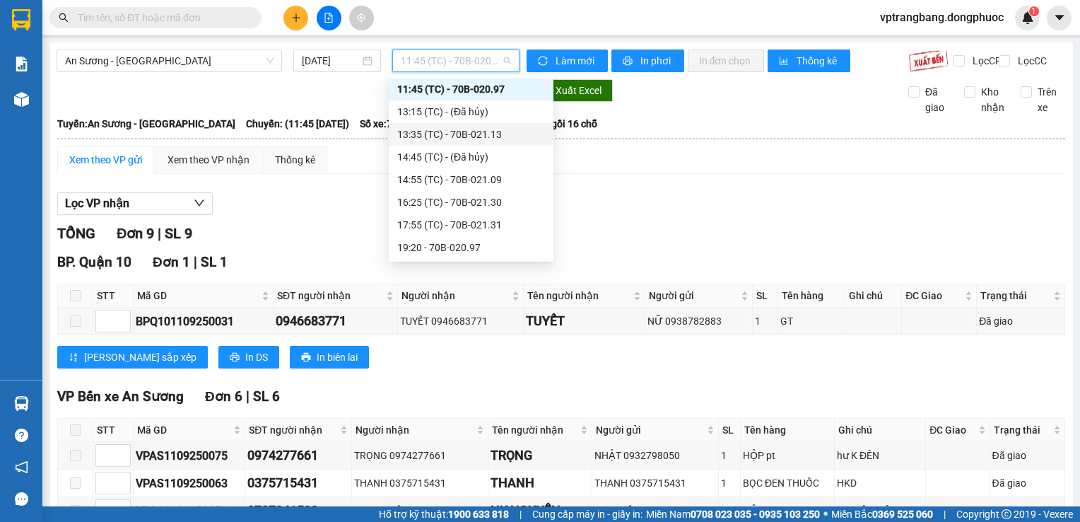
click at [462, 139] on div "13:35 (TC) - 70B-021.13" at bounding box center [471, 135] width 148 height 16
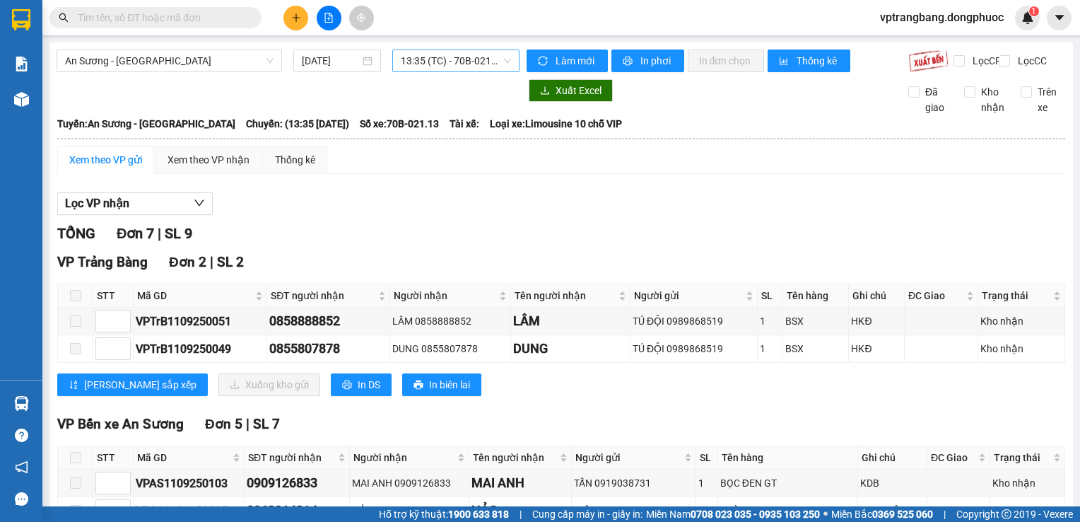
click at [421, 66] on span "13:35 (TC) - 70B-021.13" at bounding box center [456, 60] width 110 height 21
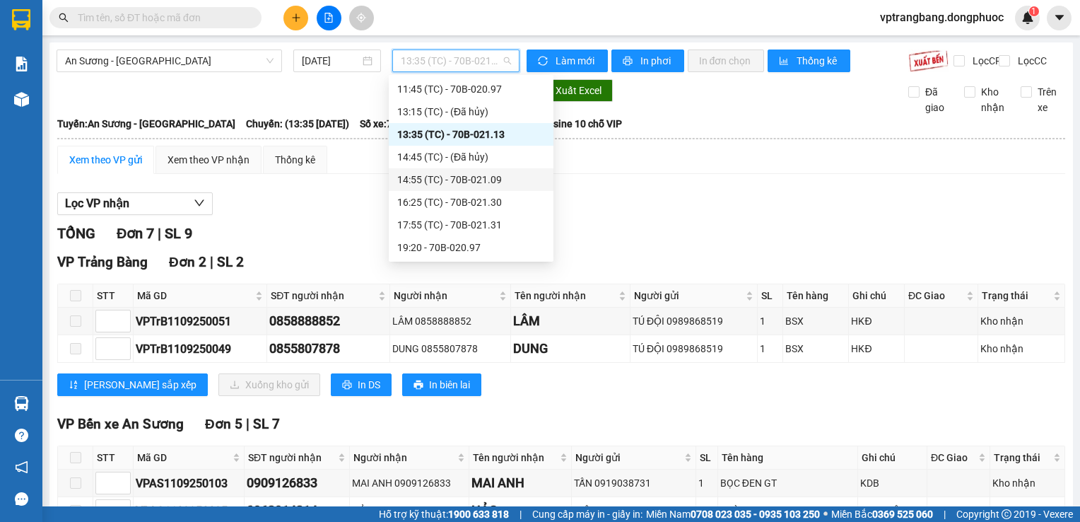
click at [462, 181] on div "14:55 (TC) - 70B-021.09" at bounding box center [471, 180] width 148 height 16
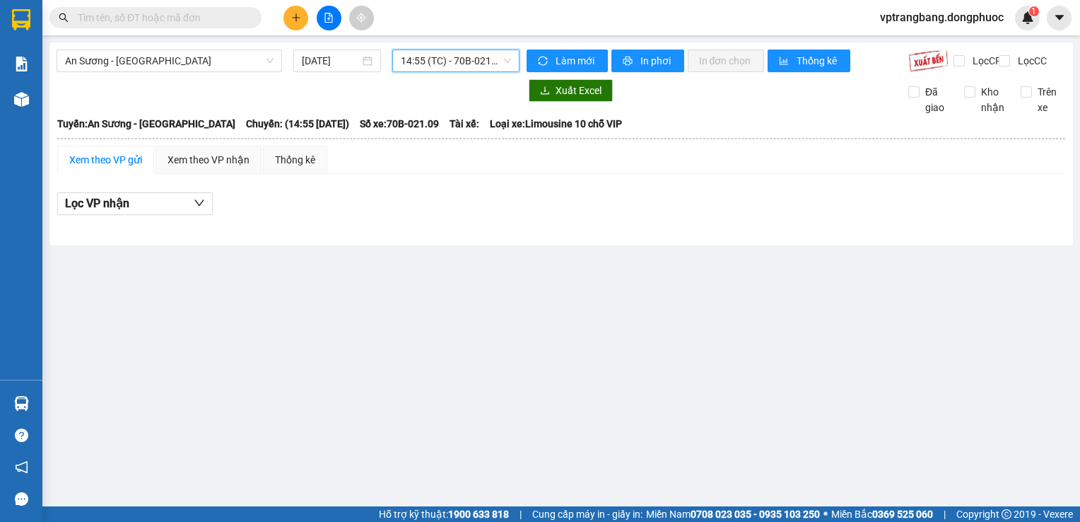
click at [472, 52] on span "14:55 (TC) - 70B-021.09" at bounding box center [456, 60] width 110 height 21
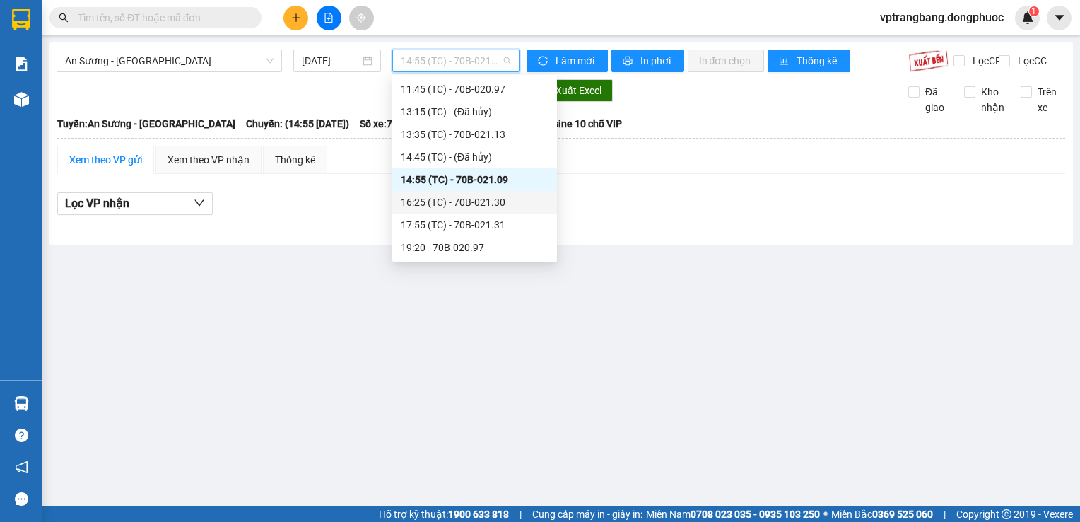
click at [466, 198] on div "16:25 (TC) - 70B-021.30" at bounding box center [475, 202] width 148 height 16
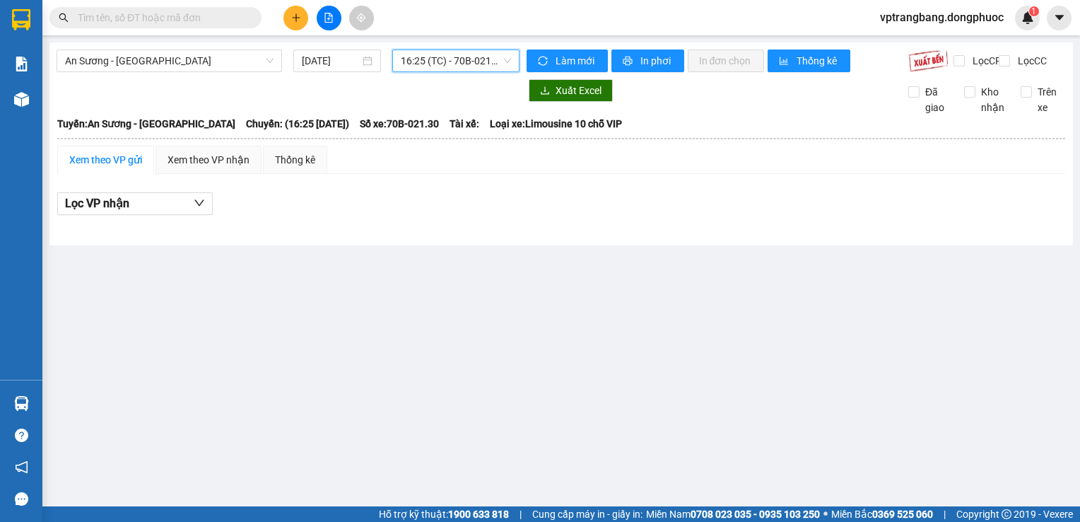
click at [472, 62] on span "16:25 (TC) - 70B-021.30" at bounding box center [456, 60] width 110 height 21
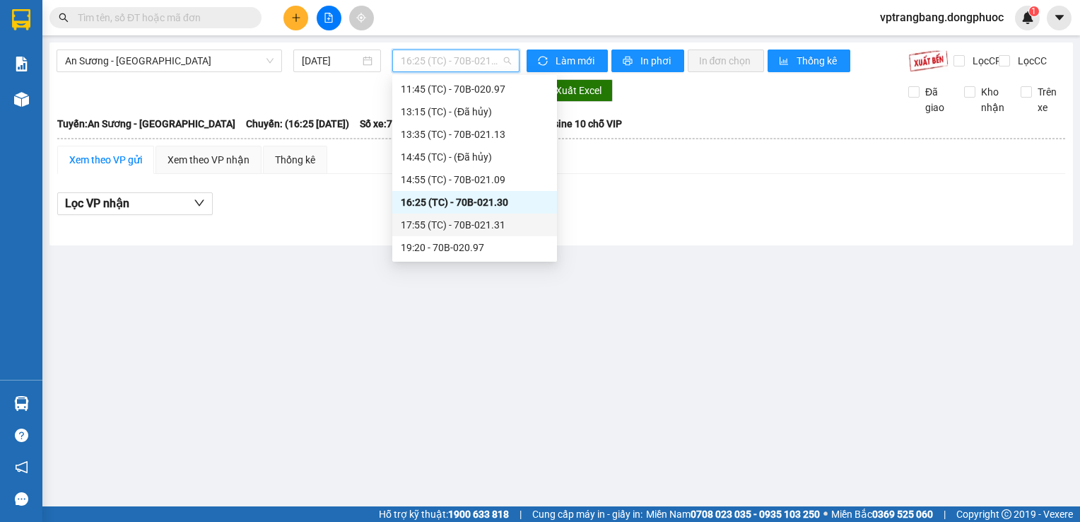
click at [481, 227] on div "17:55 (TC) - 70B-021.31" at bounding box center [475, 225] width 148 height 16
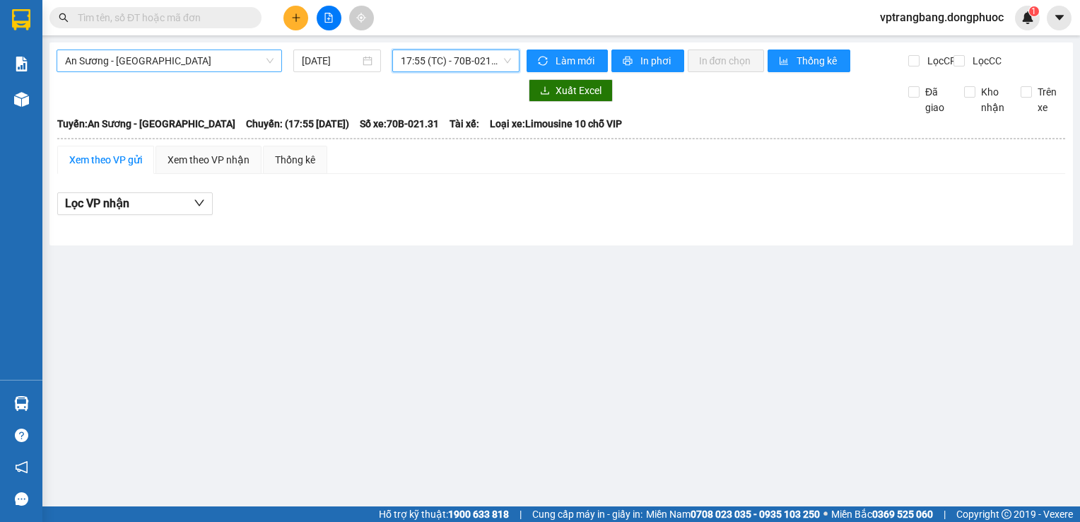
click at [226, 57] on span "An Sương - Tân Biên" at bounding box center [169, 60] width 209 height 21
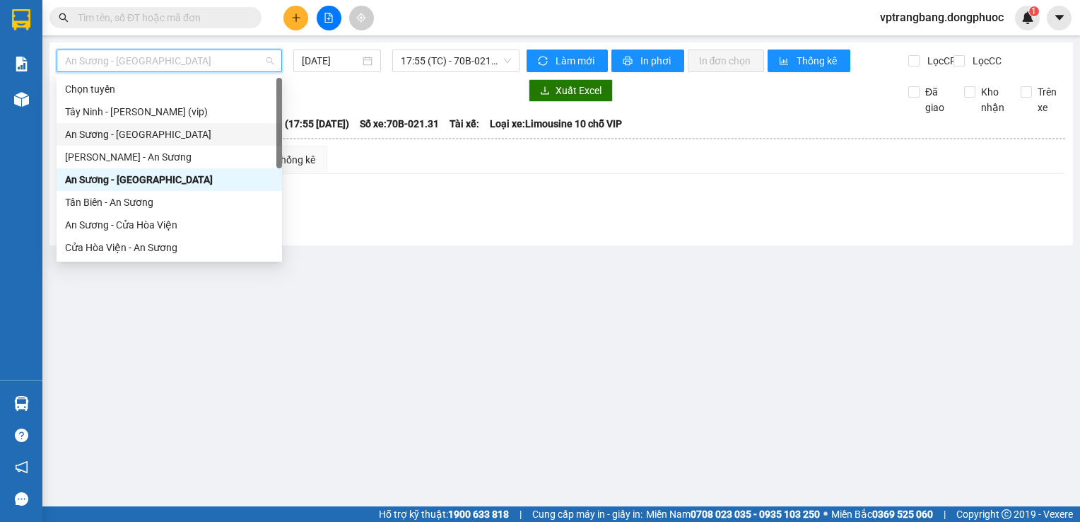
click at [140, 140] on div "An Sương - Châu Thành" at bounding box center [169, 135] width 209 height 16
type input "11/09/2025"
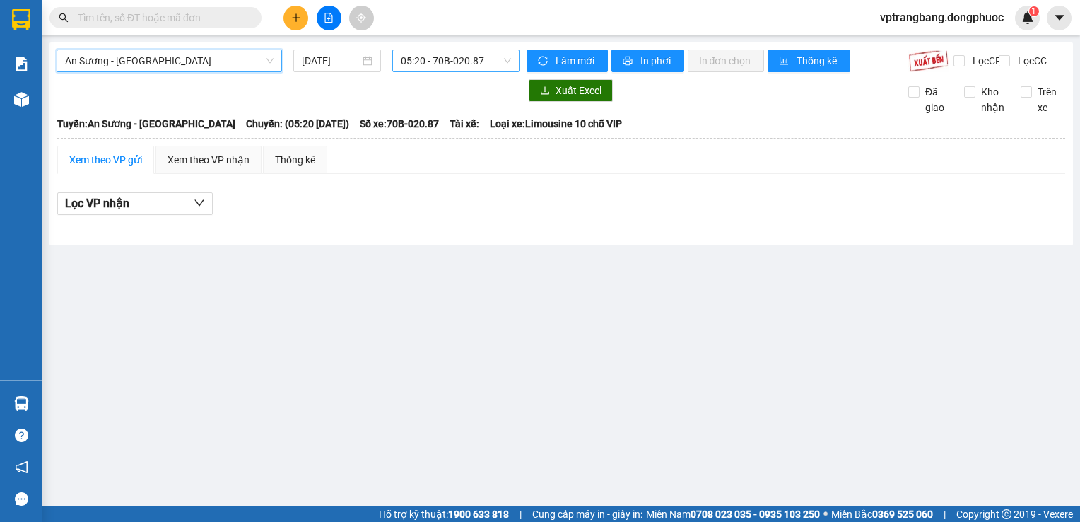
click at [443, 62] on span "05:20 - 70B-020.87" at bounding box center [456, 60] width 110 height 21
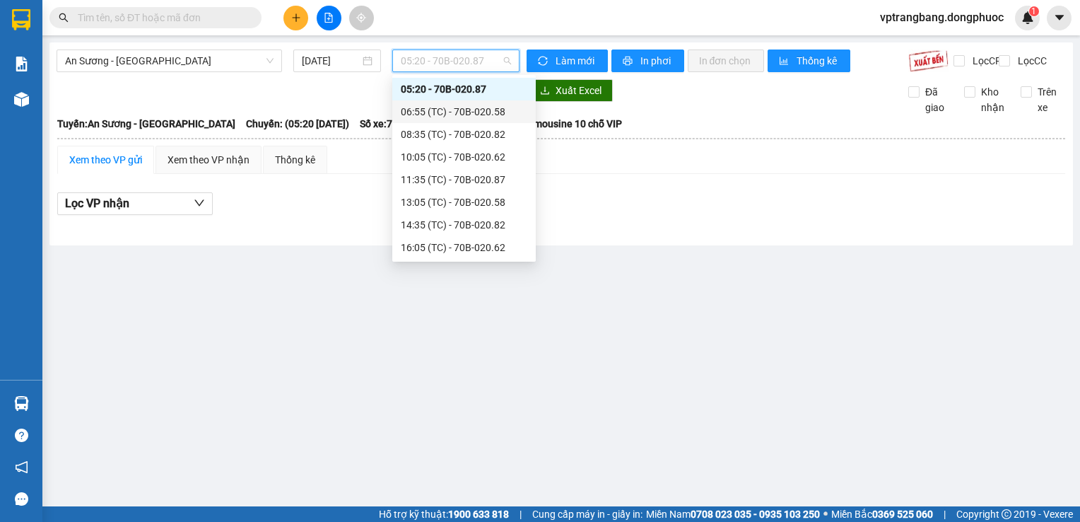
click at [470, 113] on div "06:55 (TC) - 70B-020.58" at bounding box center [464, 112] width 127 height 16
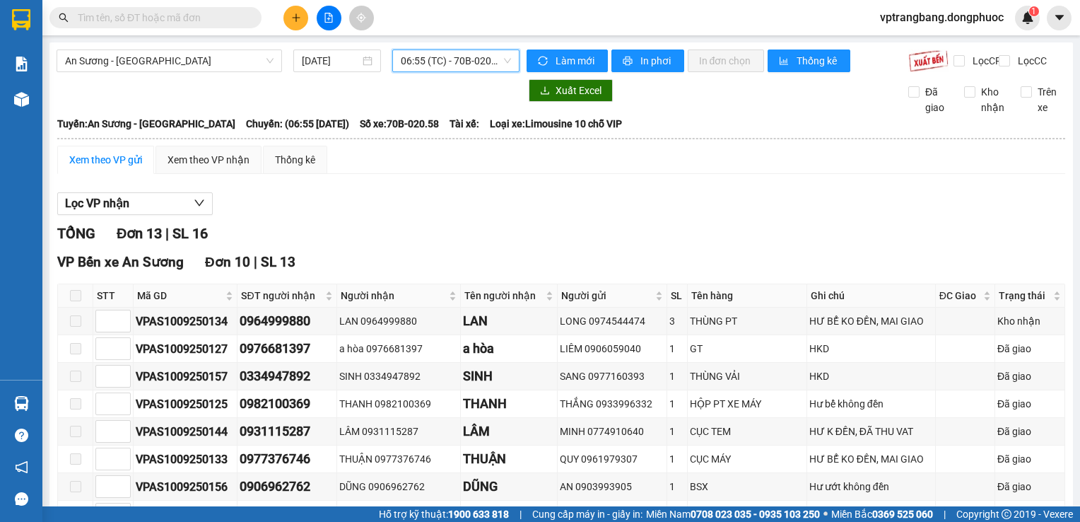
click at [429, 63] on span "06:55 (TC) - 70B-020.58" at bounding box center [456, 60] width 110 height 21
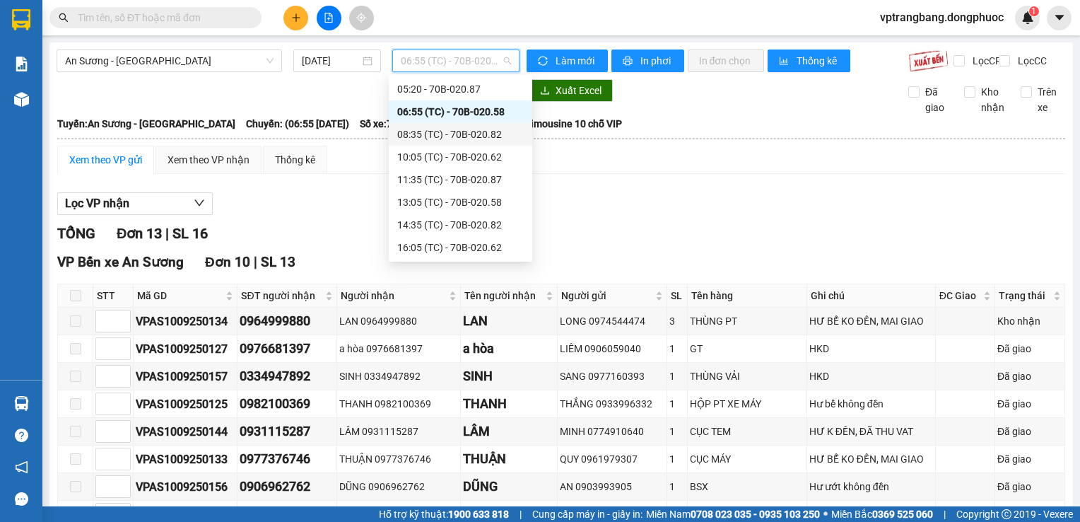
click at [445, 135] on div "08:35 (TC) - 70B-020.82" at bounding box center [460, 135] width 127 height 16
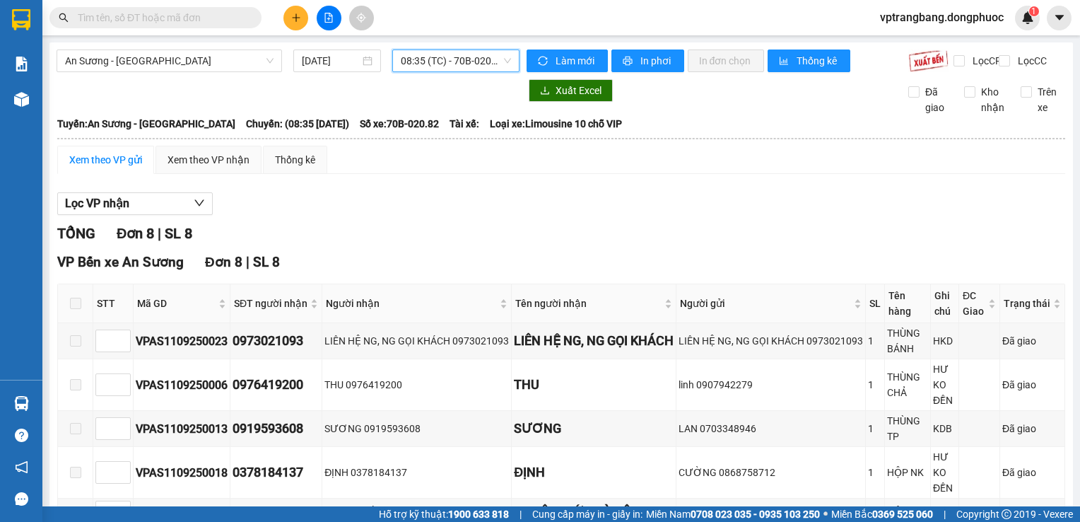
click at [416, 62] on span "08:35 (TC) - 70B-020.82" at bounding box center [456, 60] width 110 height 21
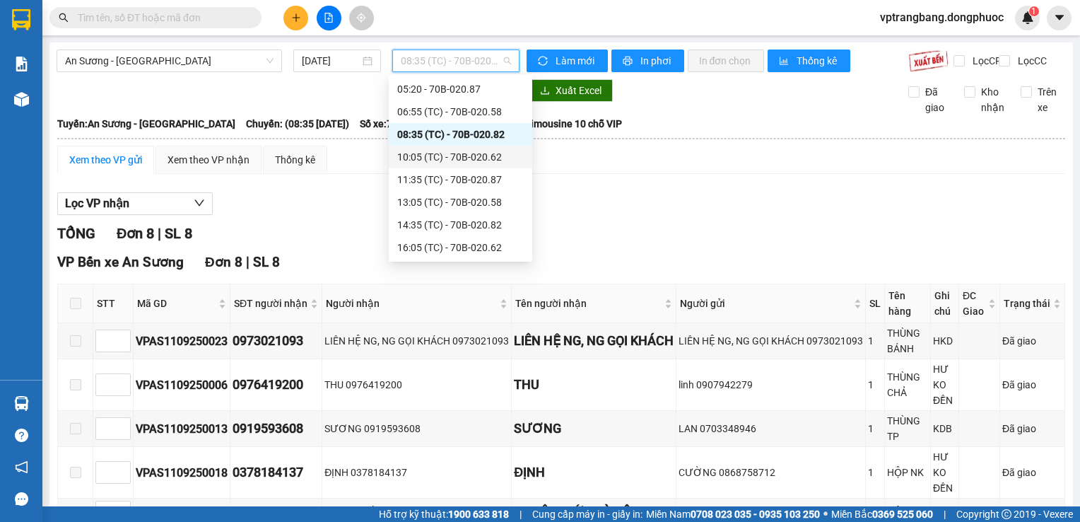
click at [461, 160] on div "10:05 (TC) - 70B-020.62" at bounding box center [460, 157] width 127 height 16
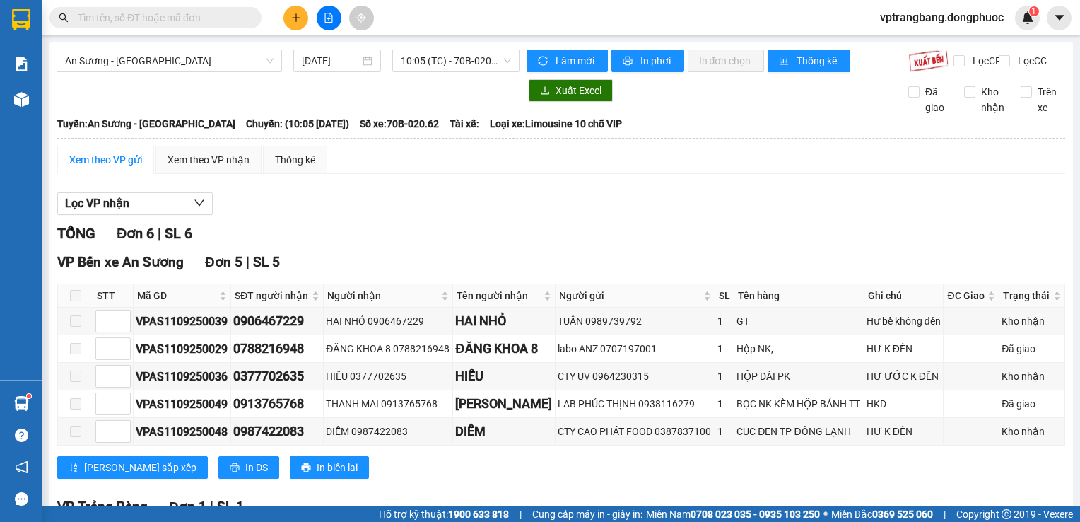
click at [397, 211] on div "Lọc VP nhận" at bounding box center [561, 203] width 1008 height 23
click at [447, 62] on span "10:05 (TC) - 70B-020.62" at bounding box center [456, 60] width 110 height 21
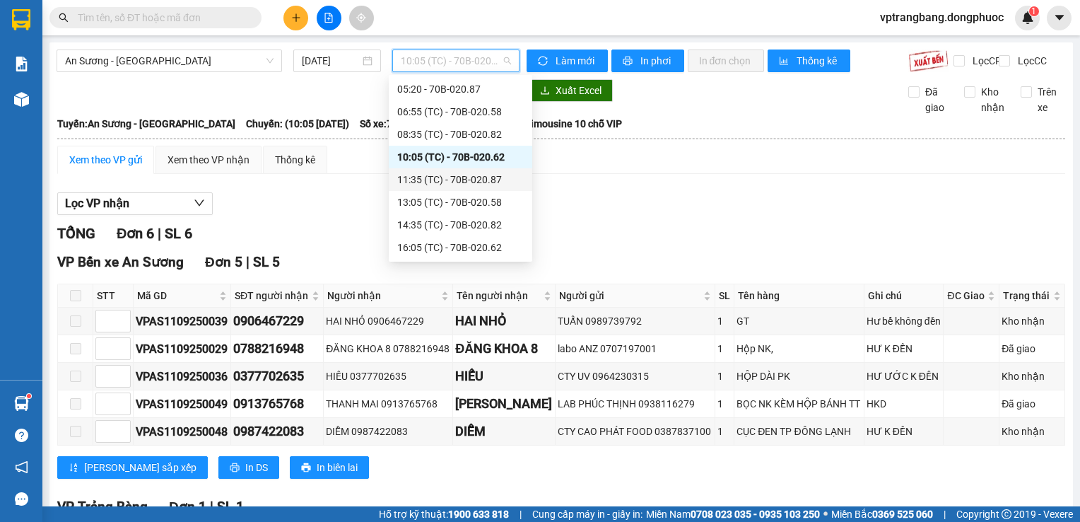
click at [460, 185] on div "11:35 (TC) - 70B-020.87" at bounding box center [460, 180] width 127 height 16
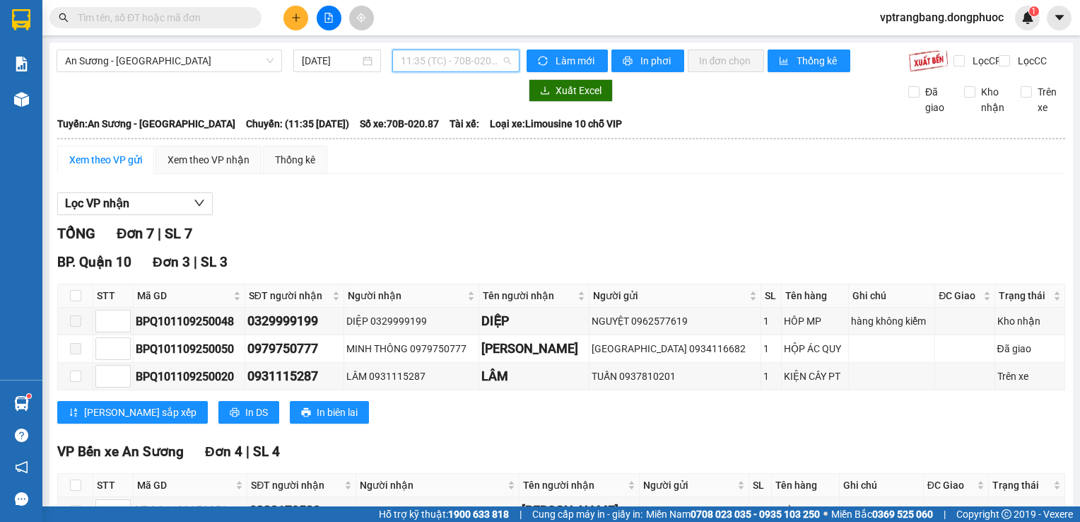
click at [432, 62] on span "11:35 (TC) - 70B-020.87" at bounding box center [456, 60] width 110 height 21
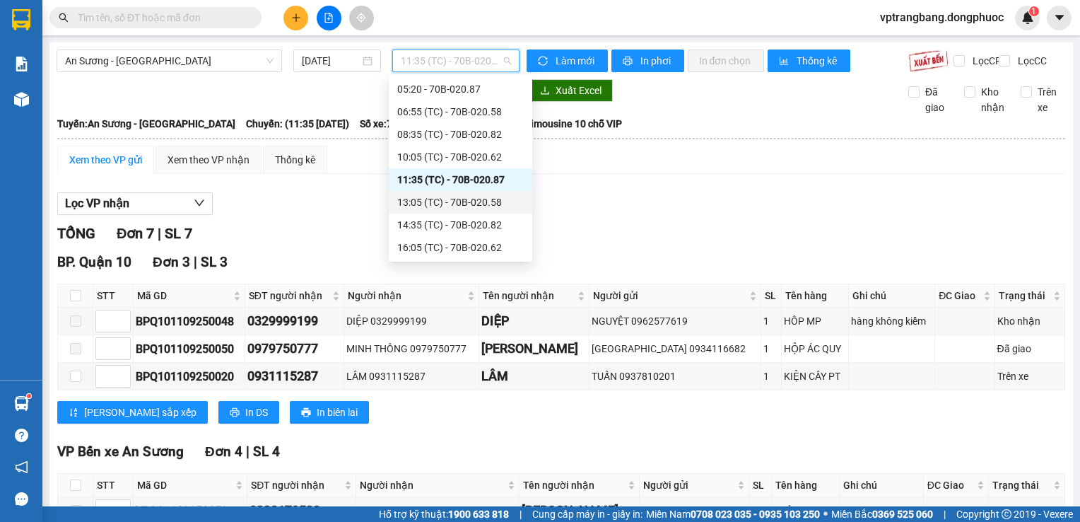
click at [472, 203] on div "13:05 (TC) - 70B-020.58" at bounding box center [460, 202] width 127 height 16
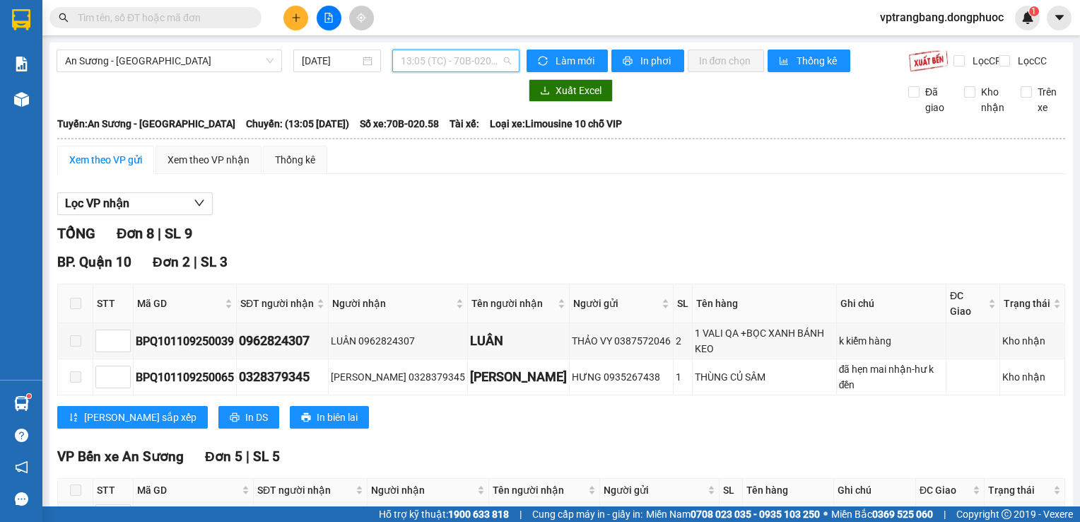
drag, startPoint x: 426, startPoint y: 54, endPoint x: 428, endPoint y: 80, distance: 25.6
click at [425, 54] on span "13:05 (TC) - 70B-020.58" at bounding box center [456, 60] width 110 height 21
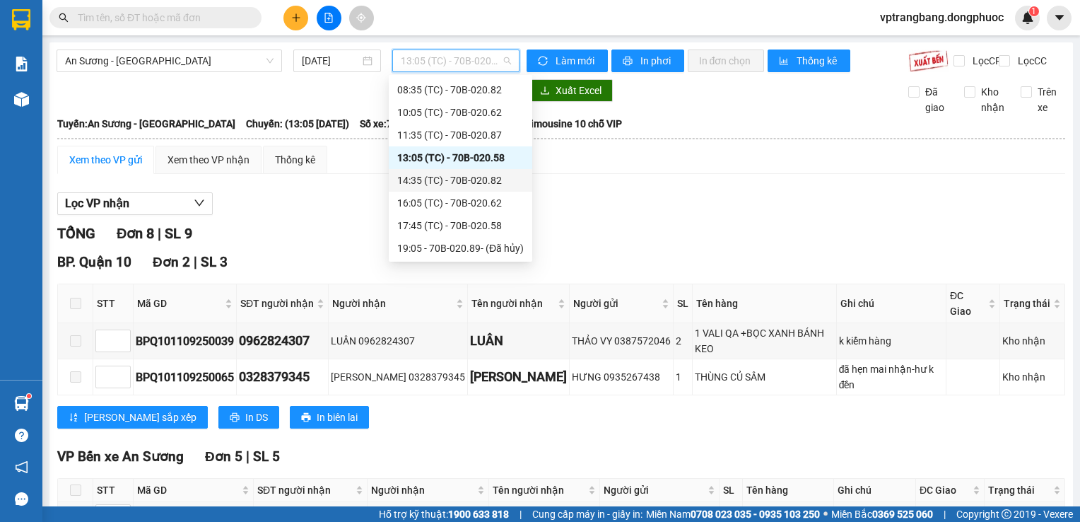
scroll to position [68, 0]
click at [463, 189] on div "14:35 (TC) - 70B-020.82" at bounding box center [461, 179] width 144 height 23
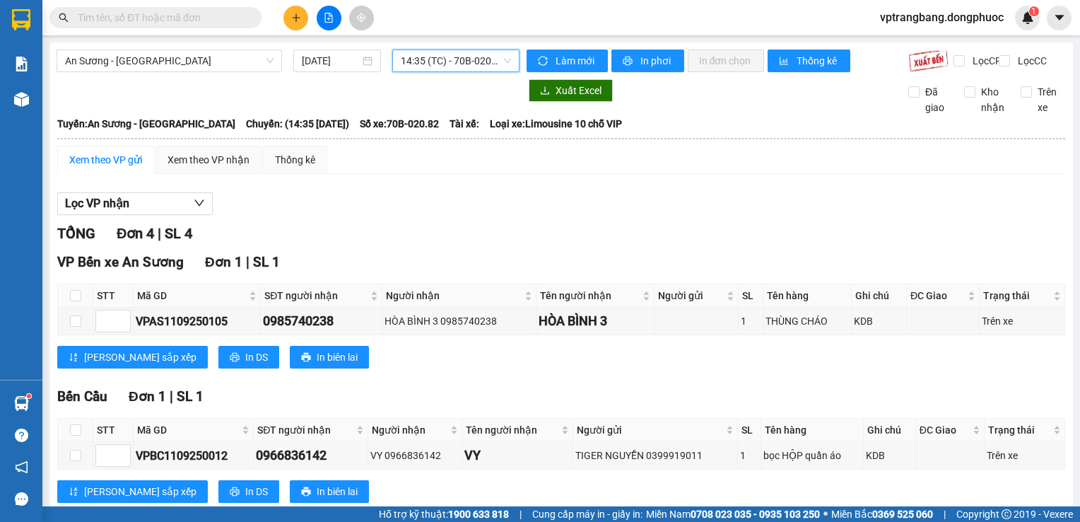
click at [404, 62] on span "14:35 (TC) - 70B-020.82" at bounding box center [456, 60] width 110 height 21
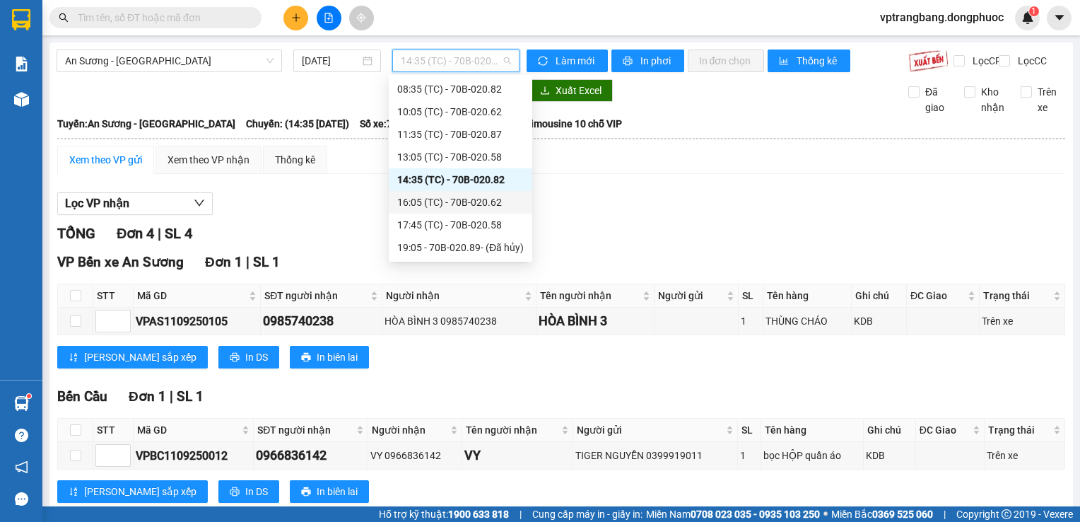
click at [459, 209] on div "16:05 (TC) - 70B-020.62" at bounding box center [460, 202] width 127 height 16
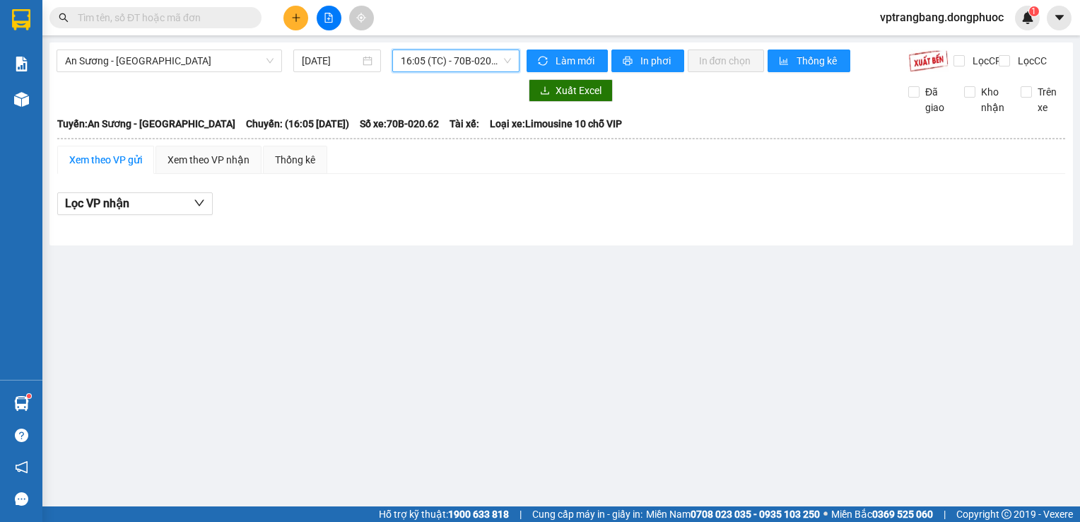
click at [451, 62] on span "16:05 (TC) - 70B-020.62" at bounding box center [456, 60] width 110 height 21
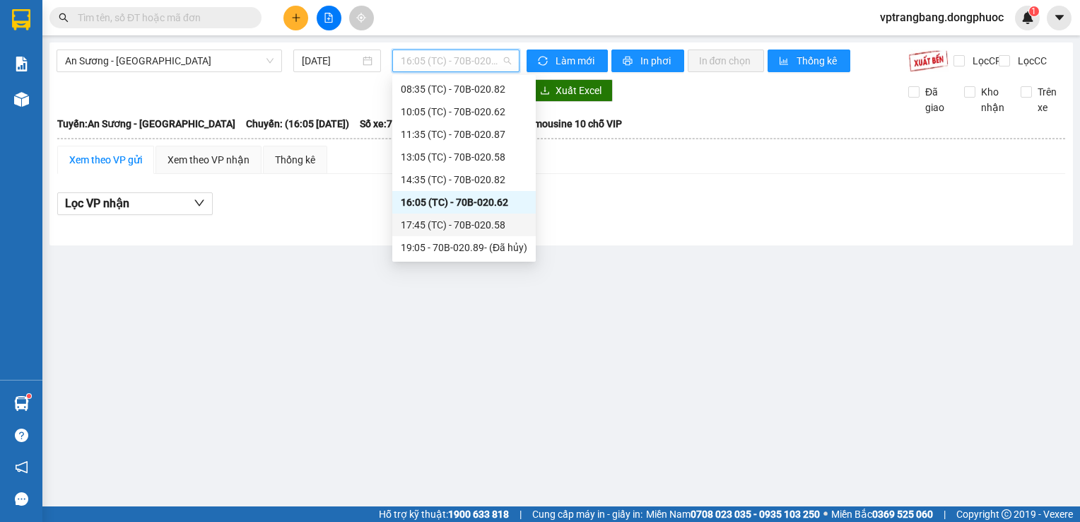
click at [465, 233] on div "17:45 (TC) - 70B-020.58" at bounding box center [464, 224] width 144 height 23
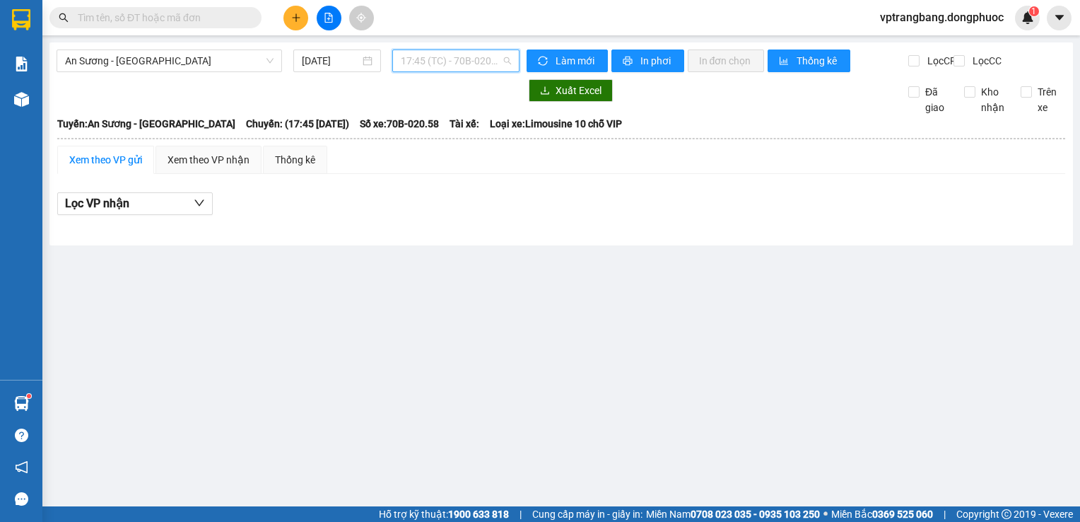
click at [414, 54] on span "17:45 (TC) - 70B-020.58" at bounding box center [456, 60] width 110 height 21
click at [223, 64] on span "An Sương - Châu Thành" at bounding box center [169, 60] width 209 height 21
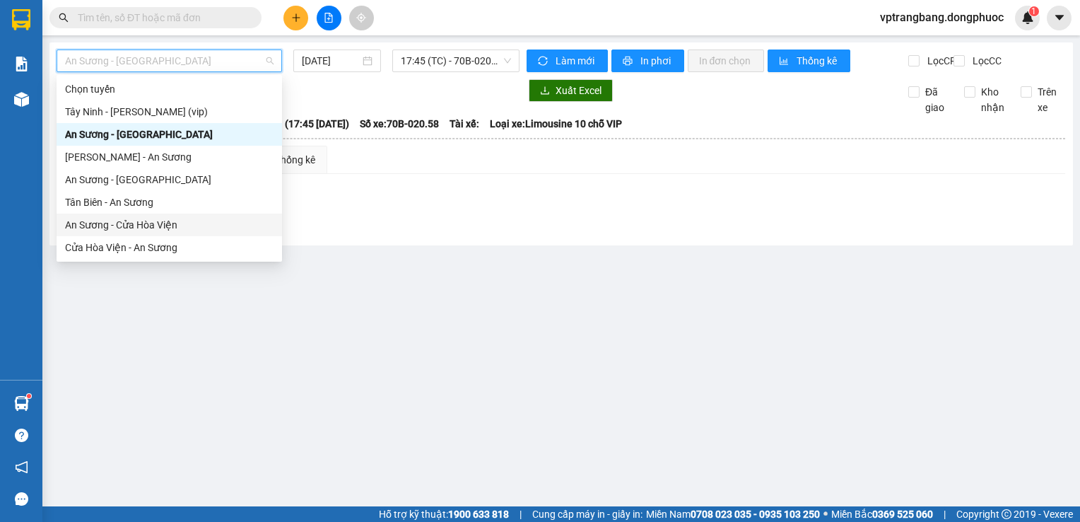
click at [166, 235] on div "An Sương - Cửa Hòa Viện" at bounding box center [170, 224] width 226 height 23
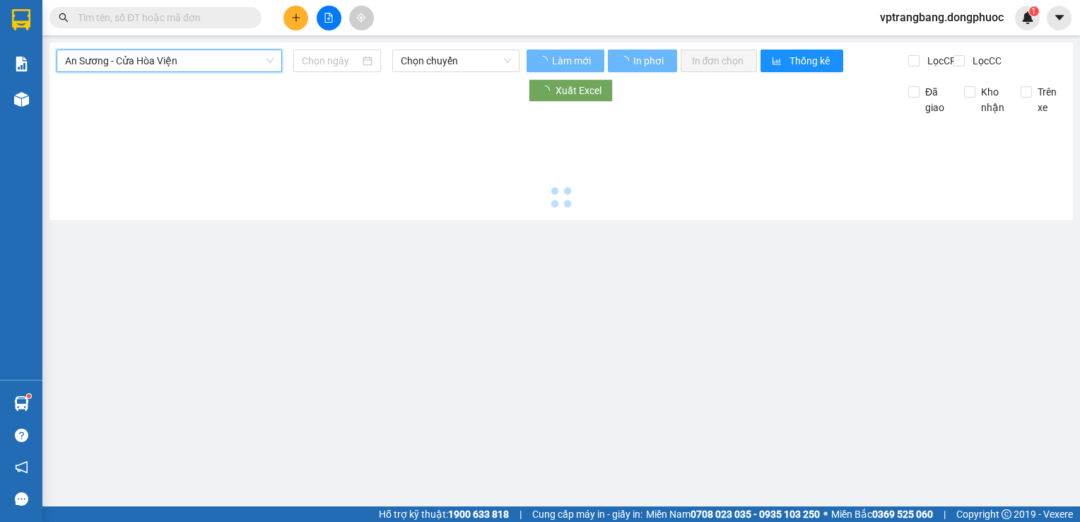
type input "11/09/2025"
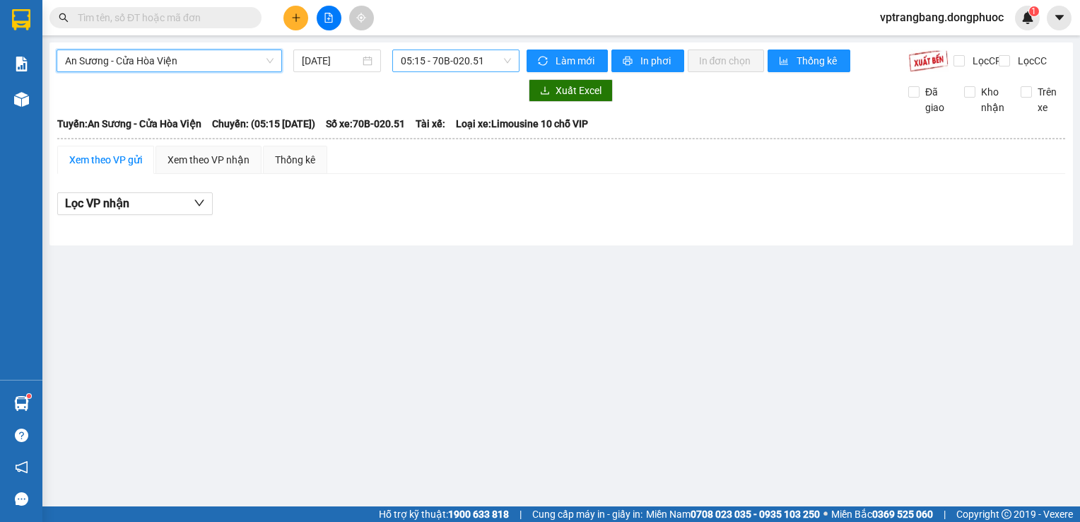
click at [424, 65] on span "05:15 - 70B-020.51" at bounding box center [456, 60] width 110 height 21
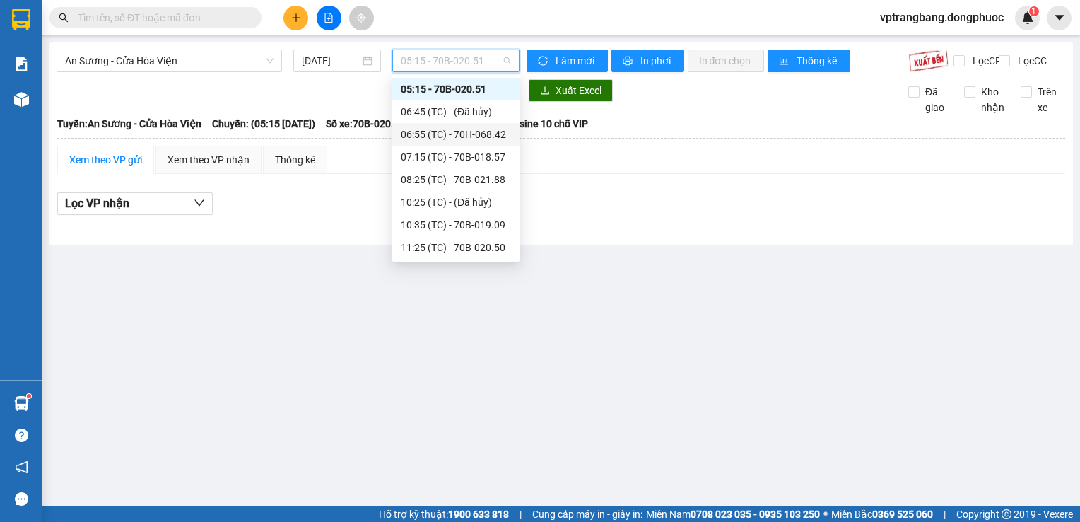
click at [447, 135] on div "06:55 (TC) - 70H-068.42" at bounding box center [456, 135] width 110 height 16
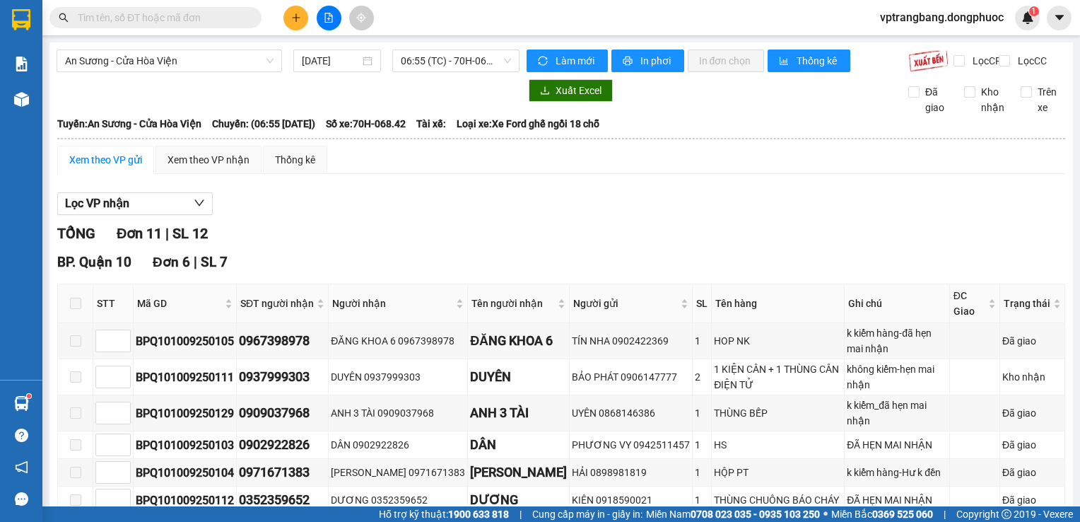
click at [430, 58] on span "06:55 (TC) - 70H-068.42" at bounding box center [456, 60] width 110 height 21
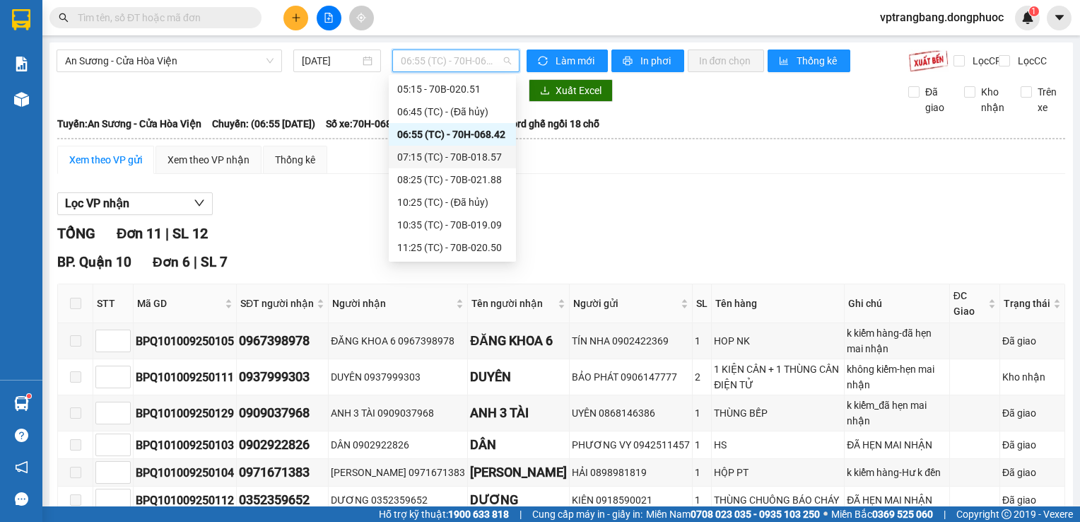
click at [467, 157] on div "07:15 (TC) - 70B-018.57" at bounding box center [452, 157] width 110 height 16
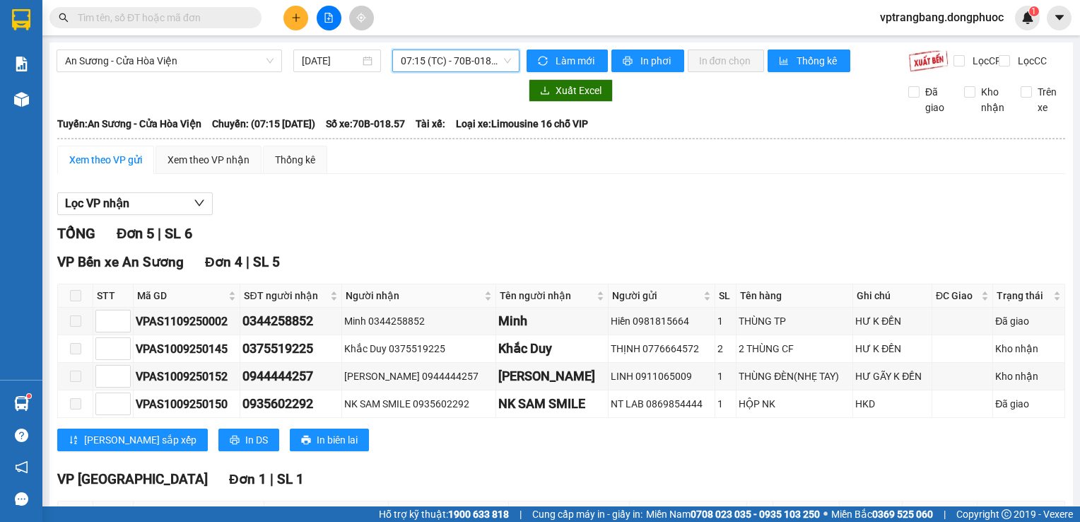
click at [429, 60] on span "07:15 (TC) - 70B-018.57" at bounding box center [456, 60] width 110 height 21
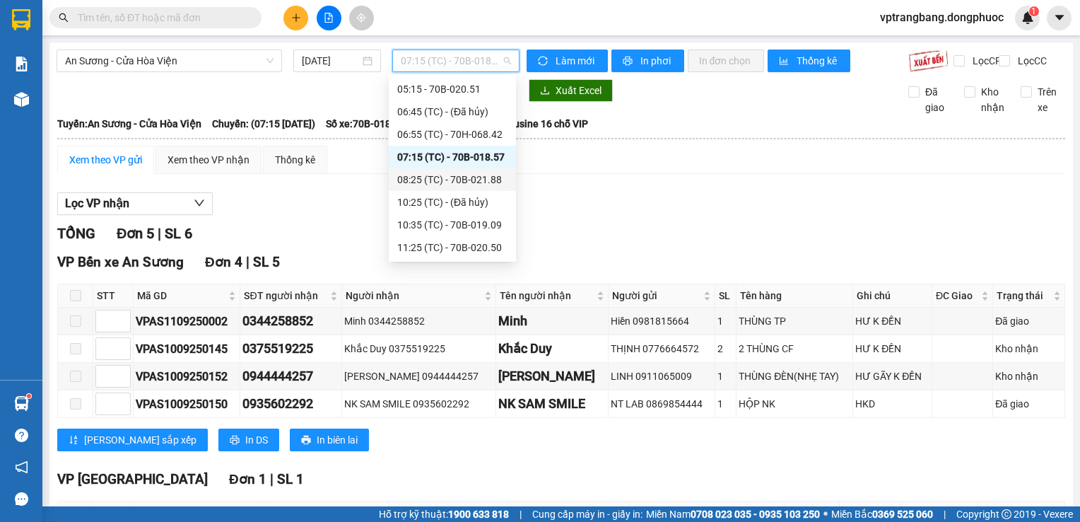
click at [470, 180] on div "08:25 (TC) - 70B-021.88" at bounding box center [452, 180] width 110 height 16
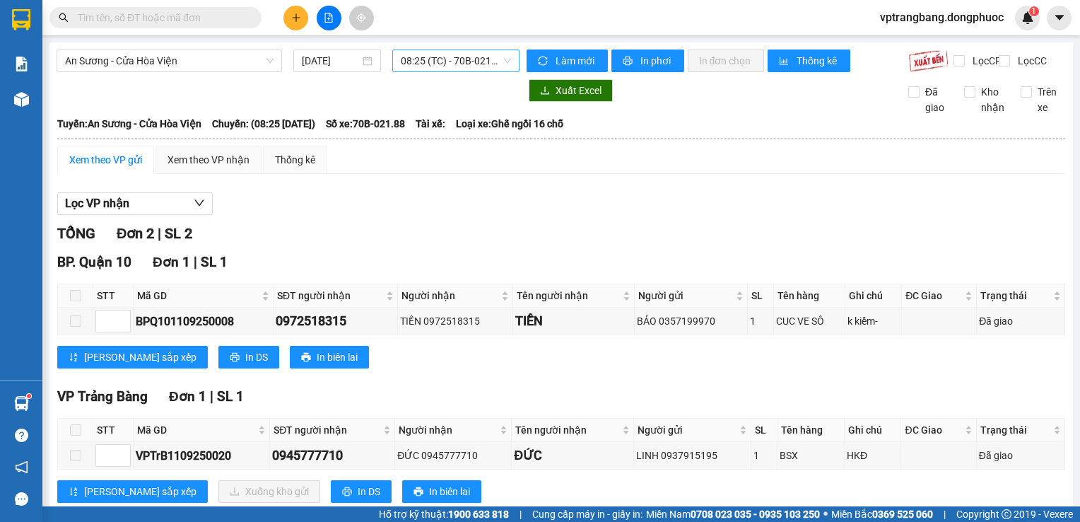
click at [417, 63] on span "08:25 (TC) - 70B-021.88" at bounding box center [456, 60] width 110 height 21
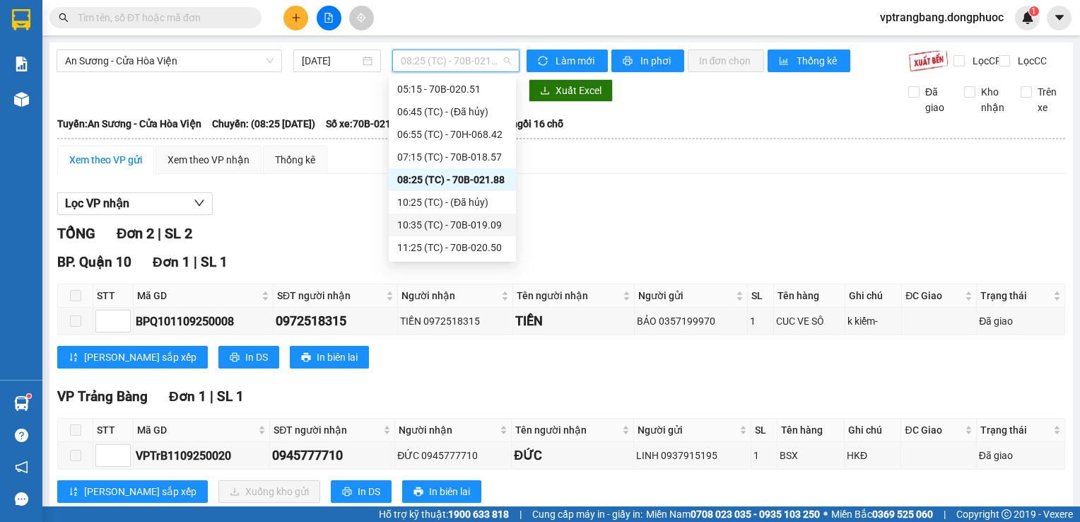
click at [440, 227] on div "10:35 (TC) - 70B-019.09" at bounding box center [452, 225] width 110 height 16
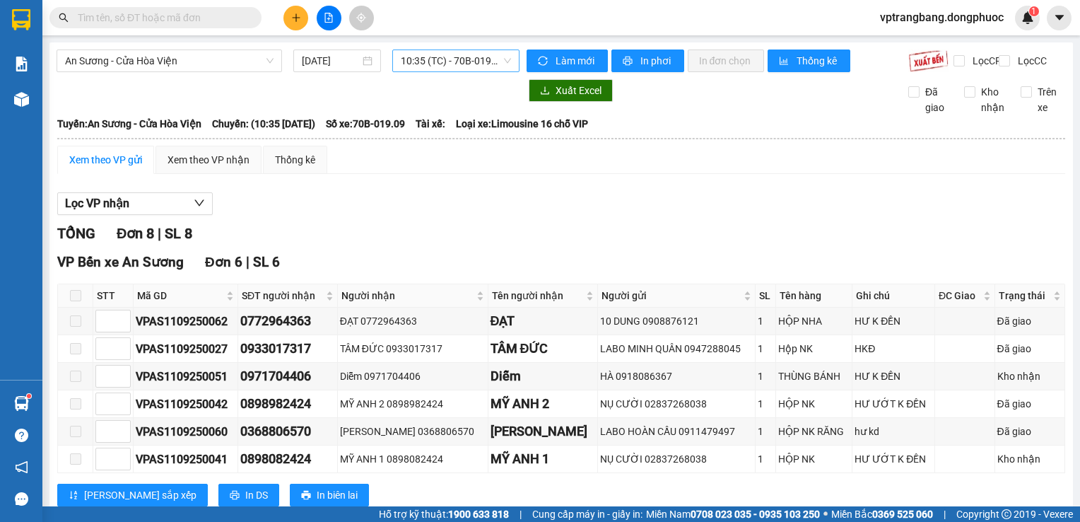
click at [452, 60] on span "10:35 (TC) - 70B-019.09" at bounding box center [456, 60] width 110 height 21
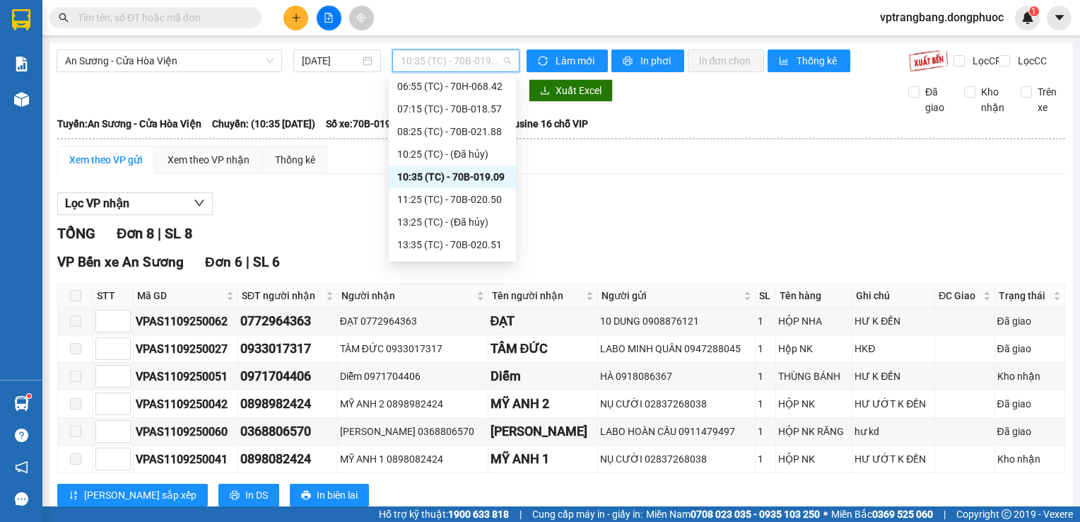
scroll to position [93, 0]
click at [469, 180] on div "11:25 (TC) - 70B-020.50" at bounding box center [452, 177] width 110 height 16
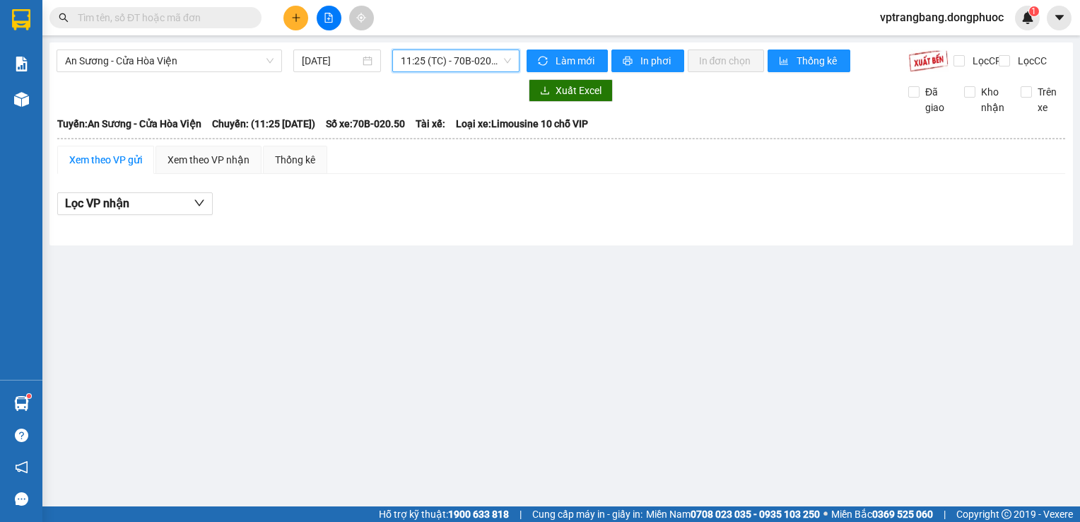
click at [446, 64] on span "11:25 (TC) - 70B-020.50" at bounding box center [456, 60] width 110 height 21
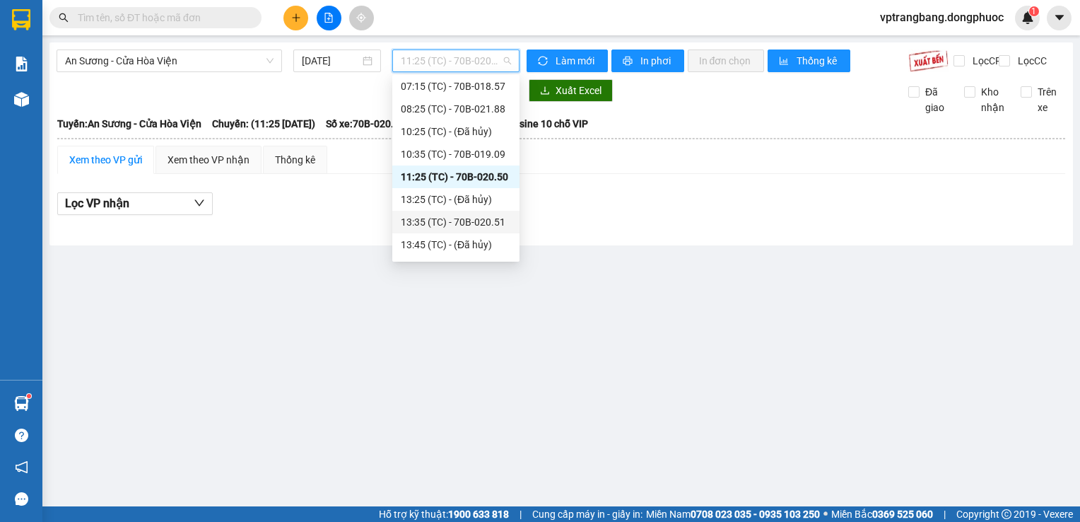
click at [459, 220] on div "13:35 (TC) - 70B-020.51" at bounding box center [456, 222] width 110 height 16
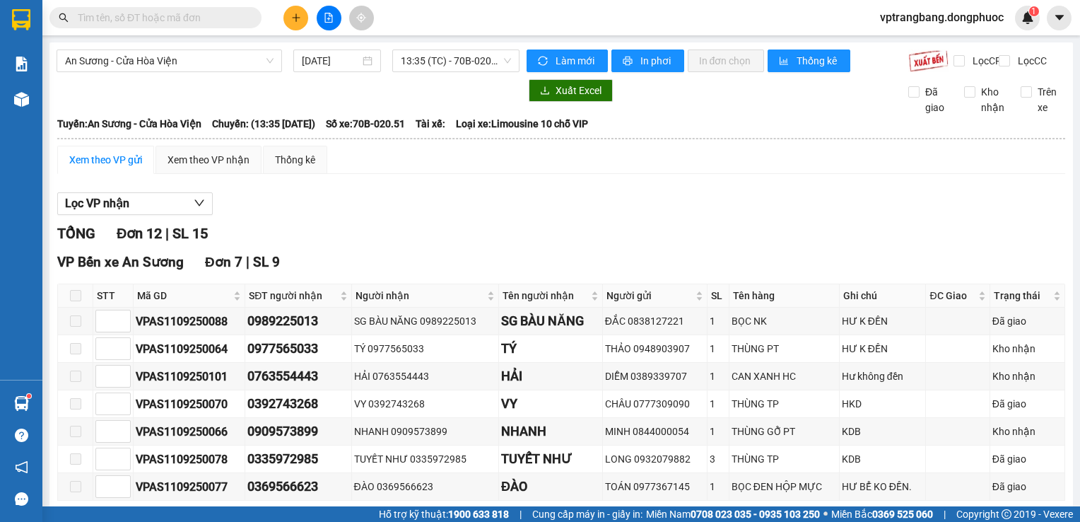
click at [441, 66] on span "13:35 (TC) - 70B-020.51" at bounding box center [456, 60] width 110 height 21
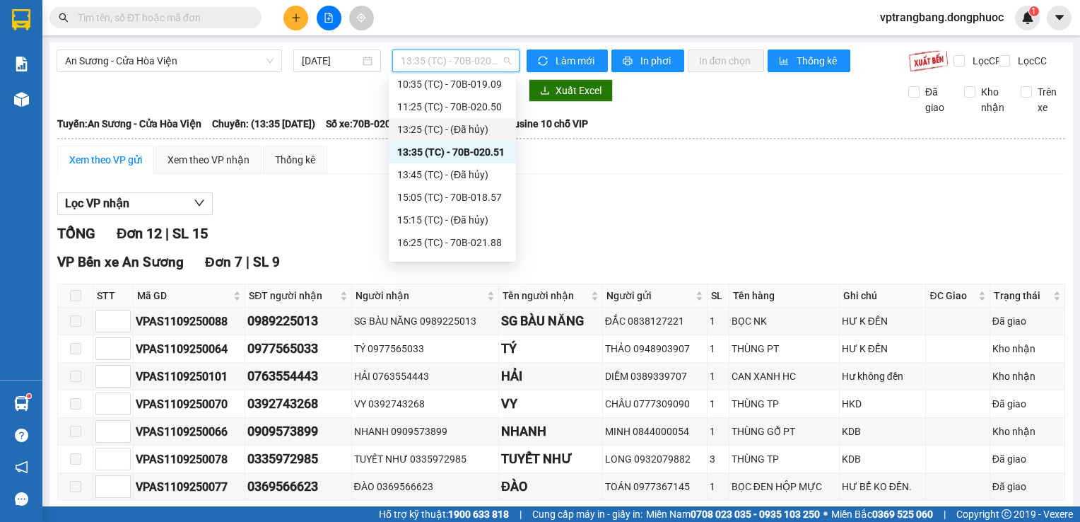
scroll to position [164, 0]
click at [462, 194] on div "15:05 (TC) - 70B-018.57" at bounding box center [452, 197] width 110 height 16
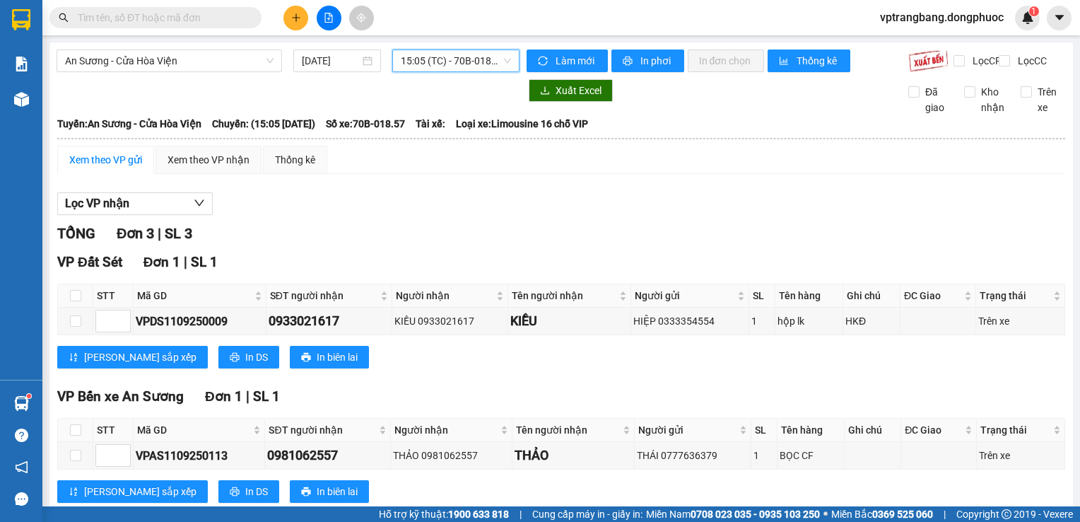
click at [442, 66] on span "15:05 (TC) - 70B-018.57" at bounding box center [456, 60] width 110 height 21
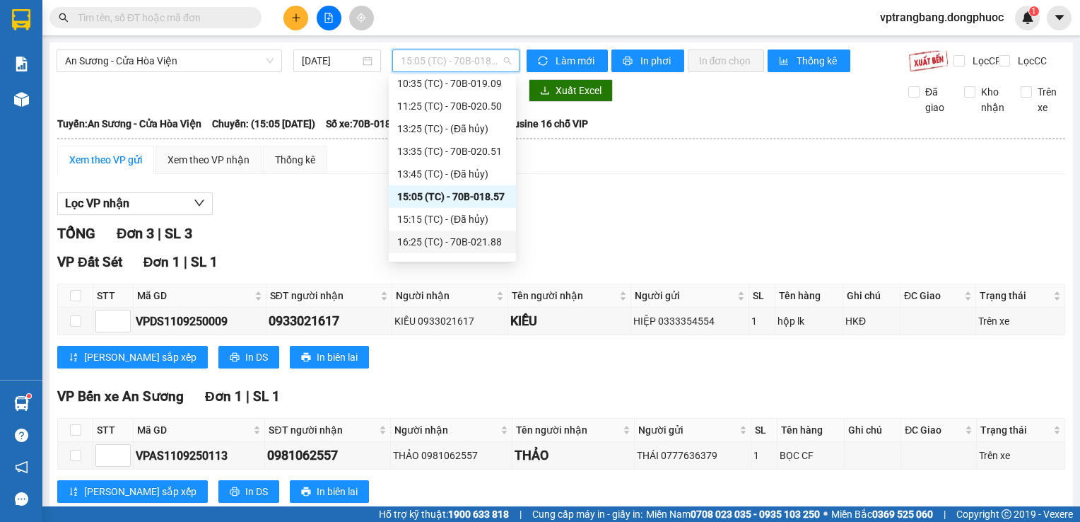
click at [472, 241] on div "16:25 (TC) - 70B-021.88" at bounding box center [452, 242] width 110 height 16
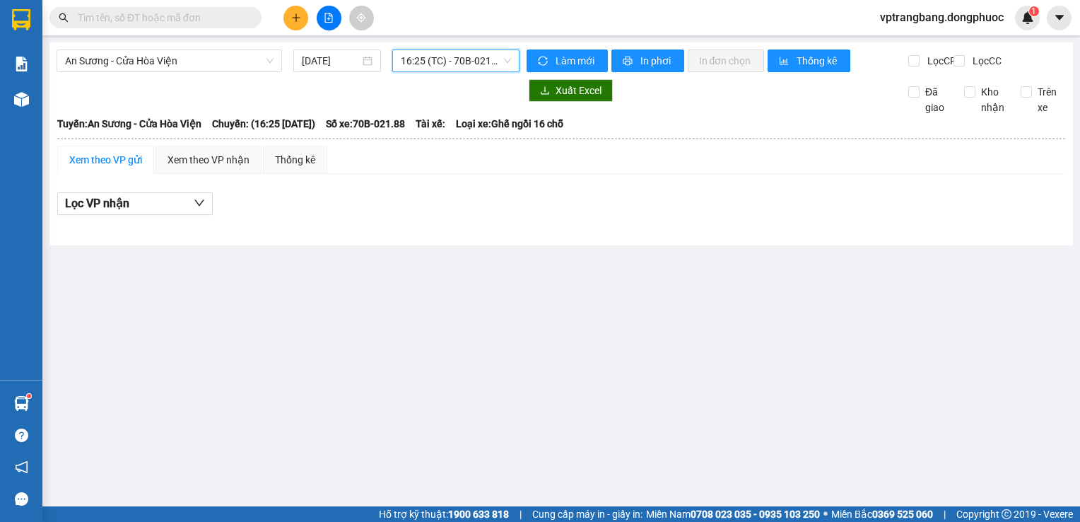
click at [421, 62] on span "16:25 (TC) - 70B-021.88" at bounding box center [456, 60] width 110 height 21
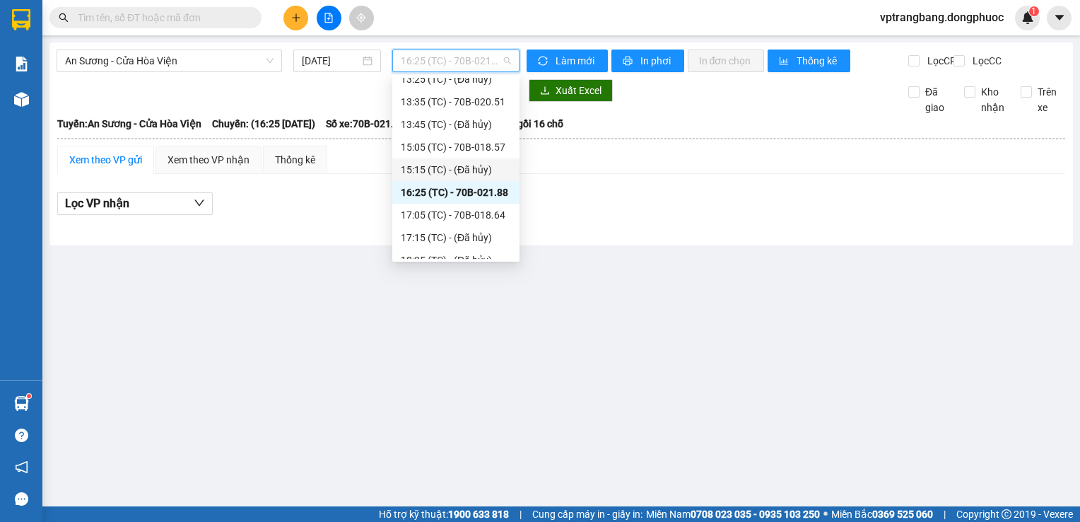
scroll to position [235, 0]
click at [453, 201] on div "17:05 (TC) - 70B-018.64" at bounding box center [455, 193] width 127 height 23
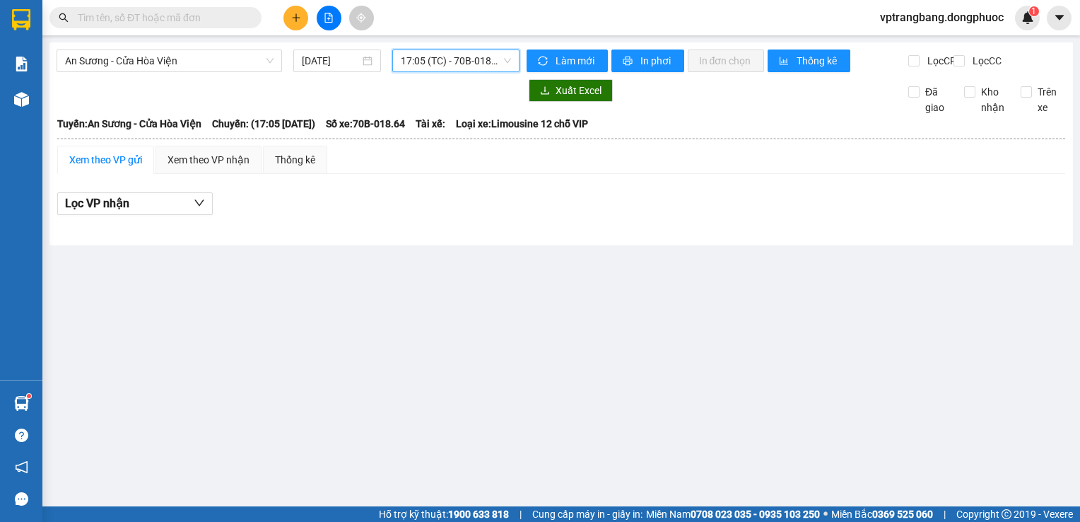
click at [428, 64] on span "17:05 (TC) - 70B-018.64" at bounding box center [456, 60] width 110 height 21
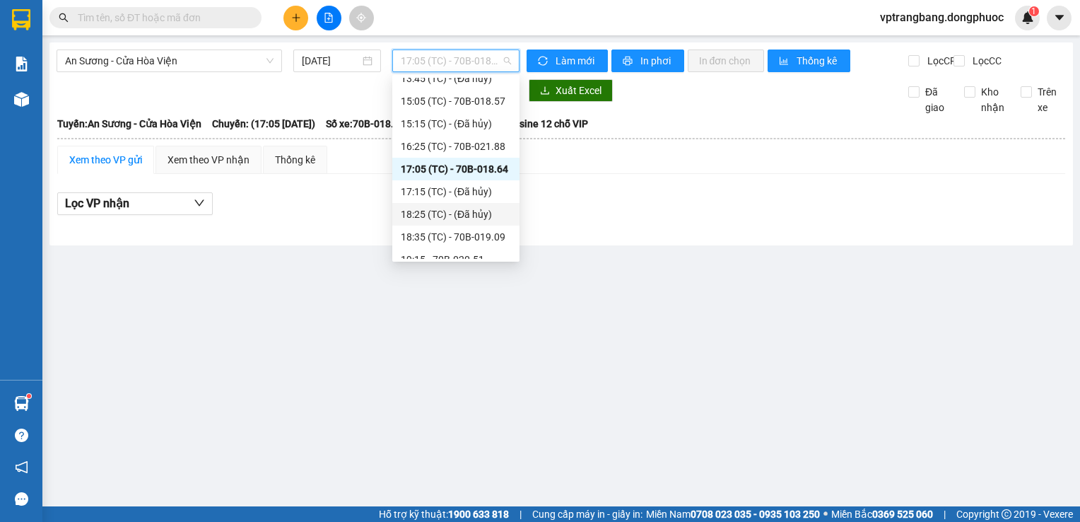
scroll to position [271, 0]
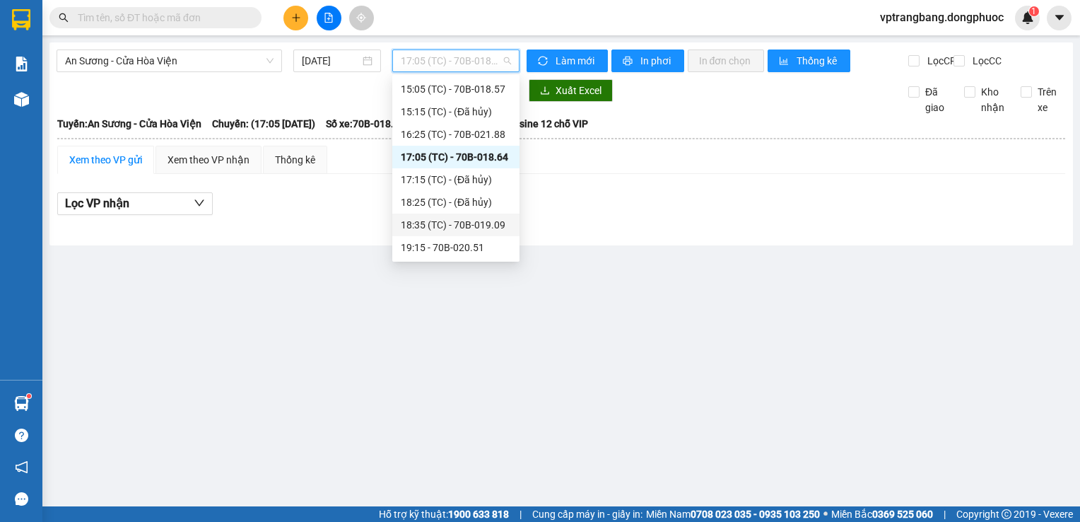
click at [481, 230] on div "18:35 (TC) - 70B-019.09" at bounding box center [456, 225] width 110 height 16
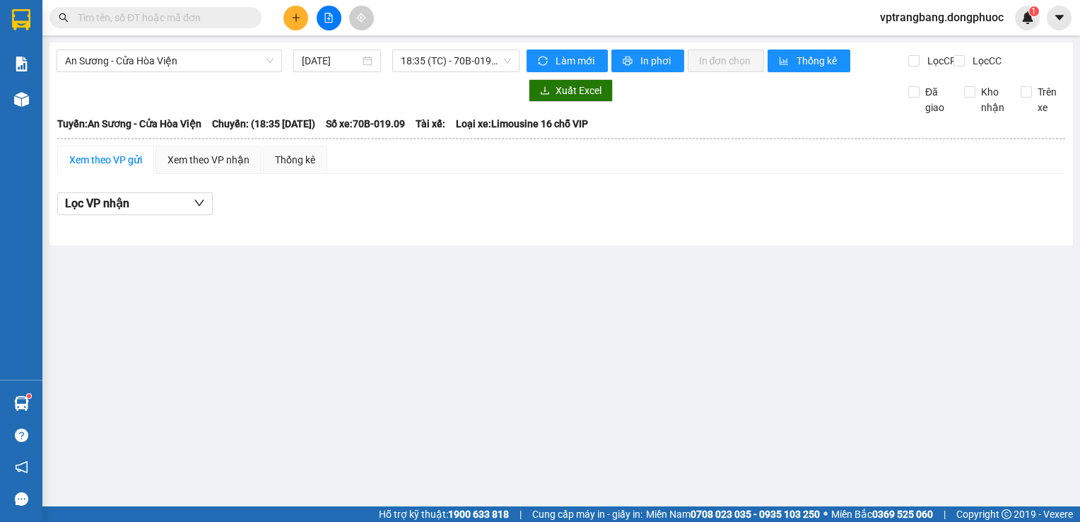
click at [342, 383] on main "An Sương - Cửa Hòa Viện 11/09/2025 18:35 (TC) - 70B-019.09 Làm mới In phơi In đ…" at bounding box center [540, 253] width 1080 height 506
drag, startPoint x: 212, startPoint y: 64, endPoint x: 212, endPoint y: 75, distance: 11.3
click at [212, 66] on span "An Sương - Cửa Hòa Viện" at bounding box center [169, 60] width 209 height 21
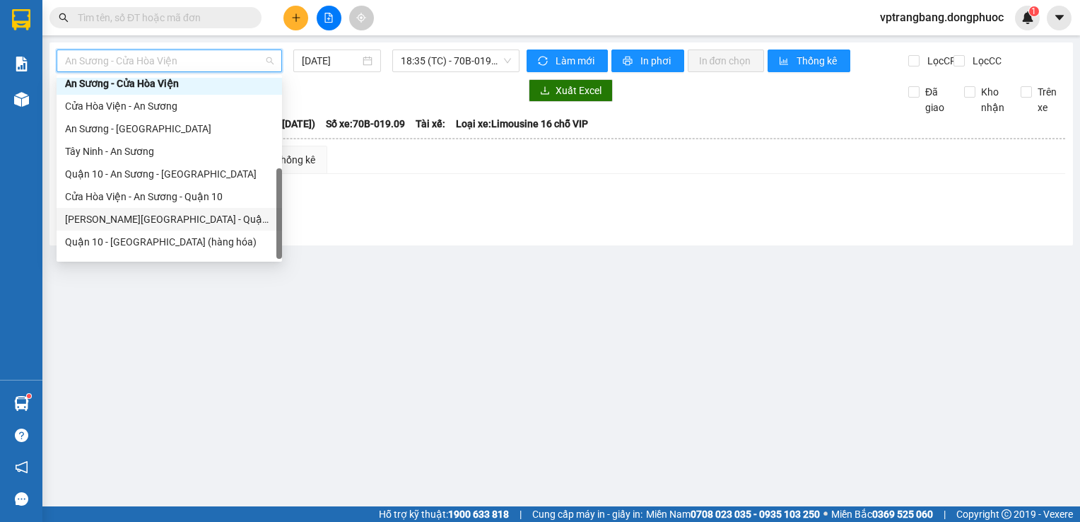
scroll to position [158, 0]
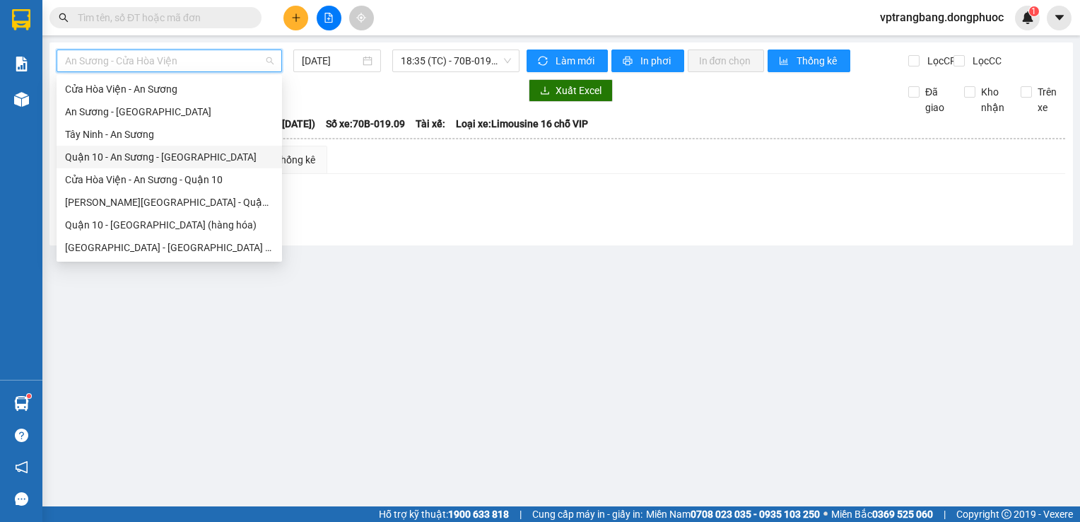
click at [175, 162] on div "Quận 10 - An Sương - Cửa Hòa Viện" at bounding box center [169, 157] width 209 height 16
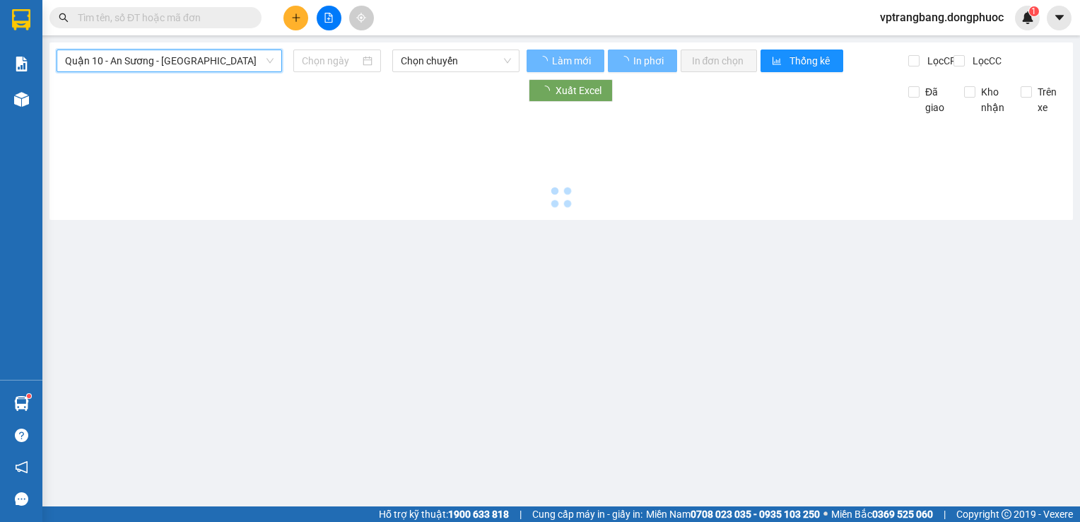
type input "11/09/2025"
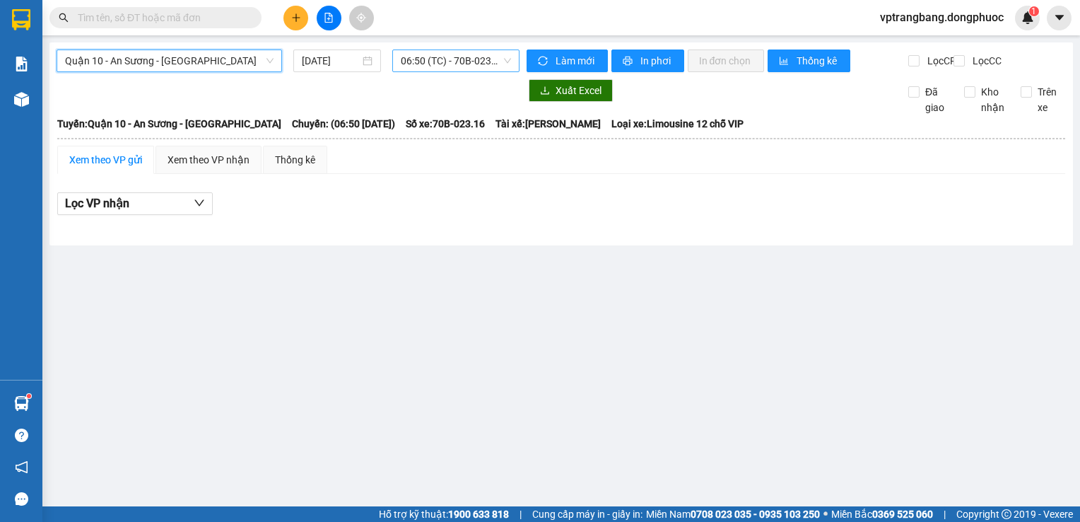
click at [438, 62] on span "06:50 (TC) - 70B-023.16" at bounding box center [456, 60] width 110 height 21
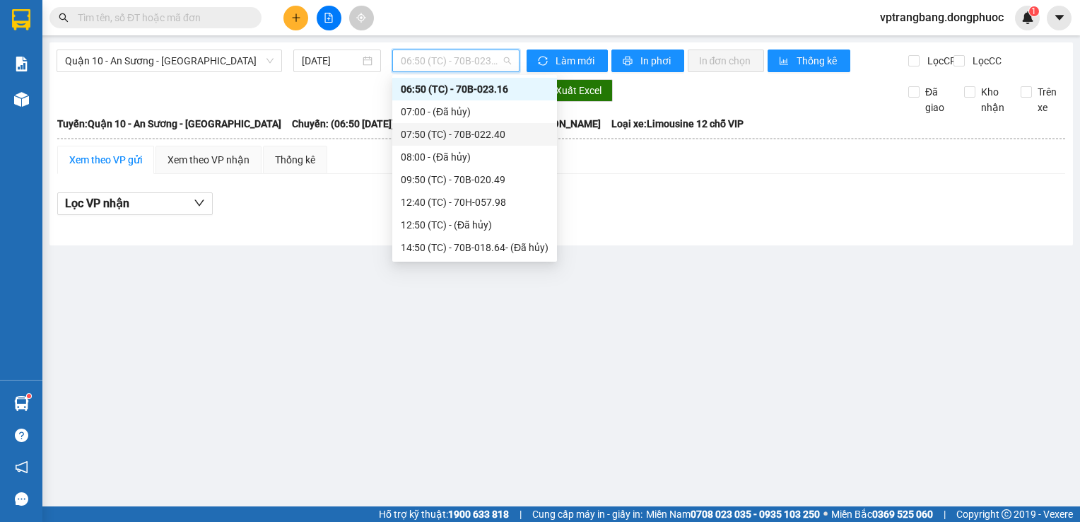
click at [440, 129] on div "07:50 (TC) - 70B-022.40" at bounding box center [475, 135] width 148 height 16
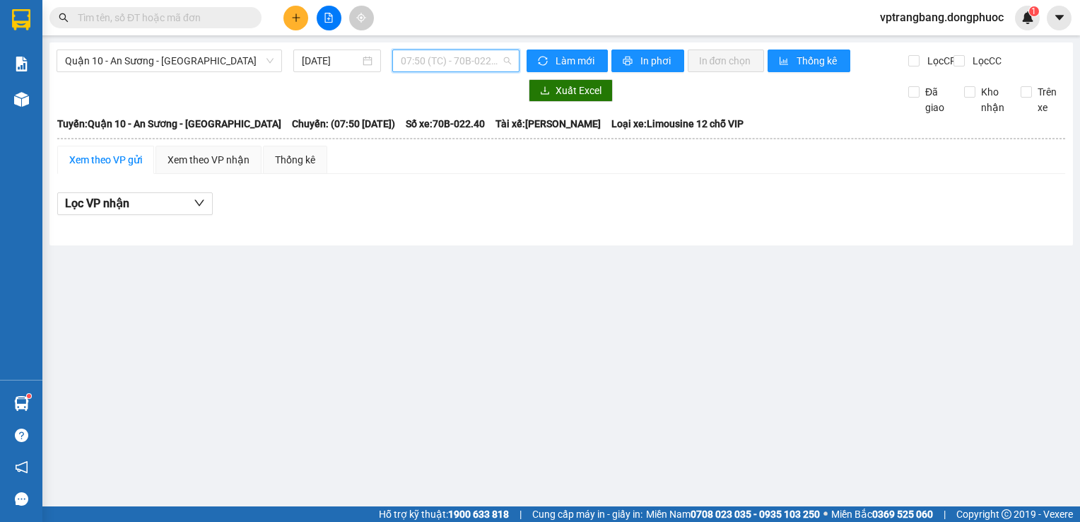
click at [449, 62] on span "07:50 (TC) - 70B-022.40" at bounding box center [456, 60] width 110 height 21
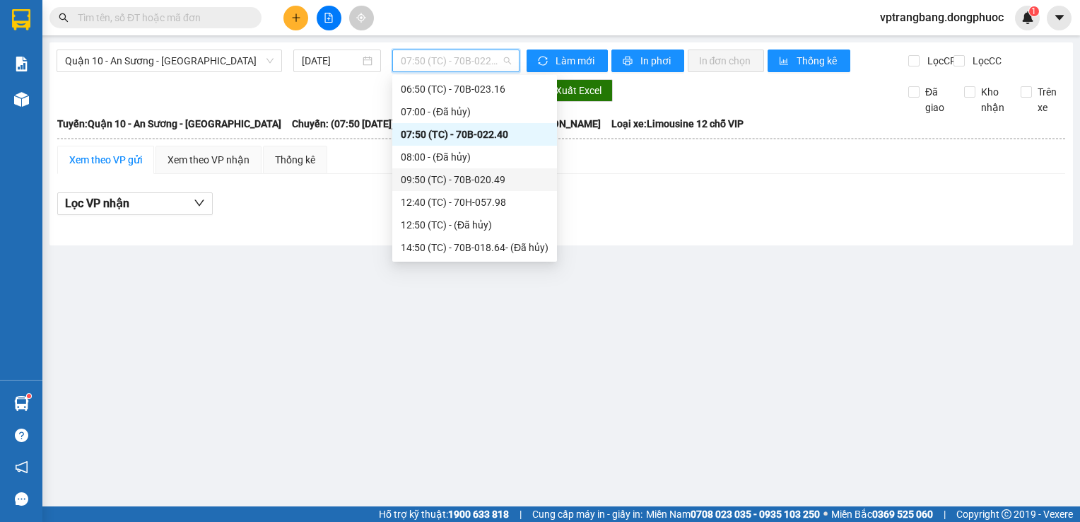
click at [457, 187] on div "09:50 (TC) - 70B-020.49" at bounding box center [475, 180] width 148 height 16
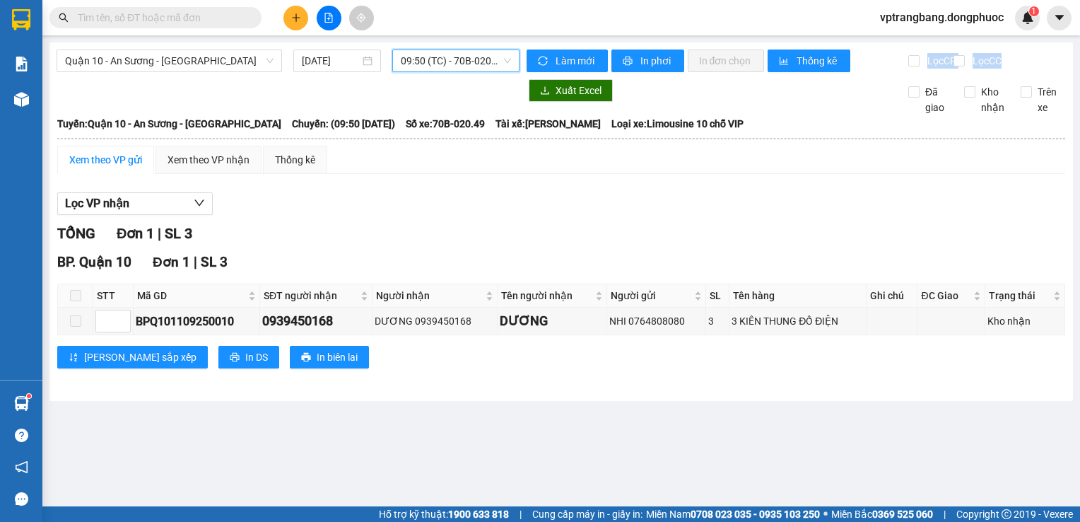
click at [443, 90] on div "Quận 10 - An Sương - Cửa Hòa Viện 11/09/2025 09:50 09:50 (TC) - 70B-020.49 Làm …" at bounding box center [561, 221] width 1024 height 358
drag, startPoint x: 443, startPoint y: 90, endPoint x: 438, endPoint y: 58, distance: 32.9
click at [439, 58] on span "09:50 (TC) - 70B-020.49" at bounding box center [456, 60] width 110 height 21
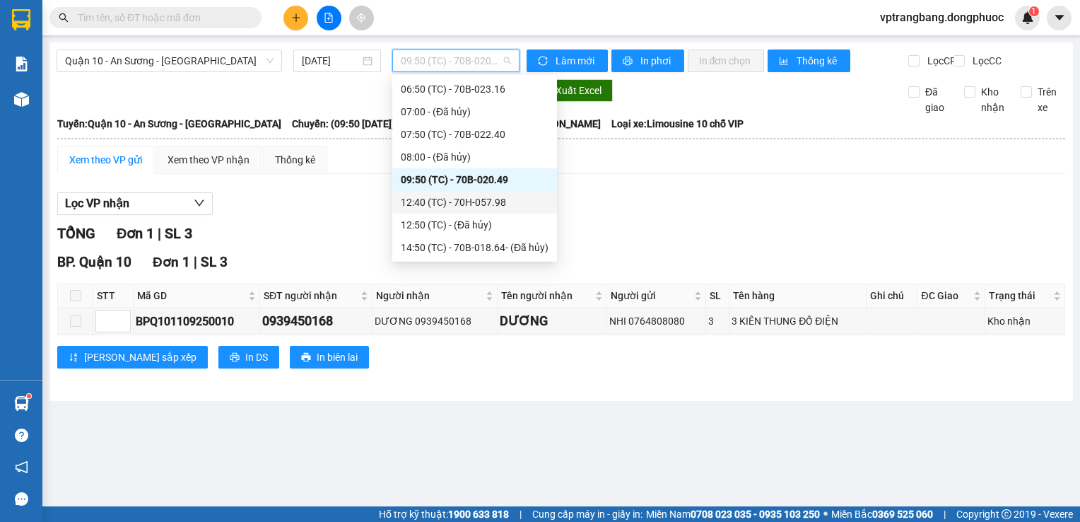
click at [481, 202] on div "12:40 (TC) - 70H-057.98" at bounding box center [475, 202] width 148 height 16
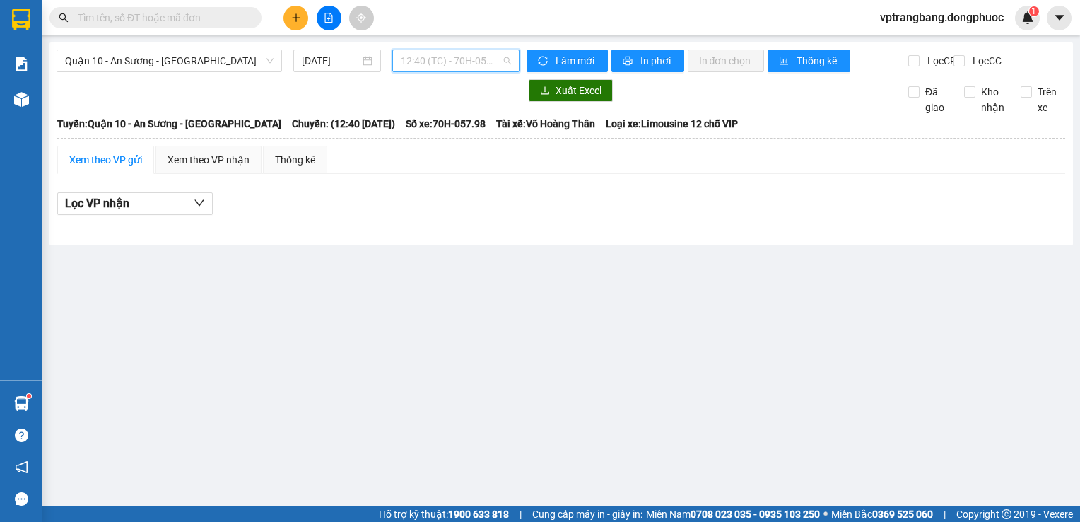
click at [428, 63] on span "12:40 (TC) - 70H-057.98" at bounding box center [456, 60] width 110 height 21
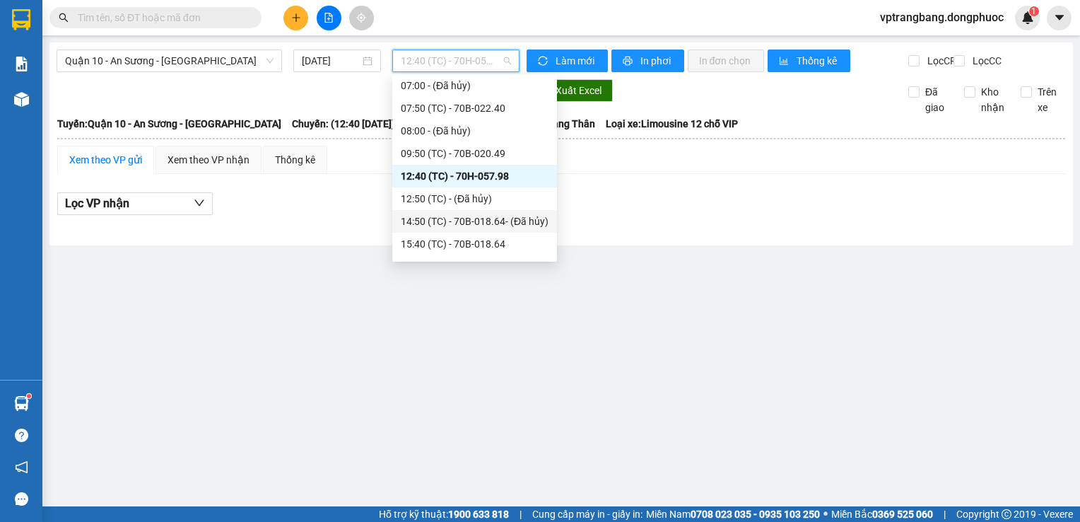
scroll to position [68, 0]
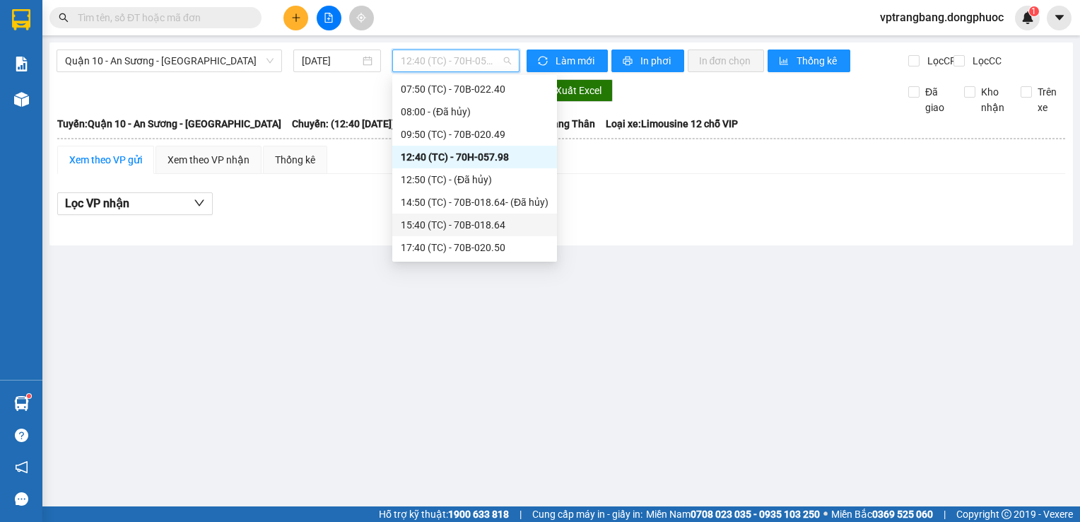
click at [467, 228] on div "15:40 (TC) - 70B-018.64" at bounding box center [475, 225] width 148 height 16
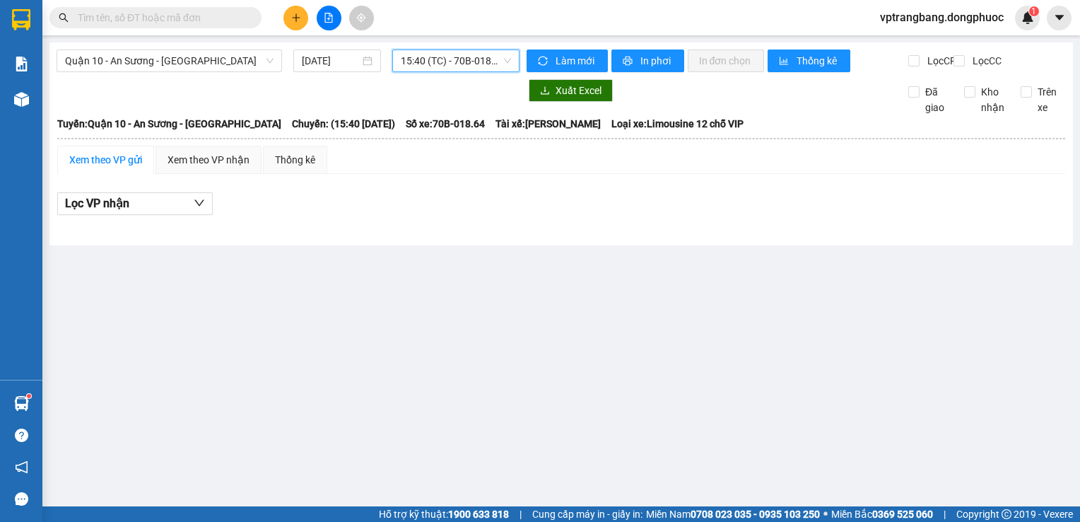
click at [439, 62] on span "15:40 (TC) - 70B-018.64" at bounding box center [456, 60] width 110 height 21
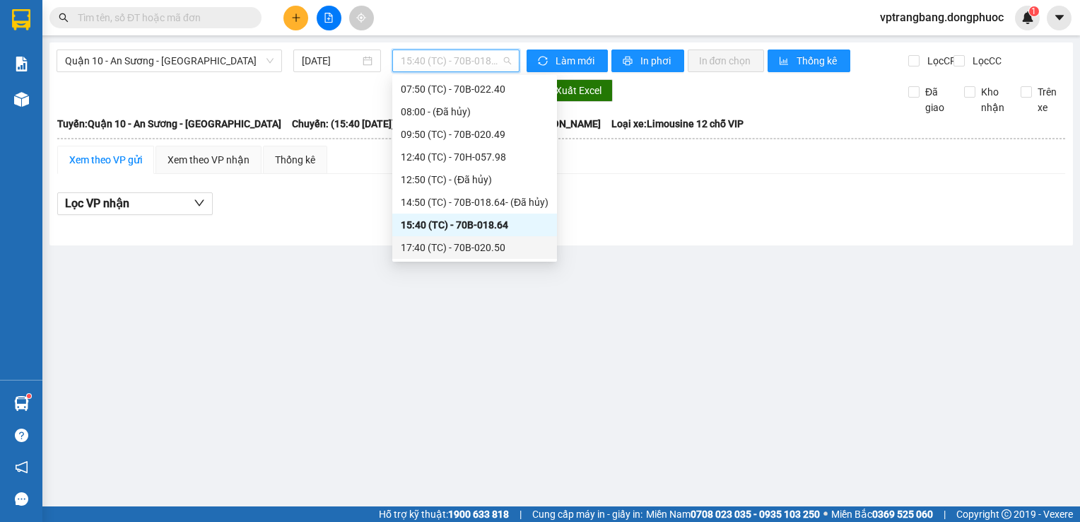
click at [476, 243] on div "17:40 (TC) - 70B-020.50" at bounding box center [475, 248] width 148 height 16
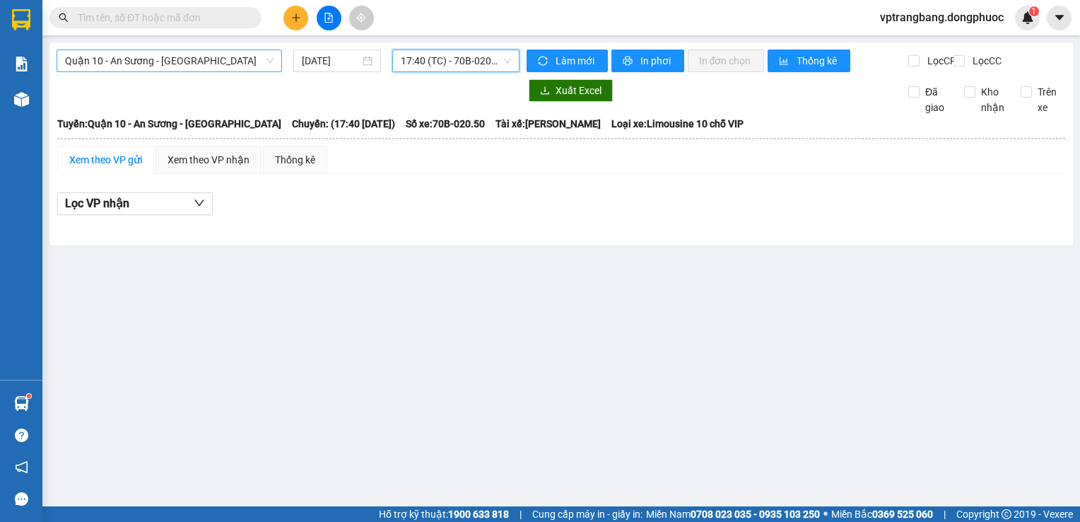
click at [189, 63] on span "Quận 10 - An Sương - Cửa Hòa Viện" at bounding box center [169, 60] width 209 height 21
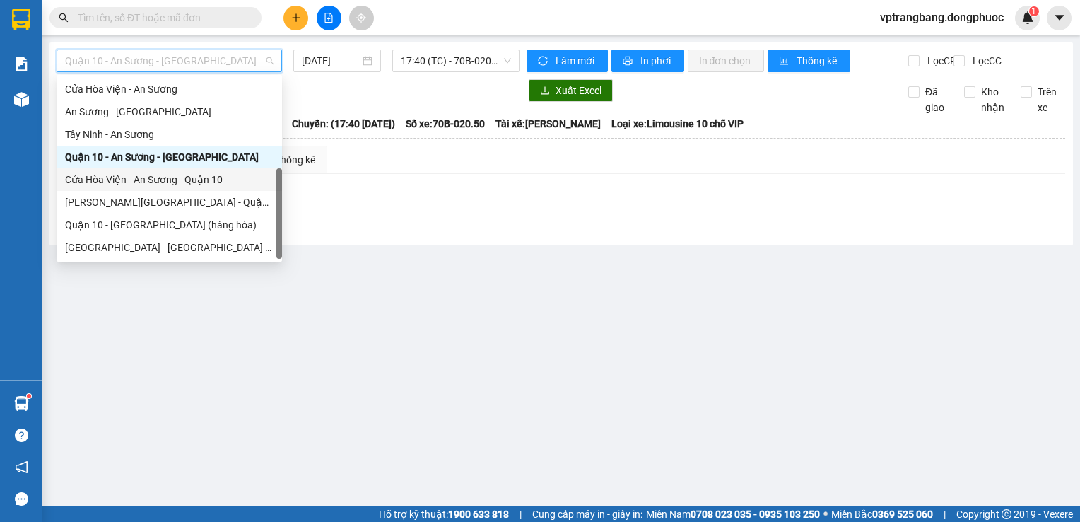
click at [165, 173] on div "Cửa Hòa Viện - An Sương - Quận 10" at bounding box center [169, 180] width 209 height 16
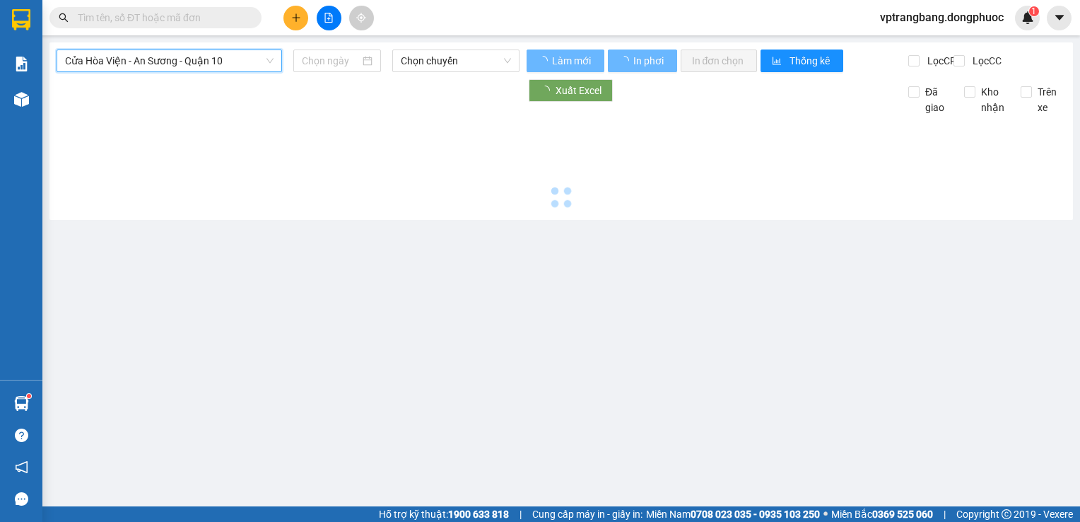
type input "11/09/2025"
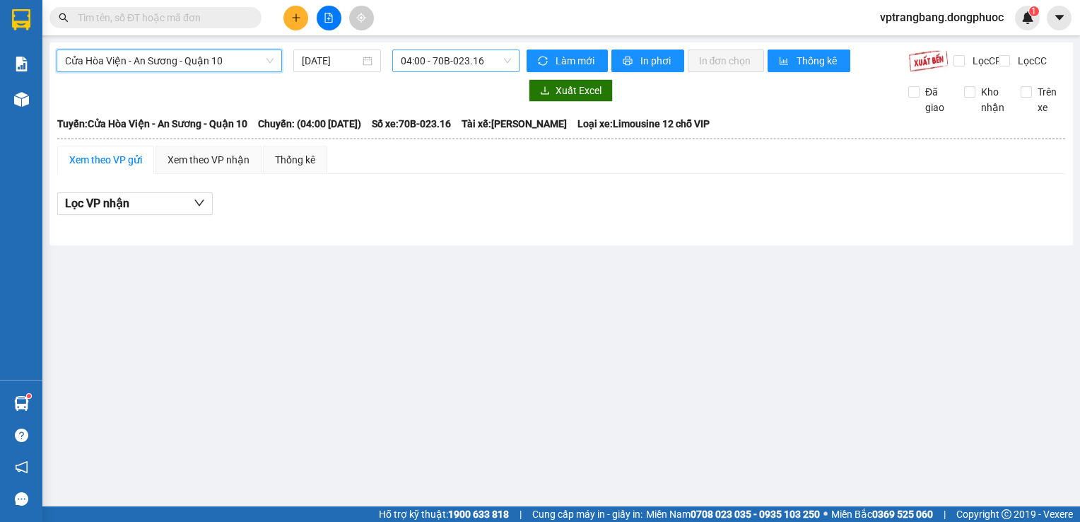
click at [440, 66] on span "04:00 - 70B-023.16" at bounding box center [456, 60] width 110 height 21
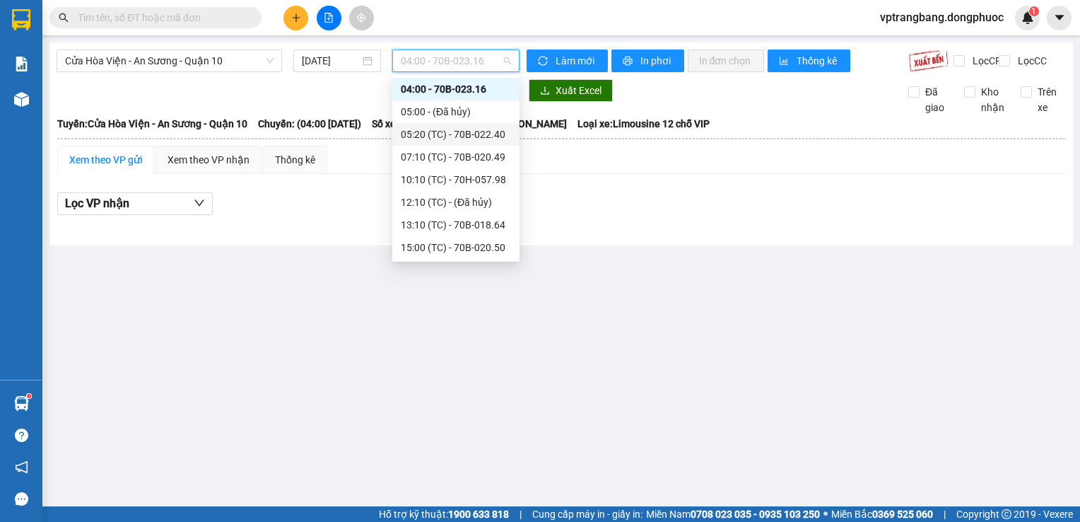
drag, startPoint x: 460, startPoint y: 135, endPoint x: 465, endPoint y: 141, distance: 8.1
click at [465, 141] on div "05:20 (TC) - 70B-022.40" at bounding box center [456, 135] width 110 height 16
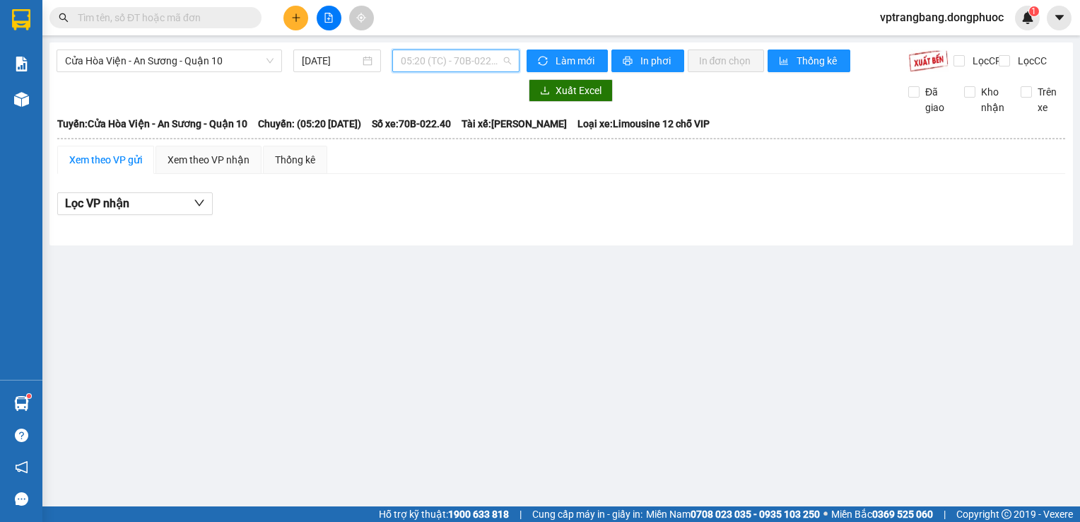
click at [453, 59] on span "05:20 (TC) - 70B-022.40" at bounding box center [456, 60] width 110 height 21
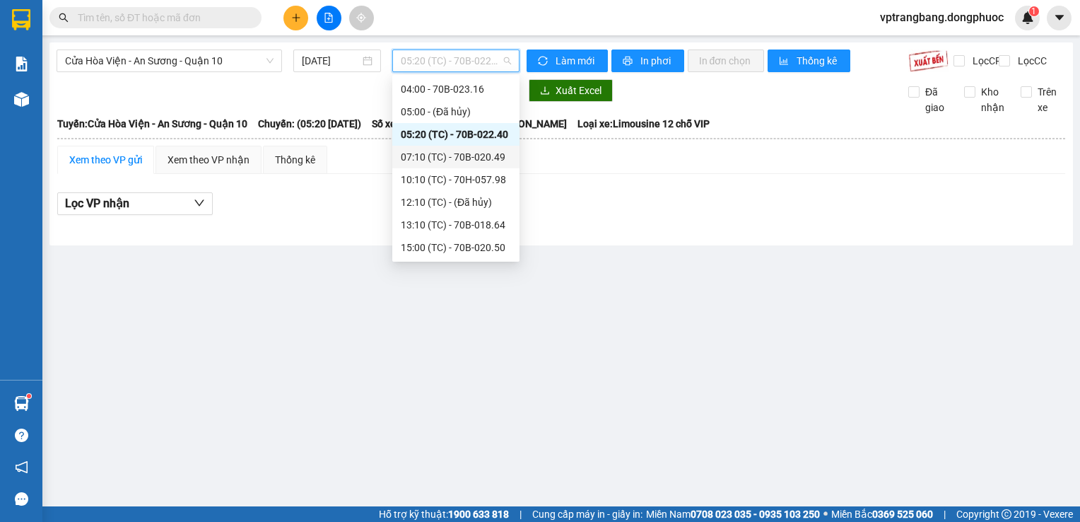
click at [450, 157] on div "07:10 (TC) - 70B-020.49" at bounding box center [456, 157] width 110 height 16
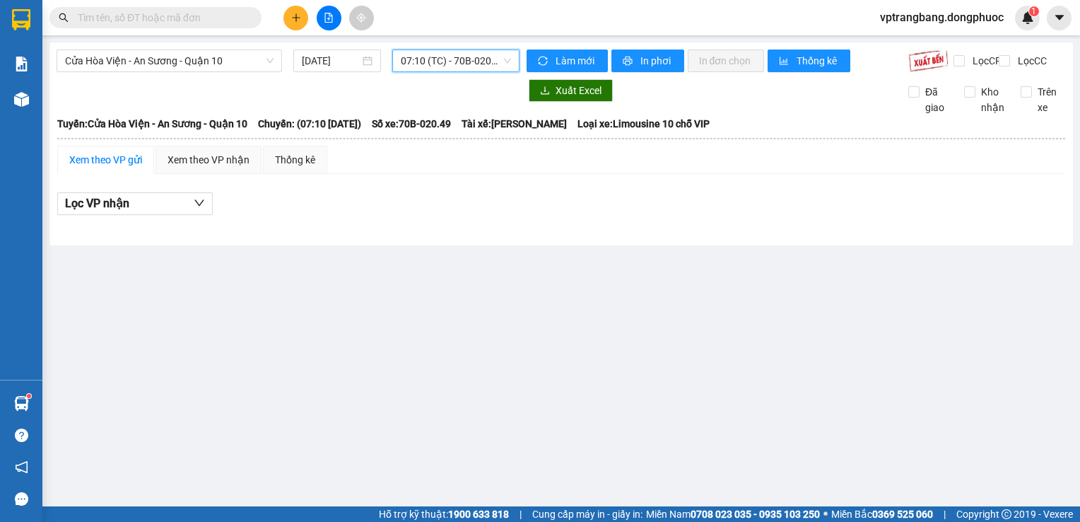
click at [442, 68] on span "07:10 (TC) - 70B-020.49" at bounding box center [456, 60] width 110 height 21
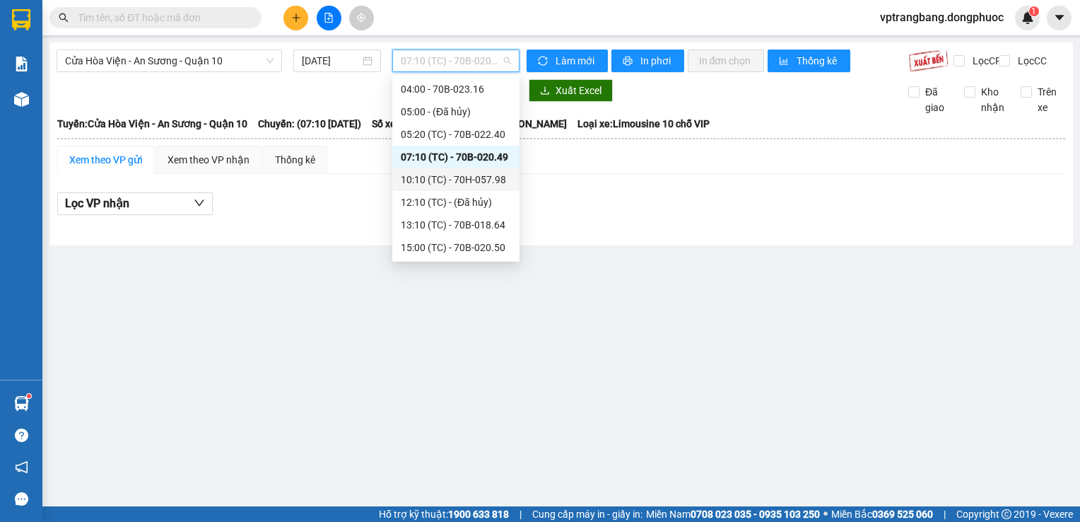
click at [447, 185] on div "10:10 (TC) - 70H-057.98" at bounding box center [456, 180] width 110 height 16
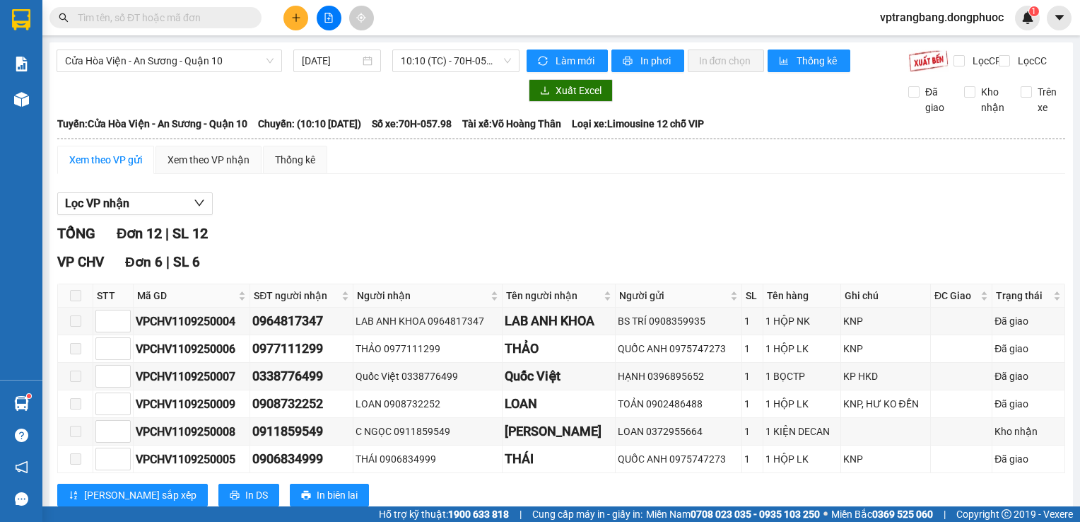
click at [406, 66] on span "10:10 (TC) - 70H-057.98" at bounding box center [456, 60] width 110 height 21
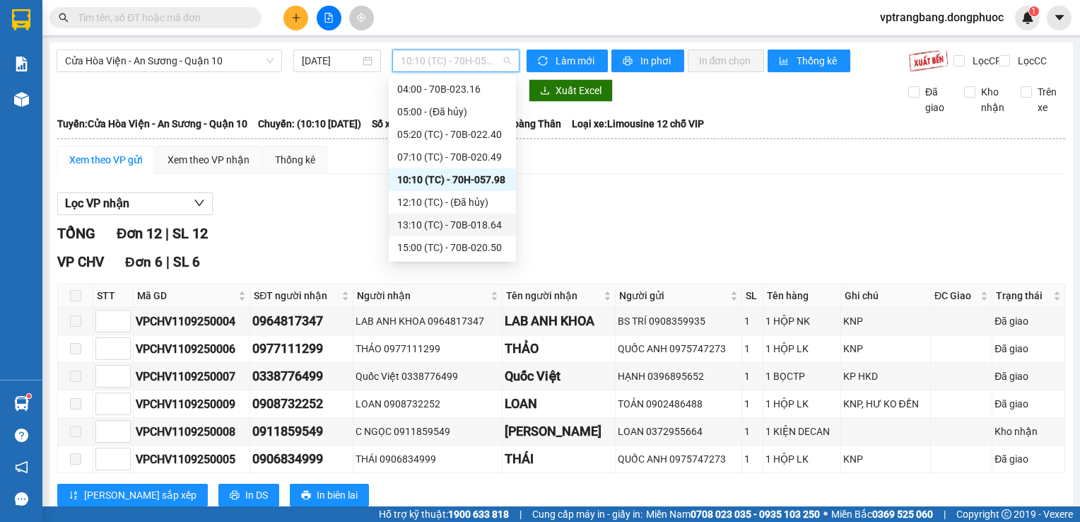
click at [455, 231] on div "13:10 (TC) - 70B-018.64" at bounding box center [452, 225] width 110 height 16
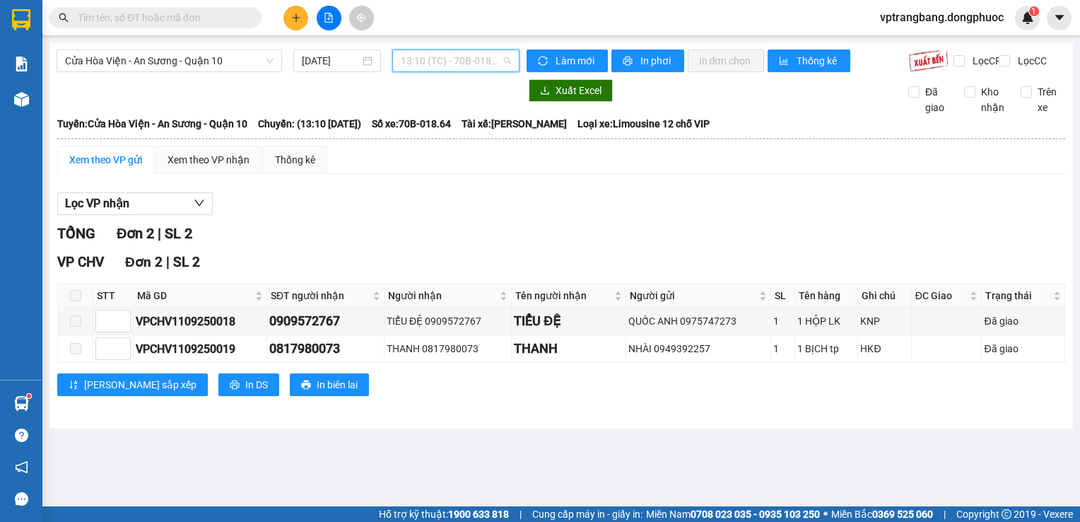
click at [444, 69] on span "13:10 (TC) - 70B-018.64" at bounding box center [456, 60] width 110 height 21
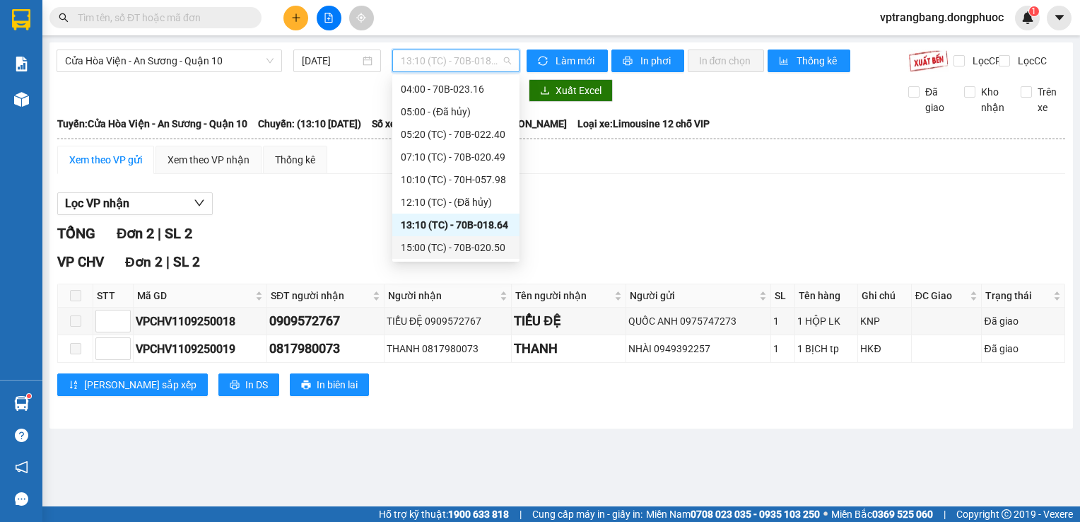
click at [455, 245] on div "15:00 (TC) - 70B-020.50" at bounding box center [456, 248] width 110 height 16
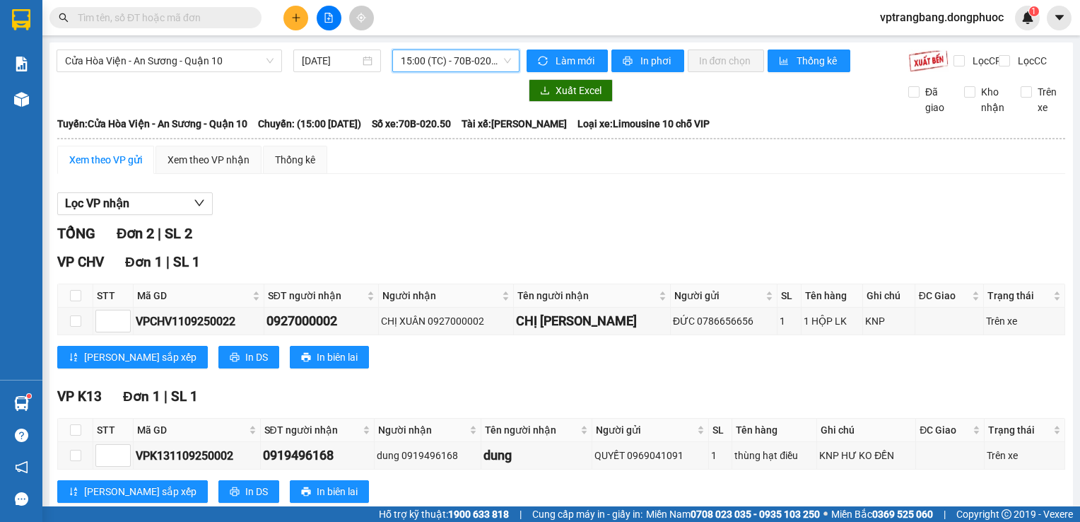
click at [452, 63] on span "15:00 (TC) - 70B-020.50" at bounding box center [456, 60] width 110 height 21
click at [683, 216] on div "Lọc VP nhận" at bounding box center [561, 203] width 1008 height 23
click at [471, 194] on div "Xem theo VP gửi Xem theo VP nhận Thống kê Lọc VP nhận TỔNG Đơn 2 | SL 2 VP CHV …" at bounding box center [561, 333] width 1008 height 375
click at [218, 65] on span "Cửa Hòa Viện - An Sương - Quận 10" at bounding box center [169, 60] width 209 height 21
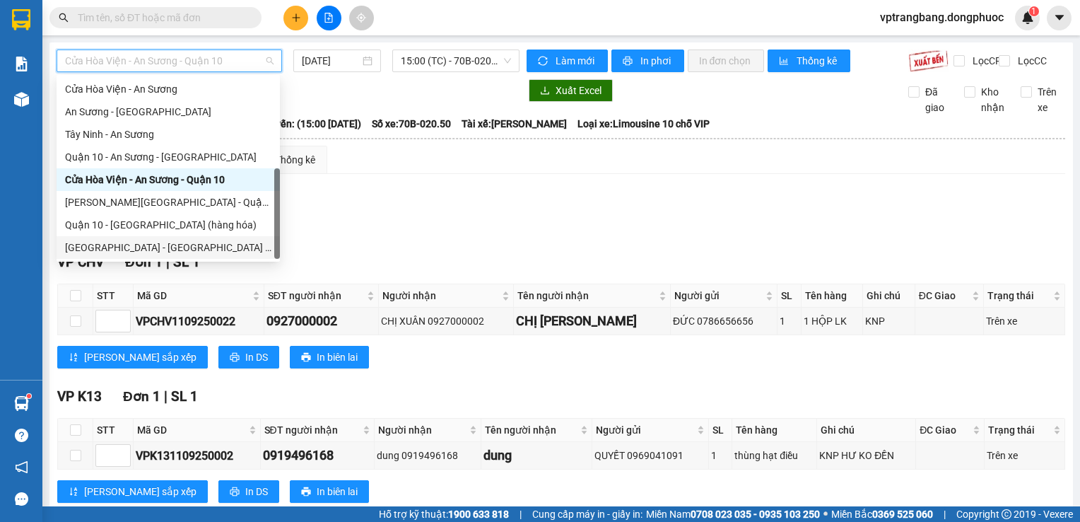
click at [153, 247] on div "Hồ Chí Minh - Tây Ninh (vip)" at bounding box center [168, 248] width 206 height 16
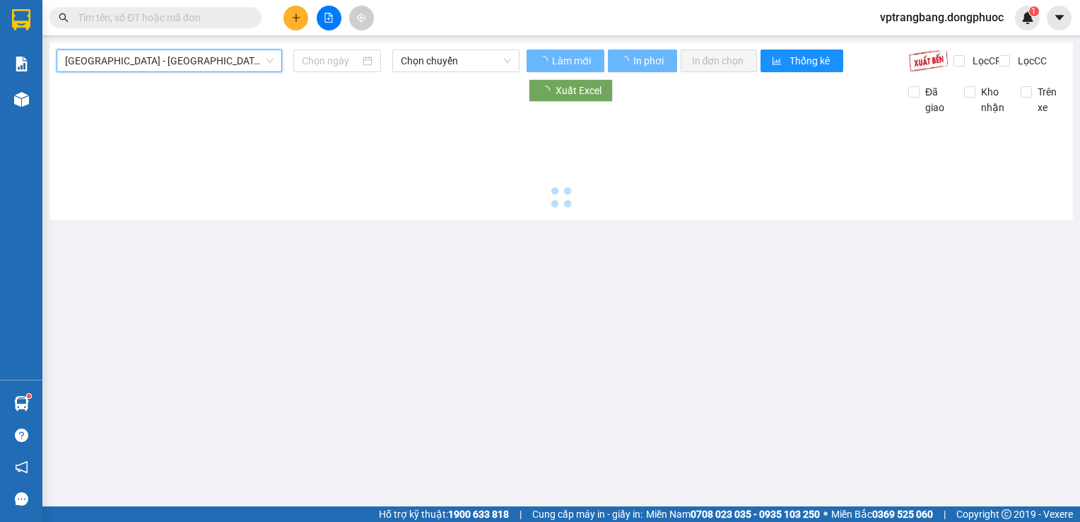
type input "11/09/2025"
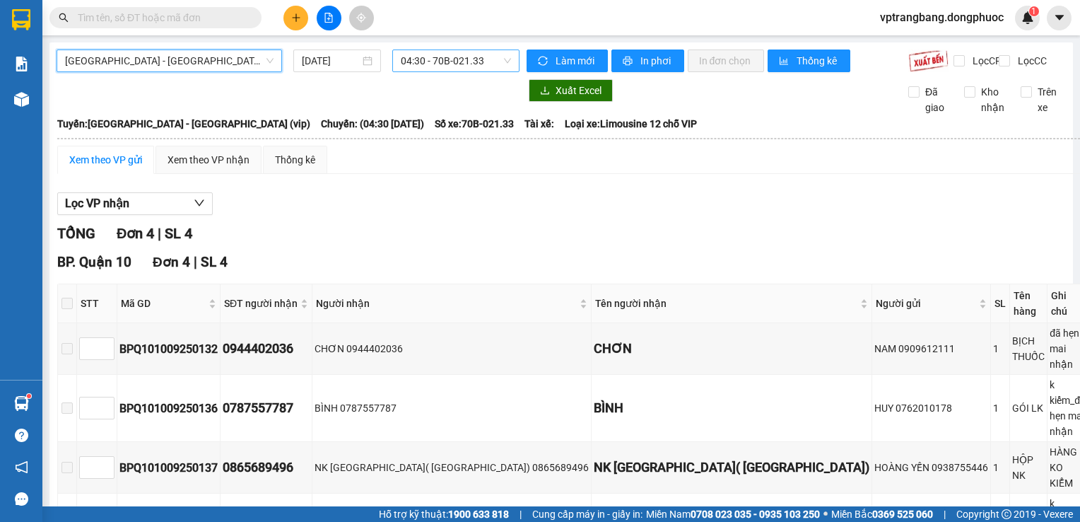
click at [486, 53] on span "04:30 - 70B-021.33" at bounding box center [456, 60] width 110 height 21
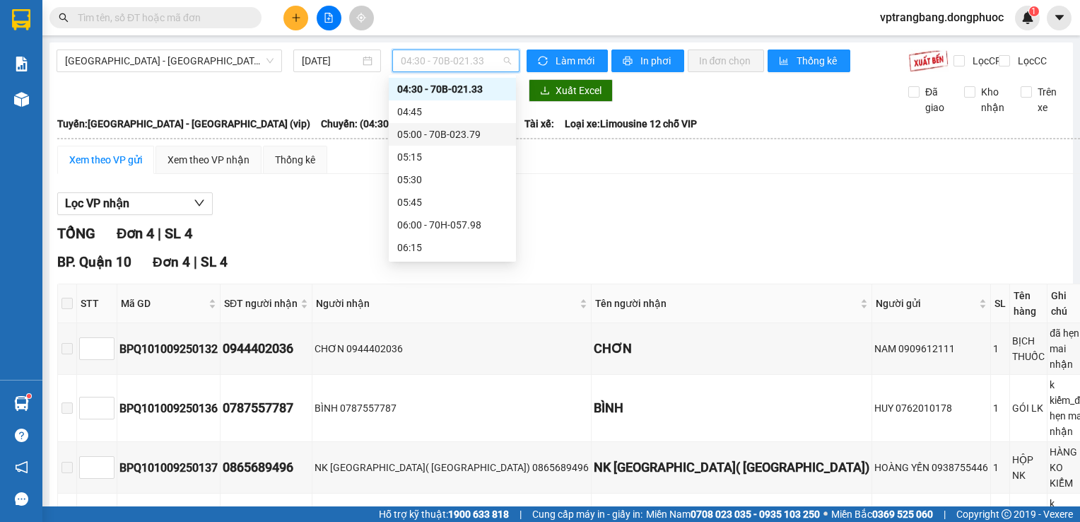
click at [458, 137] on div "05:00 - 70B-023.79" at bounding box center [452, 135] width 110 height 16
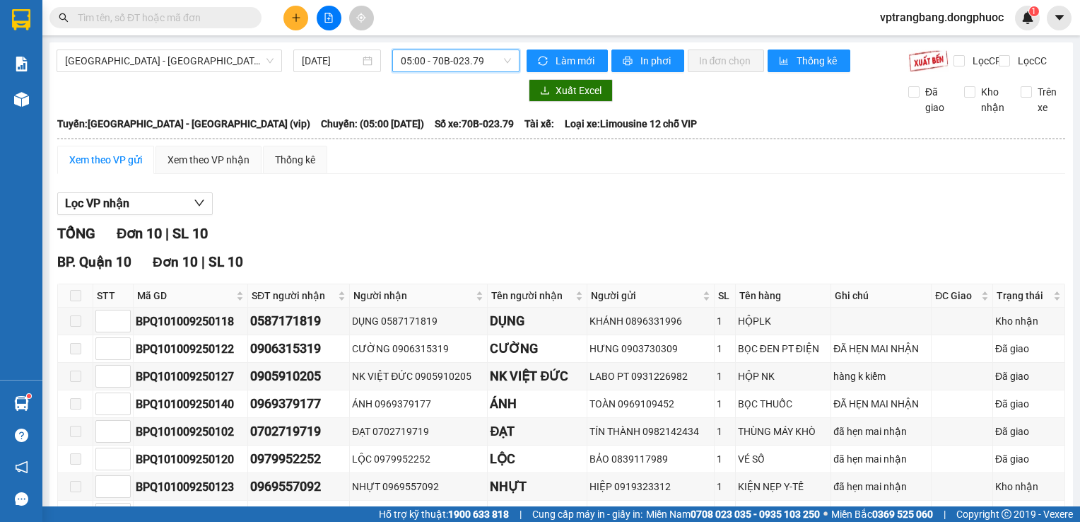
click at [431, 60] on span "05:00 - 70B-023.79" at bounding box center [456, 60] width 110 height 21
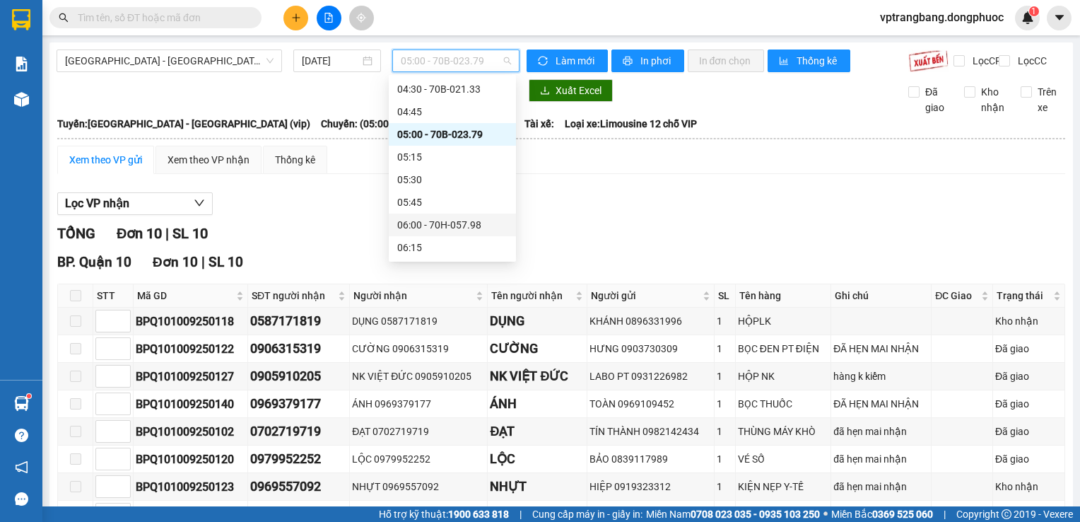
click at [428, 226] on div "06:00 - 70H-057.98" at bounding box center [452, 225] width 110 height 16
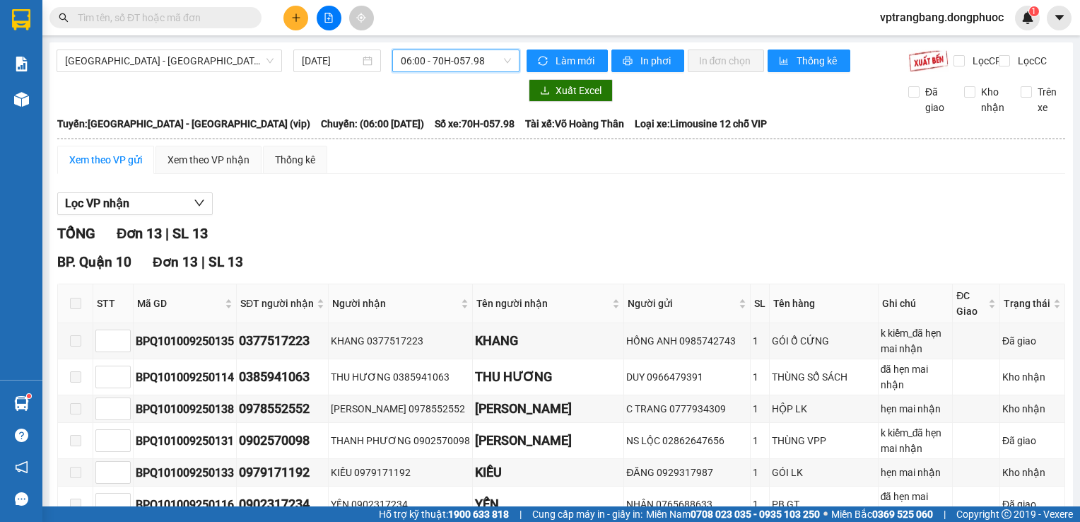
click at [445, 57] on span "06:00 - 70H-057.98" at bounding box center [456, 60] width 110 height 21
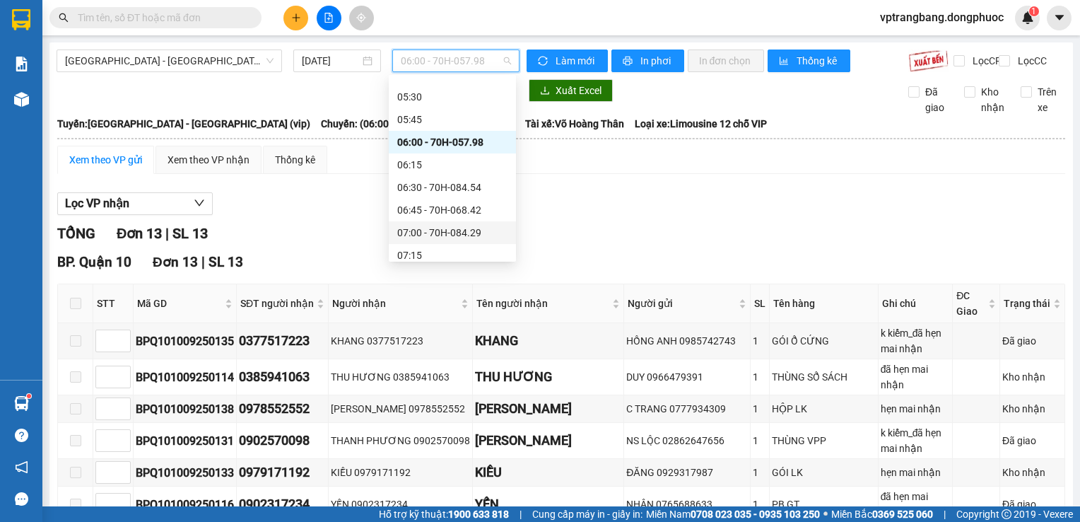
scroll to position [164, 0]
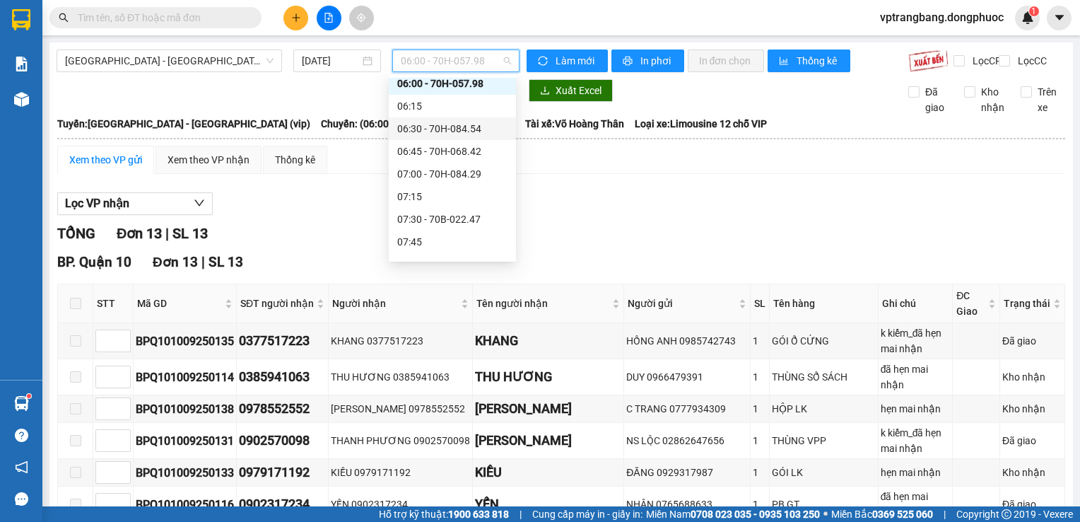
click at [452, 129] on div "06:30 - 70H-084.54" at bounding box center [452, 129] width 110 height 16
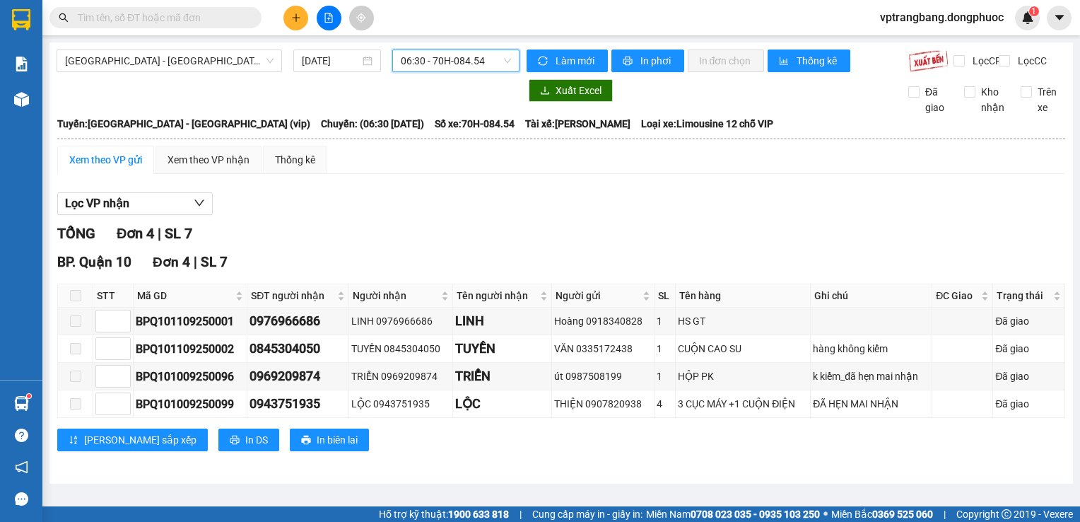
click at [453, 66] on span "06:30 - 70H-084.54" at bounding box center [456, 60] width 110 height 21
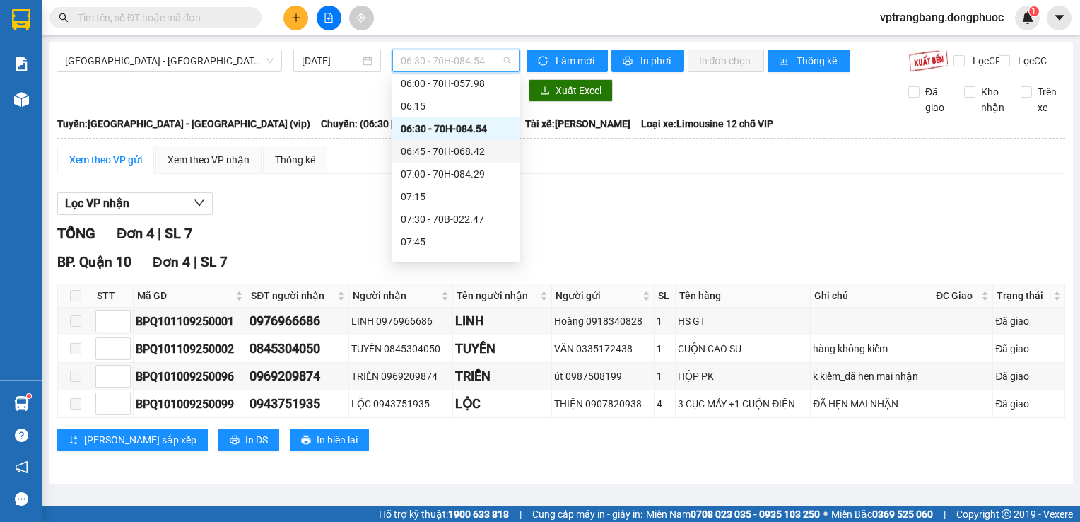
click at [460, 154] on div "06:45 - 70H-068.42" at bounding box center [456, 152] width 110 height 16
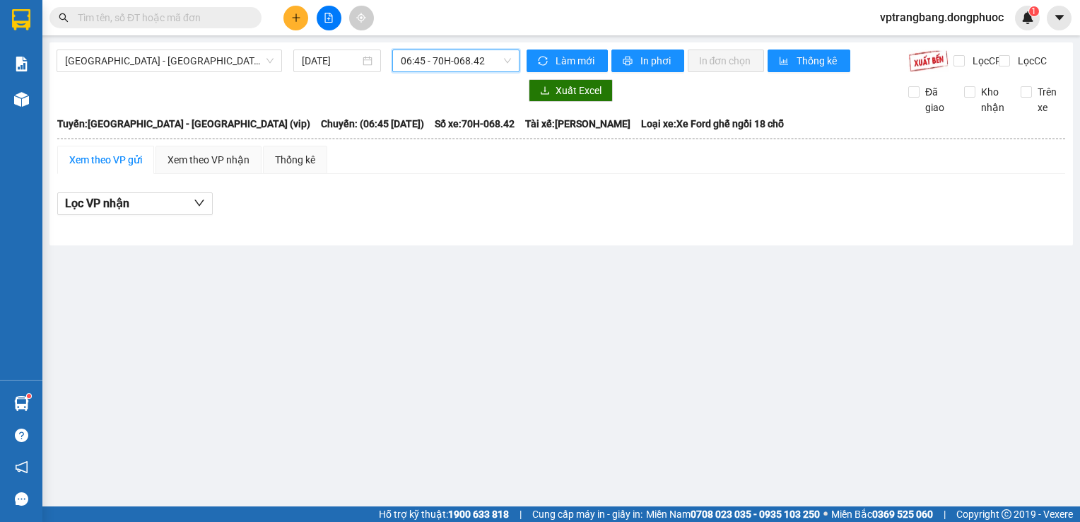
click at [458, 62] on span "06:45 - 70H-068.42" at bounding box center [456, 60] width 110 height 21
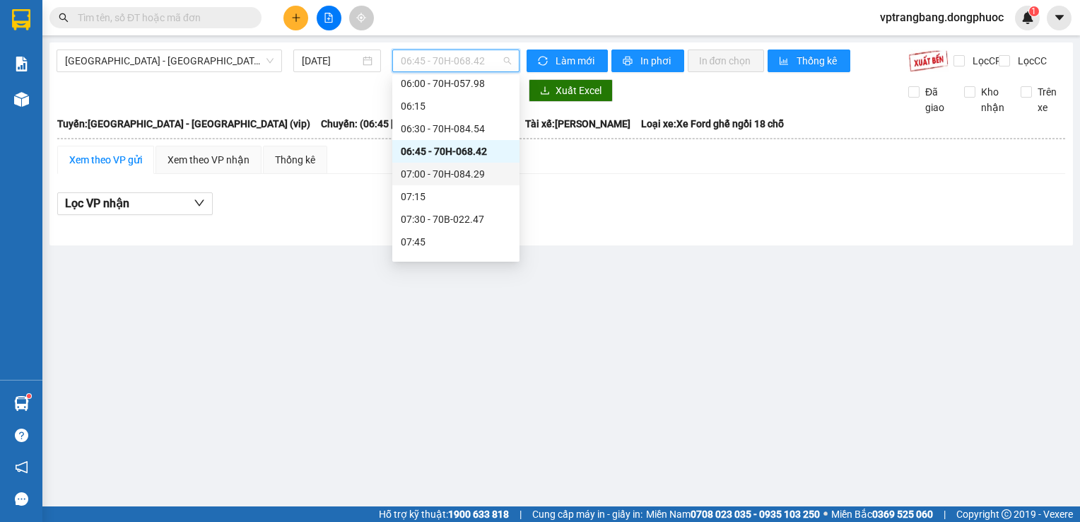
click at [457, 175] on div "07:00 - 70H-084.29" at bounding box center [456, 174] width 110 height 16
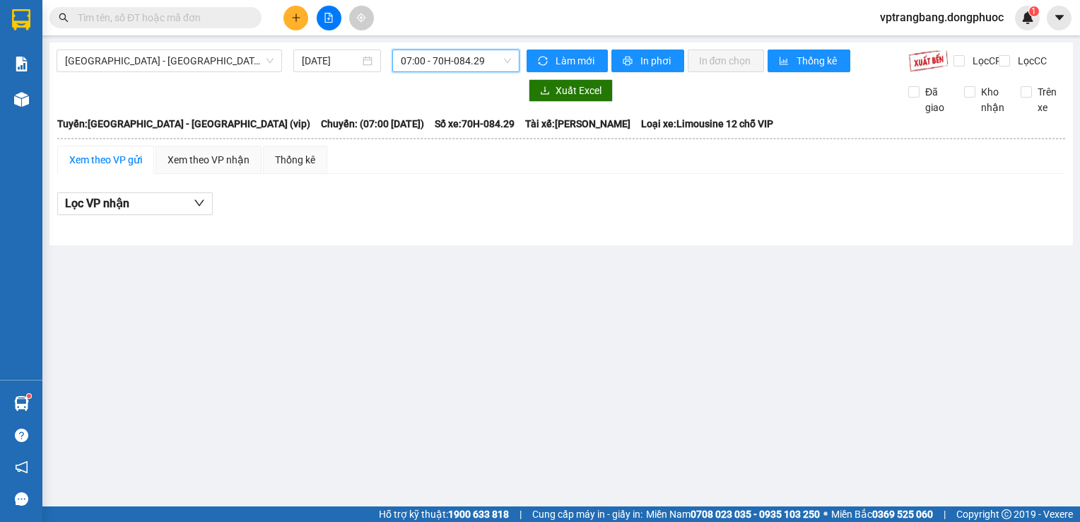
click at [429, 62] on span "07:00 - 70H-084.29" at bounding box center [456, 60] width 110 height 21
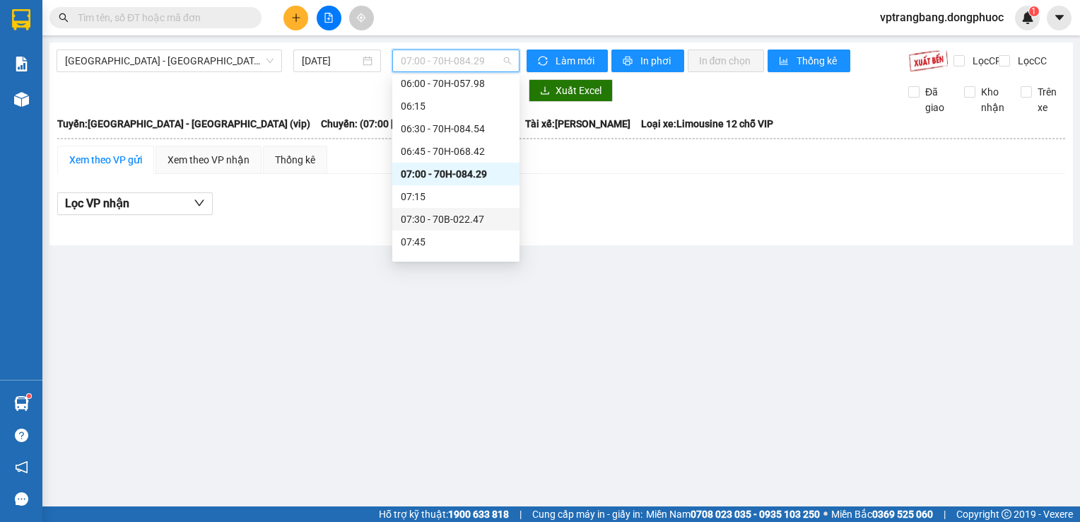
click at [443, 219] on div "07:30 - 70B-022.47" at bounding box center [456, 219] width 110 height 16
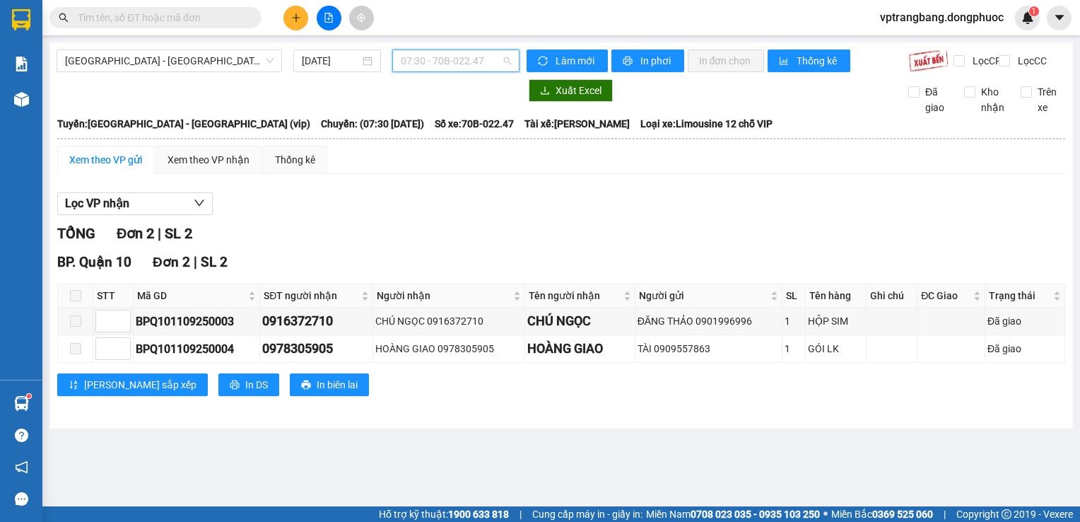
click at [417, 58] on span "07:30 - 70B-022.47" at bounding box center [456, 60] width 110 height 21
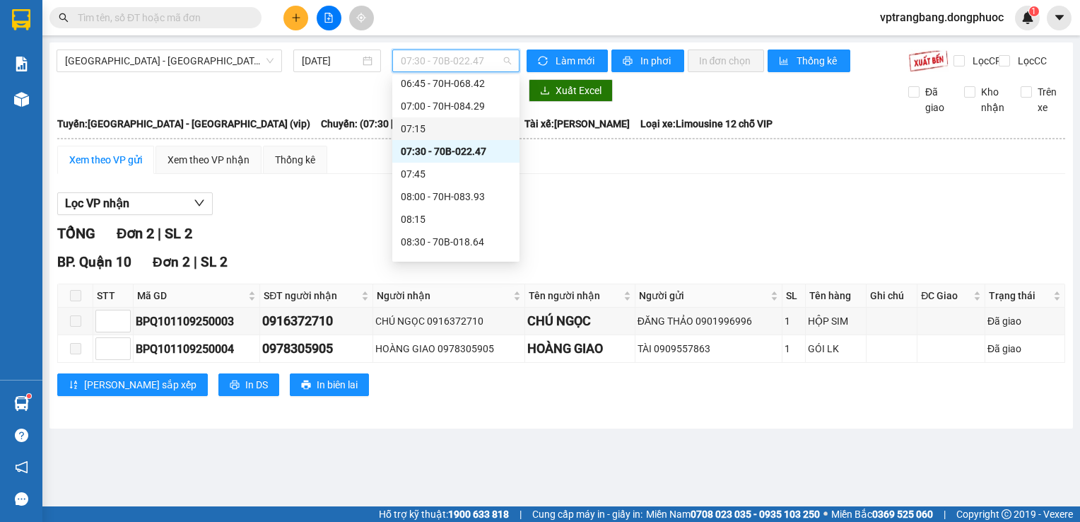
scroll to position [235, 0]
click at [442, 195] on div "08:00 - 70H-083.93" at bounding box center [456, 194] width 110 height 16
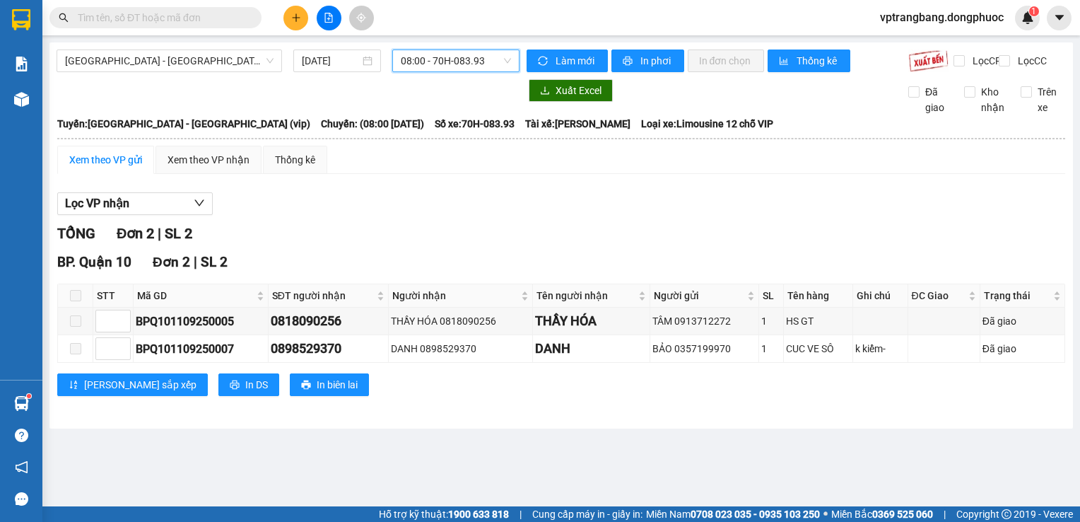
click at [420, 72] on div "Hồ Chí Minh - Tây Ninh (vip) 11/09/2025 08:00 08:00 - 70H-083.93" at bounding box center [288, 60] width 463 height 23
click at [418, 59] on span "08:00 - 70H-083.93" at bounding box center [456, 60] width 110 height 21
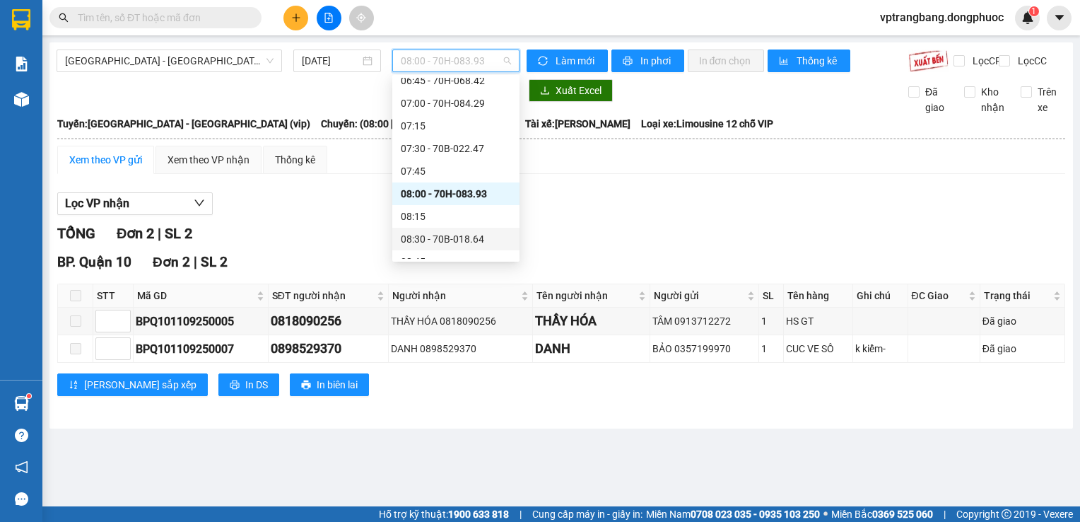
click at [464, 238] on div "08:30 - 70B-018.64" at bounding box center [456, 239] width 110 height 16
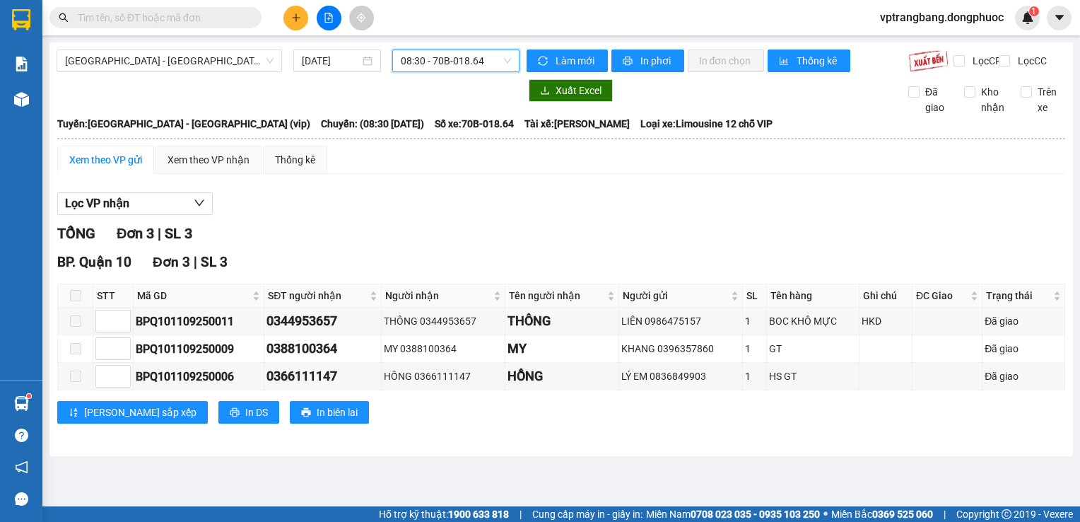
click at [457, 59] on span "08:30 - 70B-018.64" at bounding box center [456, 60] width 110 height 21
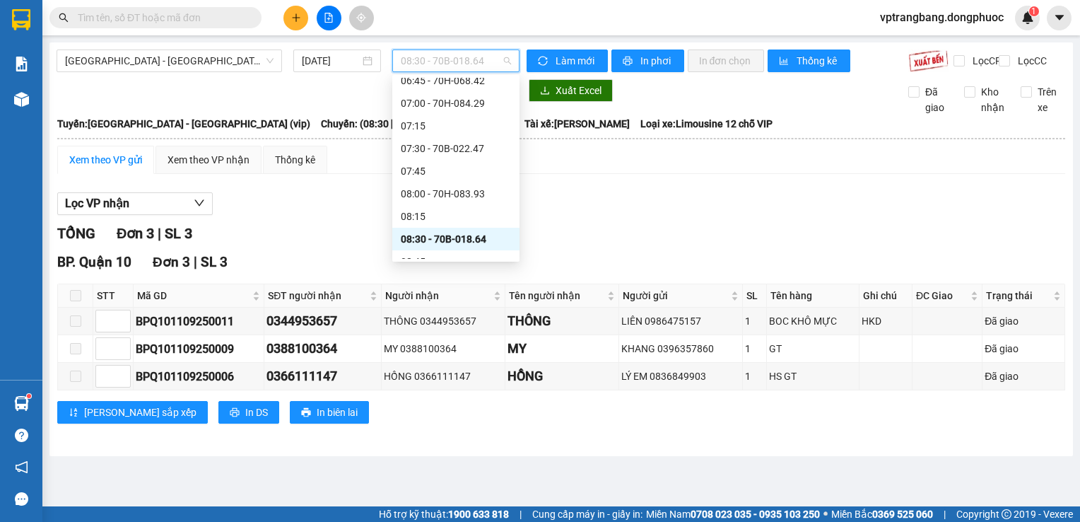
scroll to position [305, 0]
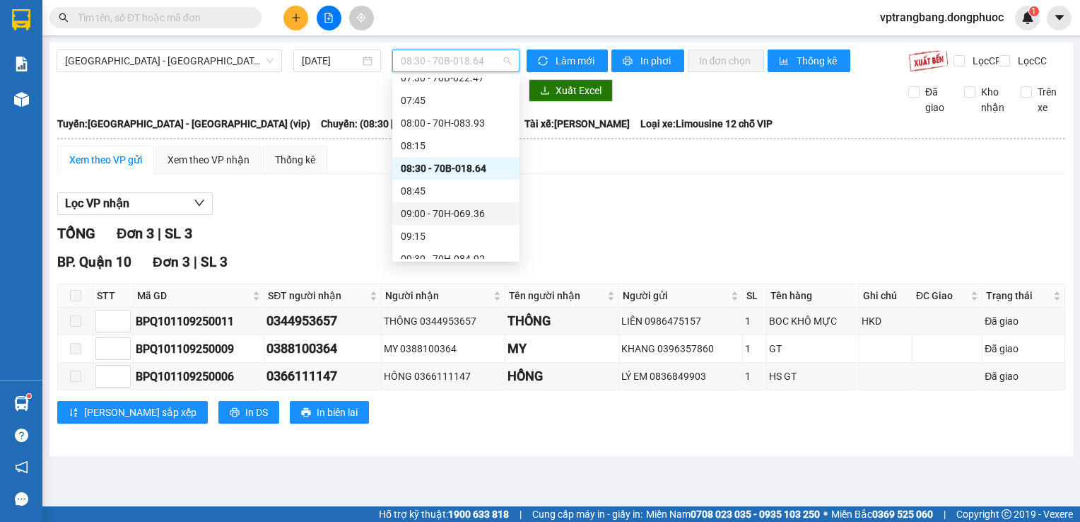
click at [457, 211] on div "09:00 - 70H-069.36" at bounding box center [456, 214] width 110 height 16
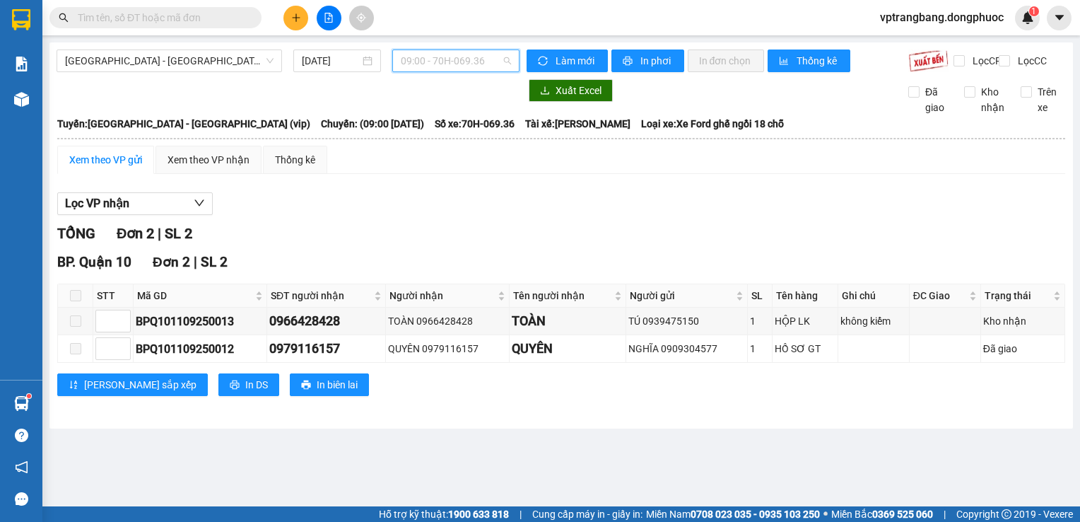
click at [428, 59] on span "09:00 - 70H-069.36" at bounding box center [456, 60] width 110 height 21
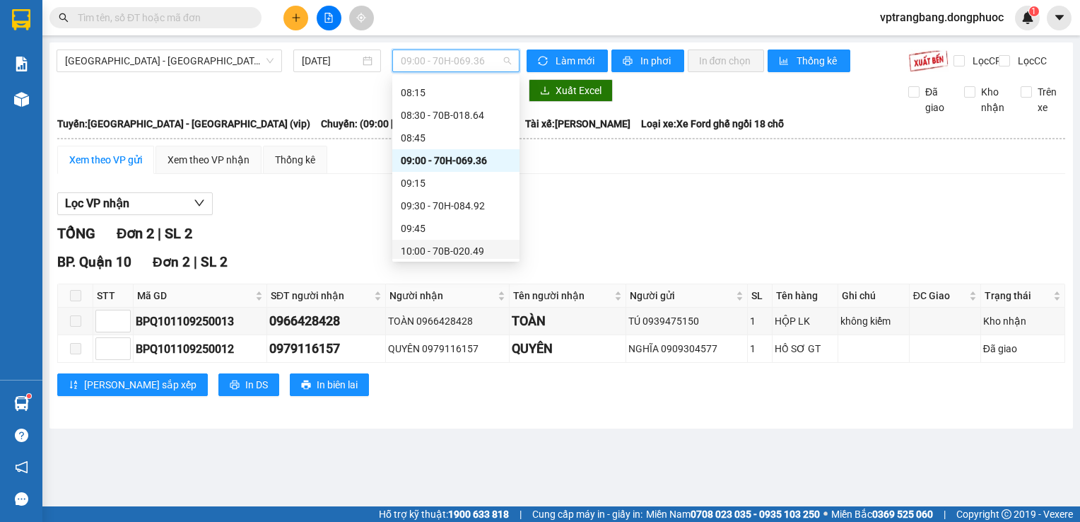
scroll to position [376, 0]
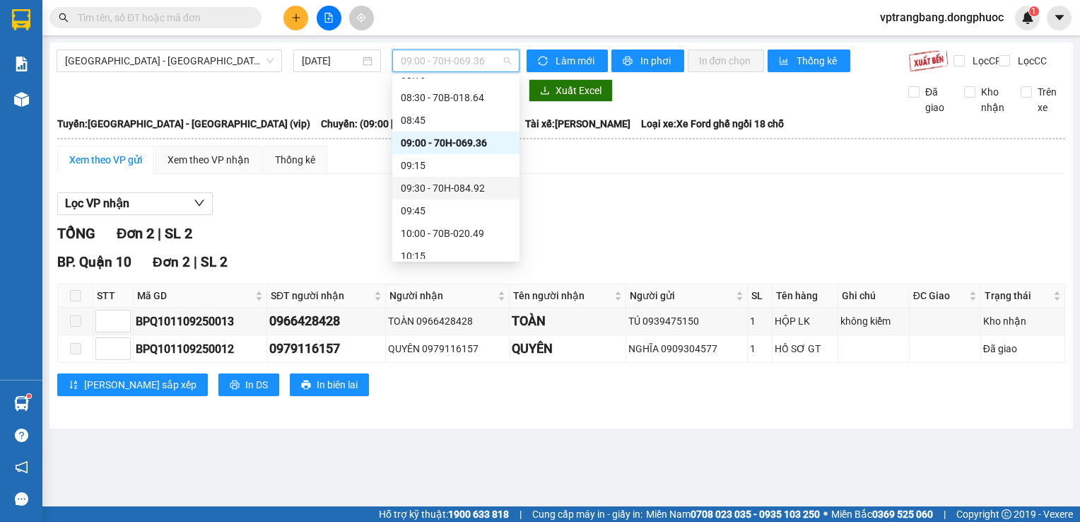
click at [447, 187] on div "09:30 - 70H-084.92" at bounding box center [456, 188] width 110 height 16
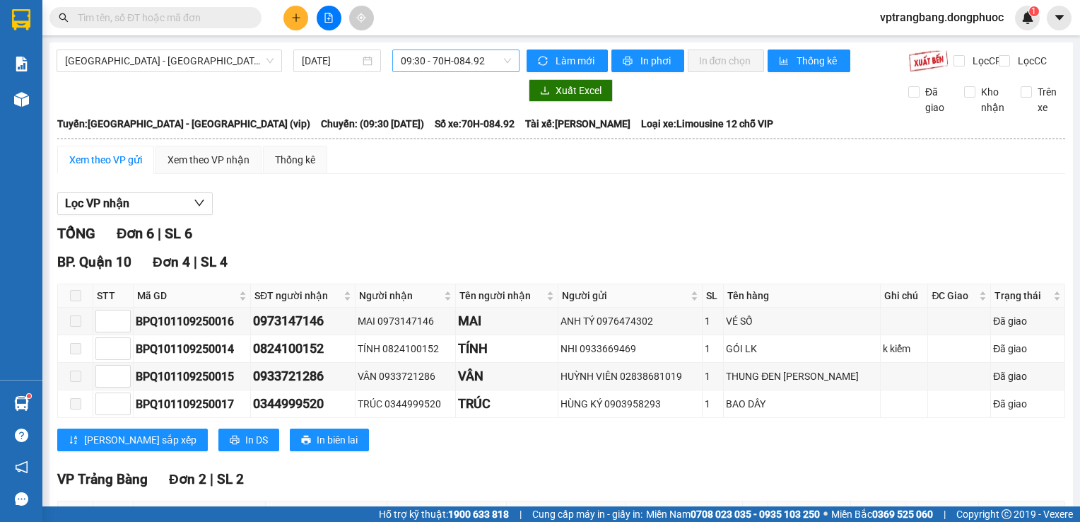
drag, startPoint x: 408, startPoint y: 57, endPoint x: 424, endPoint y: 66, distance: 18.7
click at [408, 57] on span "09:30 - 70H-084.92" at bounding box center [456, 60] width 110 height 21
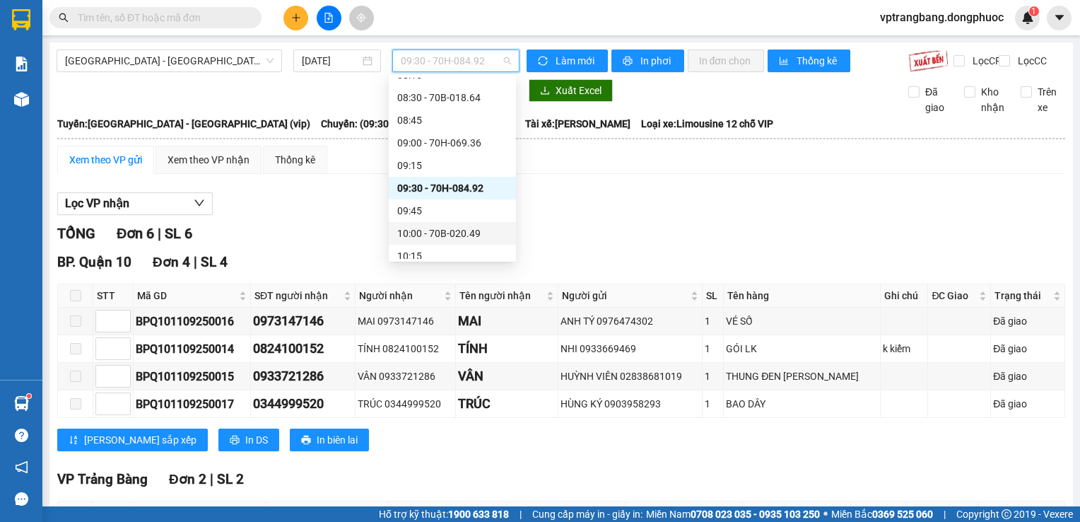
click at [455, 230] on div "10:00 - 70B-020.49" at bounding box center [452, 234] width 110 height 16
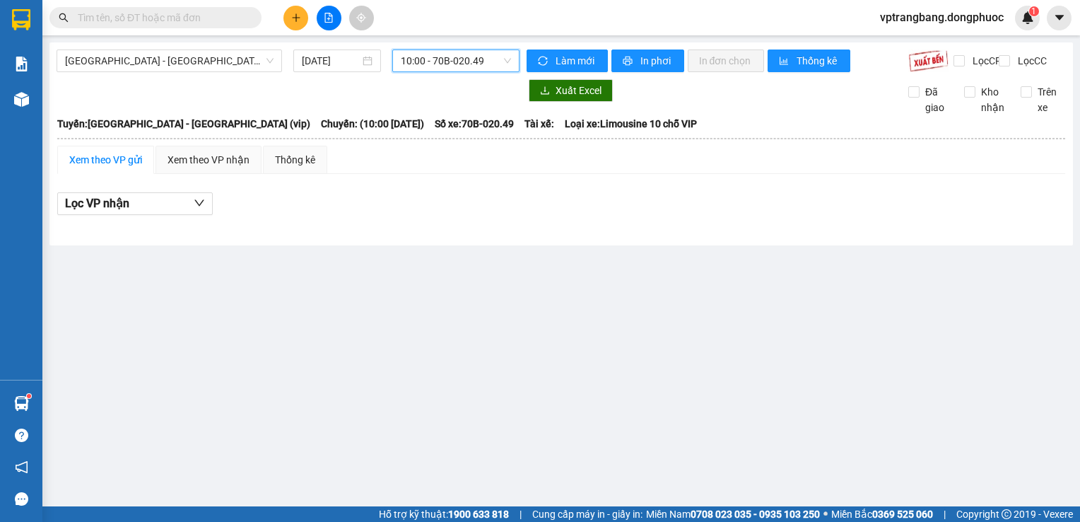
click at [408, 72] on div "Hồ Chí Minh - Tây Ninh (vip) 11/09/2025 10:00 10:00 - 70B-020.49" at bounding box center [288, 60] width 463 height 23
click at [409, 66] on span "10:00 - 70B-020.49" at bounding box center [456, 60] width 110 height 21
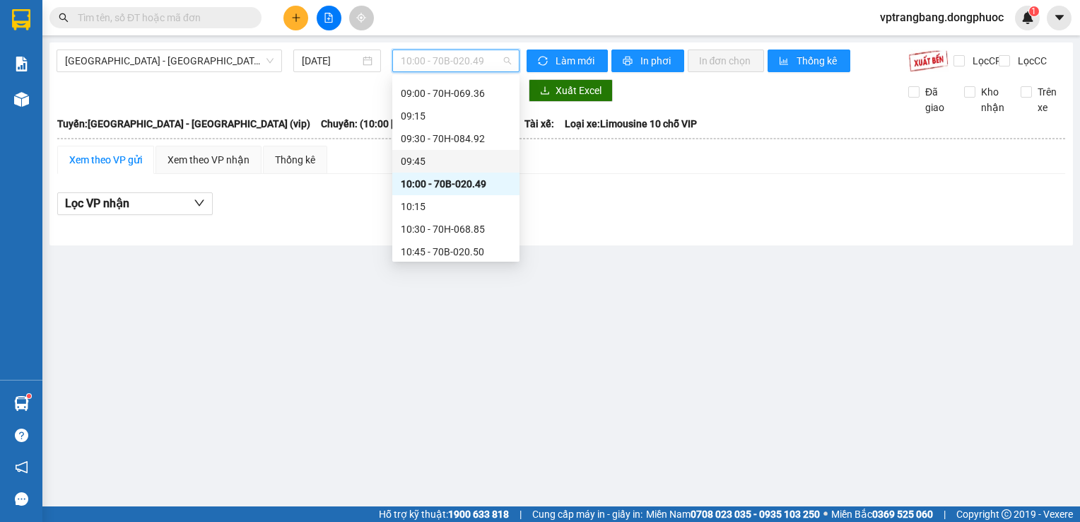
scroll to position [447, 0]
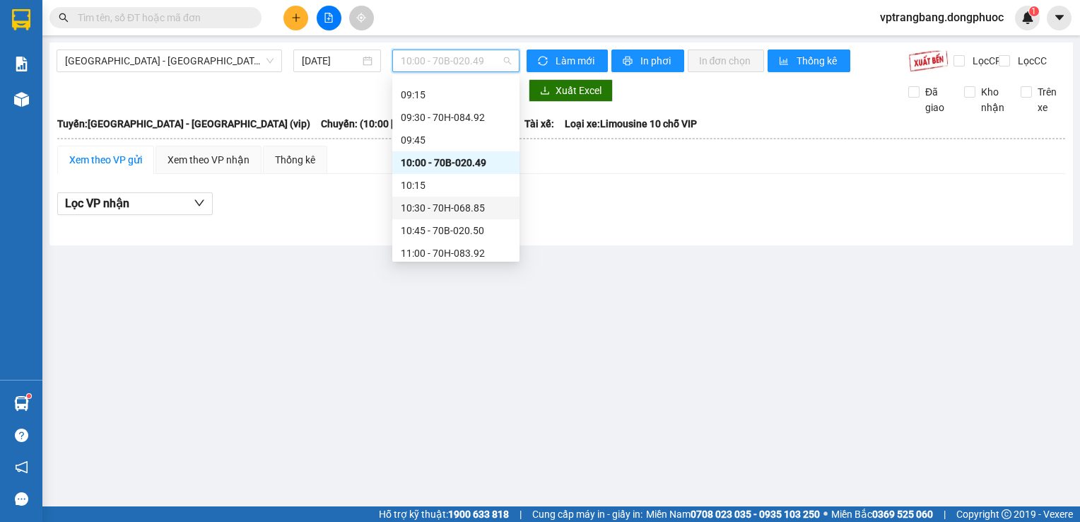
click at [452, 209] on div "10:30 - 70H-068.85" at bounding box center [456, 208] width 110 height 16
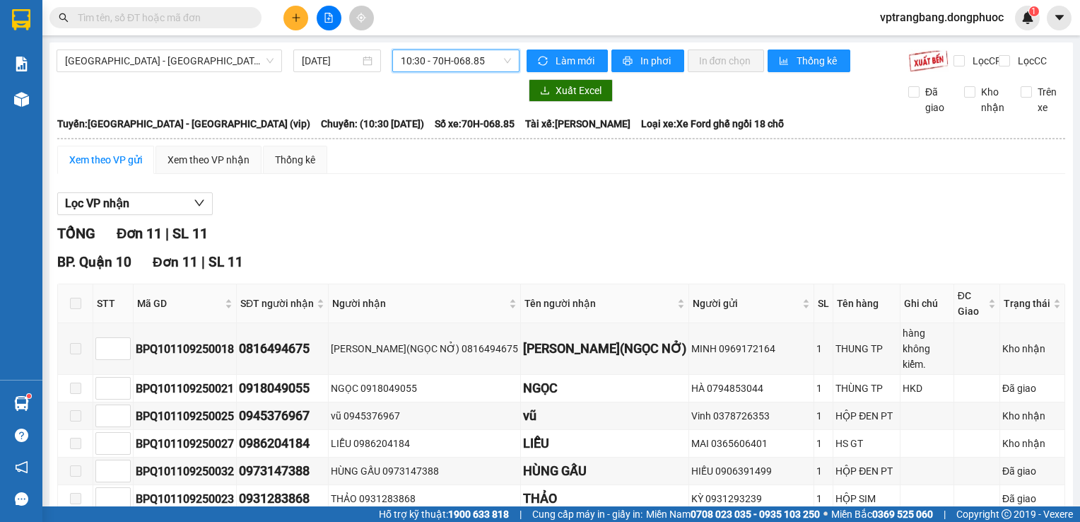
click at [459, 62] on span "10:30 - 70H-068.85" at bounding box center [456, 60] width 110 height 21
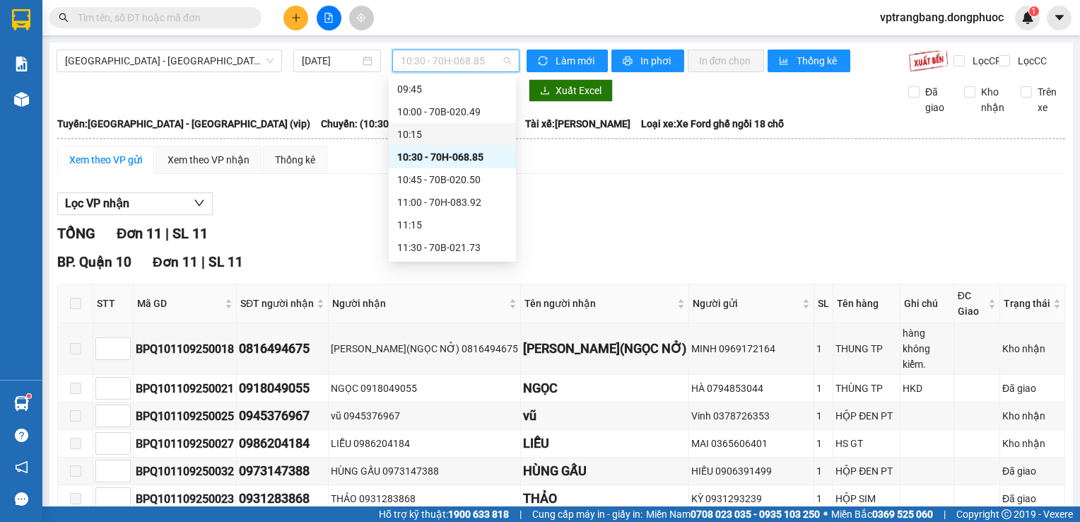
scroll to position [517, 0]
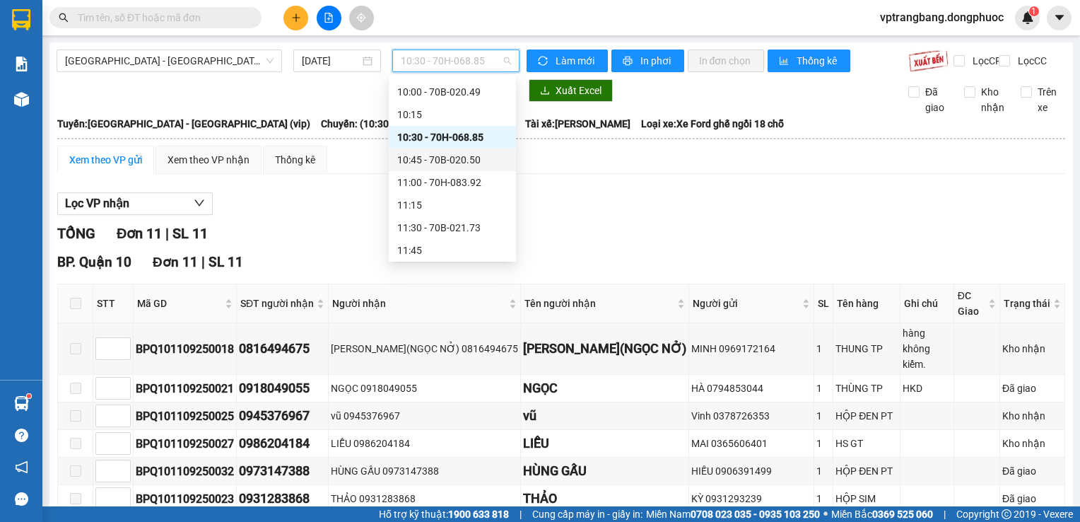
click at [458, 169] on div "10:45 - 70B-020.50" at bounding box center [452, 159] width 127 height 23
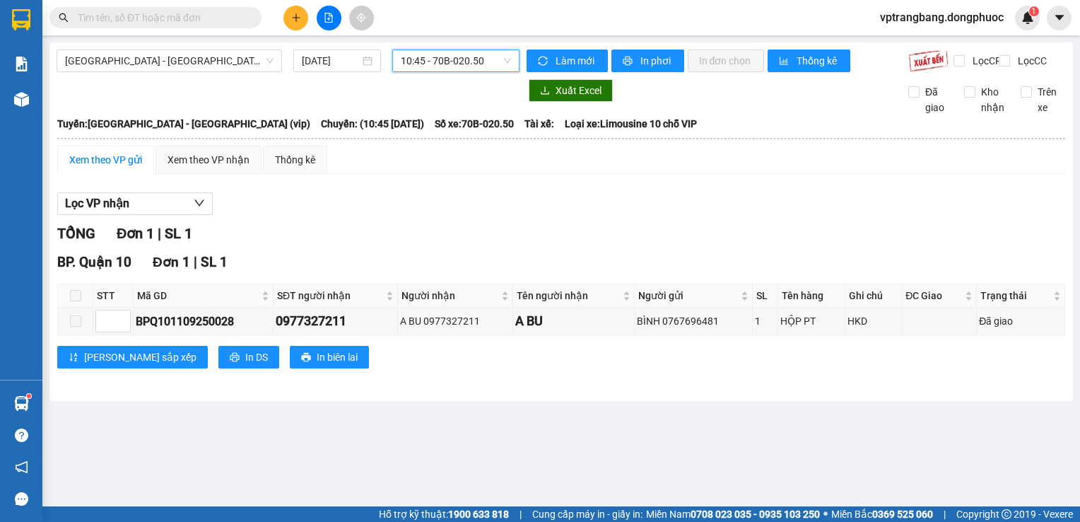
click at [443, 64] on span "10:45 - 70B-020.50" at bounding box center [456, 60] width 110 height 21
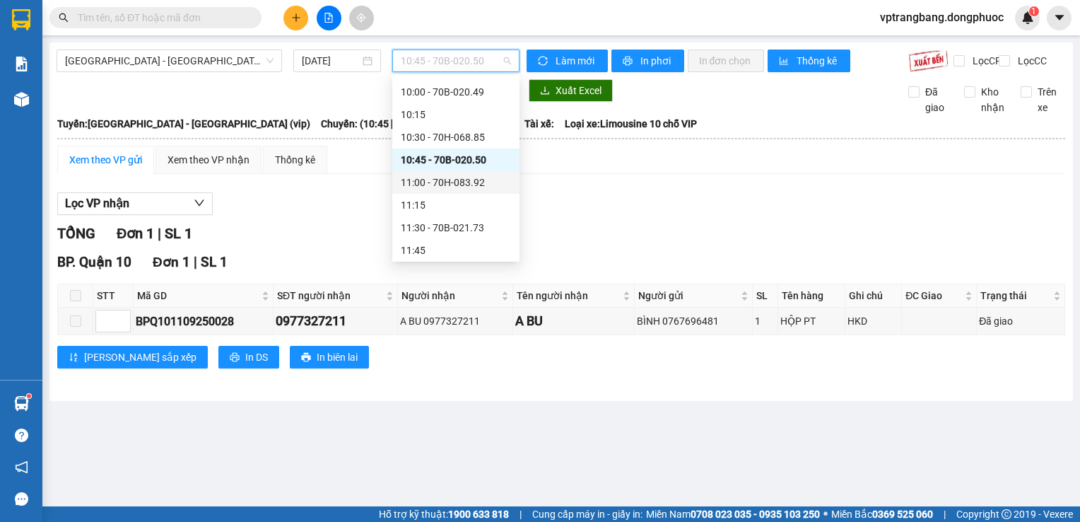
click at [450, 180] on div "11:00 - 70H-083.92" at bounding box center [456, 183] width 110 height 16
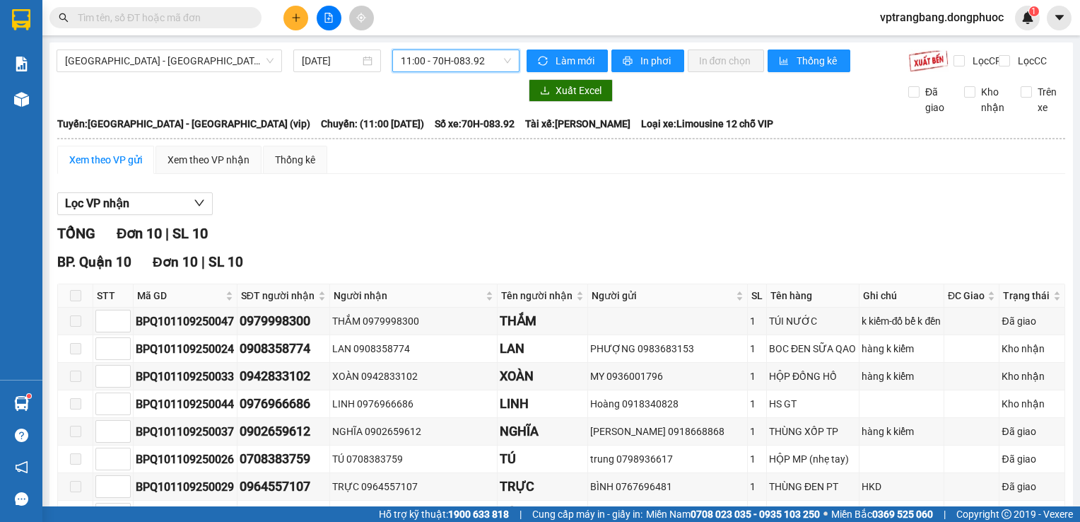
click at [433, 69] on span "11:00 - 70H-083.92" at bounding box center [456, 60] width 110 height 21
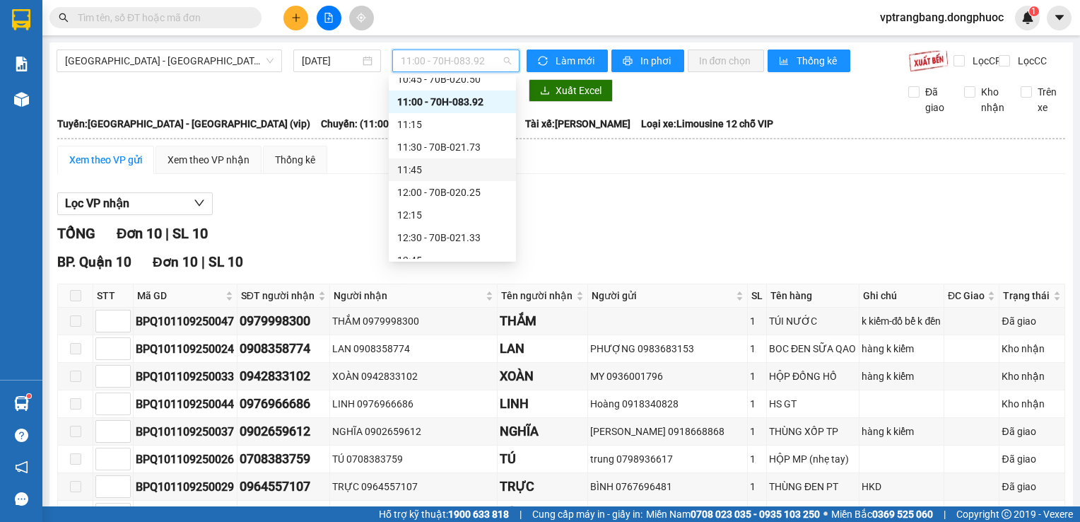
scroll to position [588, 0]
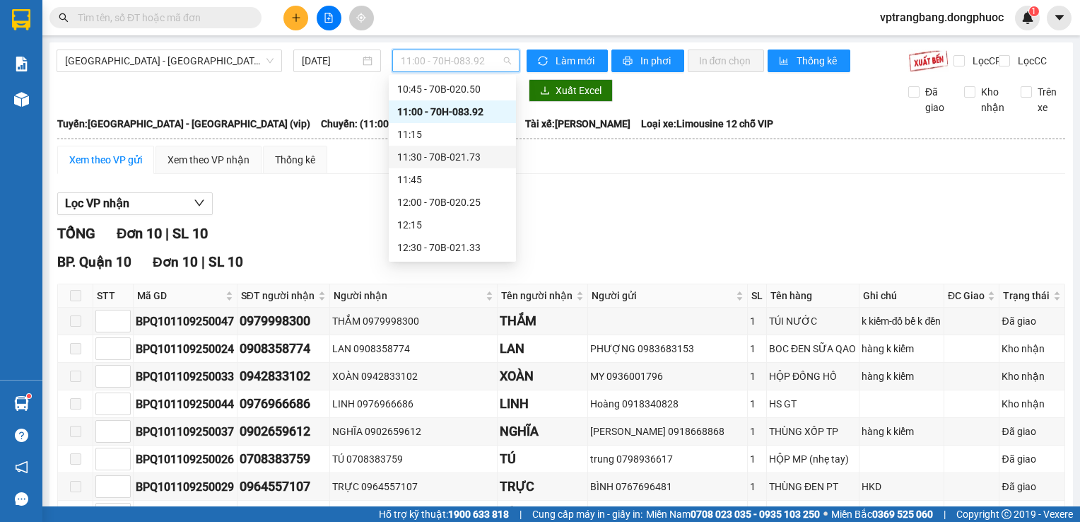
click at [441, 155] on div "11:30 - 70B-021.73" at bounding box center [452, 157] width 110 height 16
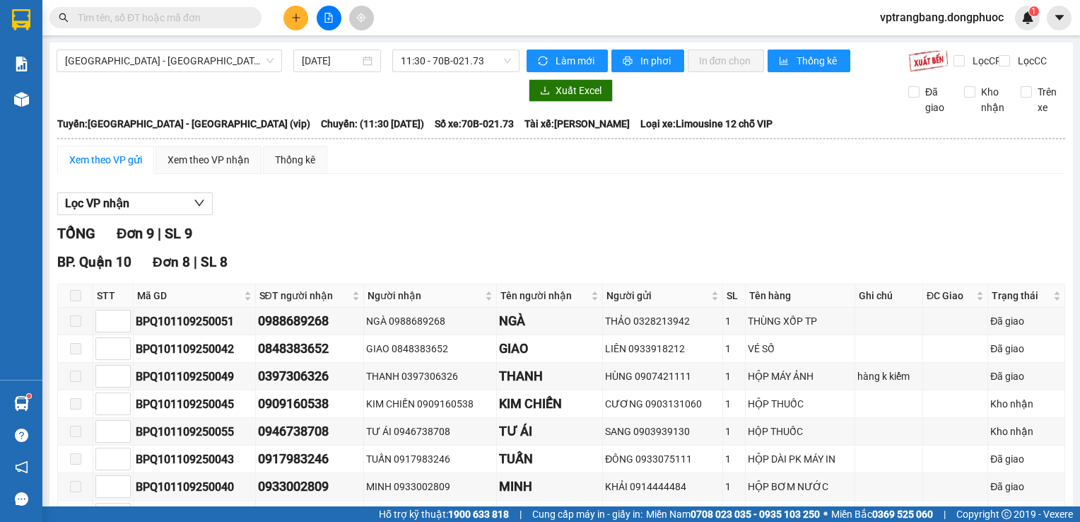
click at [437, 72] on div "Hồ Chí Minh - Tây Ninh (vip) 11/09/2025 11:30 - 70B-021.73" at bounding box center [288, 60] width 463 height 23
click at [434, 62] on span "11:30 - 70B-021.73" at bounding box center [456, 60] width 110 height 21
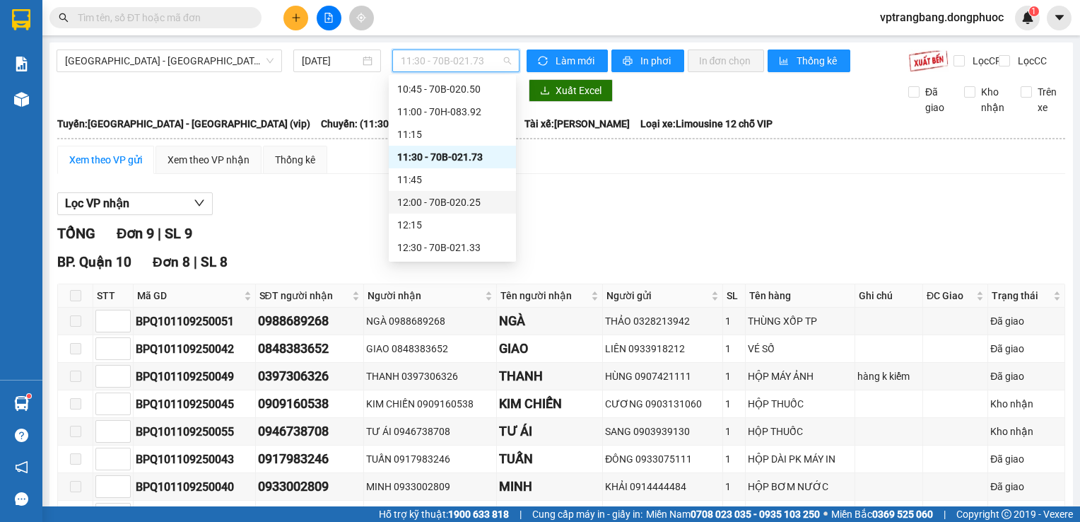
click at [462, 200] on div "12:00 - 70B-020.25" at bounding box center [452, 202] width 110 height 16
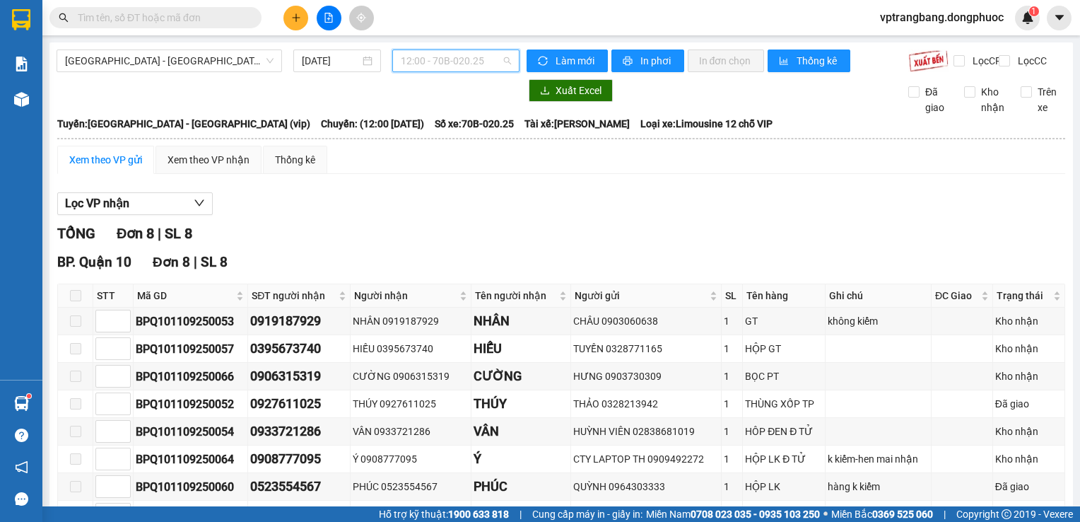
click at [441, 70] on span "12:00 - 70B-020.25" at bounding box center [456, 60] width 110 height 21
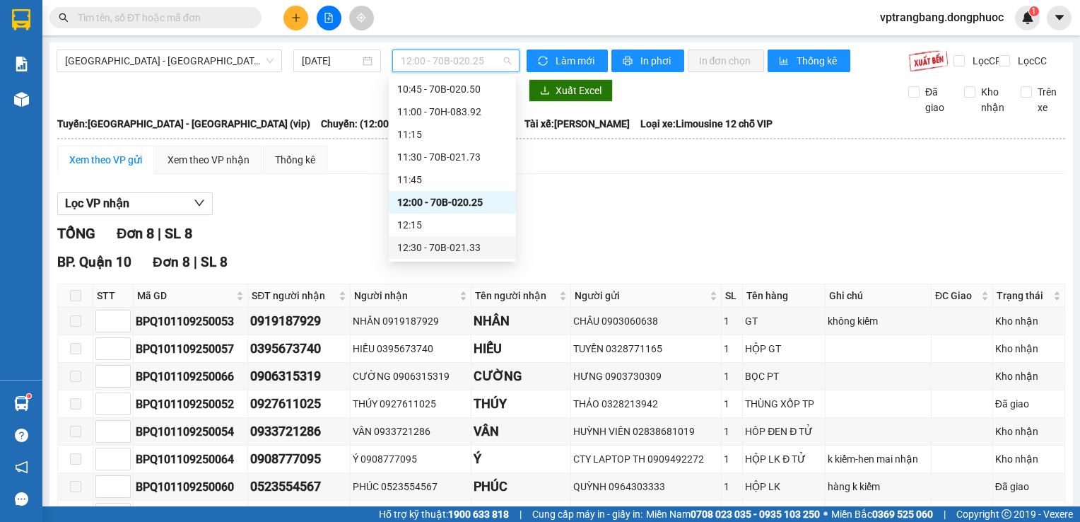
click at [457, 244] on div "12:30 - 70B-021.33" at bounding box center [452, 248] width 110 height 16
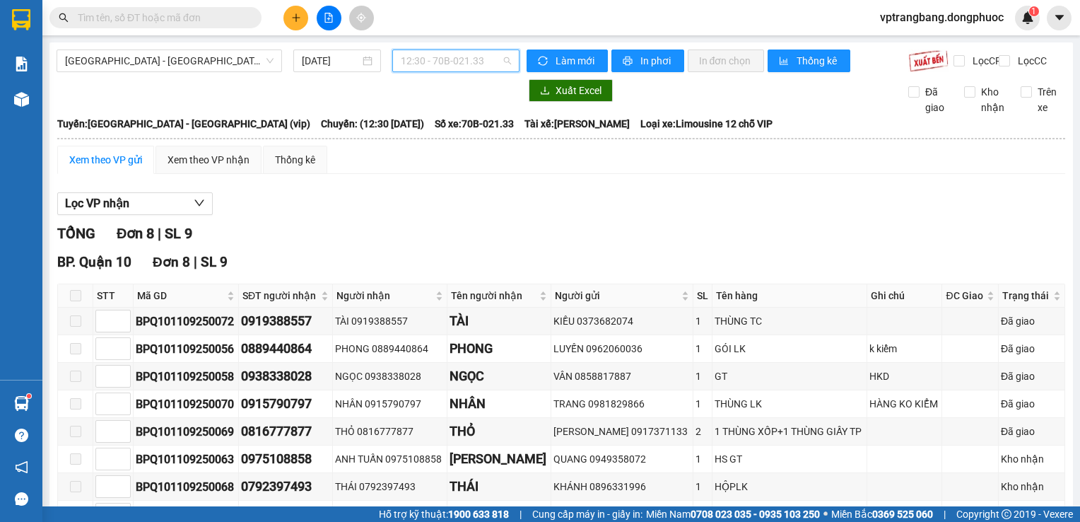
click at [416, 64] on span "12:30 - 70B-021.33" at bounding box center [456, 60] width 110 height 21
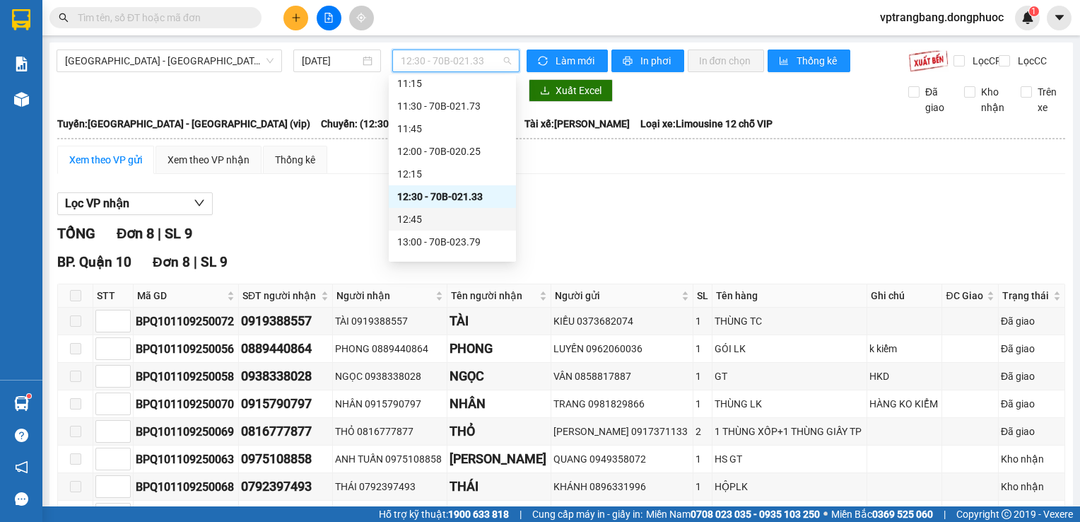
scroll to position [659, 0]
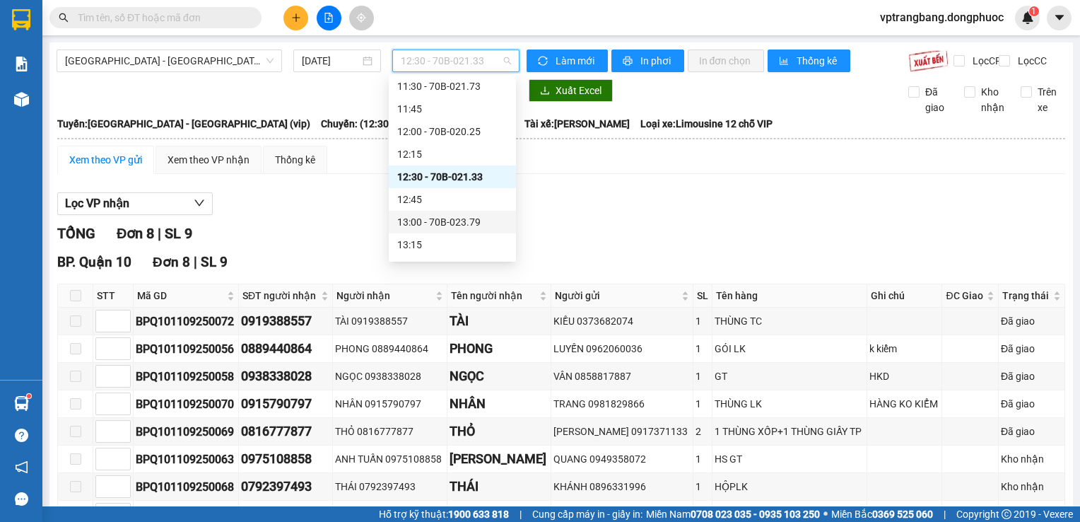
click at [457, 224] on div "13:00 - 70B-023.79" at bounding box center [452, 222] width 110 height 16
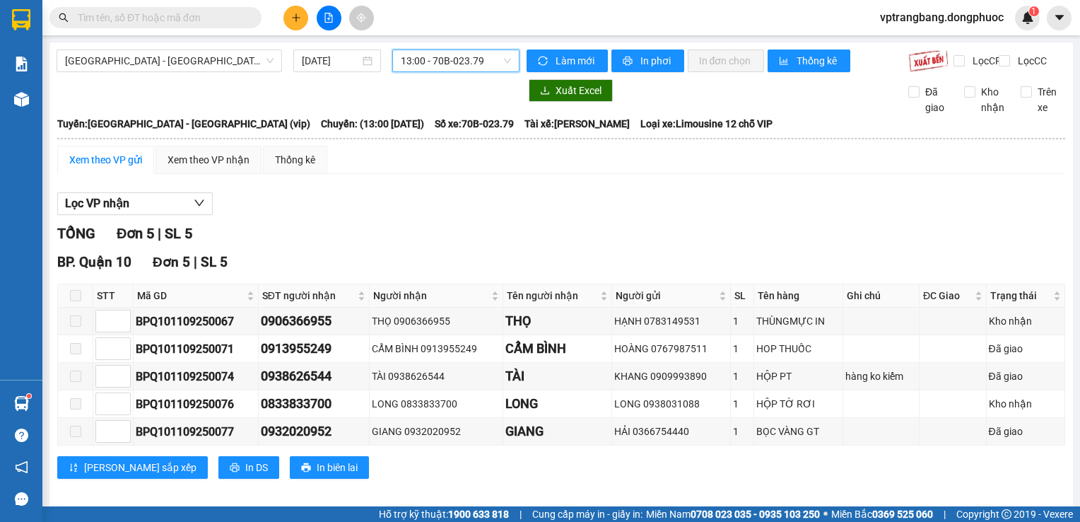
click at [435, 65] on span "13:00 - 70B-023.79" at bounding box center [456, 60] width 110 height 21
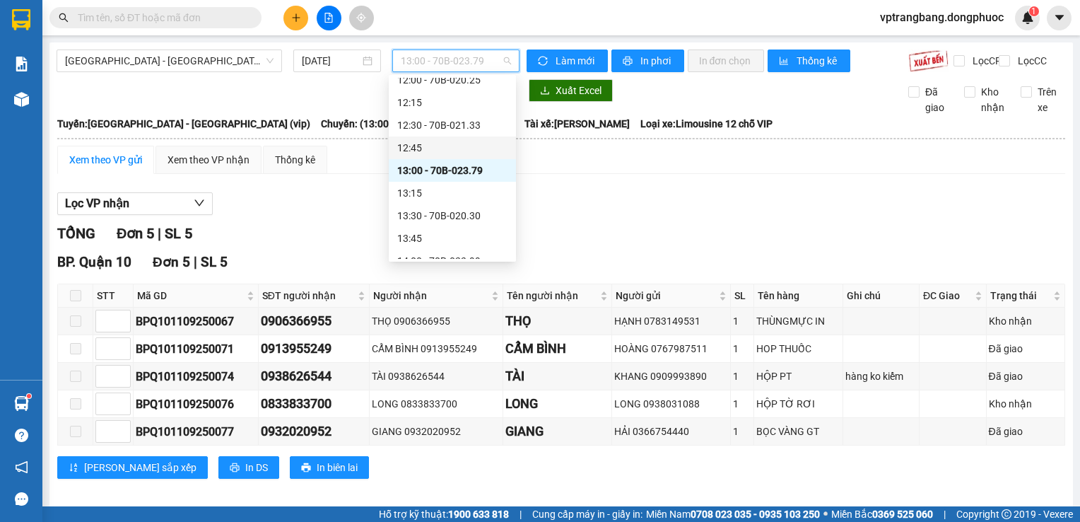
scroll to position [730, 0]
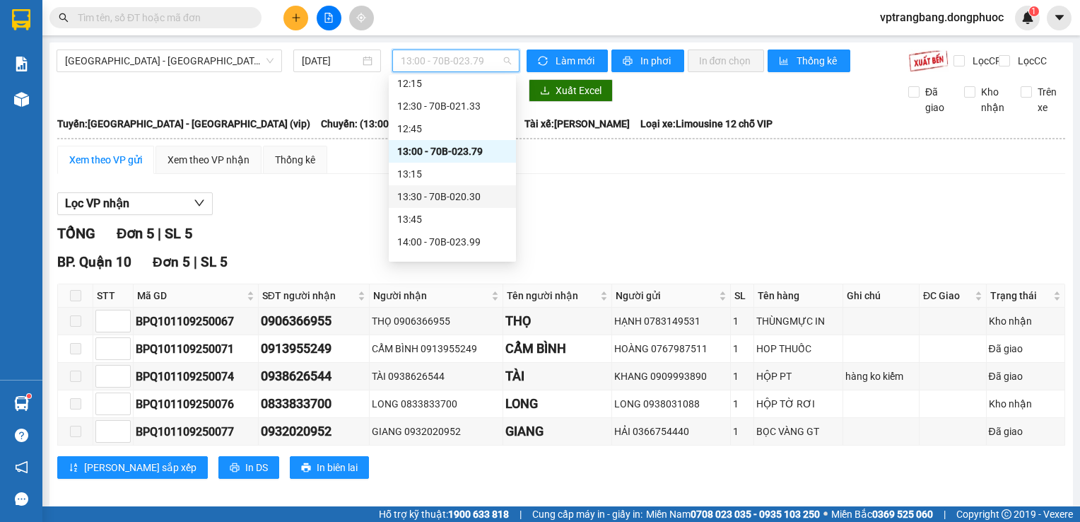
click at [458, 201] on div "13:30 - 70B-020.30" at bounding box center [452, 197] width 110 height 16
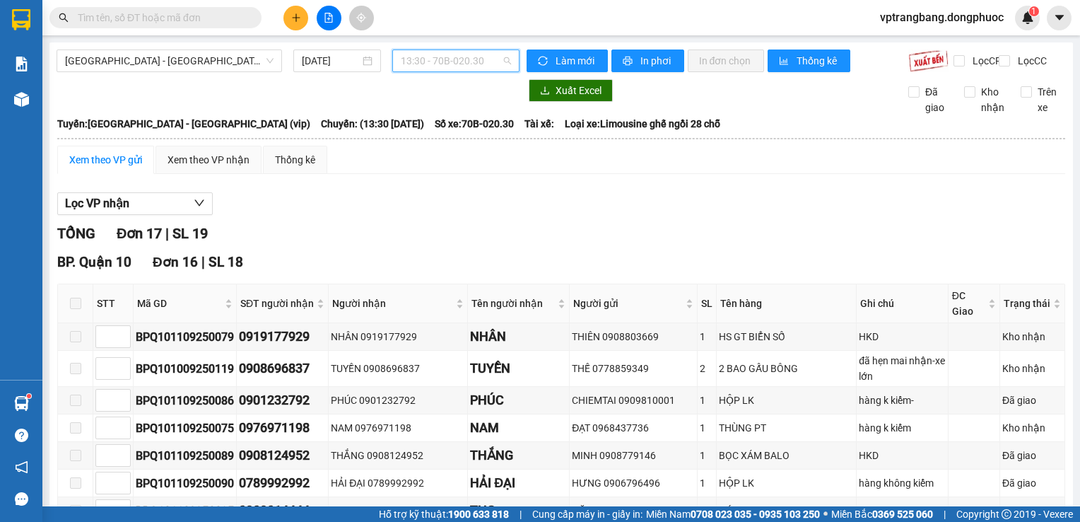
click at [437, 64] on span "13:30 - 70B-020.30" at bounding box center [456, 60] width 110 height 21
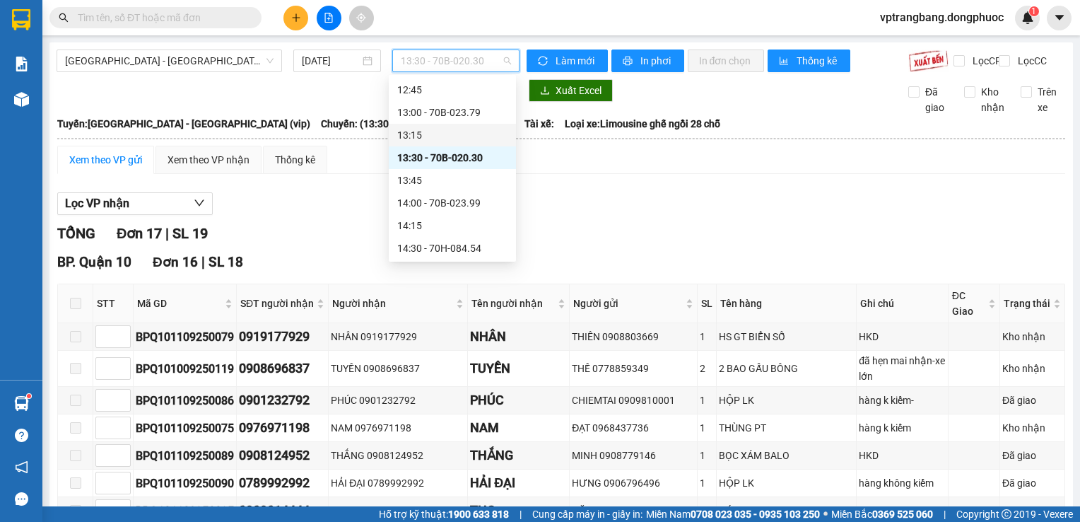
scroll to position [800, 0]
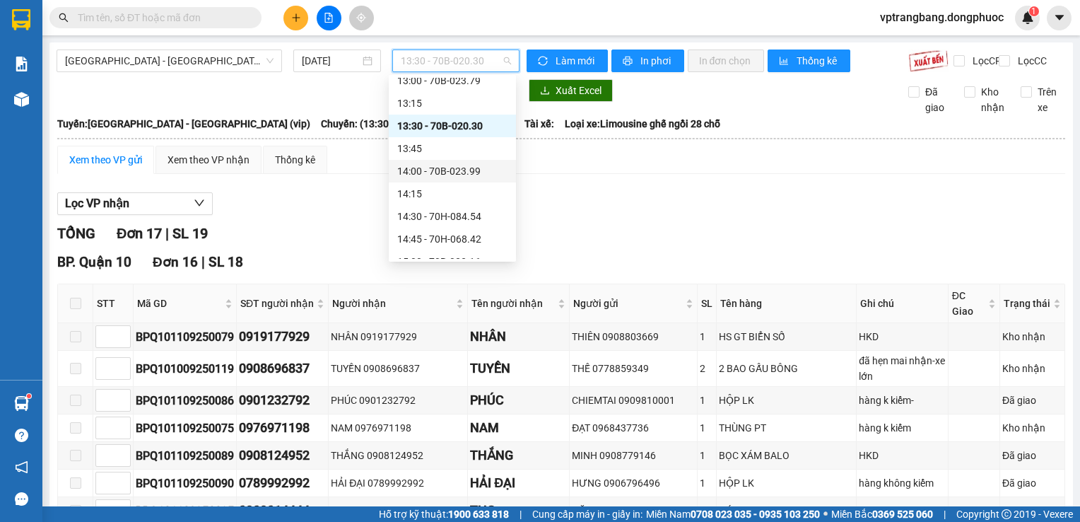
click at [435, 171] on div "14:00 - 70B-023.99" at bounding box center [452, 171] width 110 height 16
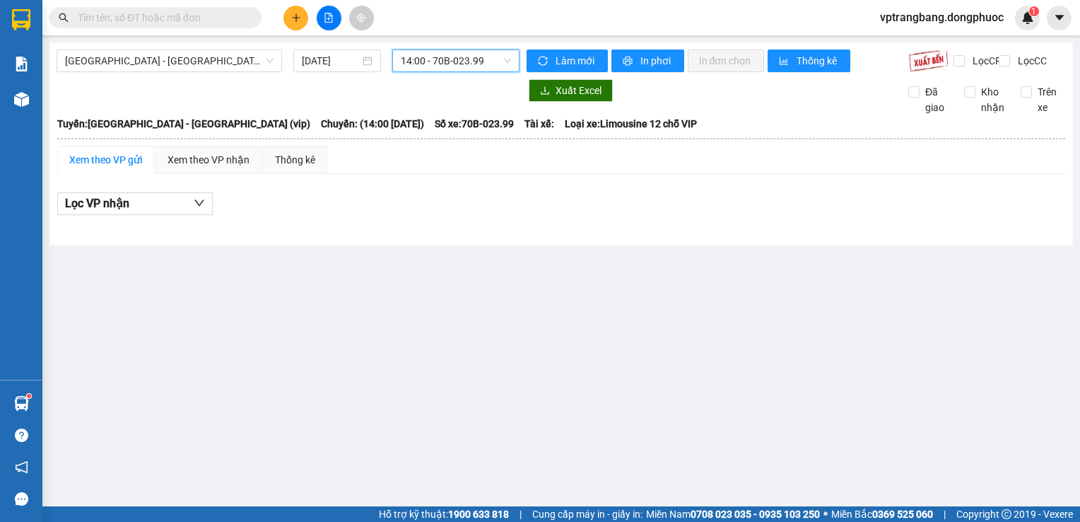
click at [452, 66] on span "14:00 - 70B-023.99" at bounding box center [456, 60] width 110 height 21
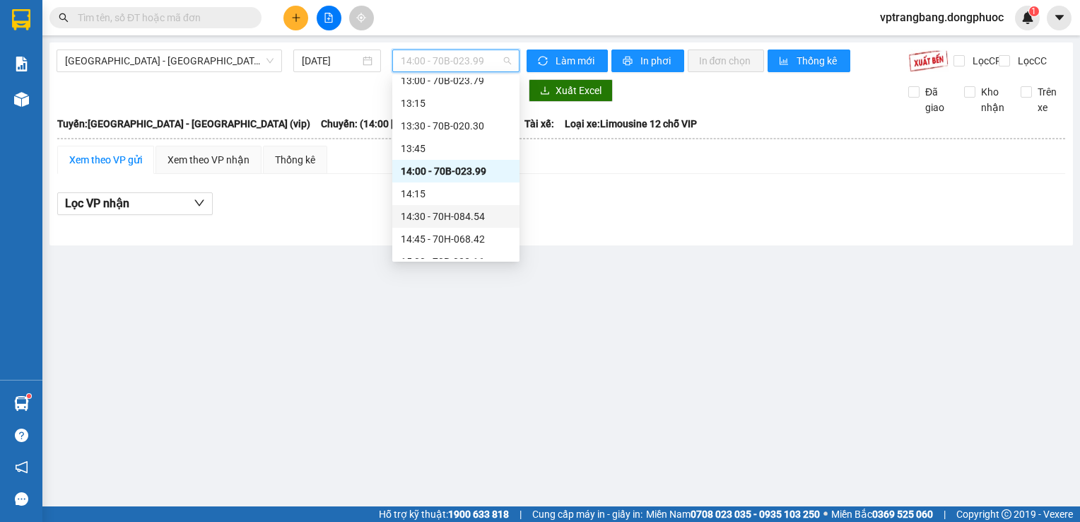
click at [464, 219] on div "14:30 - 70H-084.54" at bounding box center [456, 217] width 110 height 16
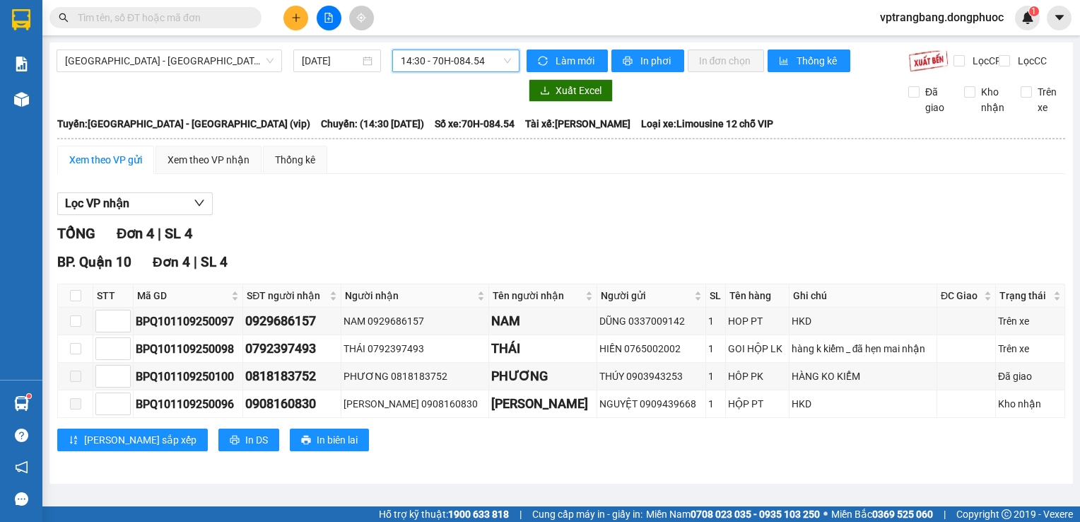
click at [464, 60] on span "14:30 - 70H-084.54" at bounding box center [456, 60] width 110 height 21
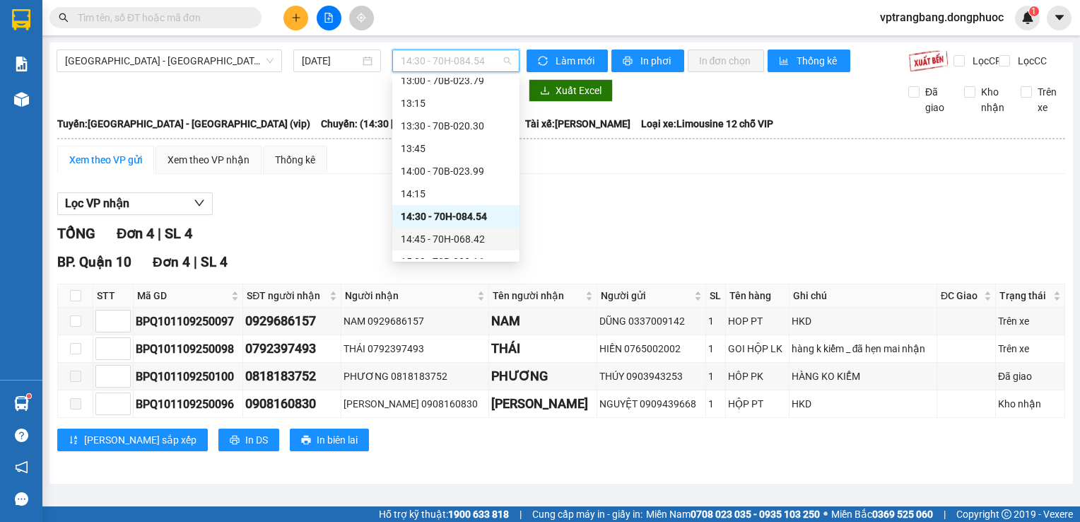
click at [475, 245] on div "14:45 - 70H-068.42" at bounding box center [456, 239] width 110 height 16
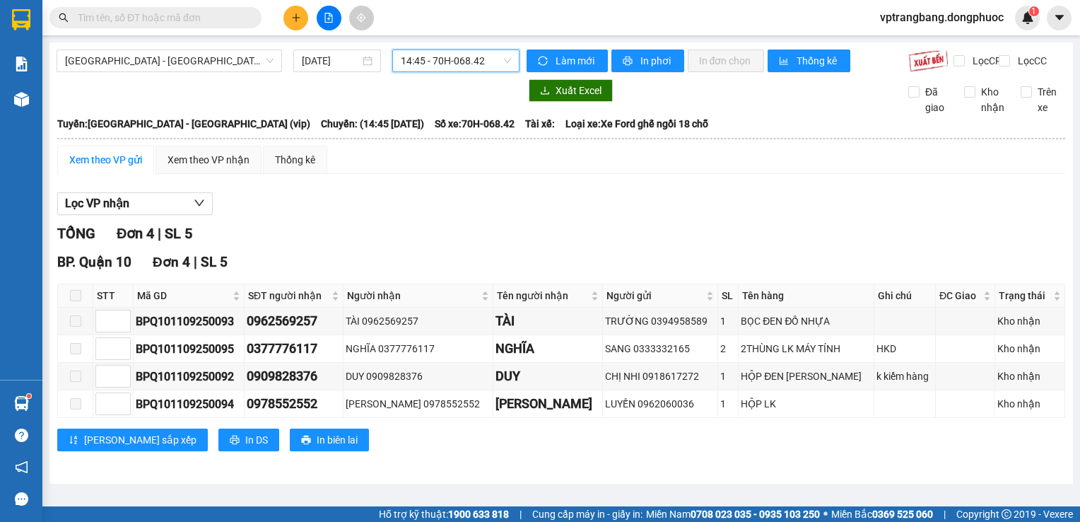
click at [414, 61] on span "14:45 - 70H-068.42" at bounding box center [456, 60] width 110 height 21
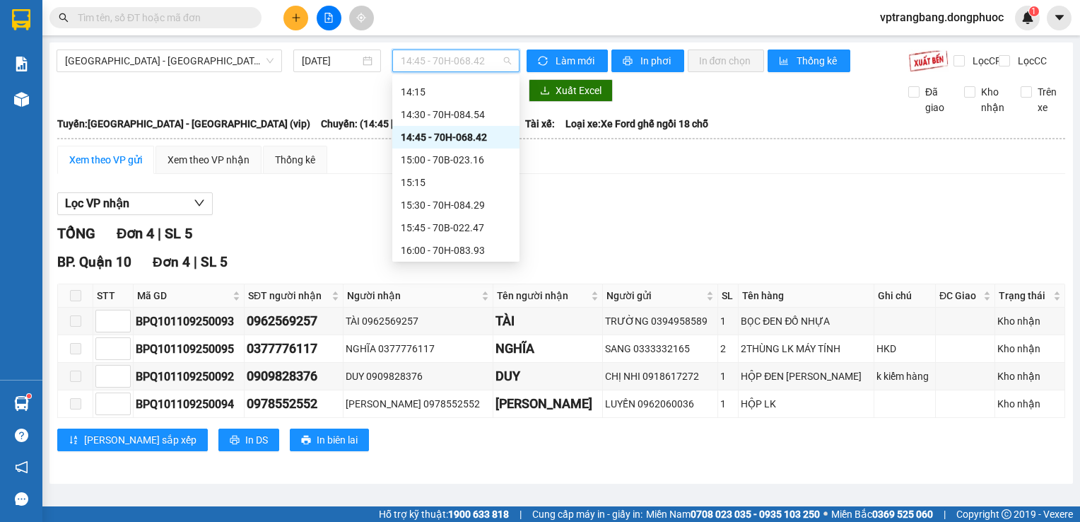
scroll to position [942, 0]
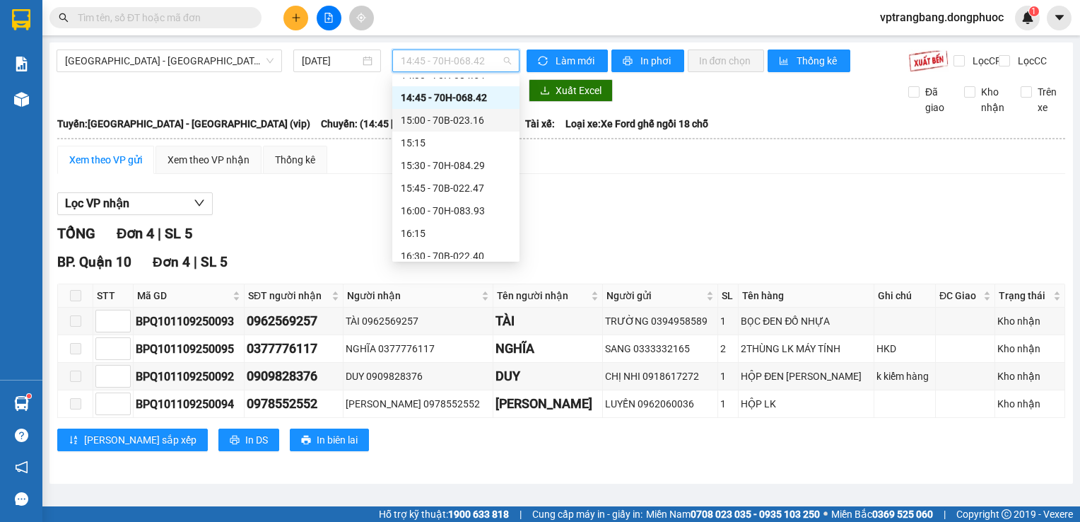
click at [447, 126] on div "15:00 - 70B-023.16" at bounding box center [456, 120] width 110 height 16
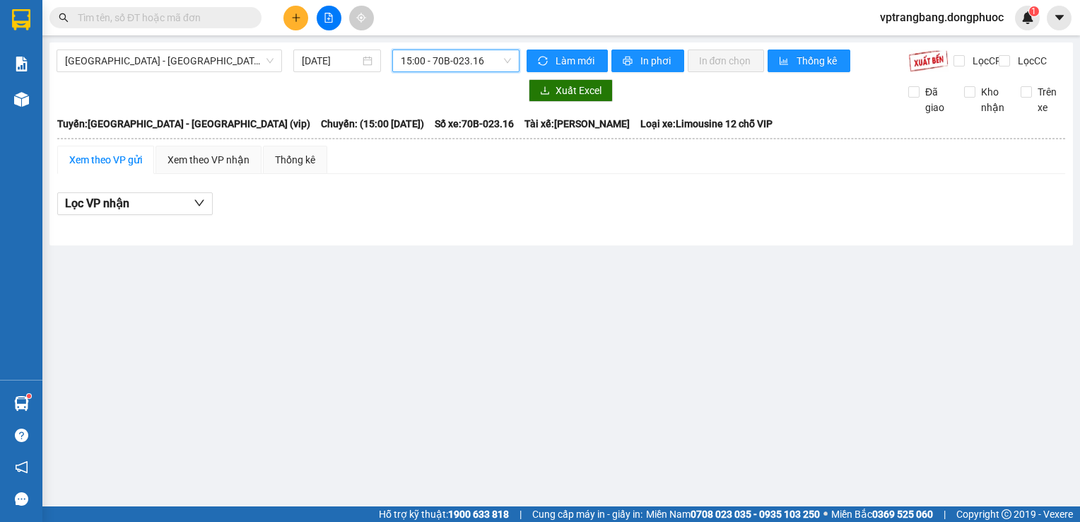
click at [436, 54] on span "15:00 - 70B-023.16" at bounding box center [456, 60] width 110 height 21
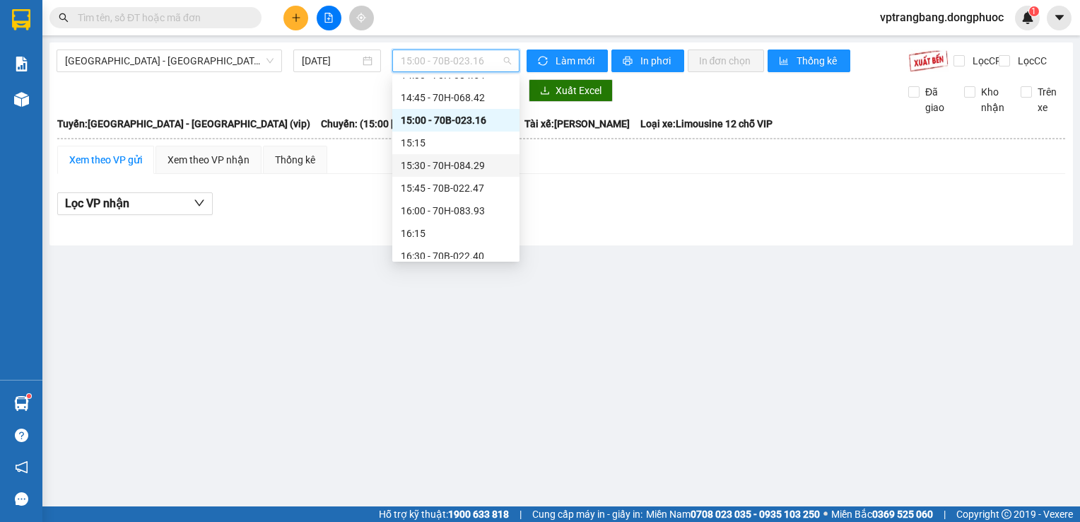
click at [462, 168] on div "15:30 - 70H-084.29" at bounding box center [456, 166] width 110 height 16
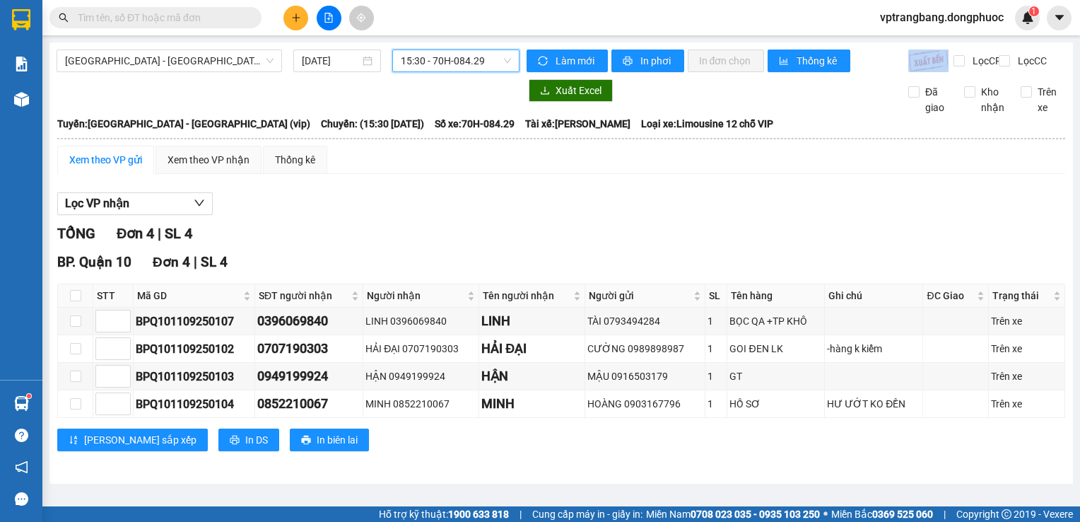
click at [435, 51] on div "Hồ Chí Minh - Tây Ninh (vip) 11/09/2025 15:30 15:30 - 70H-084.29 Làm mới In phơ…" at bounding box center [561, 262] width 1024 height 441
drag, startPoint x: 435, startPoint y: 51, endPoint x: 411, endPoint y: 64, distance: 27.5
click at [411, 64] on span "15:30 - 70H-084.29" at bounding box center [456, 60] width 110 height 21
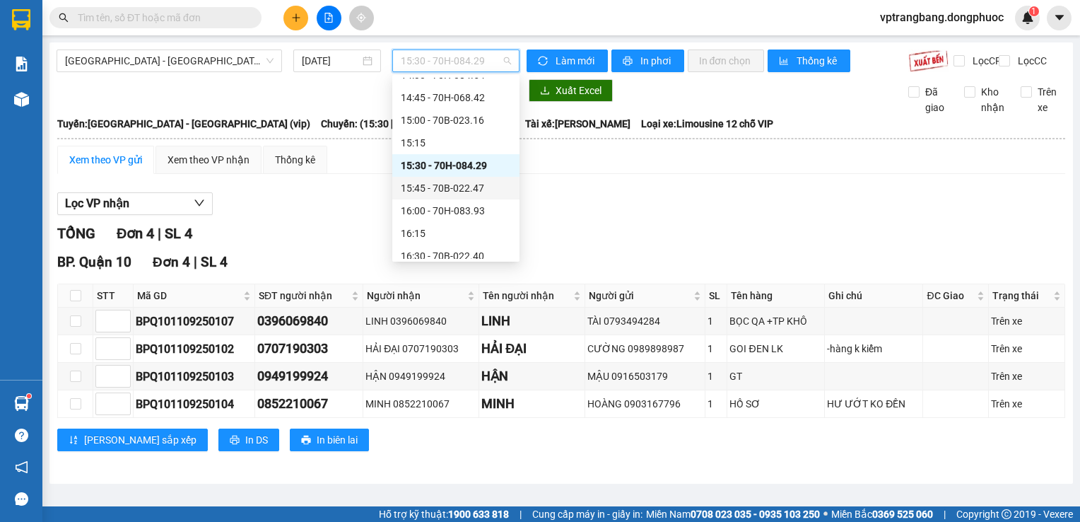
click at [445, 187] on div "15:45 - 70B-022.47" at bounding box center [456, 188] width 110 height 16
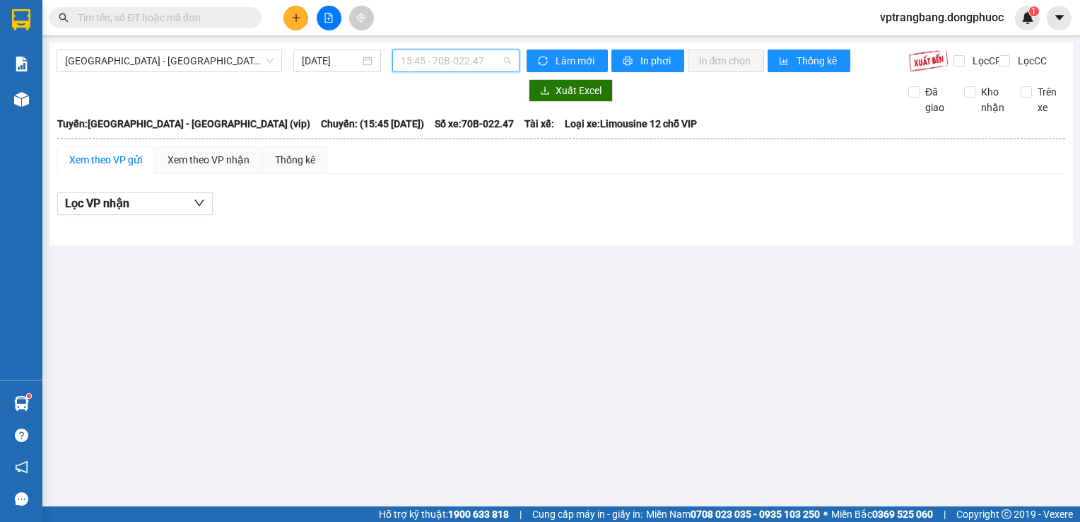
click at [451, 66] on span "15:45 - 70B-022.47" at bounding box center [456, 60] width 110 height 21
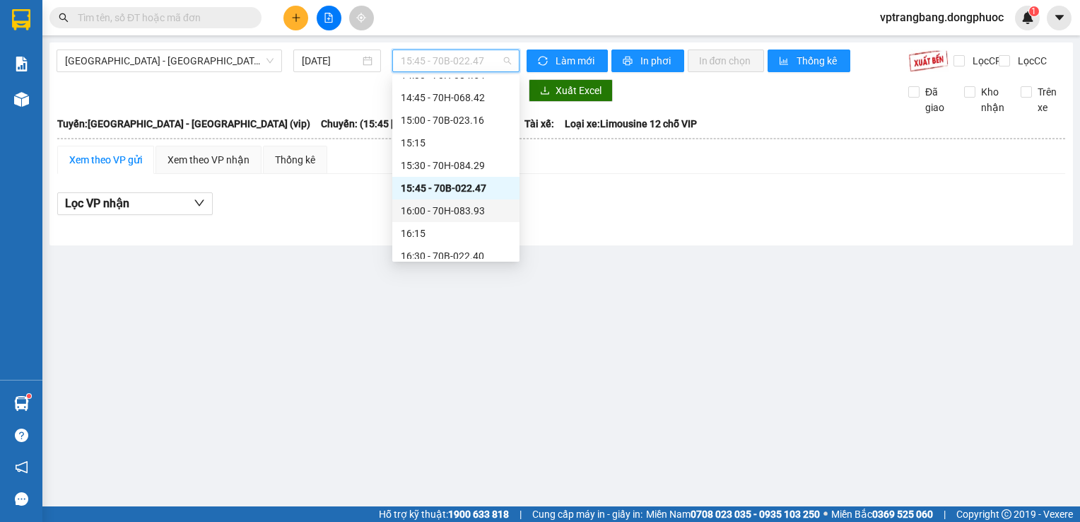
click at [455, 213] on div "16:00 - 70H-083.93" at bounding box center [456, 211] width 110 height 16
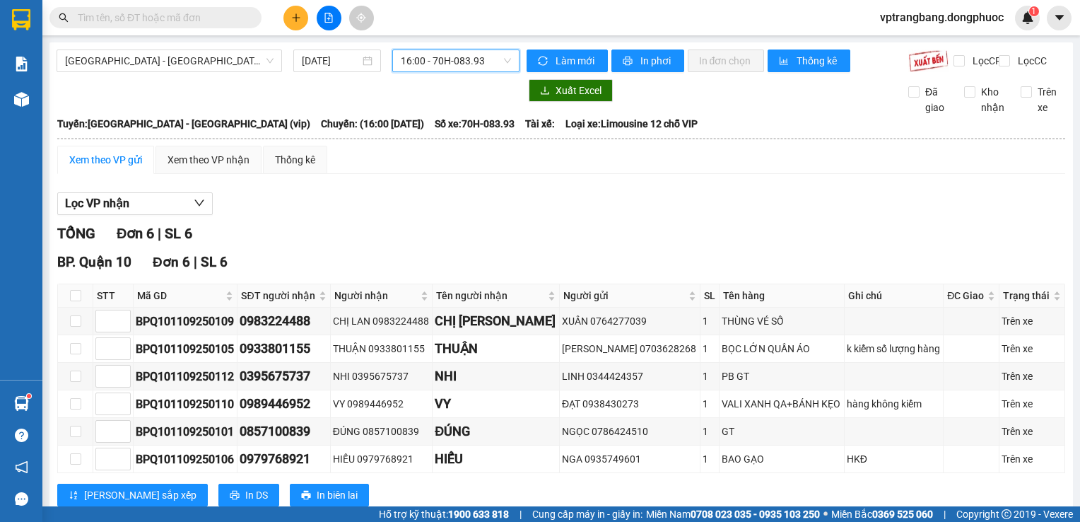
click at [428, 54] on span "16:00 - 70H-083.93" at bounding box center [456, 60] width 110 height 21
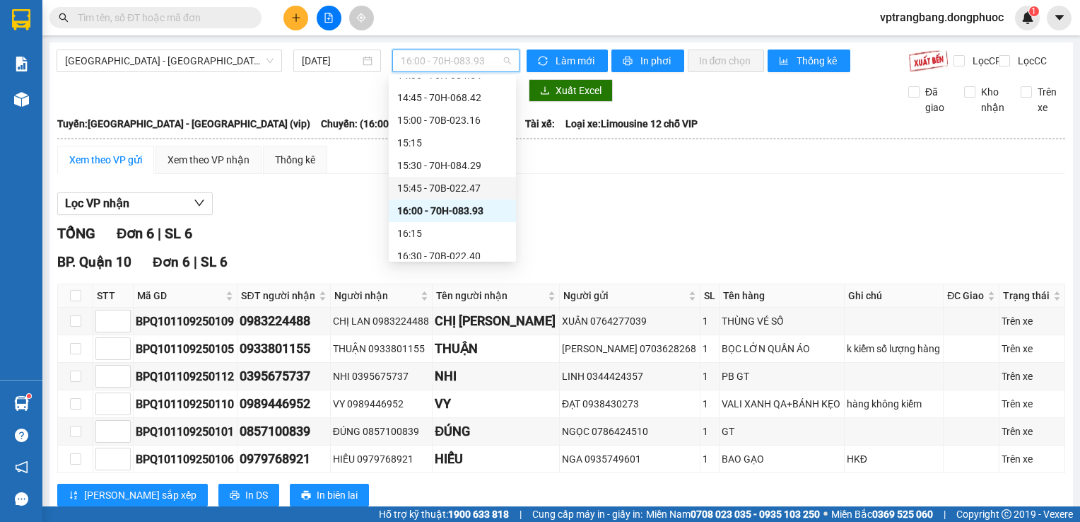
scroll to position [1012, 0]
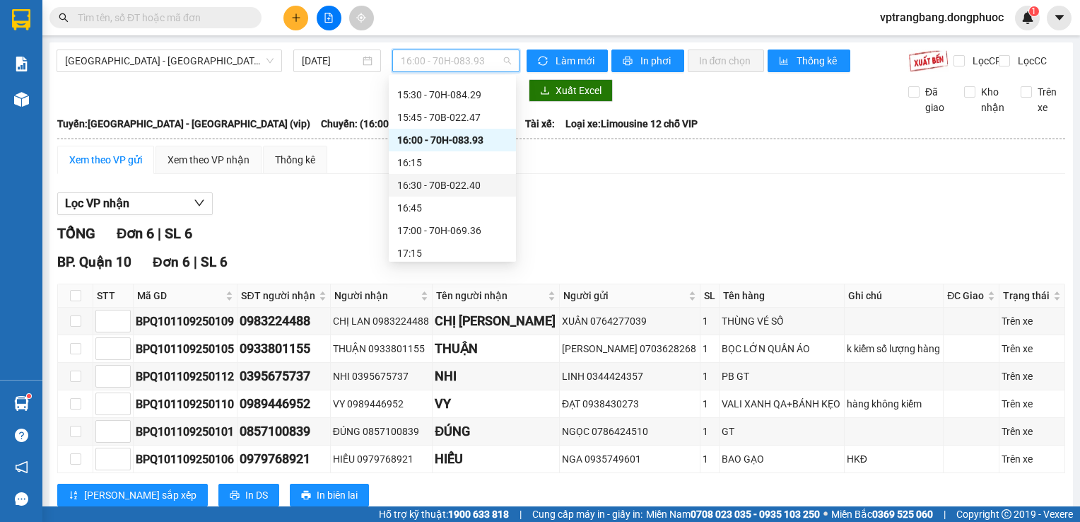
click at [458, 185] on div "16:30 - 70B-022.40" at bounding box center [452, 185] width 110 height 16
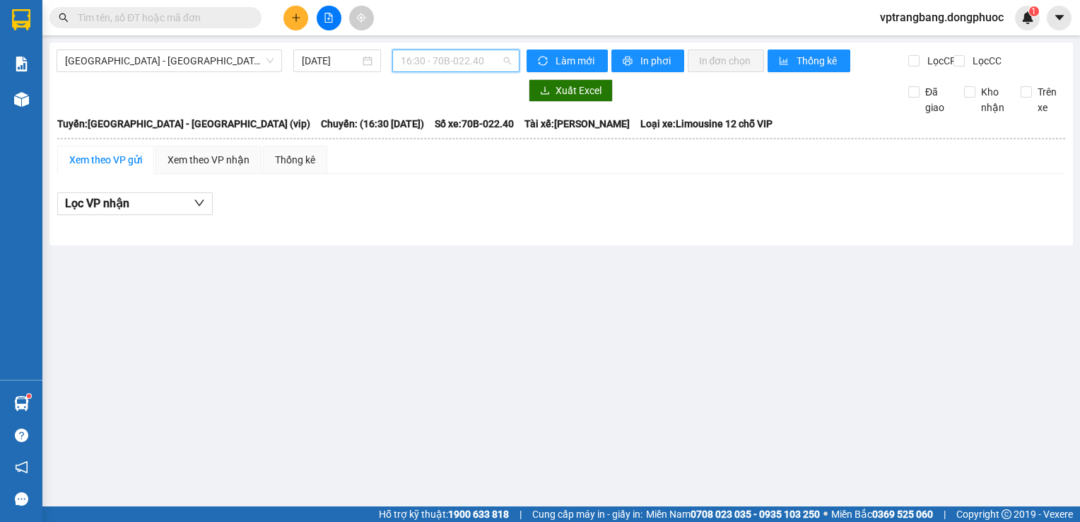
click at [455, 63] on span "16:30 - 70B-022.40" at bounding box center [456, 60] width 110 height 21
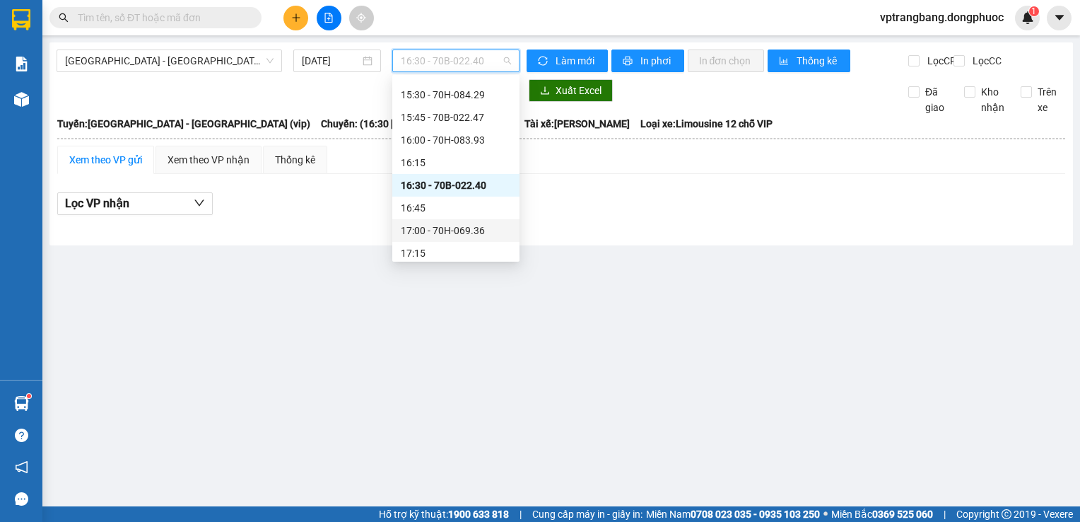
click at [455, 229] on div "17:00 - 70H-069.36" at bounding box center [456, 231] width 110 height 16
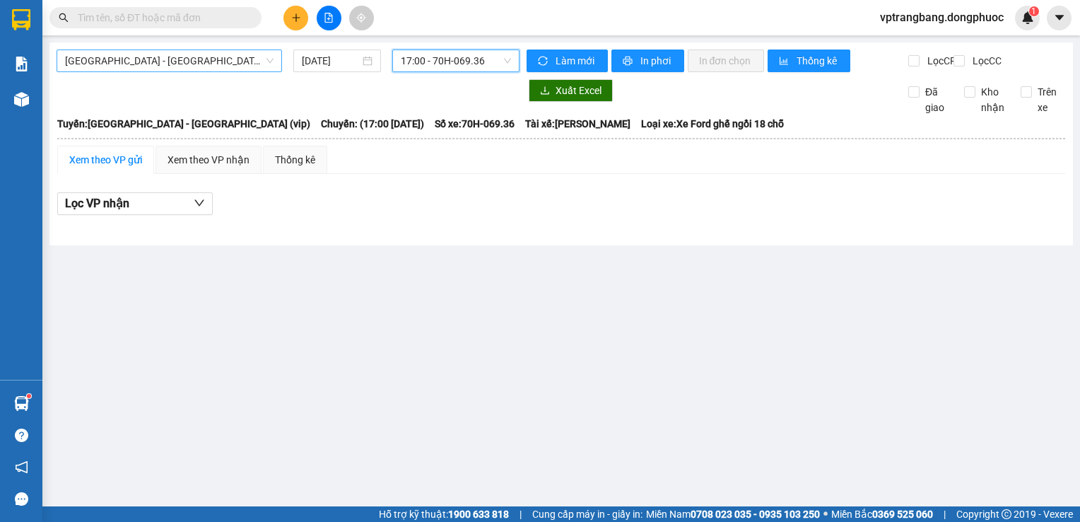
click at [173, 58] on span "Hồ Chí Minh - Tây Ninh (vip)" at bounding box center [169, 60] width 209 height 21
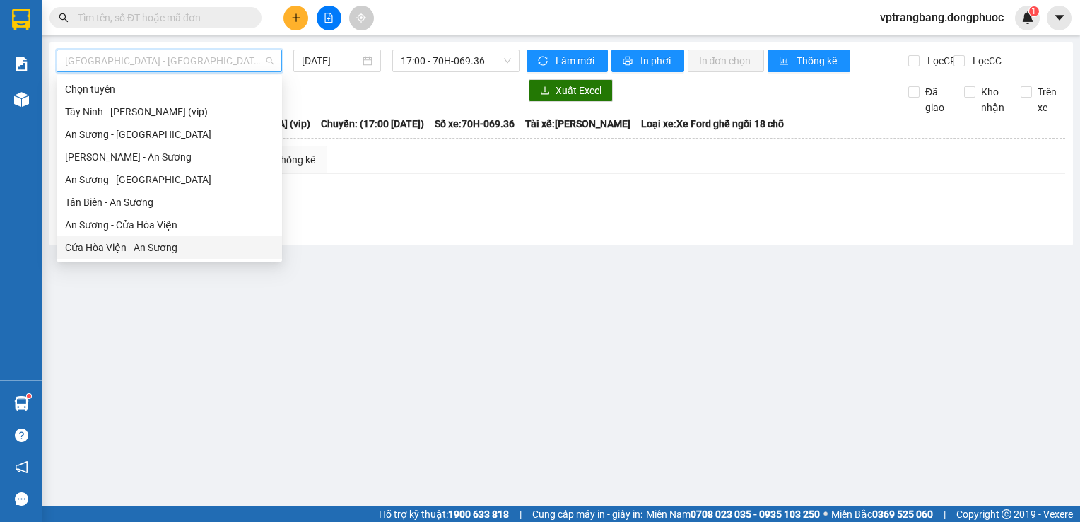
click at [158, 247] on div "Cửa Hòa Viện - An Sương" at bounding box center [169, 248] width 209 height 16
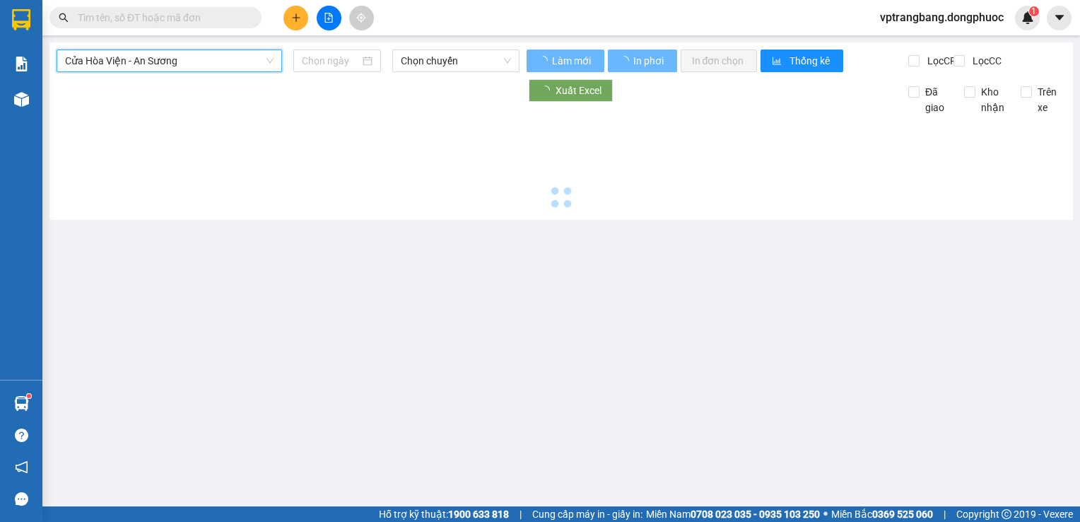
type input "11/09/2025"
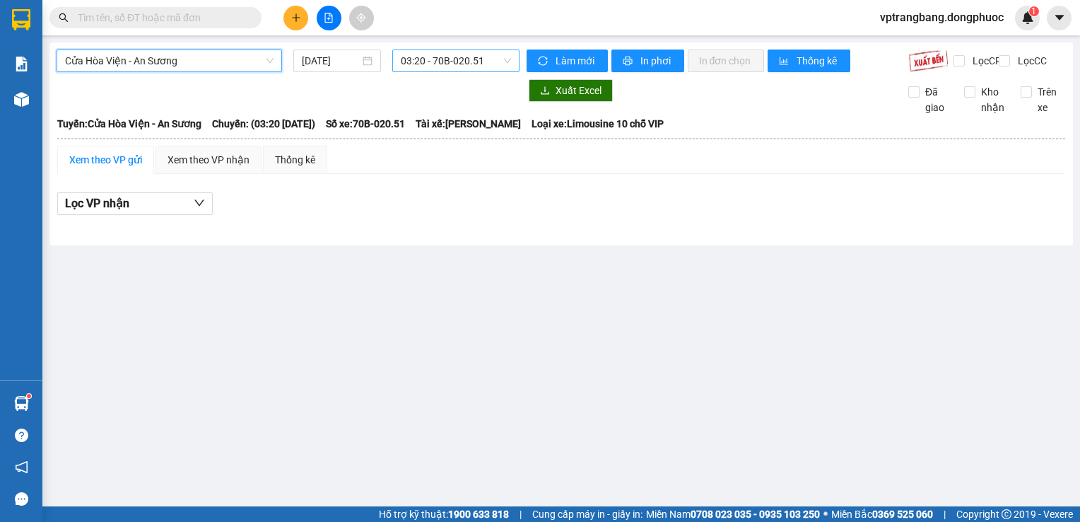
click at [449, 65] on span "03:20 - 70B-020.51" at bounding box center [456, 60] width 110 height 21
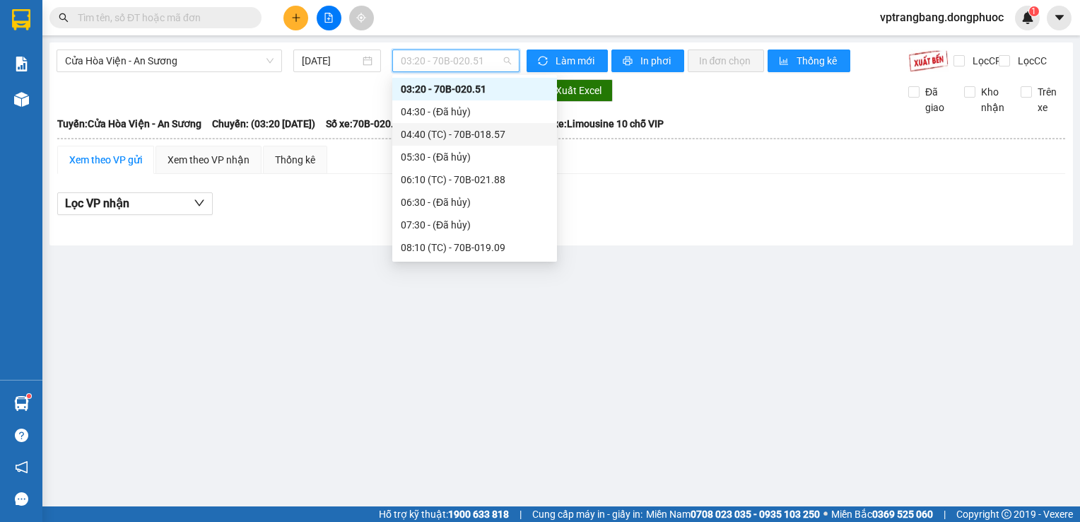
click at [446, 129] on div "04:40 (TC) - 70B-018.57" at bounding box center [475, 135] width 148 height 16
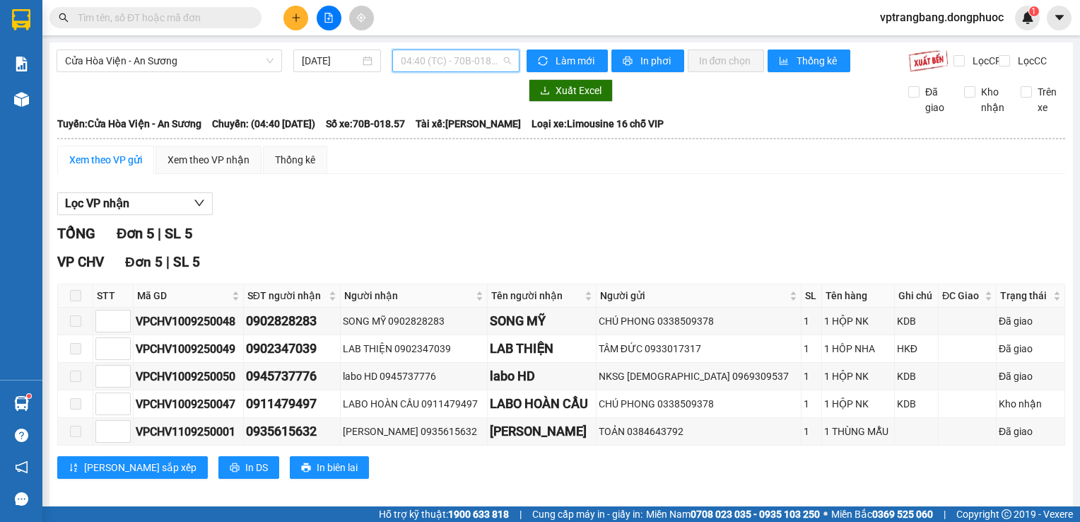
click at [434, 58] on span "04:40 (TC) - 70B-018.57" at bounding box center [456, 60] width 110 height 21
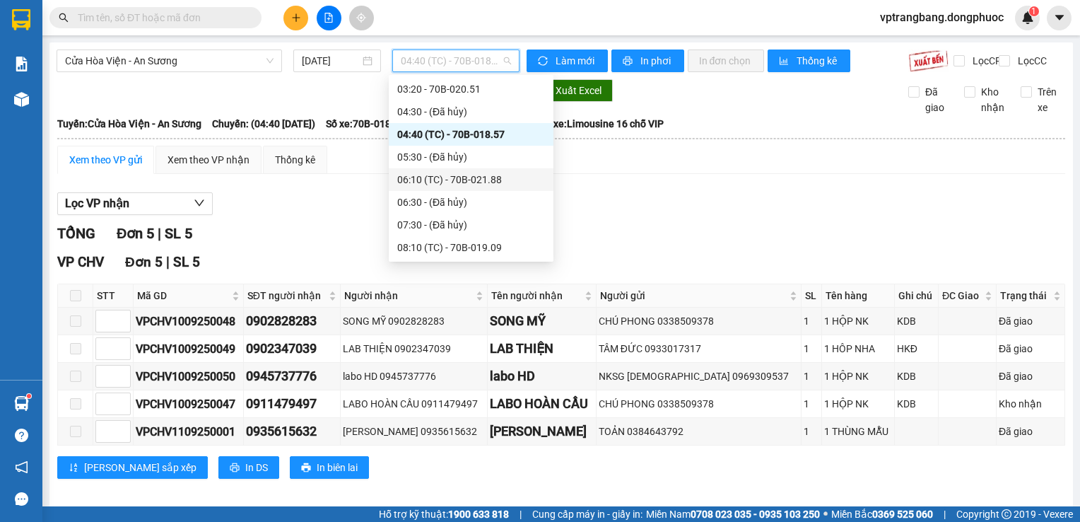
click at [442, 185] on div "06:10 (TC) - 70B-021.88" at bounding box center [471, 180] width 148 height 16
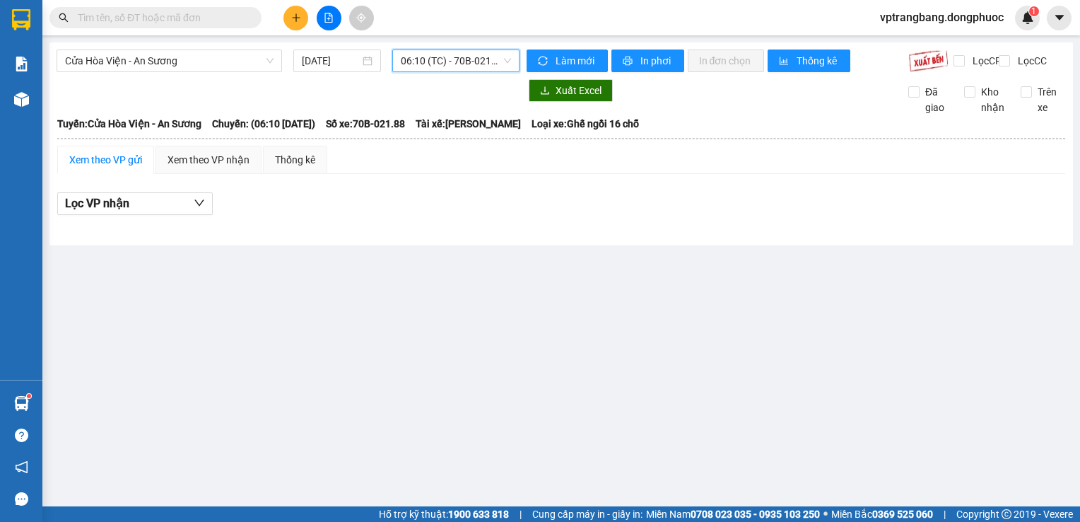
click at [436, 52] on span "06:10 (TC) - 70B-021.88" at bounding box center [456, 60] width 110 height 21
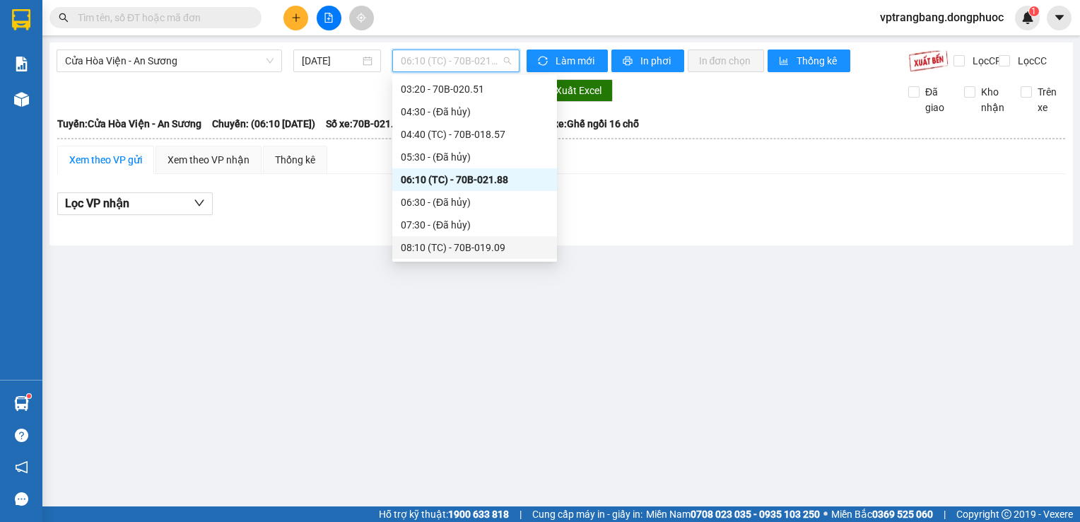
click at [435, 251] on div "08:10 (TC) - 70B-019.09" at bounding box center [475, 248] width 148 height 16
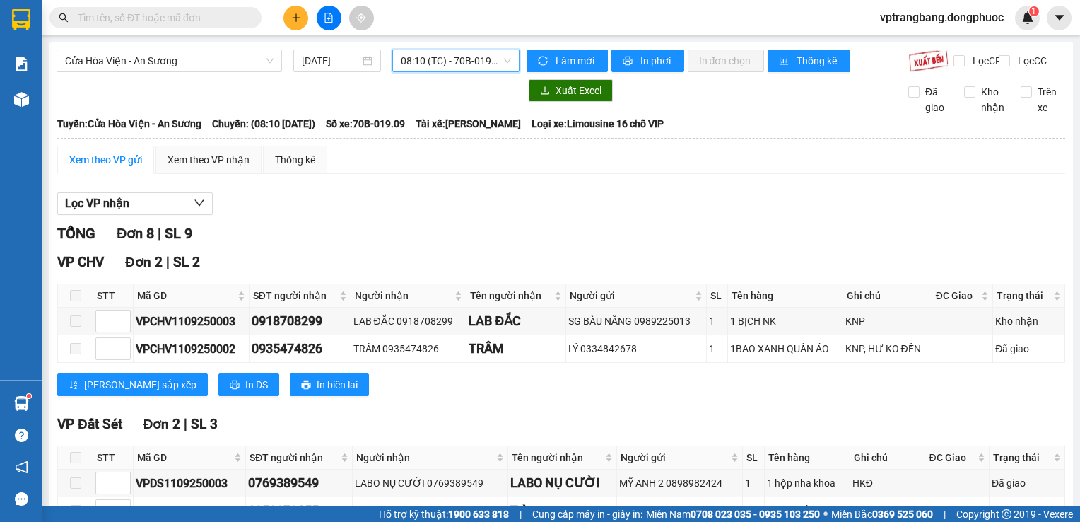
click at [446, 59] on span "08:10 (TC) - 70B-019.09" at bounding box center [456, 60] width 110 height 21
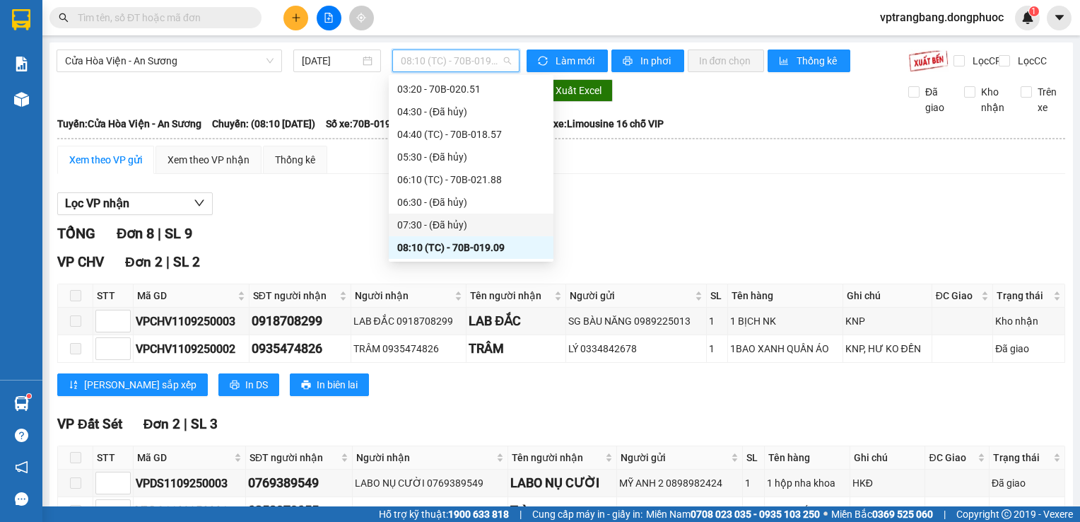
scroll to position [93, 0]
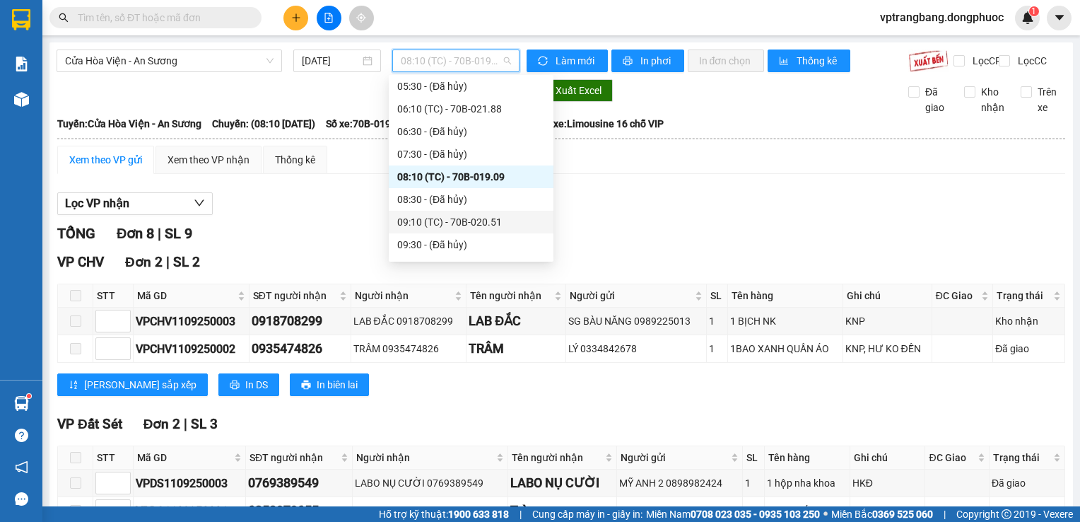
click at [459, 221] on div "09:10 (TC) - 70B-020.51" at bounding box center [471, 222] width 148 height 16
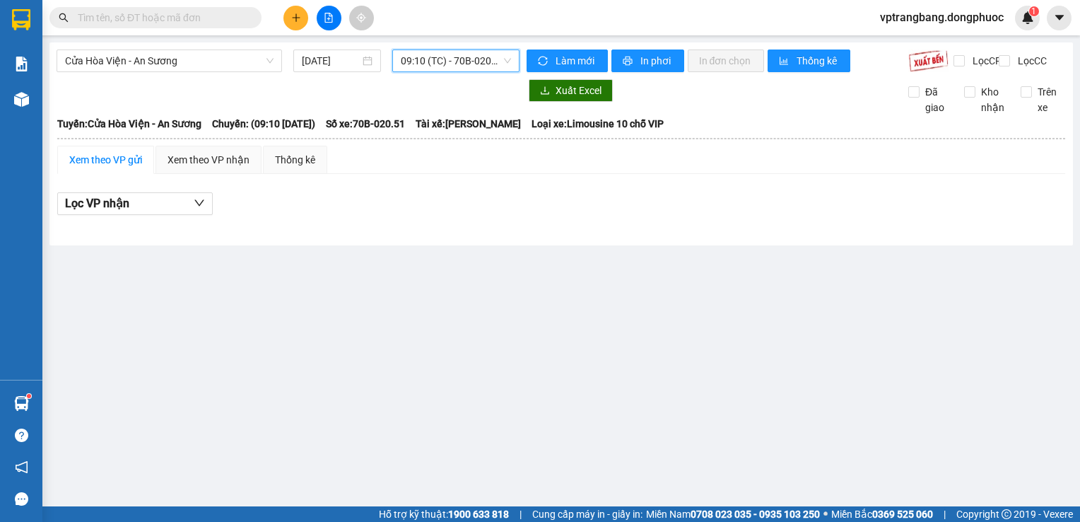
click at [429, 66] on span "09:10 (TC) - 70B-020.51" at bounding box center [456, 60] width 110 height 21
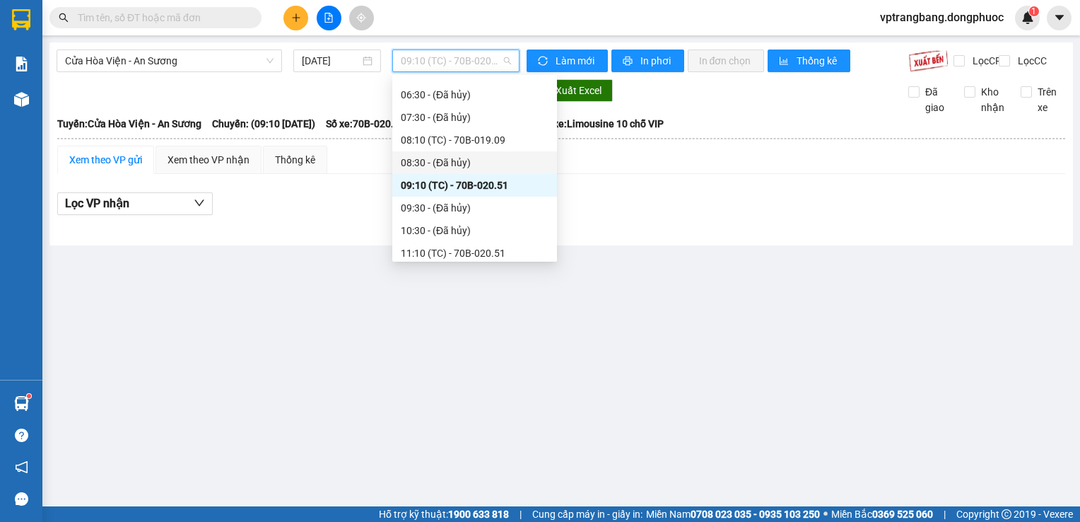
scroll to position [164, 0]
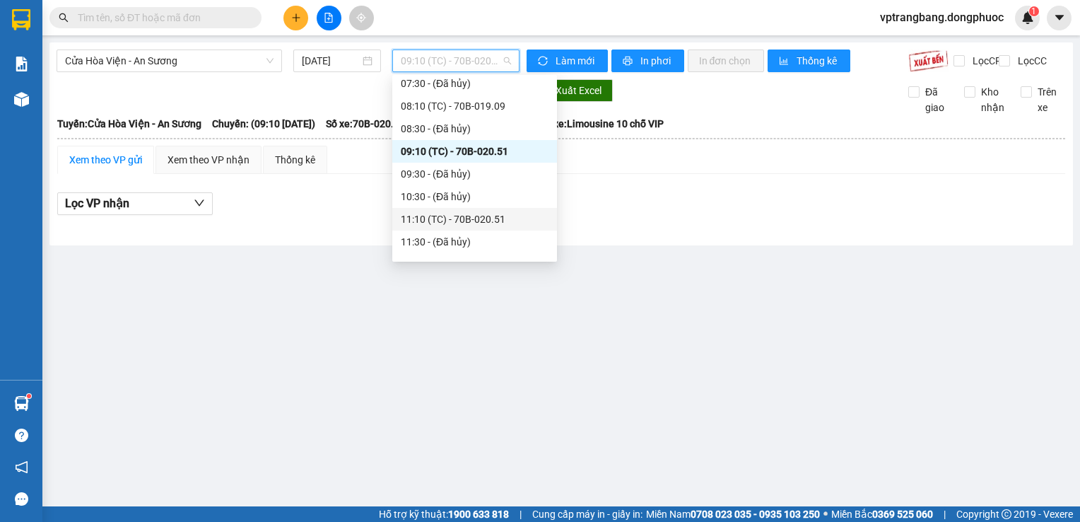
click at [469, 222] on div "11:10 (TC) - 70B-020.51" at bounding box center [475, 219] width 148 height 16
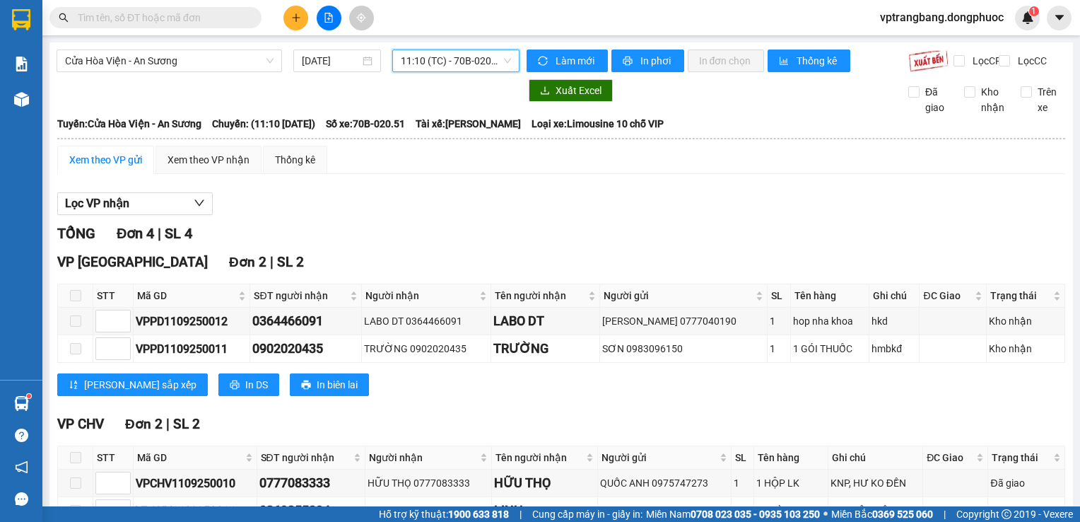
click at [436, 66] on span "11:10 (TC) - 70B-020.51" at bounding box center [456, 60] width 110 height 21
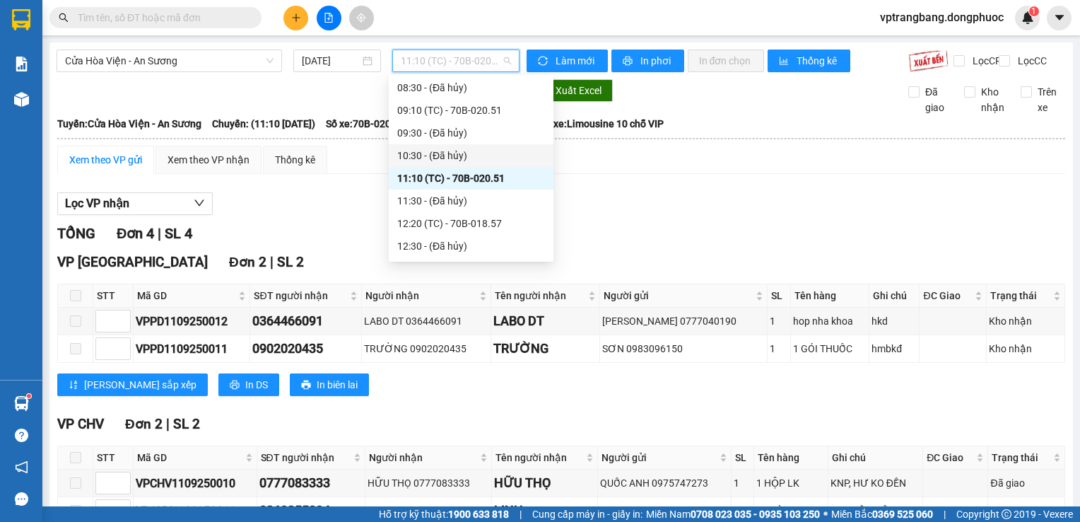
scroll to position [235, 0]
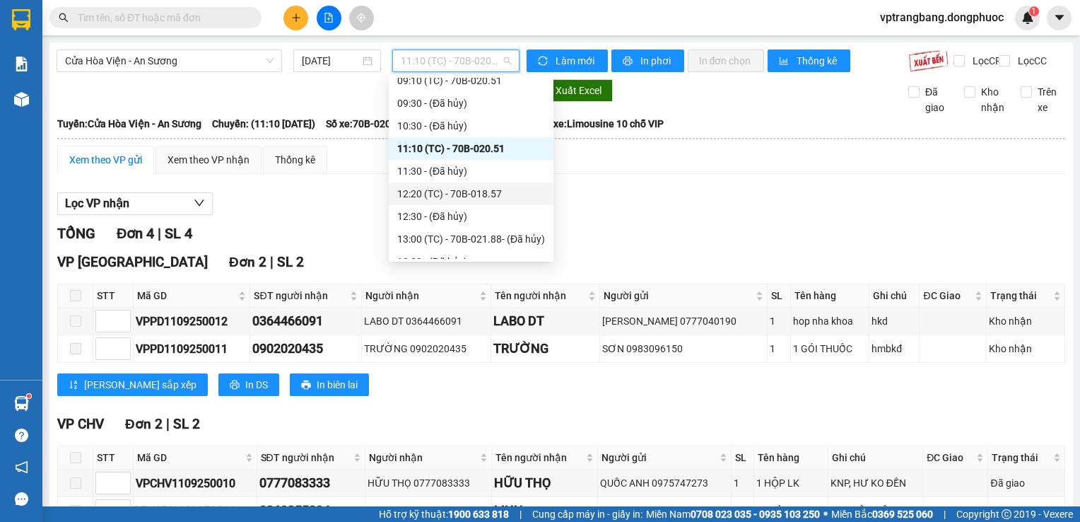
click at [466, 201] on div "12:20 (TC) - 70B-018.57" at bounding box center [471, 193] width 165 height 23
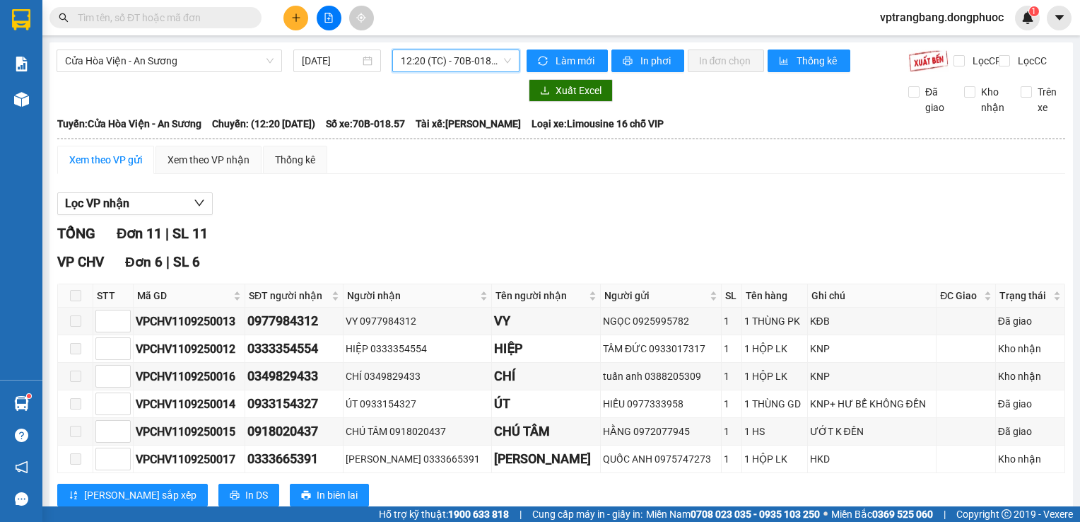
click at [447, 57] on span "12:20 (TC) - 70B-018.57" at bounding box center [456, 60] width 110 height 21
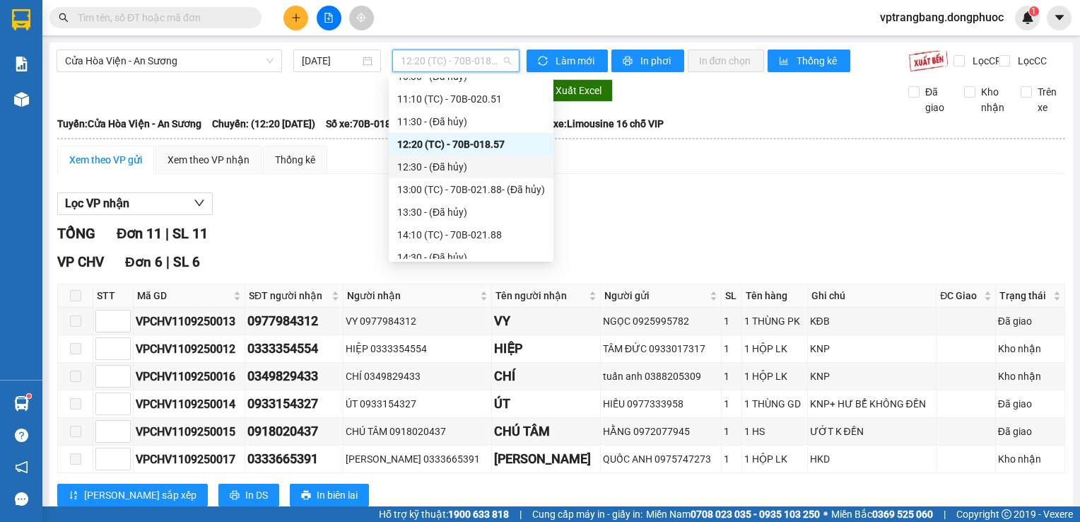
scroll to position [305, 0]
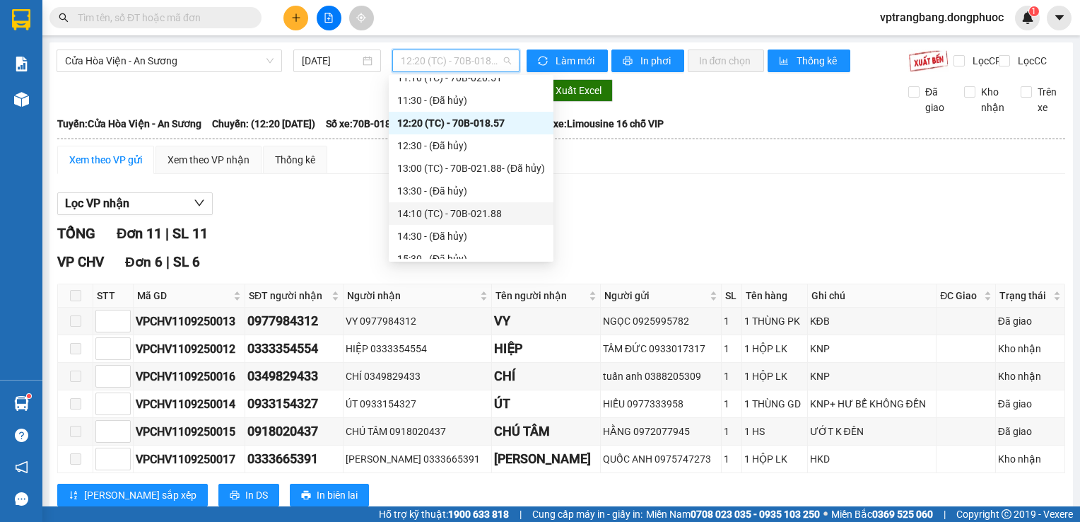
click at [469, 214] on div "14:10 (TC) - 70B-021.88" at bounding box center [471, 214] width 148 height 16
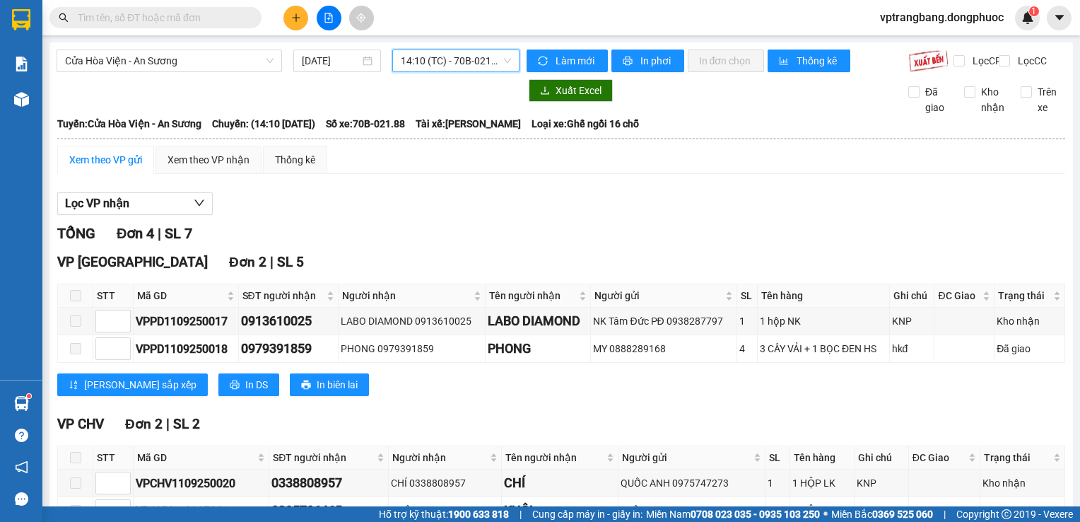
click at [435, 72] on div "Cửa Hòa Viện - An Sương 11/09/2025 14:10 14:10 (TC) - 70B-021.88" at bounding box center [288, 60] width 463 height 23
click at [429, 60] on span "14:10 (TC) - 70B-021.88" at bounding box center [456, 60] width 110 height 21
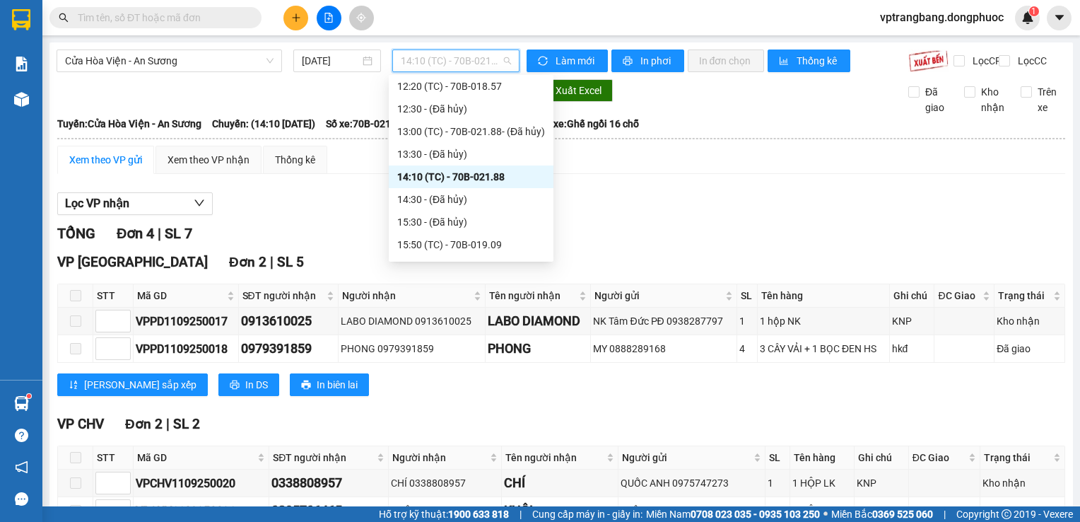
scroll to position [376, 0]
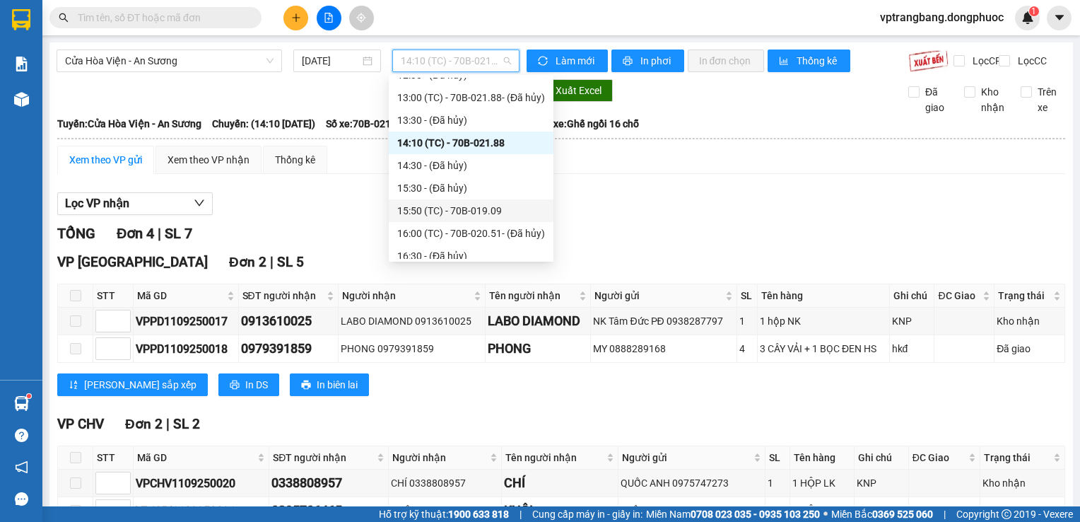
click at [472, 211] on div "15:50 (TC) - 70B-019.09" at bounding box center [471, 211] width 148 height 16
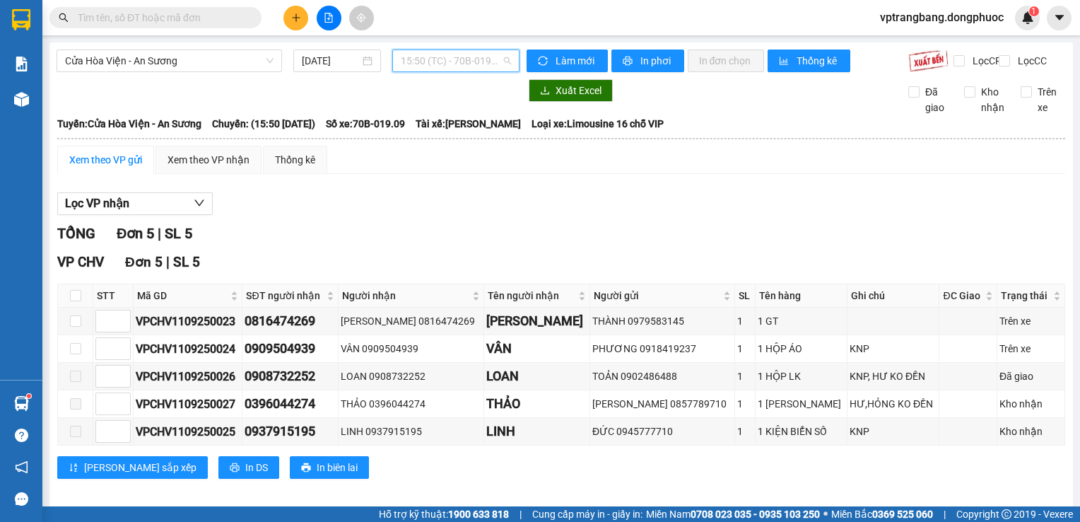
click at [426, 69] on span "15:50 (TC) - 70B-019.09" at bounding box center [456, 60] width 110 height 21
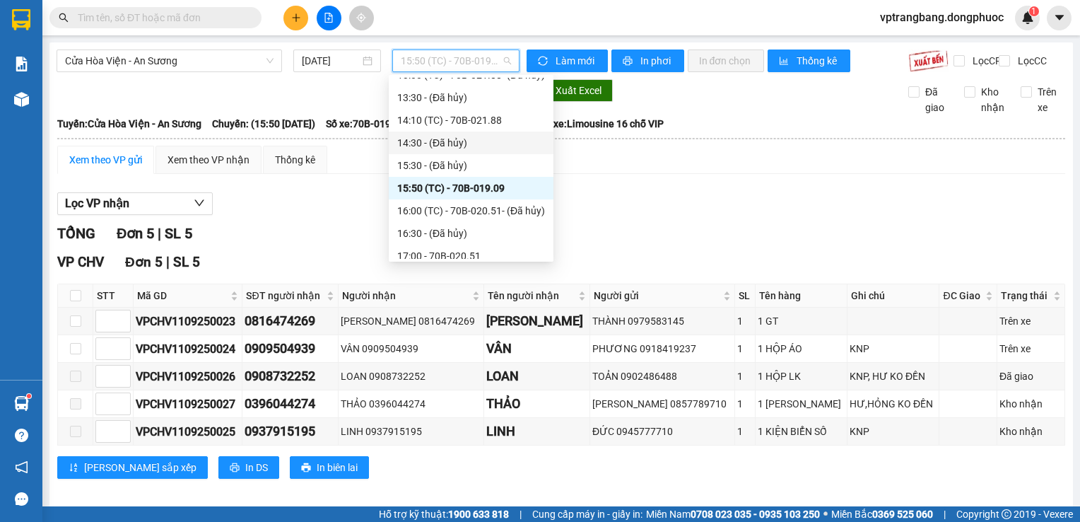
scroll to position [407, 0]
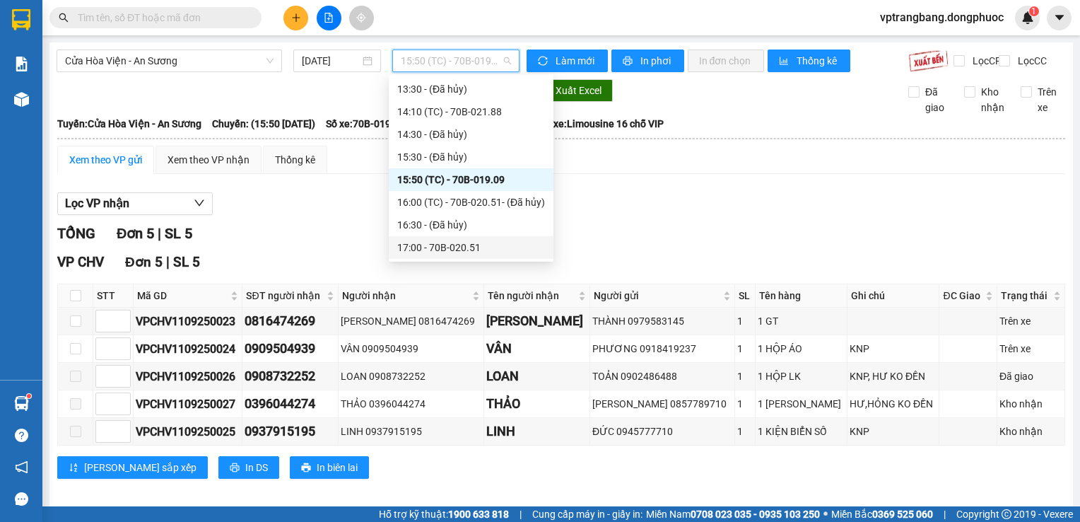
click at [459, 247] on div "17:00 - 70B-020.51" at bounding box center [471, 248] width 148 height 16
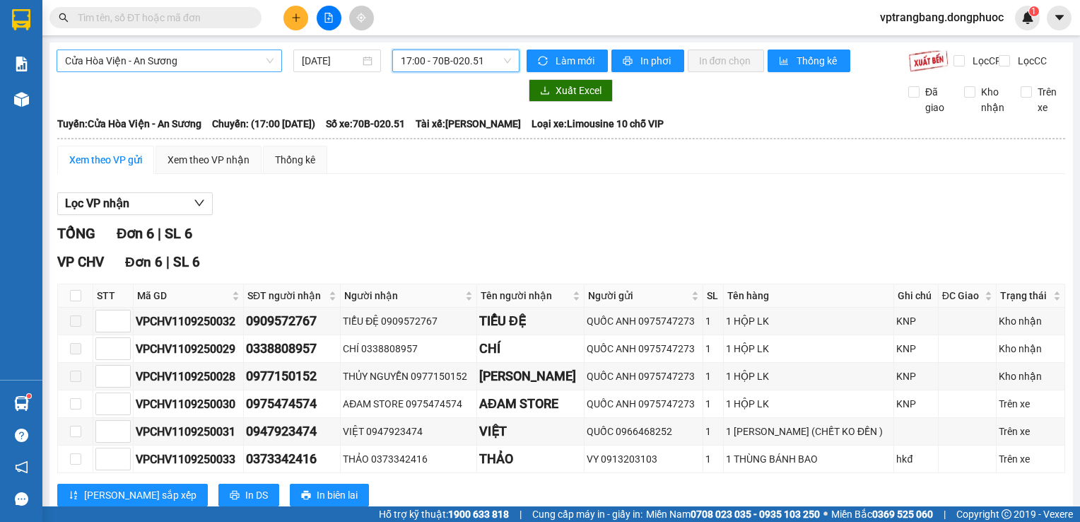
click at [180, 61] on span "Cửa Hòa Viện - An Sương" at bounding box center [169, 60] width 209 height 21
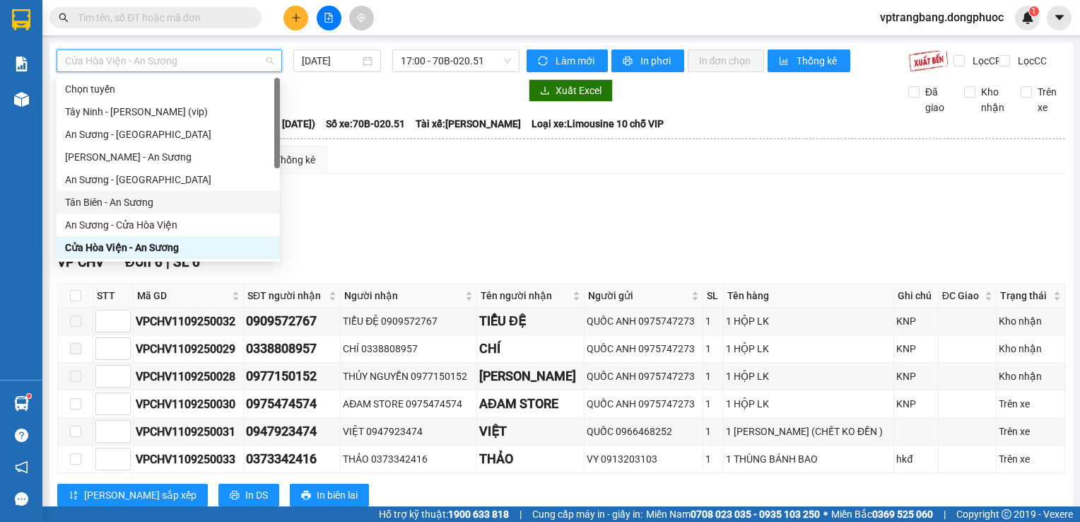
click at [133, 209] on div "Tân Biên - An Sương" at bounding box center [168, 202] width 206 height 16
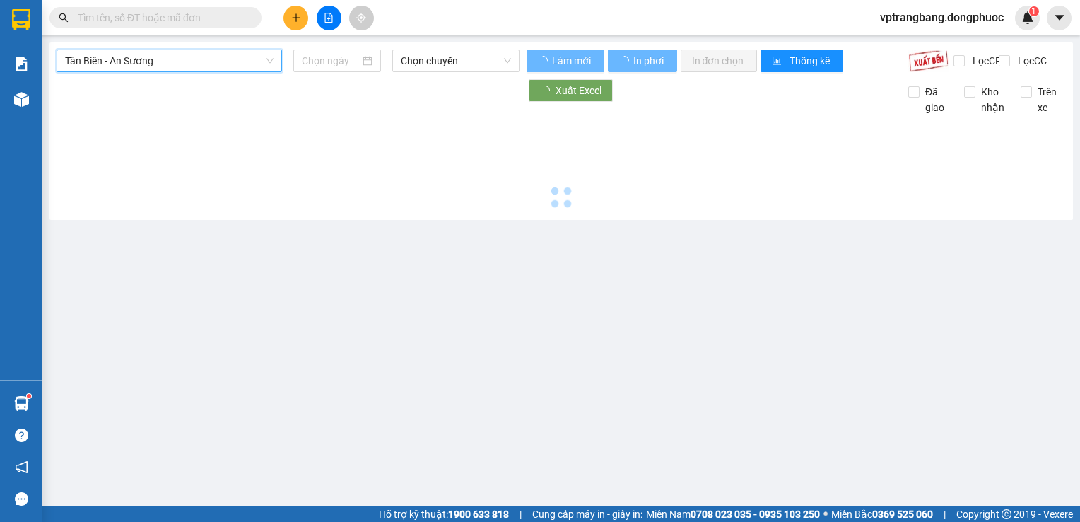
type input "11/09/2025"
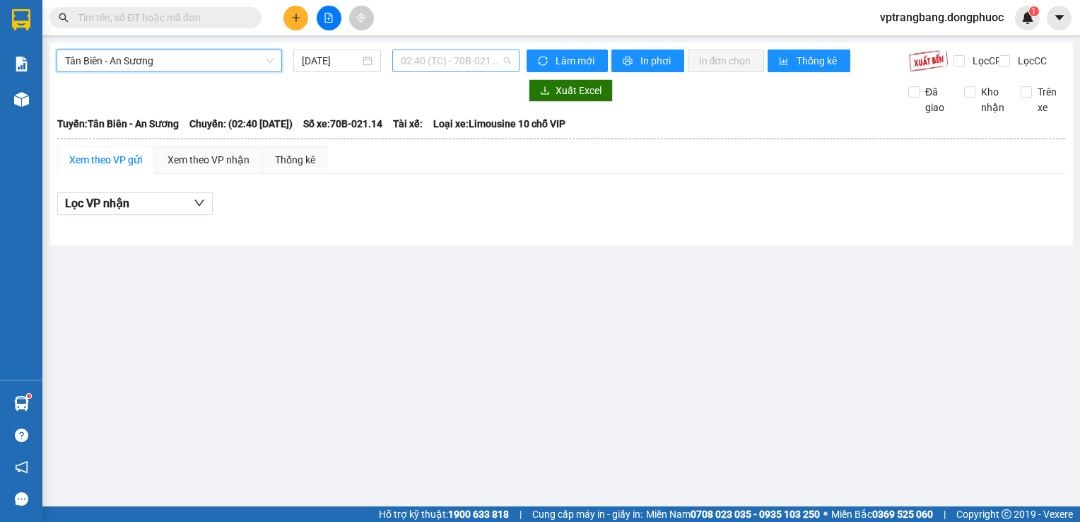
click at [439, 66] on span "02:40 (TC) - 70B-021.14" at bounding box center [456, 60] width 110 height 21
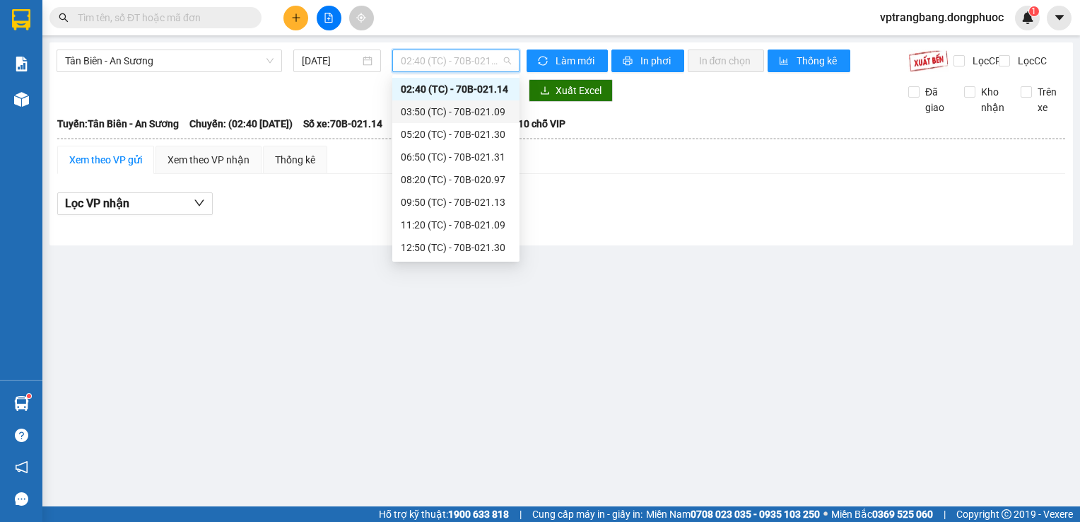
click at [428, 110] on div "03:50 (TC) - 70B-021.09" at bounding box center [456, 112] width 110 height 16
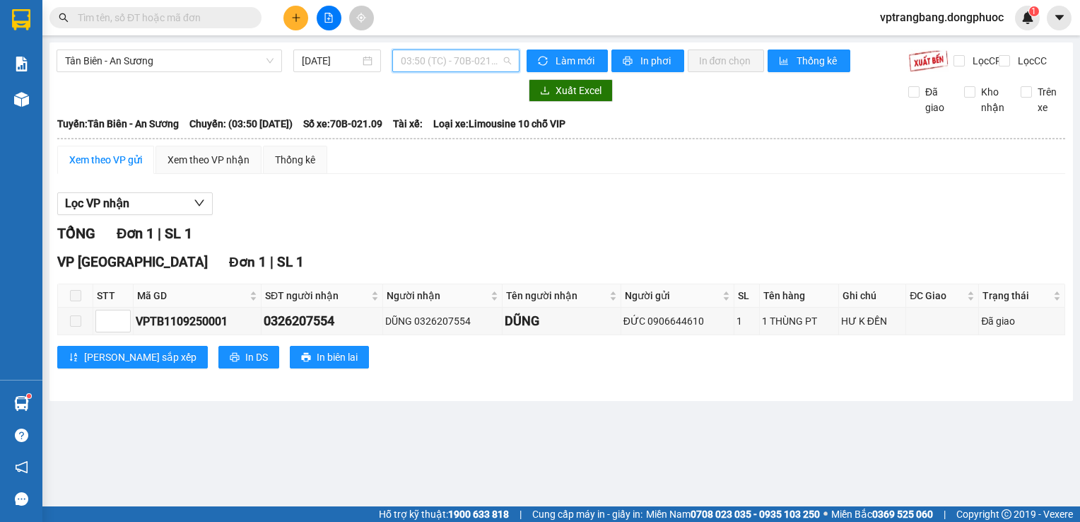
click at [426, 64] on span "03:50 (TC) - 70B-021.09" at bounding box center [456, 60] width 110 height 21
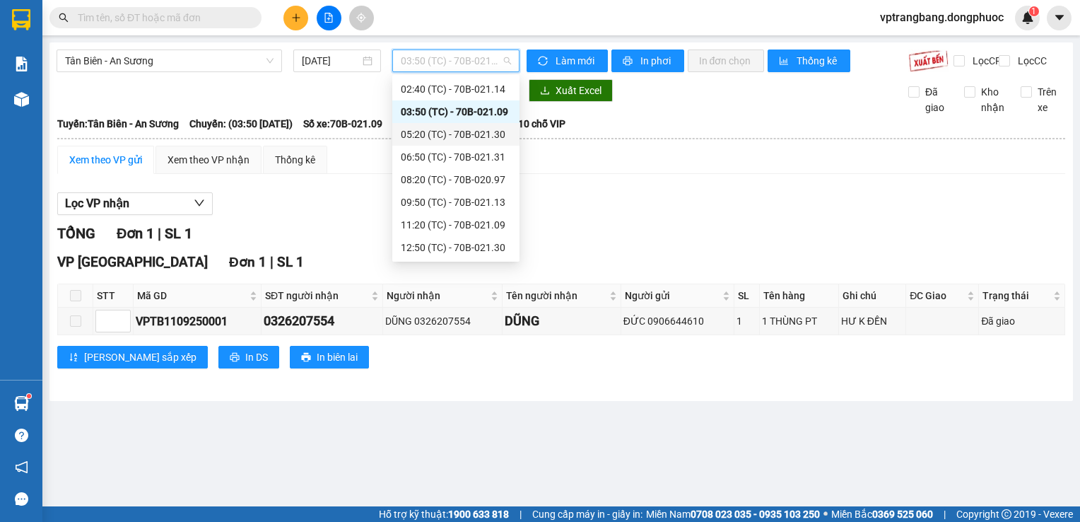
drag, startPoint x: 429, startPoint y: 139, endPoint x: 430, endPoint y: 120, distance: 19.1
click at [430, 137] on div "05:20 (TC) - 70B-021.30" at bounding box center [456, 135] width 110 height 16
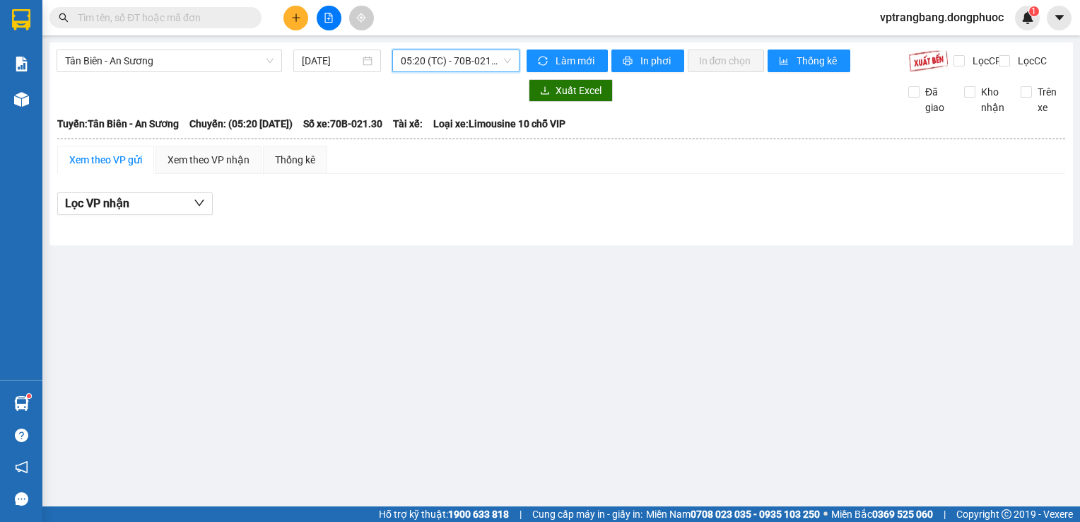
click at [435, 64] on span "05:20 (TC) - 70B-021.30" at bounding box center [456, 60] width 110 height 21
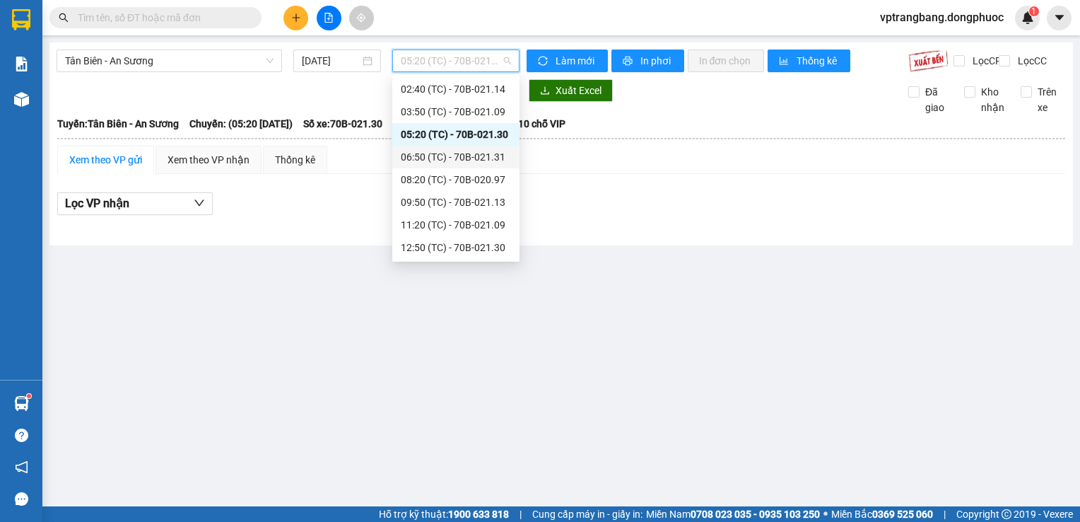
click at [435, 156] on div "06:50 (TC) - 70B-021.31" at bounding box center [456, 157] width 110 height 16
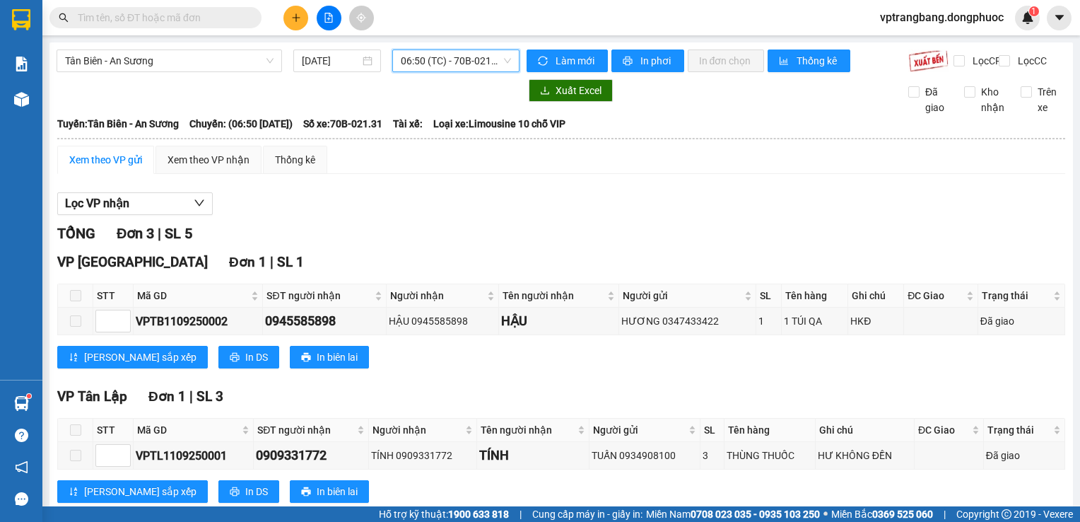
click at [435, 64] on span "06:50 (TC) - 70B-021.31" at bounding box center [456, 60] width 110 height 21
click at [343, 206] on div "Lọc VP nhận" at bounding box center [561, 203] width 1008 height 23
click at [469, 61] on span "06:50 (TC) - 70B-021.31" at bounding box center [456, 60] width 110 height 21
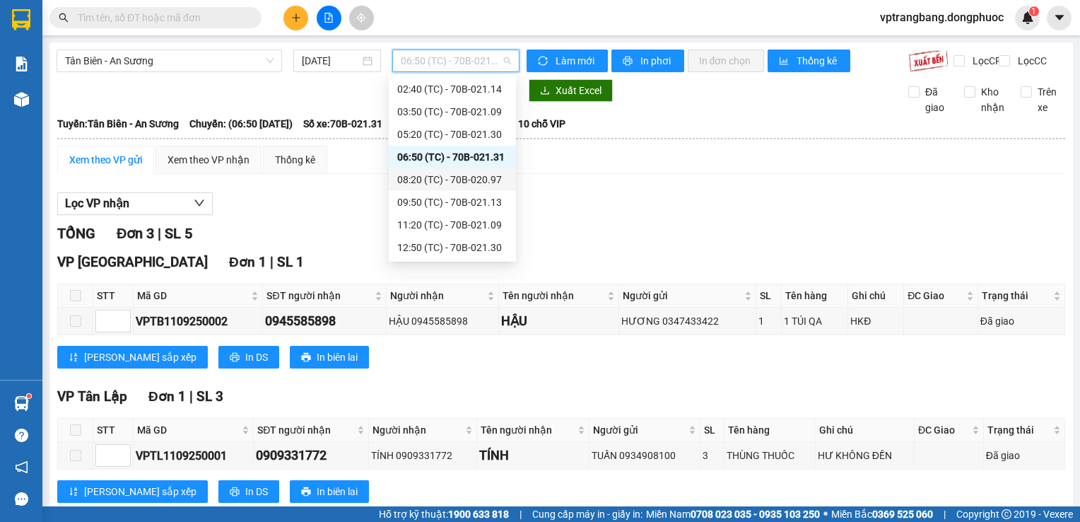
click at [465, 180] on div "08:20 (TC) - 70B-020.97" at bounding box center [452, 180] width 110 height 16
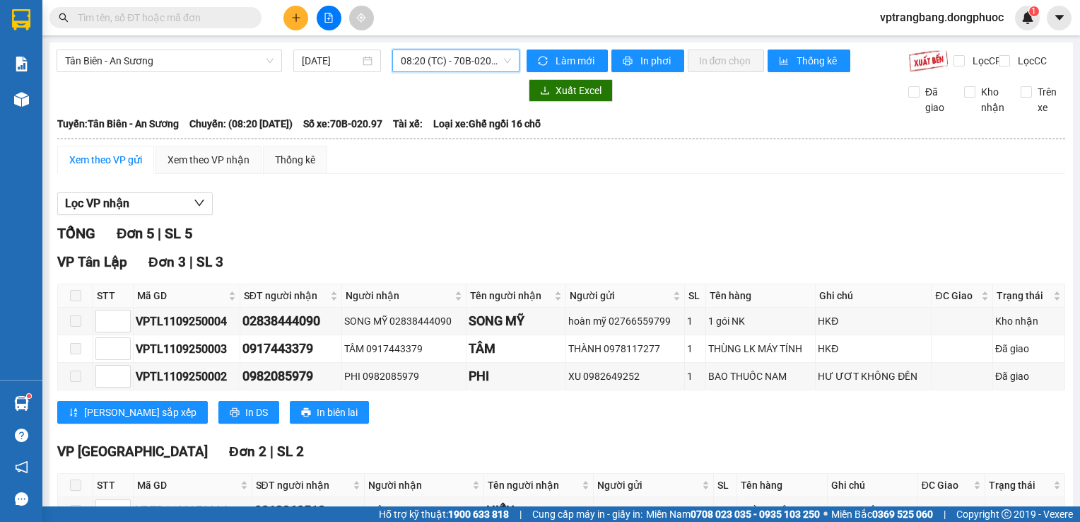
click at [447, 63] on span "08:20 (TC) - 70B-020.97" at bounding box center [456, 60] width 110 height 21
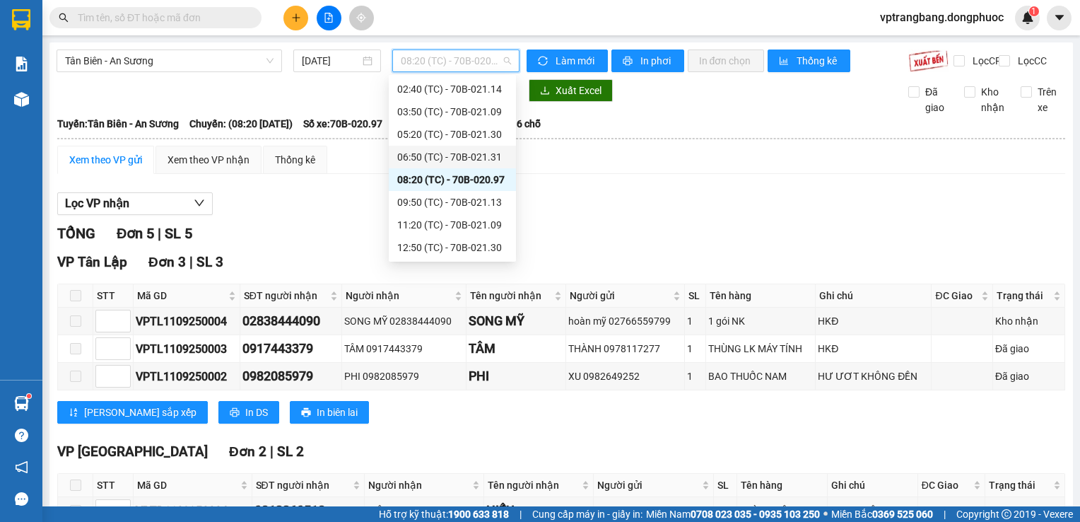
click at [335, 192] on div "Xem theo VP gửi Xem theo VP nhận Thống kê Lọc VP nhận TỔNG Đơn 5 | SL 5 VP Tân …" at bounding box center [561, 374] width 1008 height 457
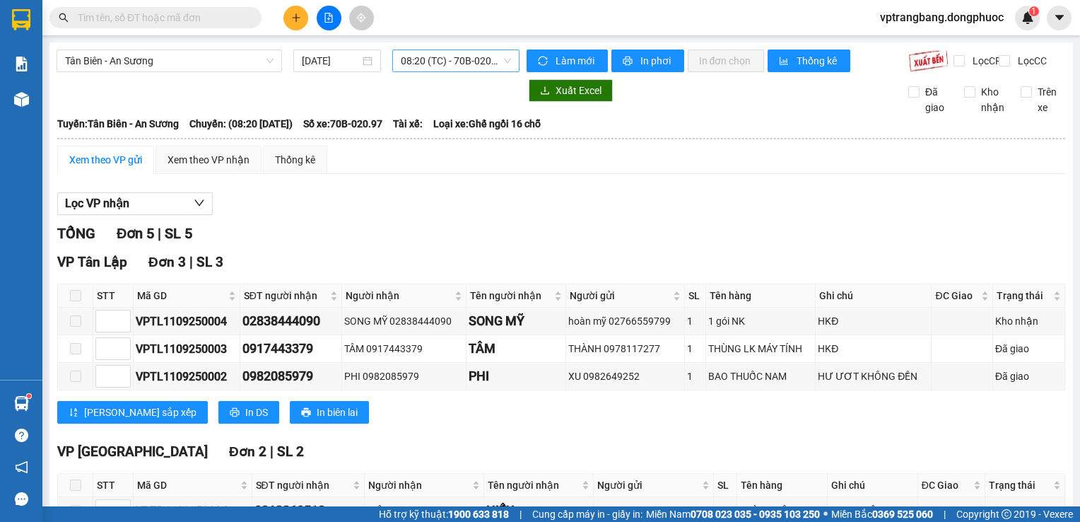
click at [434, 62] on span "08:20 (TC) - 70B-020.97" at bounding box center [456, 60] width 110 height 21
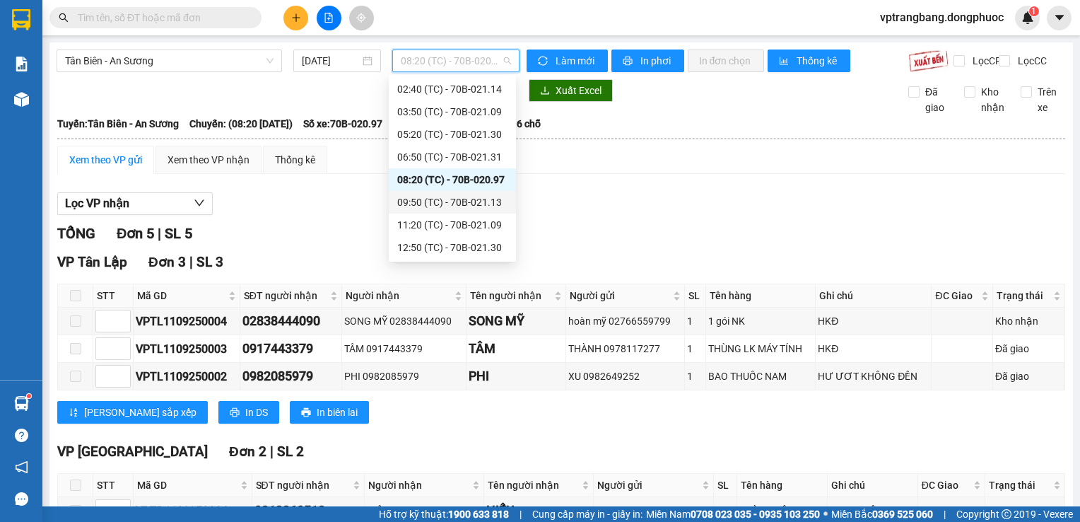
click at [464, 197] on div "09:50 (TC) - 70B-021.13" at bounding box center [452, 202] width 110 height 16
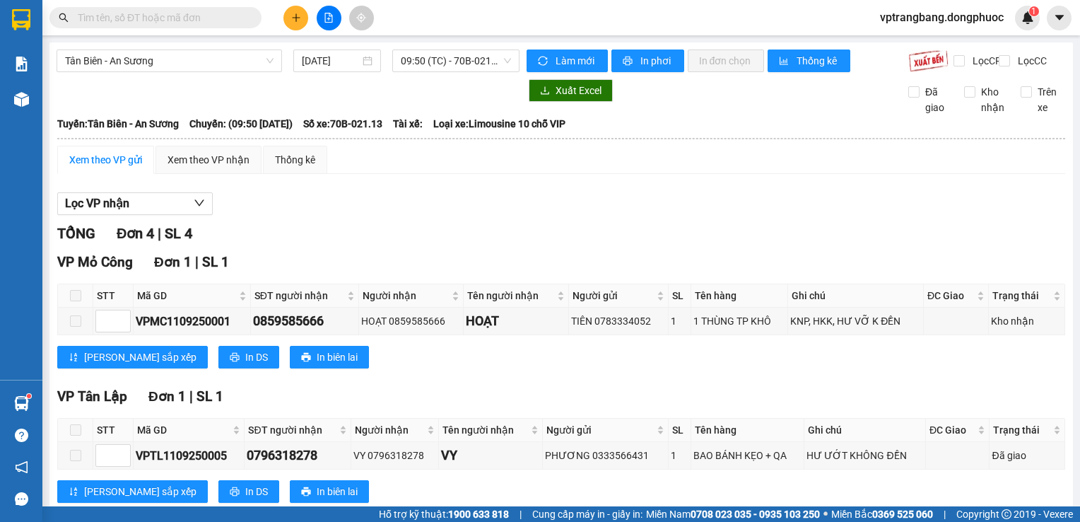
click at [445, 47] on div "Tân Biên - An Sương 11/09/2025 09:50 (TC) - 70B-021.13 Làm mới In phơi In đơn c…" at bounding box center [561, 369] width 1024 height 655
click at [445, 66] on span "09:50 (TC) - 70B-021.13" at bounding box center [456, 60] width 110 height 21
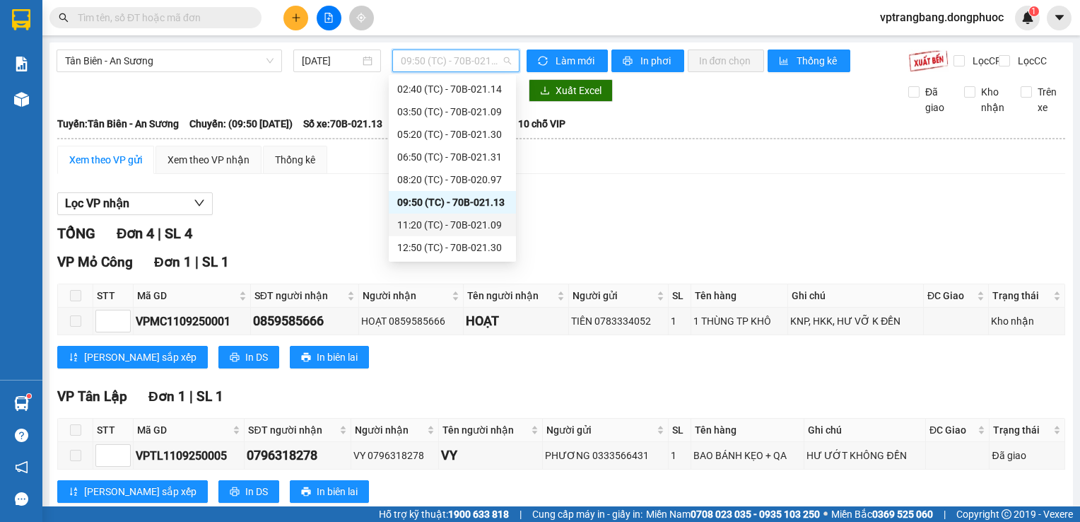
click at [467, 228] on div "11:20 (TC) - 70B-021.09" at bounding box center [452, 225] width 110 height 16
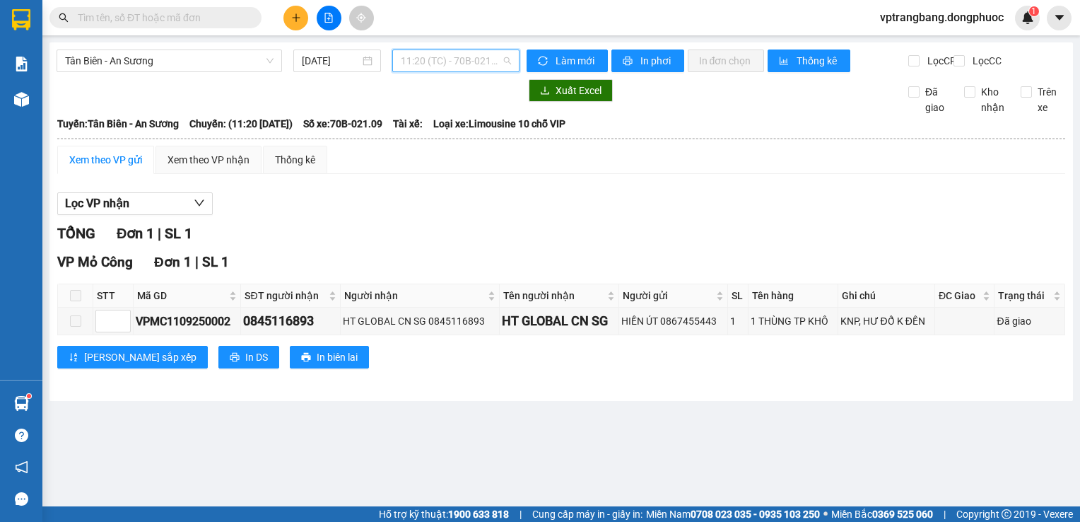
click at [424, 61] on span "11:20 (TC) - 70B-021.09" at bounding box center [456, 60] width 110 height 21
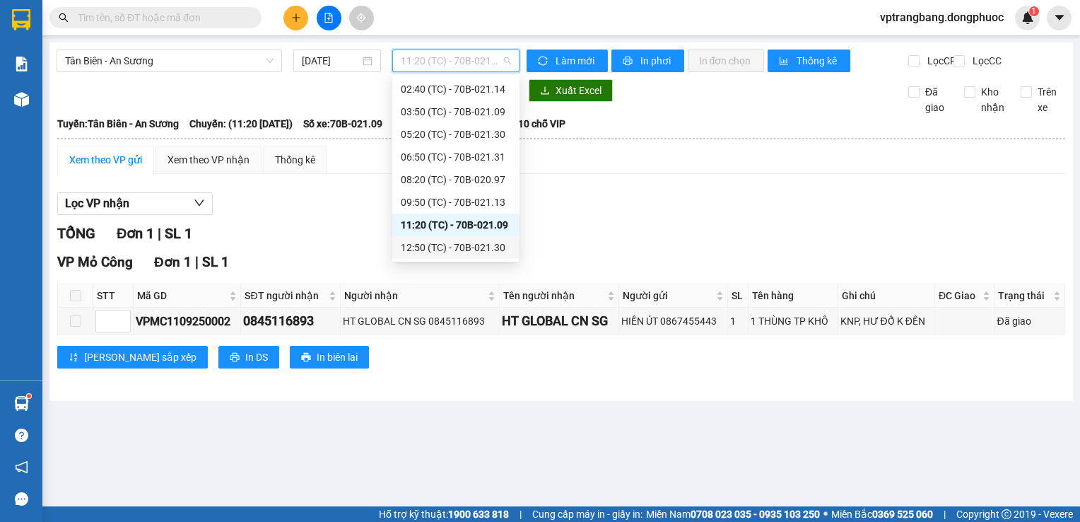
click at [450, 251] on div "12:50 (TC) - 70B-021.30" at bounding box center [456, 248] width 110 height 16
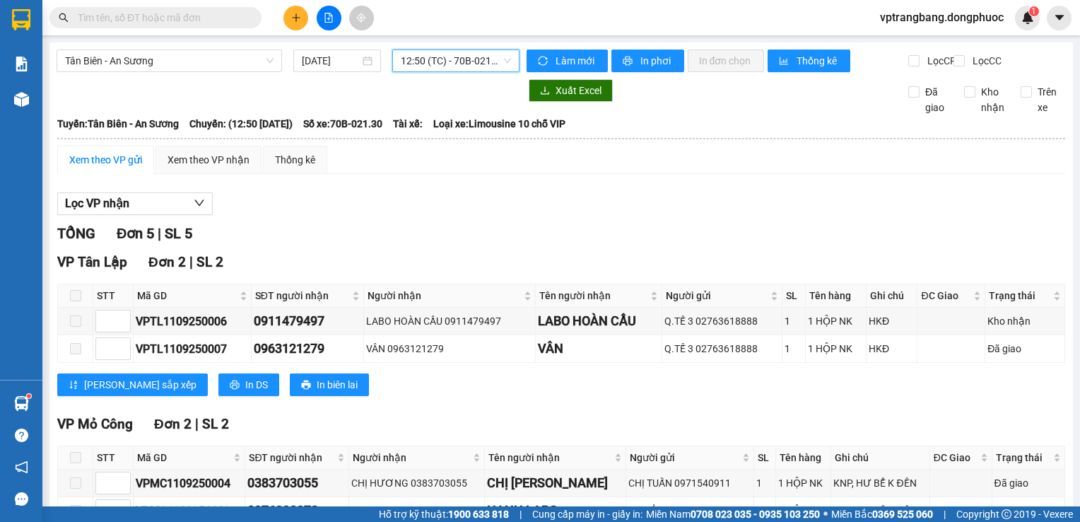
click at [458, 64] on span "12:50 (TC) - 70B-021.30" at bounding box center [456, 60] width 110 height 21
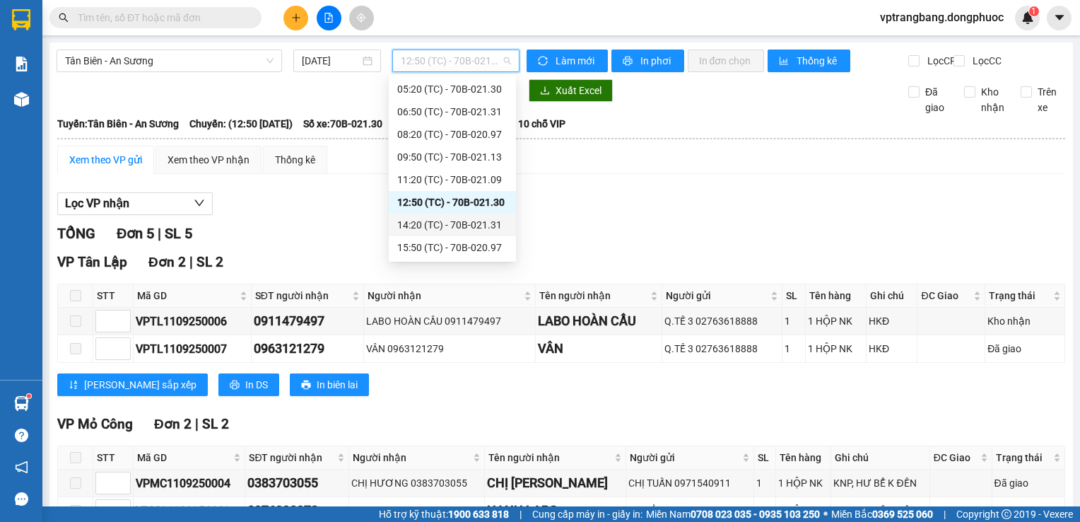
click at [464, 231] on div "14:20 (TC) - 70B-021.31" at bounding box center [452, 225] width 110 height 16
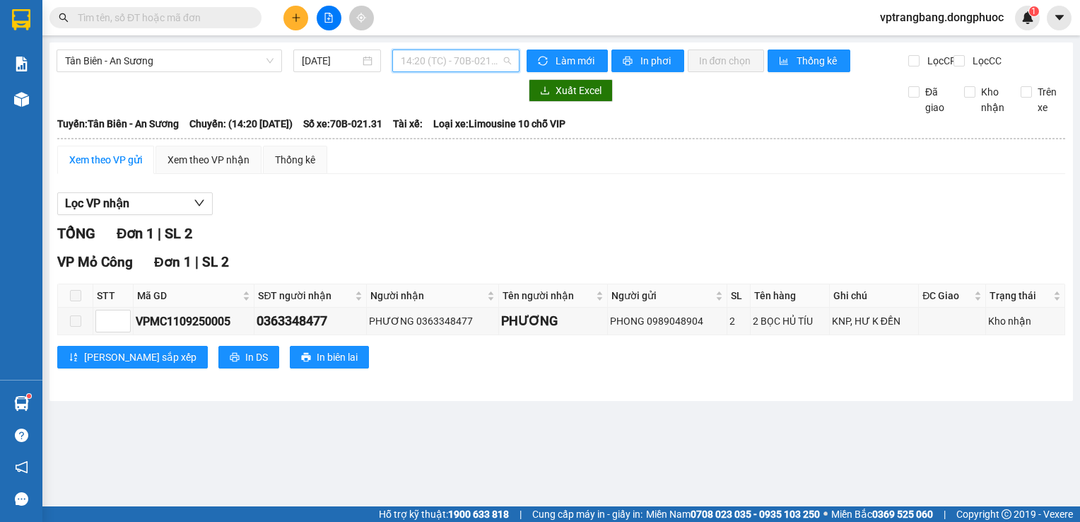
click at [439, 68] on span "14:20 (TC) - 70B-021.31" at bounding box center [456, 60] width 110 height 21
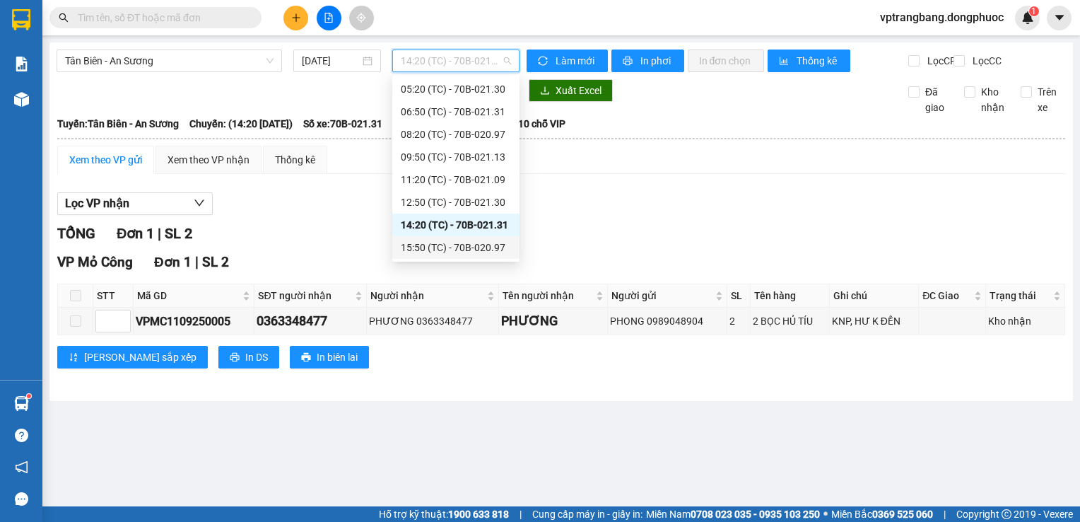
click at [450, 245] on div "15:50 (TC) - 70B-020.97" at bounding box center [456, 248] width 110 height 16
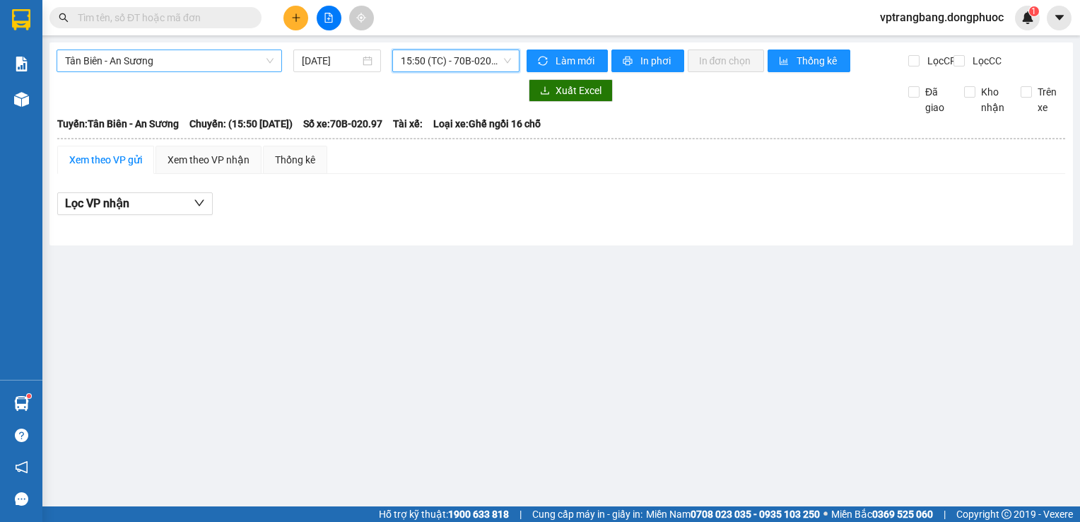
click at [243, 61] on span "Tân Biên - An Sương" at bounding box center [169, 60] width 209 height 21
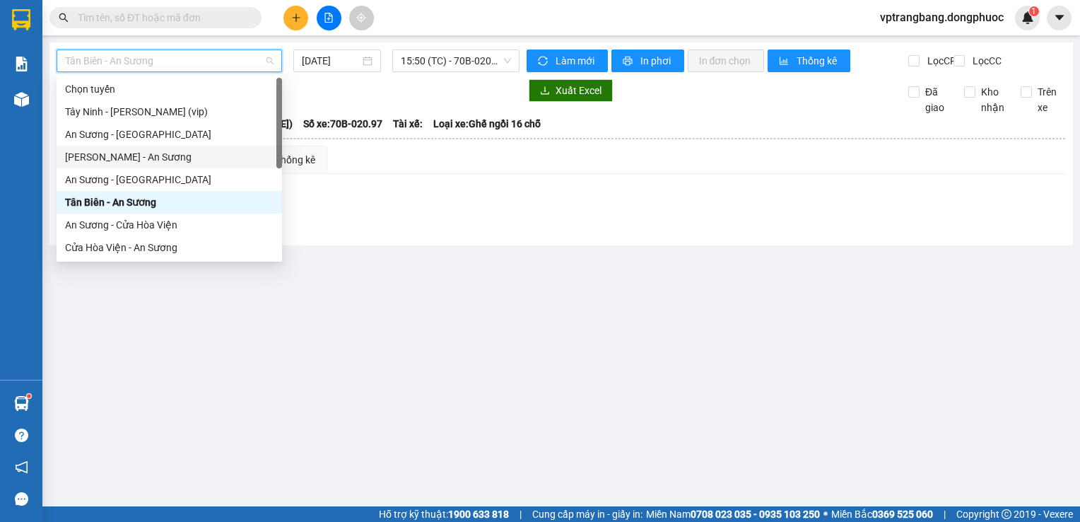
click at [137, 156] on div "Châu Thành - An Sương" at bounding box center [169, 157] width 209 height 16
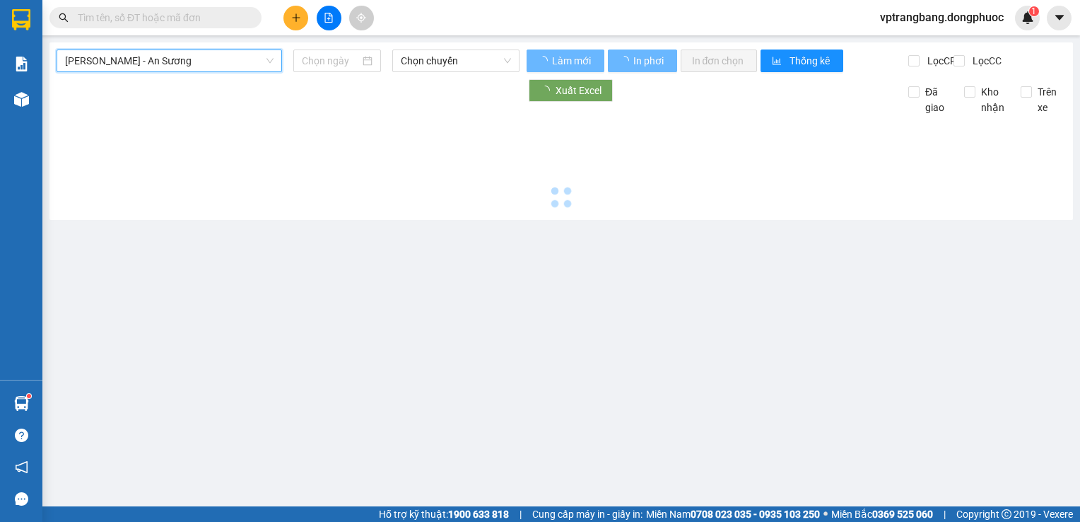
type input "11/09/2025"
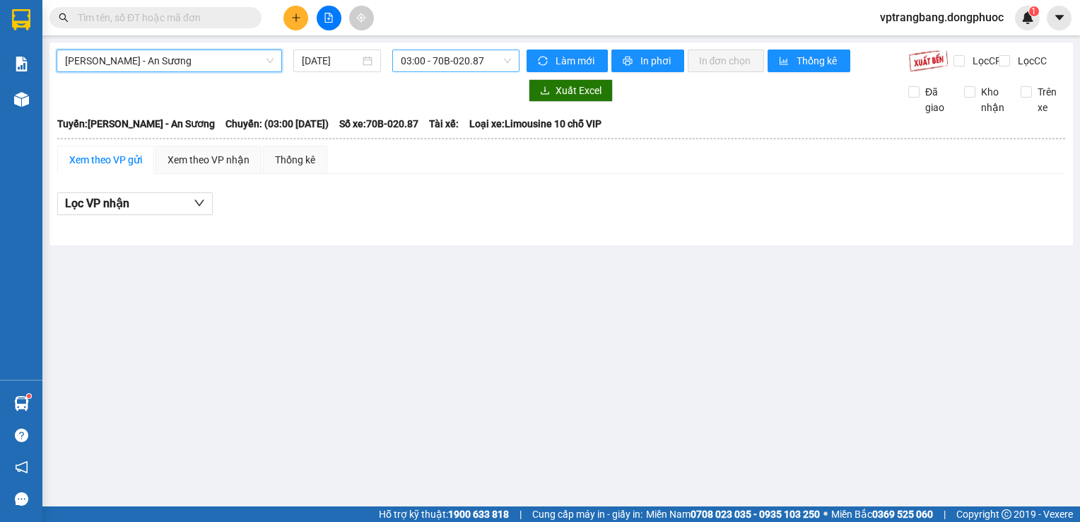
click at [430, 64] on span "03:00 - 70B-020.87" at bounding box center [456, 60] width 110 height 21
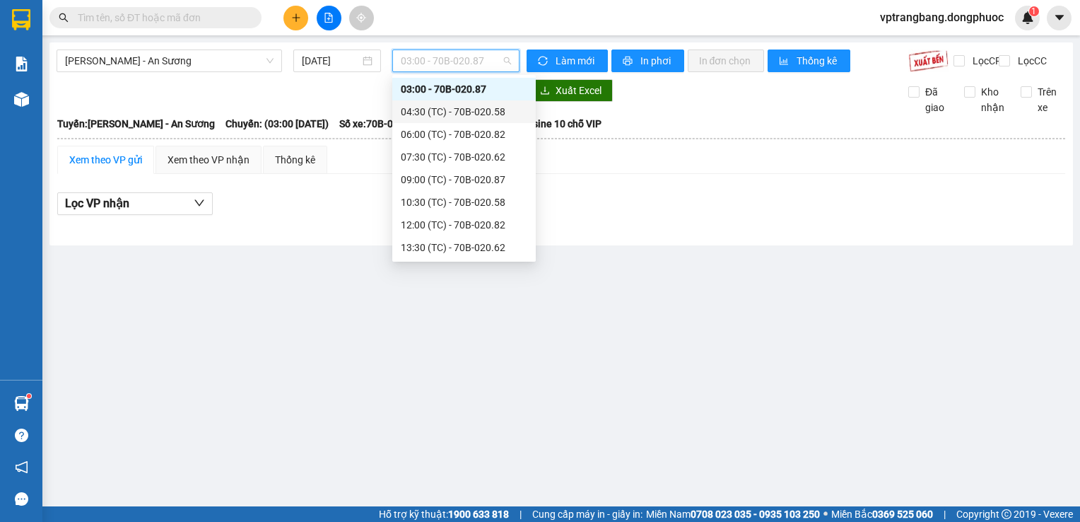
click at [406, 114] on div "04:30 (TC) - 70B-020.58" at bounding box center [464, 112] width 127 height 16
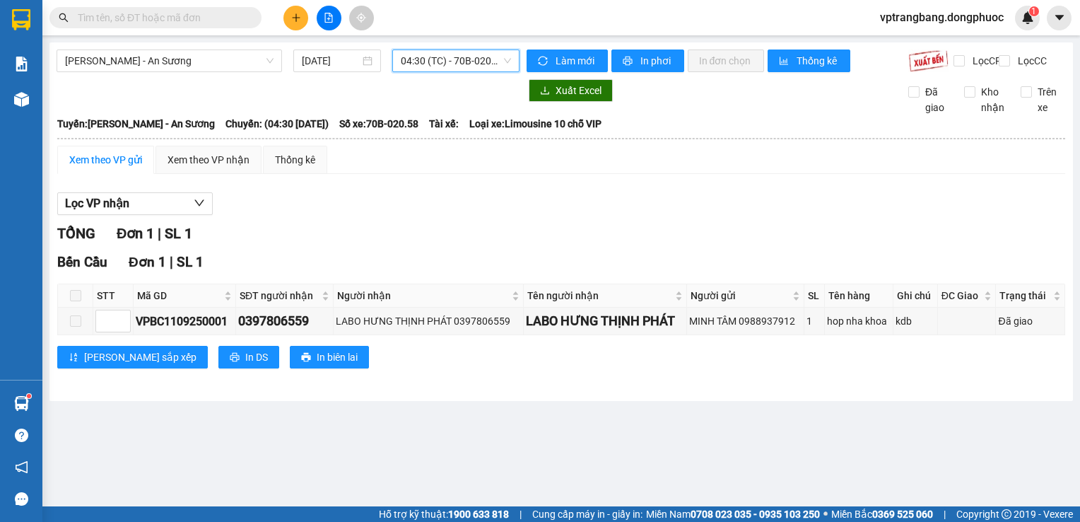
click at [428, 66] on span "04:30 (TC) - 70B-020.58" at bounding box center [456, 60] width 110 height 21
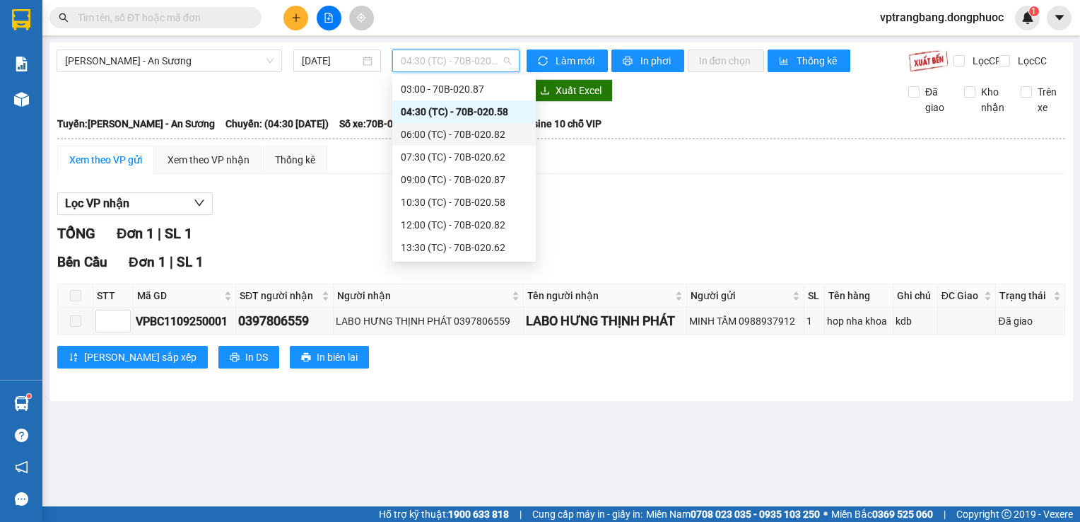
click at [440, 130] on div "06:00 (TC) - 70B-020.82" at bounding box center [464, 135] width 127 height 16
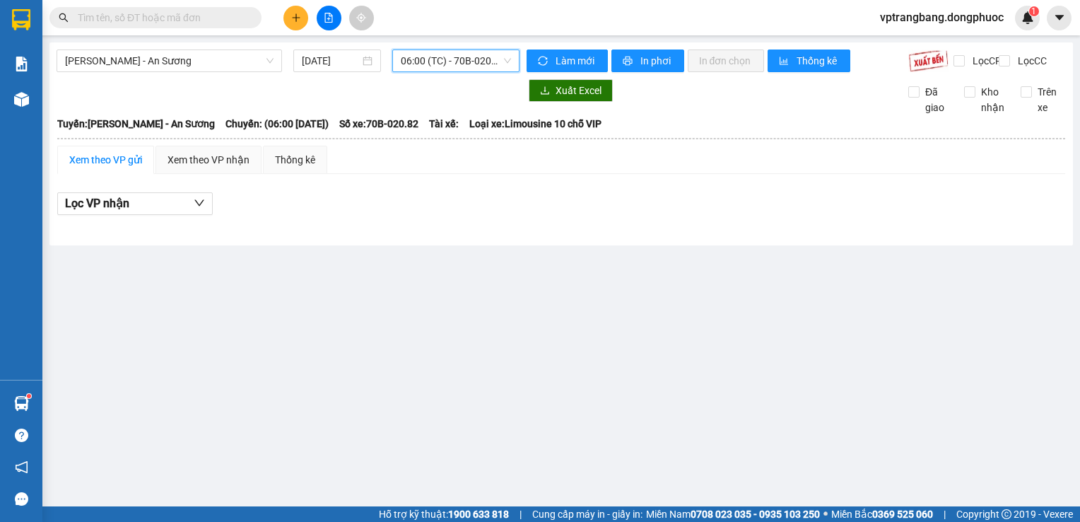
click at [467, 64] on span "06:00 (TC) - 70B-020.82" at bounding box center [456, 60] width 110 height 21
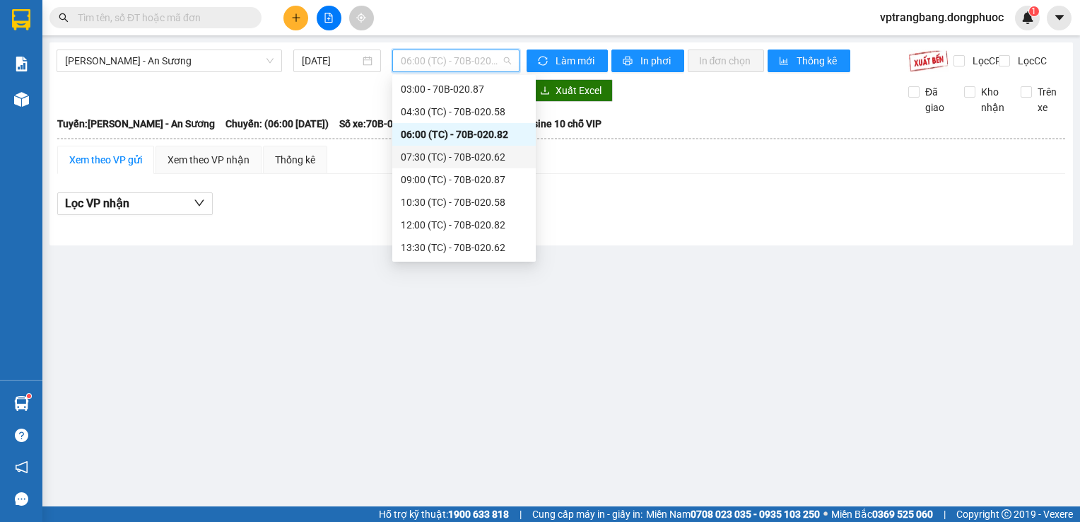
click at [447, 153] on div "07:30 (TC) - 70B-020.62" at bounding box center [464, 157] width 127 height 16
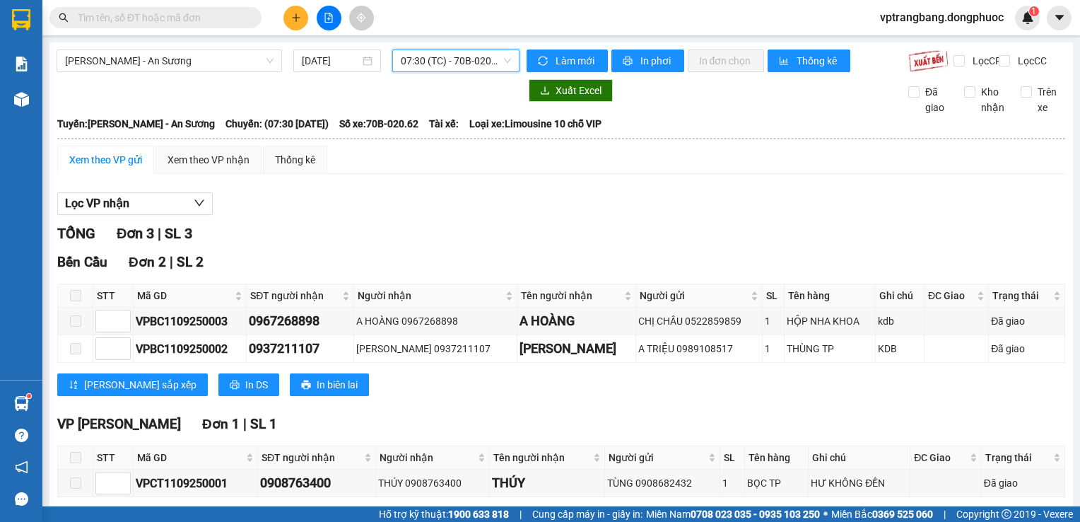
click at [435, 64] on span "07:30 (TC) - 70B-020.62" at bounding box center [456, 60] width 110 height 21
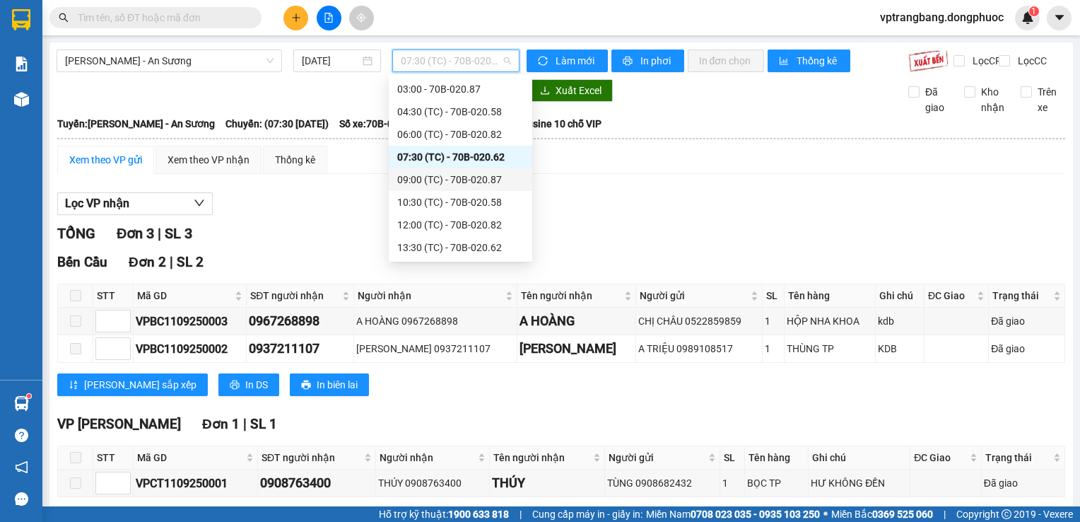
click at [464, 184] on div "09:00 (TC) - 70B-020.87" at bounding box center [460, 180] width 127 height 16
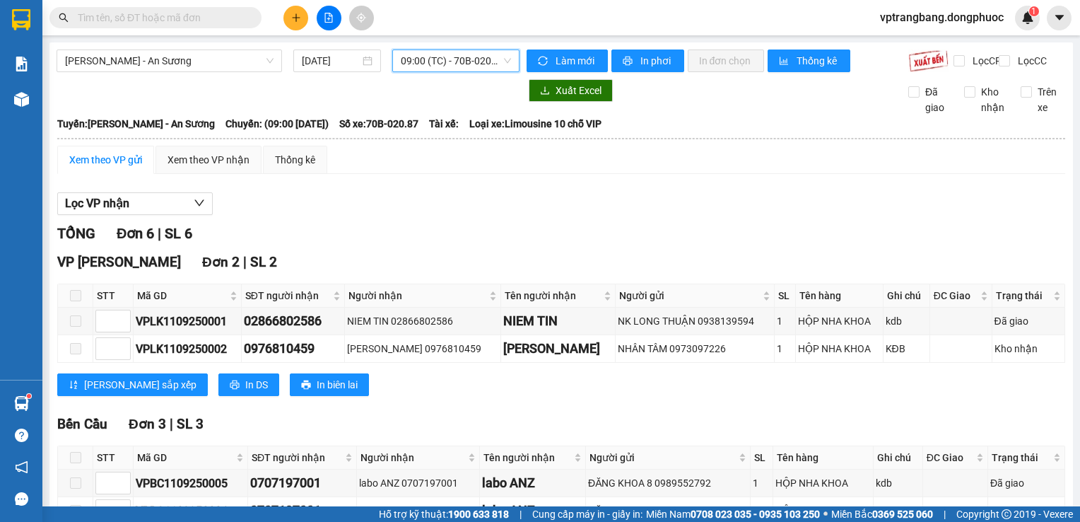
click at [418, 60] on span "09:00 (TC) - 70B-020.87" at bounding box center [456, 60] width 110 height 21
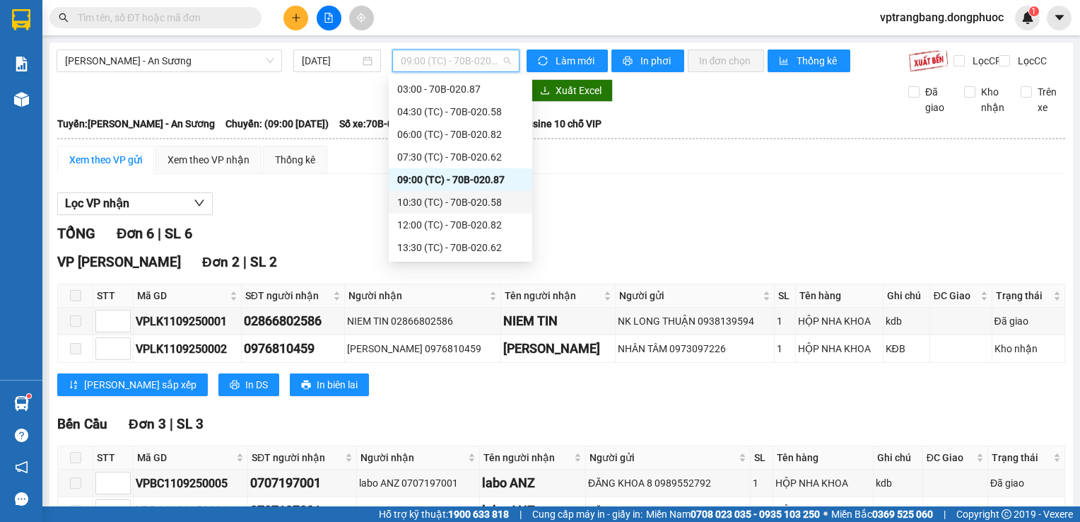
click at [479, 199] on div "10:30 (TC) - 70B-020.58" at bounding box center [460, 202] width 127 height 16
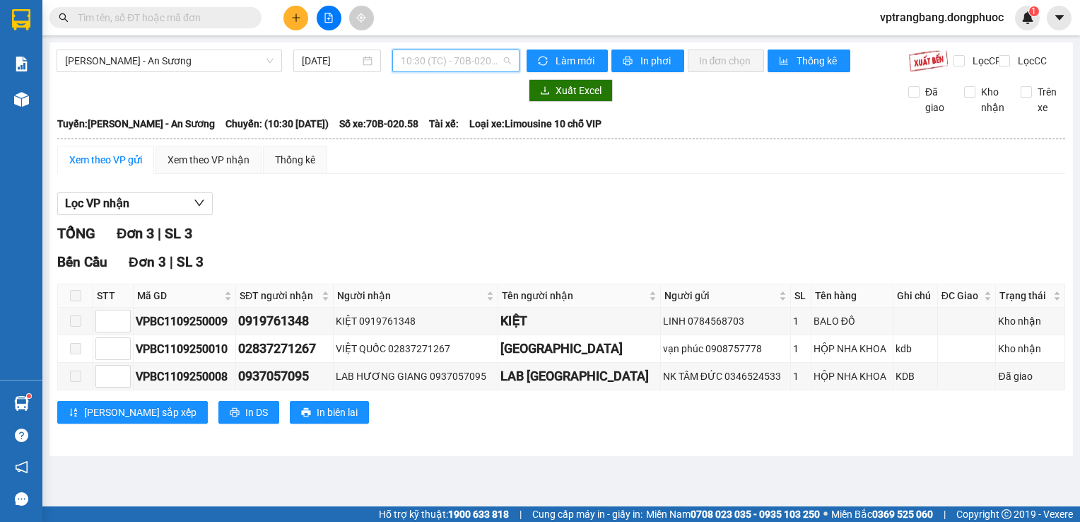
click at [430, 68] on span "10:30 (TC) - 70B-020.58" at bounding box center [456, 60] width 110 height 21
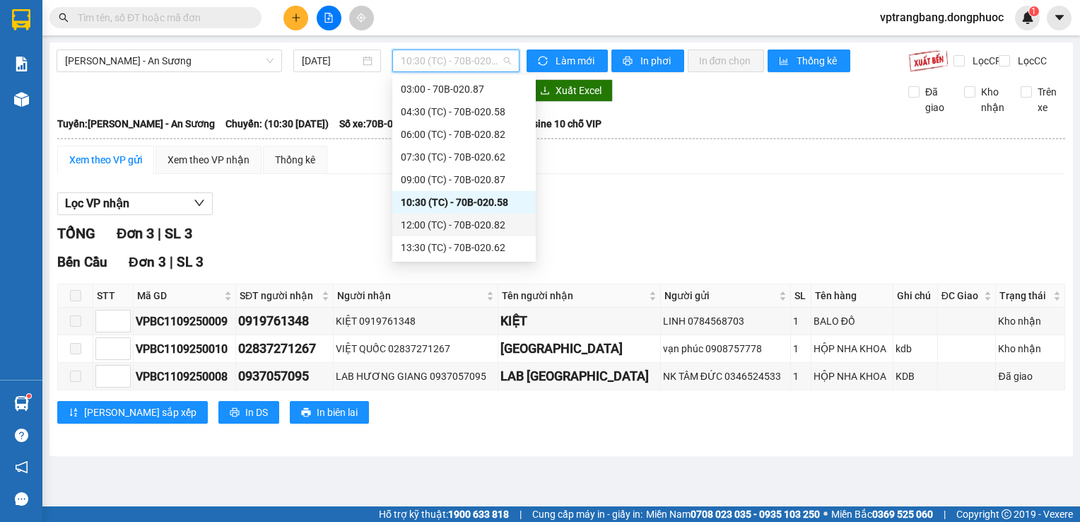
click at [447, 228] on div "12:00 (TC) - 70B-020.82" at bounding box center [464, 225] width 127 height 16
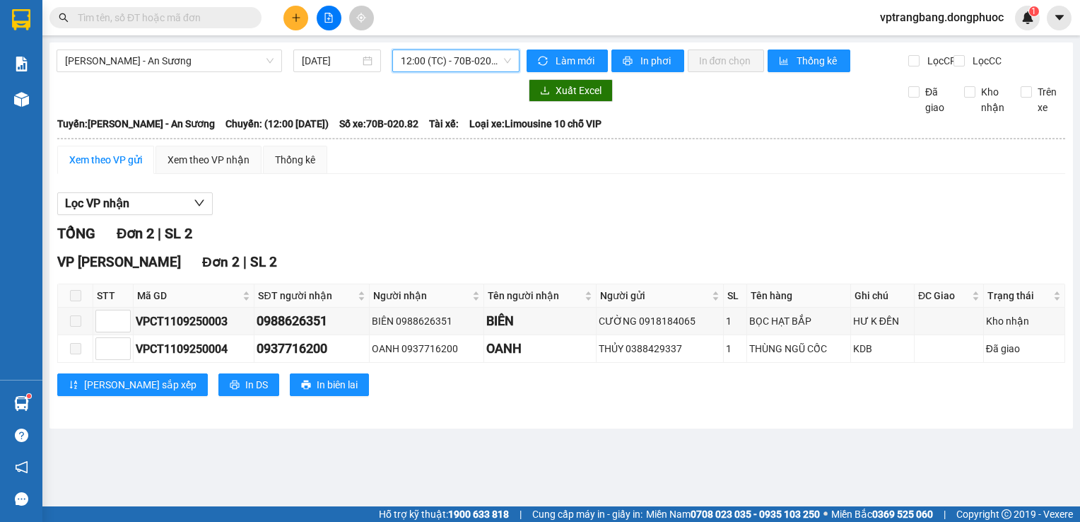
click at [428, 59] on span "12:00 (TC) - 70B-020.82" at bounding box center [456, 60] width 110 height 21
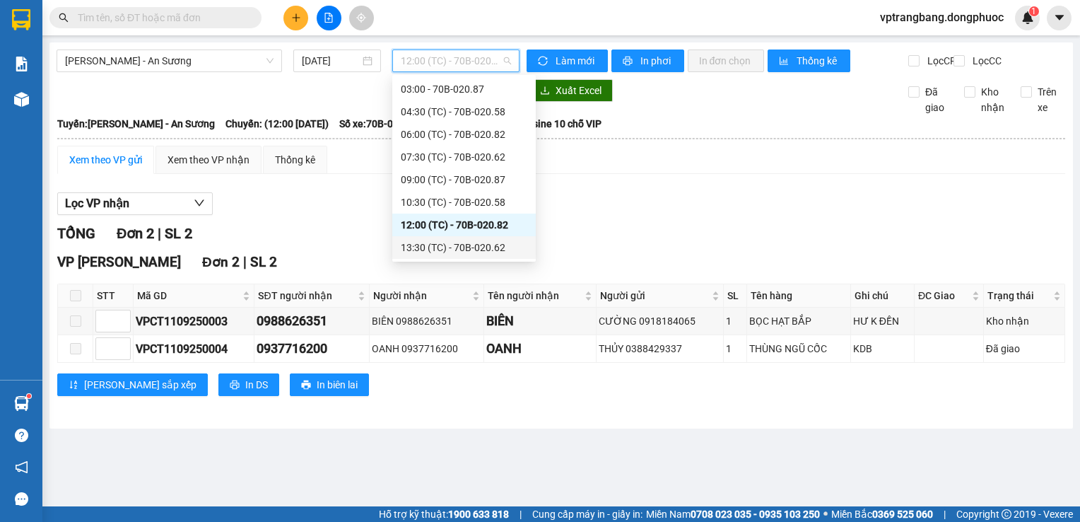
click at [461, 240] on div "13:30 (TC) - 70B-020.62" at bounding box center [464, 248] width 127 height 16
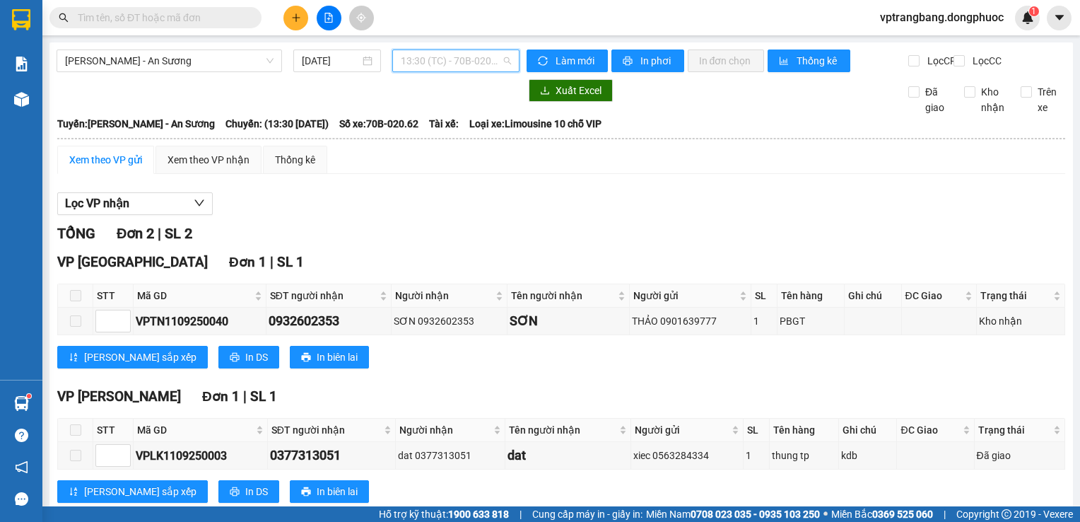
click at [407, 61] on span "13:30 (TC) - 70B-020.62" at bounding box center [456, 60] width 110 height 21
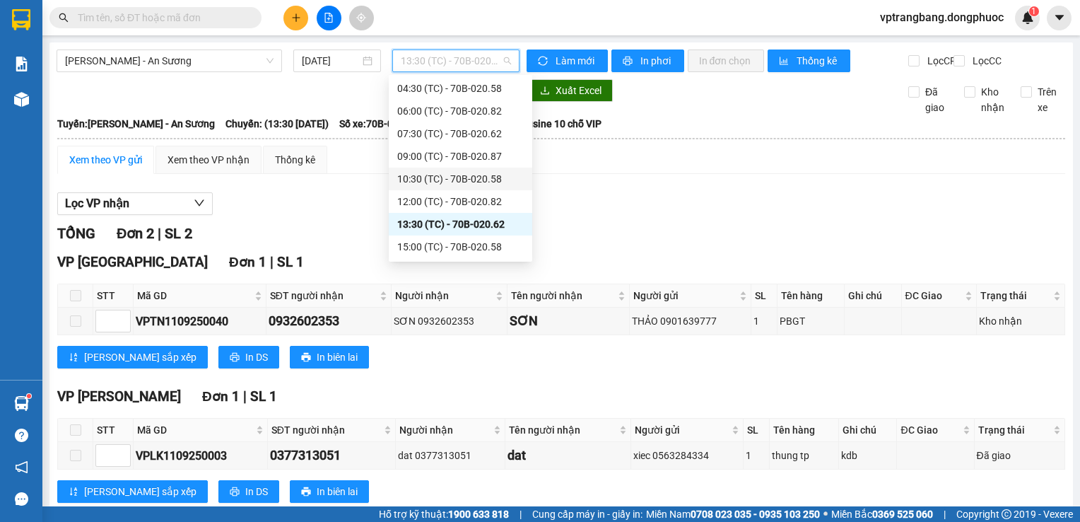
scroll to position [68, 0]
click at [466, 226] on div "15:00 (TC) - 70B-020.58" at bounding box center [460, 225] width 127 height 16
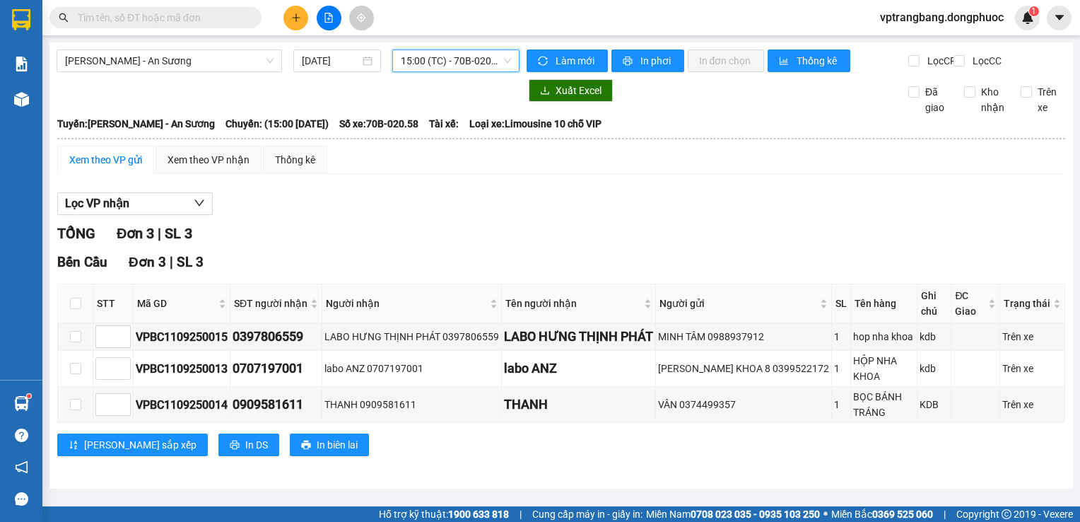
click at [414, 216] on div "Lọc VP nhận" at bounding box center [561, 203] width 1008 height 23
click at [164, 61] on span "Châu Thành - An Sương" at bounding box center [169, 60] width 209 height 21
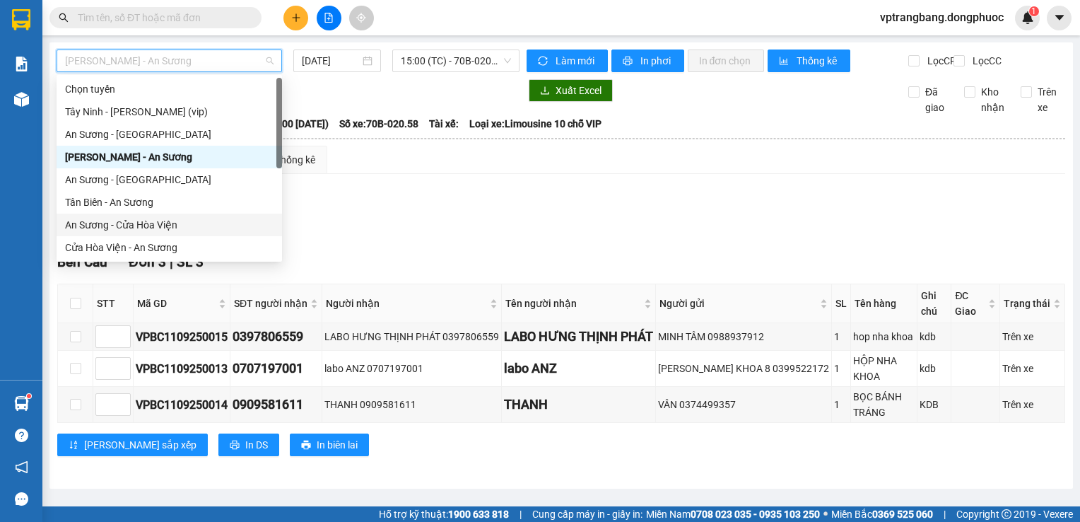
scroll to position [141, 0]
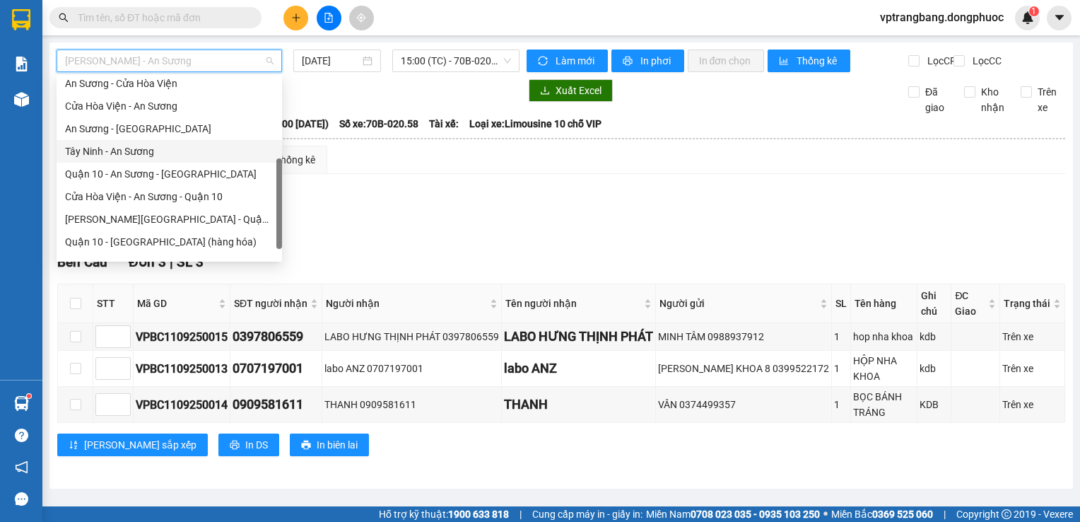
click at [142, 157] on div "Tây Ninh - An Sương" at bounding box center [169, 152] width 209 height 16
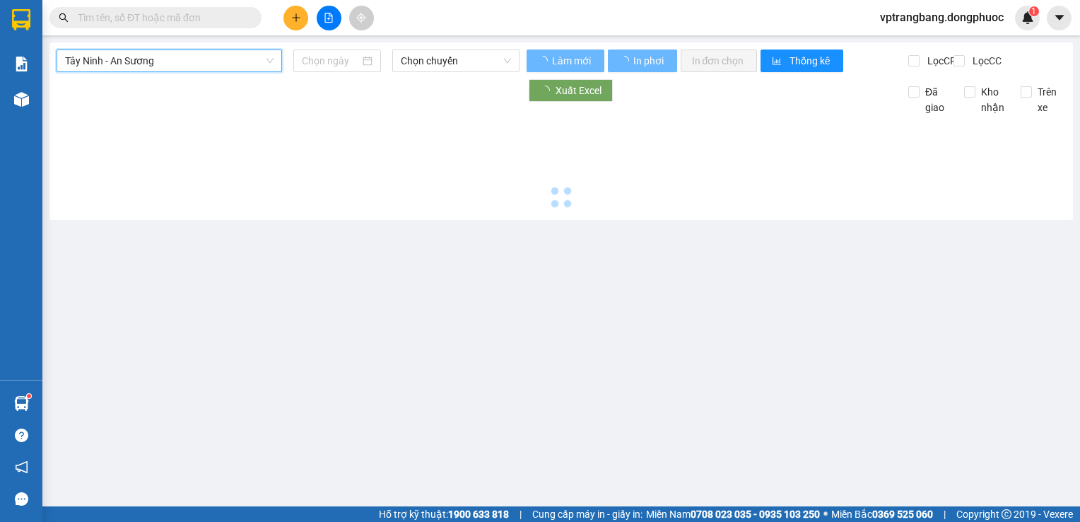
type input "11/09/2025"
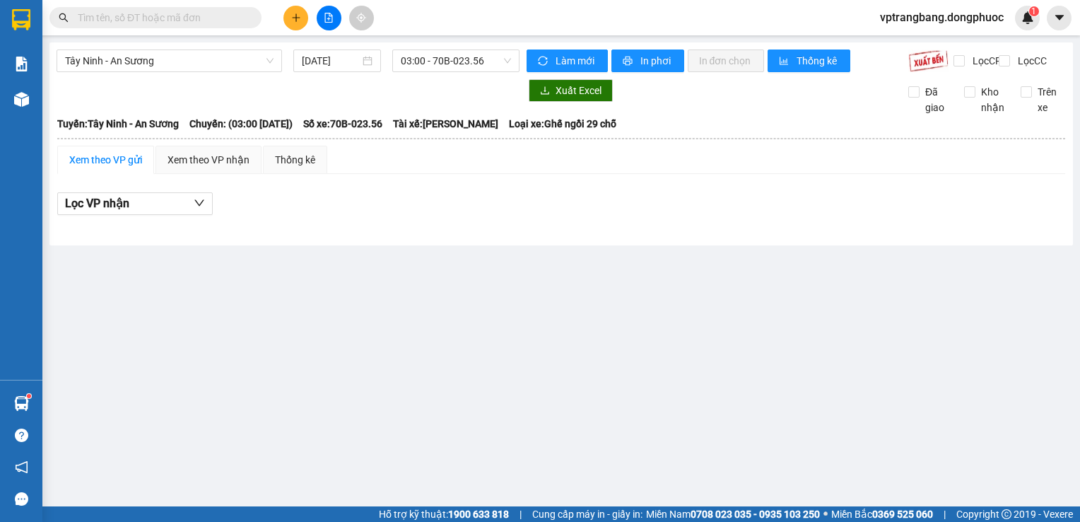
click at [407, 373] on main "Tây Ninh - An Sương 11/09/2025 03:00 - 70B-023.56 Làm mới In phơi In đơn chọn T…" at bounding box center [540, 253] width 1080 height 506
click at [322, 336] on main "Tây Ninh - An Sương 11/09/2025 03:00 - 70B-023.56 Làm mới In phơi In đơn chọn T…" at bounding box center [540, 253] width 1080 height 506
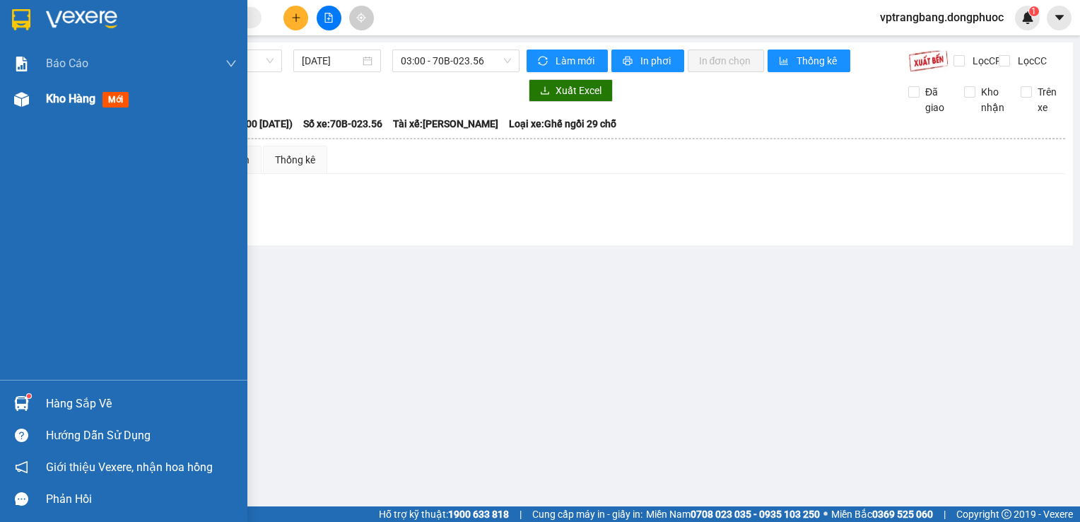
click at [49, 100] on span "Kho hàng" at bounding box center [70, 98] width 49 height 13
